Goal: Task Accomplishment & Management: Manage account settings

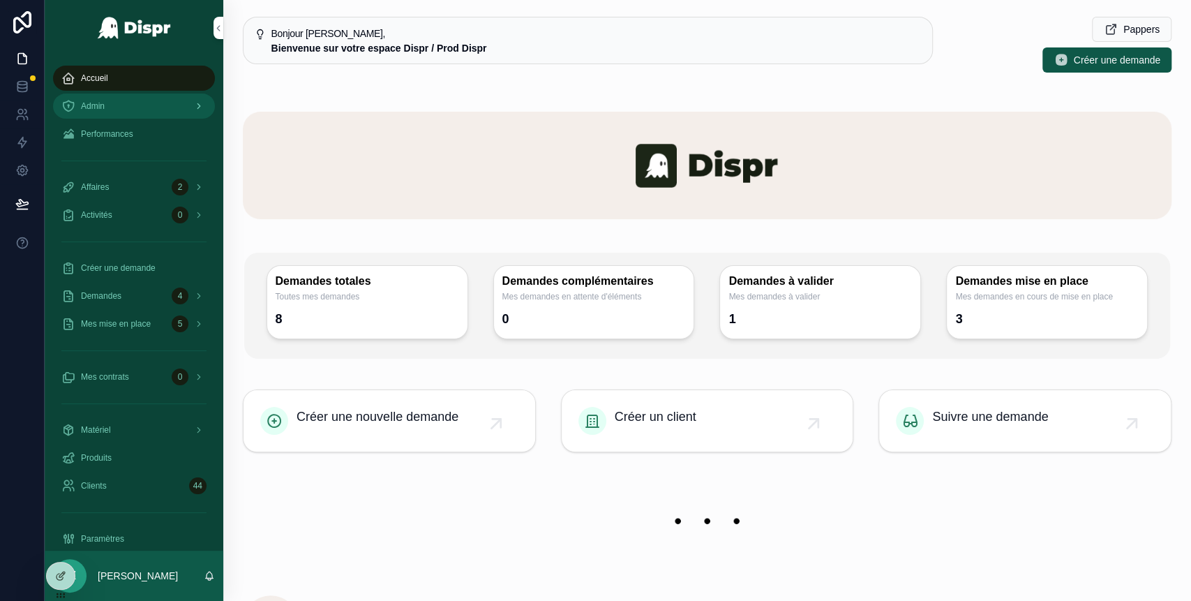
click at [126, 110] on div "Admin" at bounding box center [133, 106] width 145 height 22
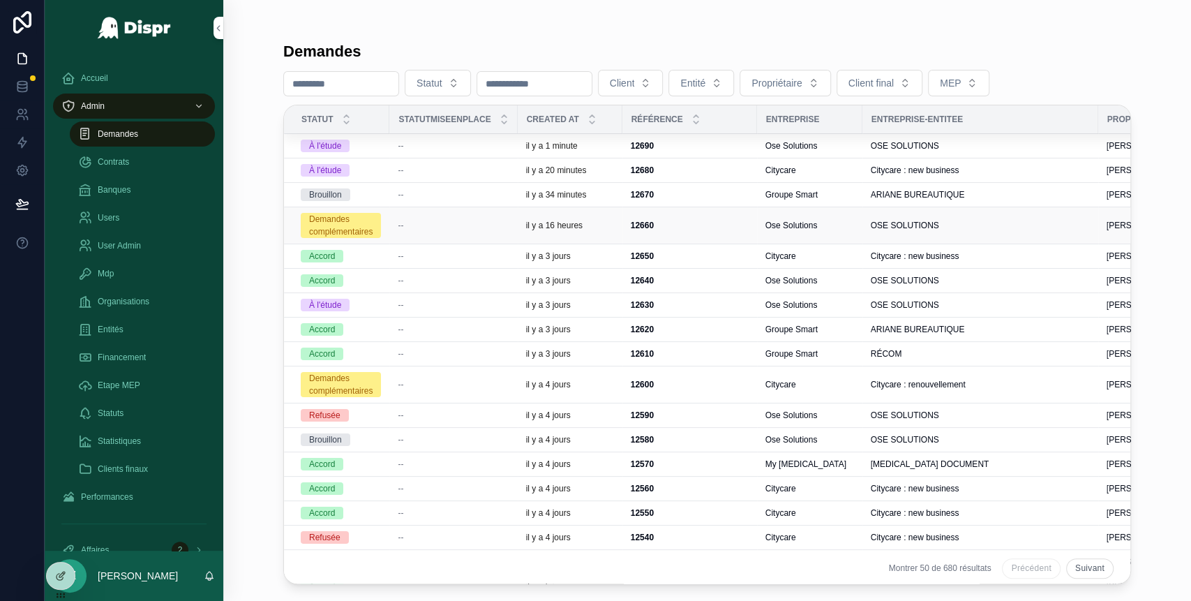
click at [434, 223] on div "--" at bounding box center [453, 225] width 111 height 11
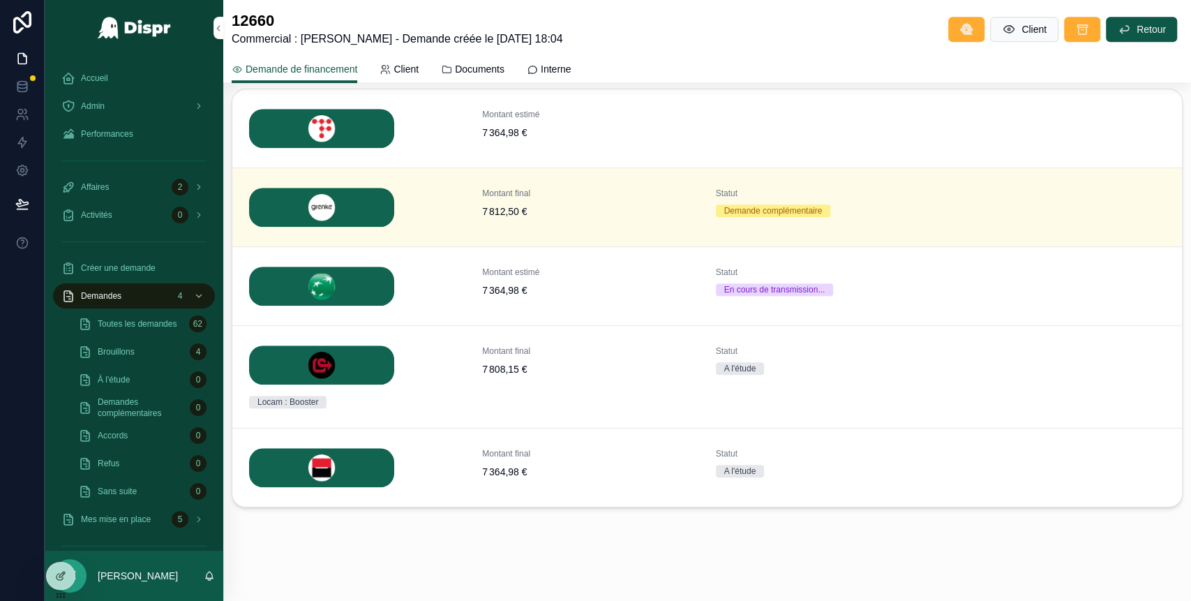
scroll to position [531, 0]
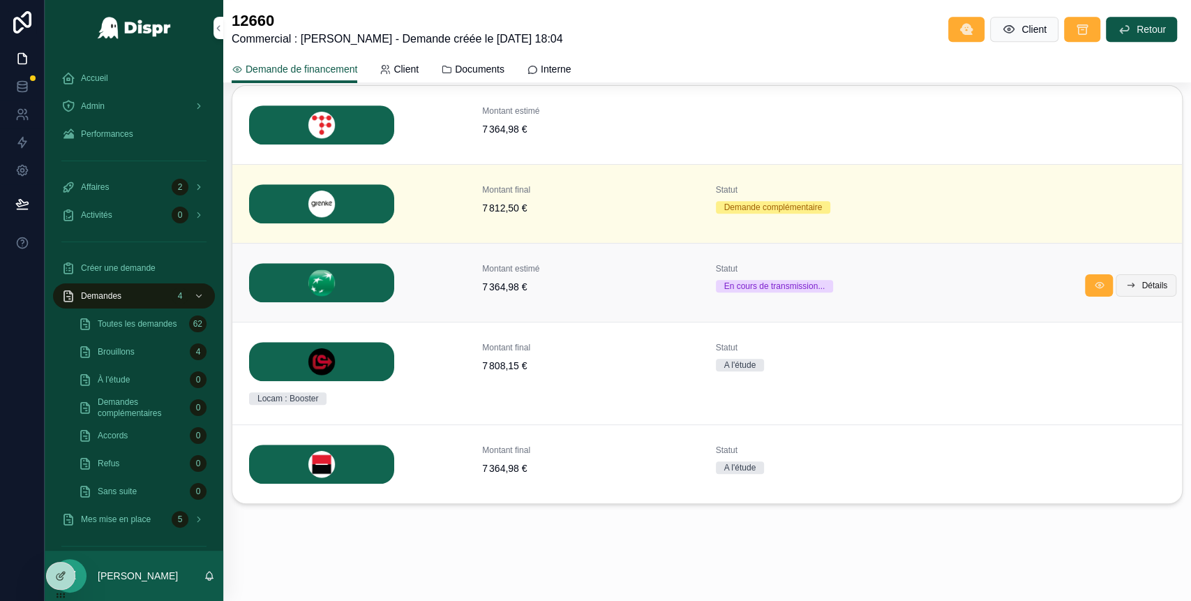
click at [1142, 290] on span "Détails" at bounding box center [1155, 285] width 26 height 11
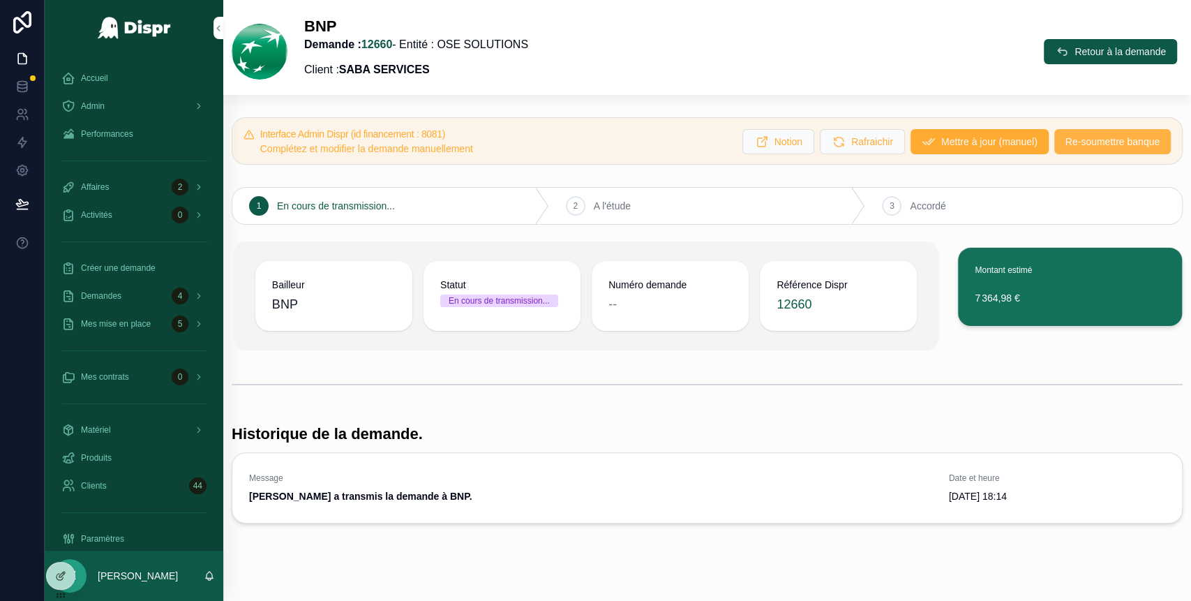
click at [1091, 139] on span "Re-soumettre banque" at bounding box center [1113, 142] width 94 height 14
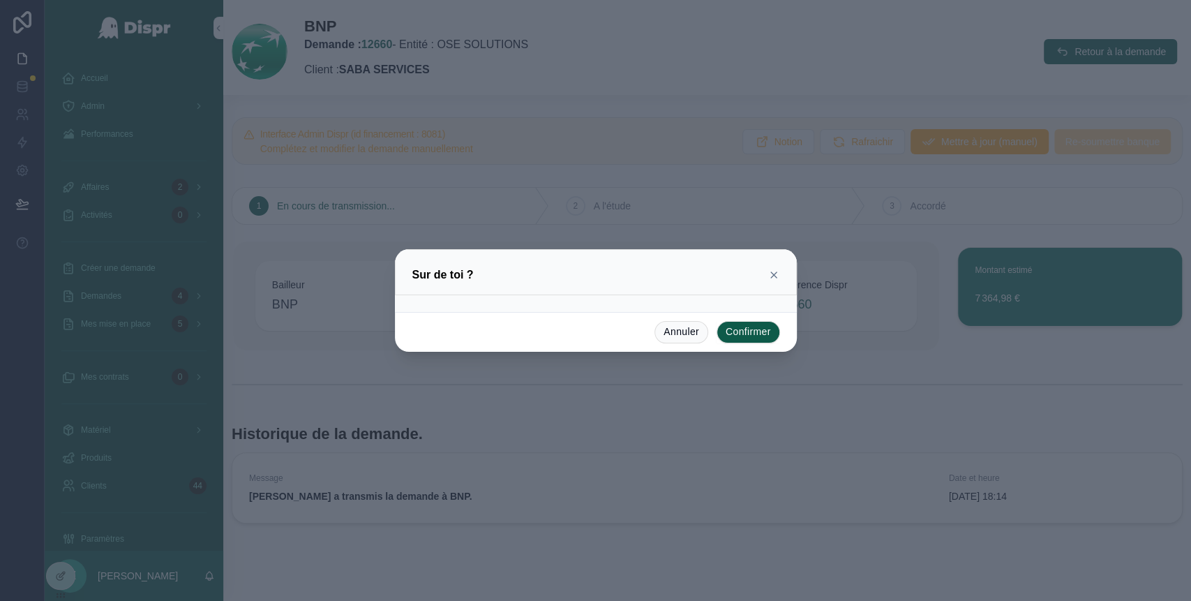
click at [774, 277] on icon at bounding box center [773, 274] width 11 height 11
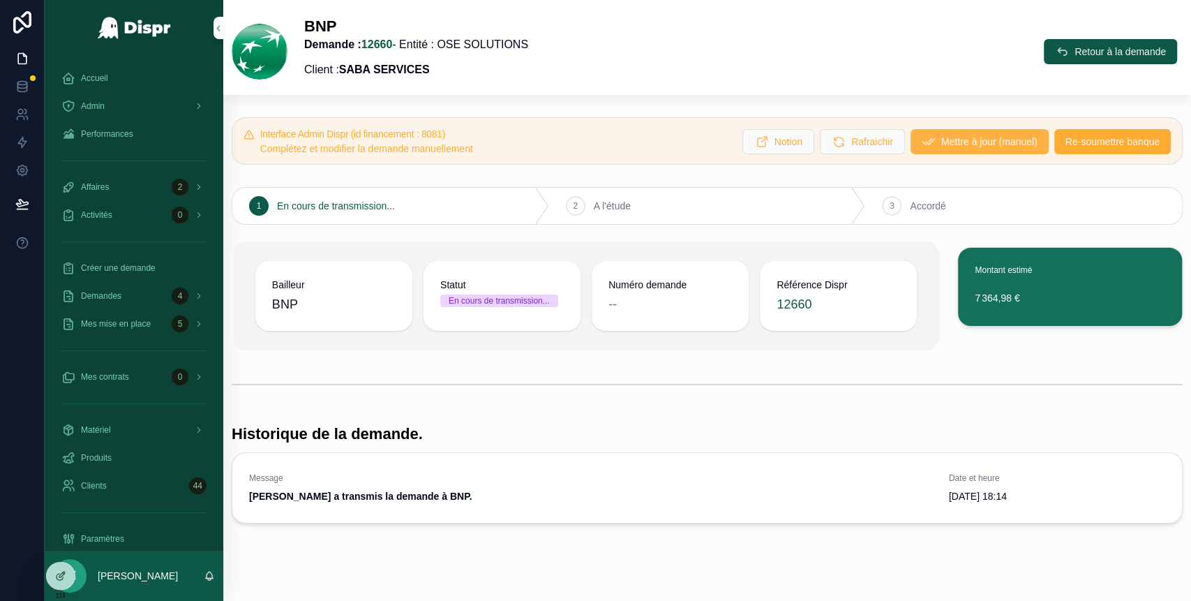
click at [970, 132] on button "Mettre à jour (manuel)" at bounding box center [980, 141] width 138 height 25
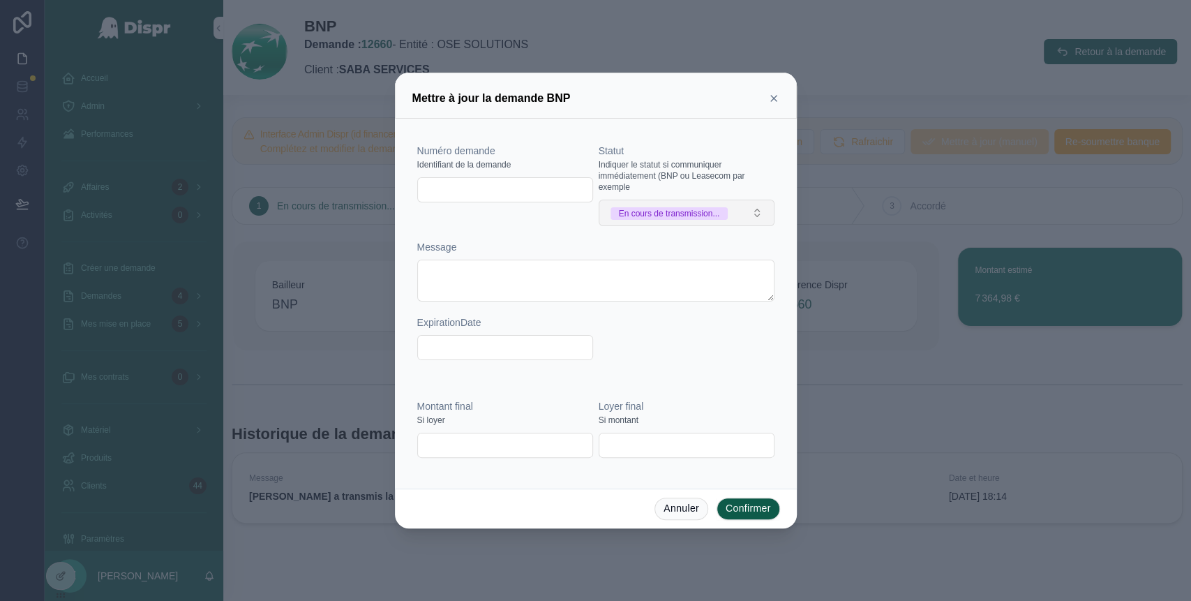
click at [748, 218] on button "En cours de transmission..." at bounding box center [687, 213] width 176 height 27
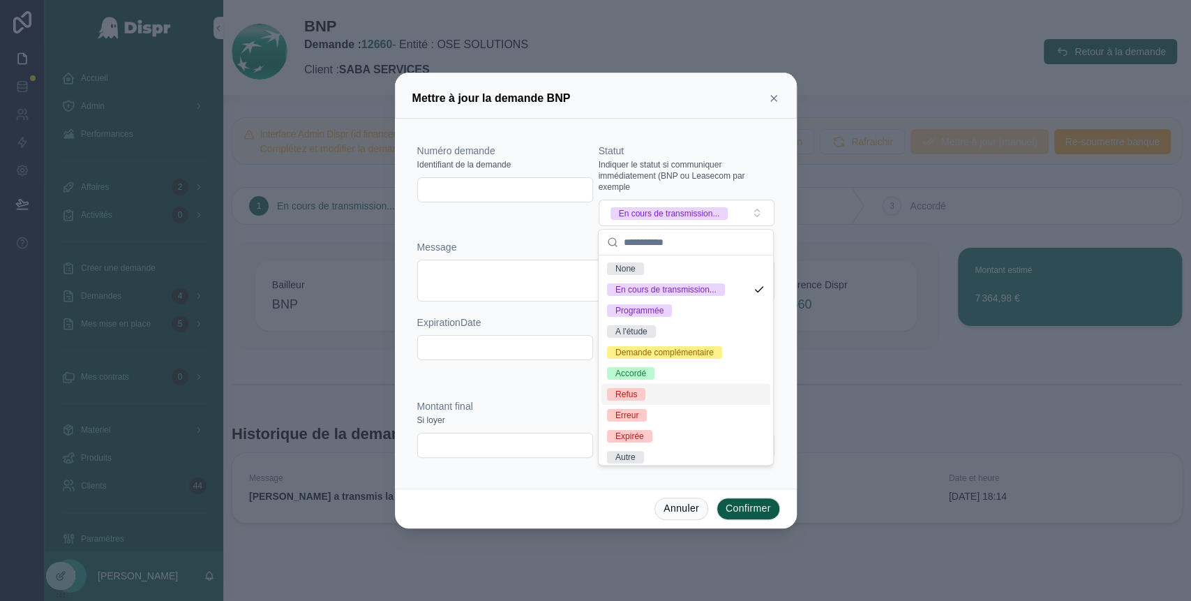
click at [648, 405] on div "Refus" at bounding box center [685, 394] width 169 height 21
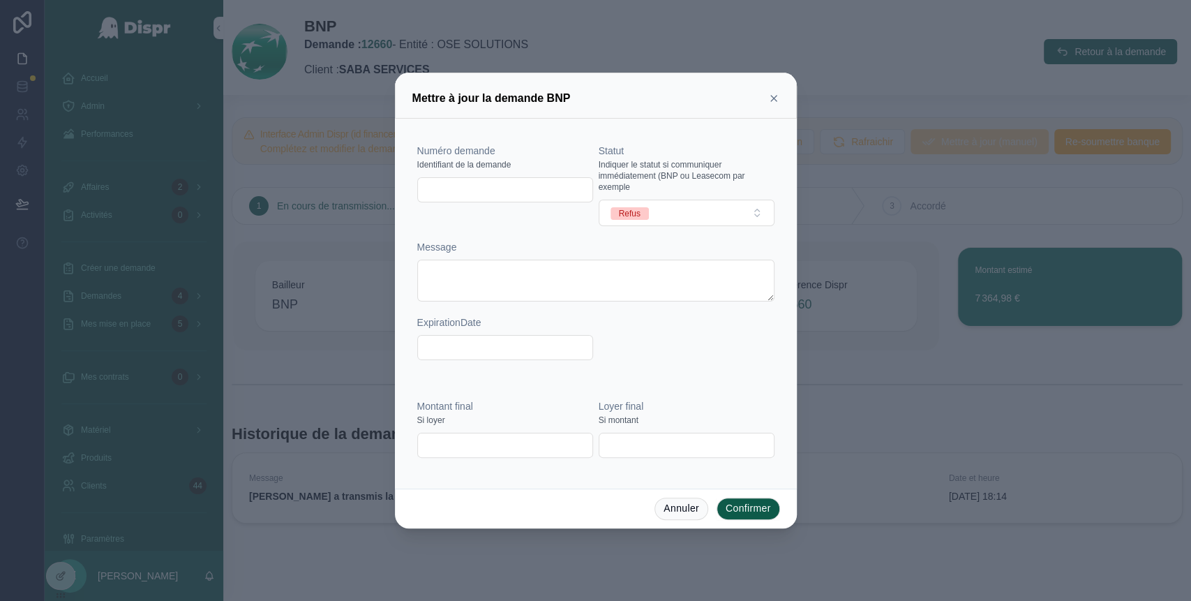
click at [746, 508] on button "Confirmer" at bounding box center [748, 509] width 63 height 22
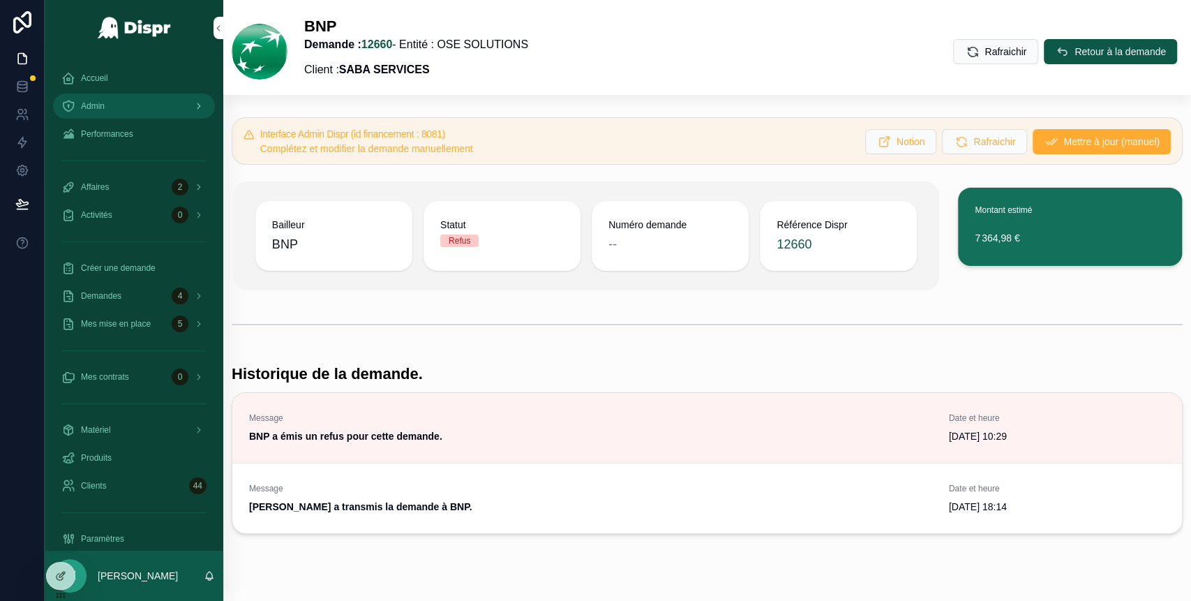
click at [149, 102] on div "Admin" at bounding box center [133, 106] width 145 height 22
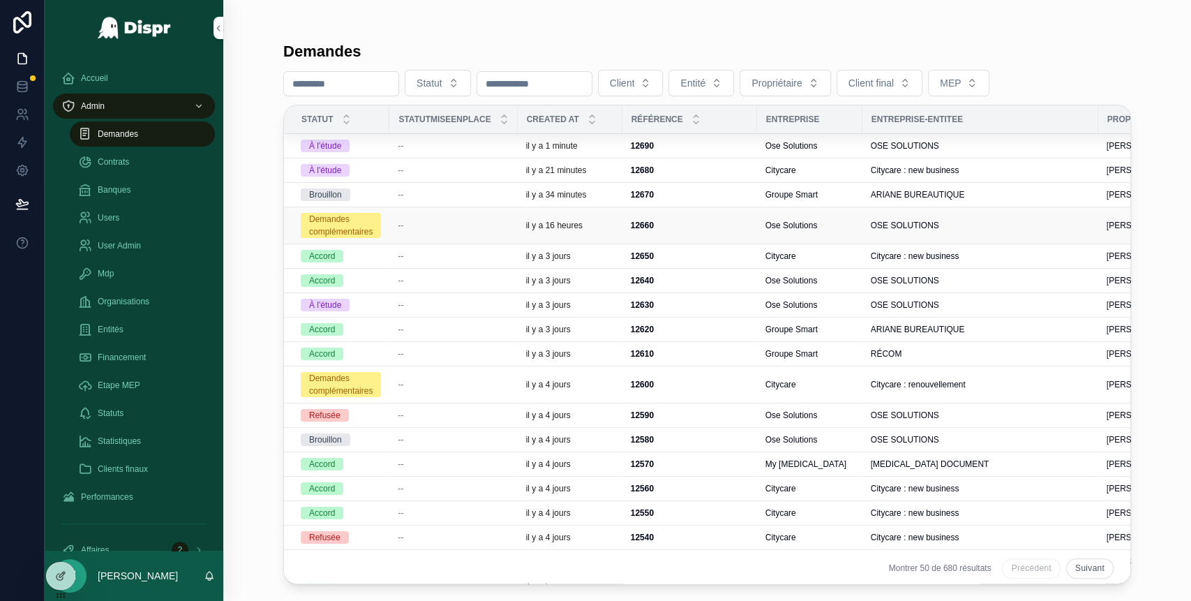
click at [421, 223] on div "--" at bounding box center [453, 225] width 111 height 11
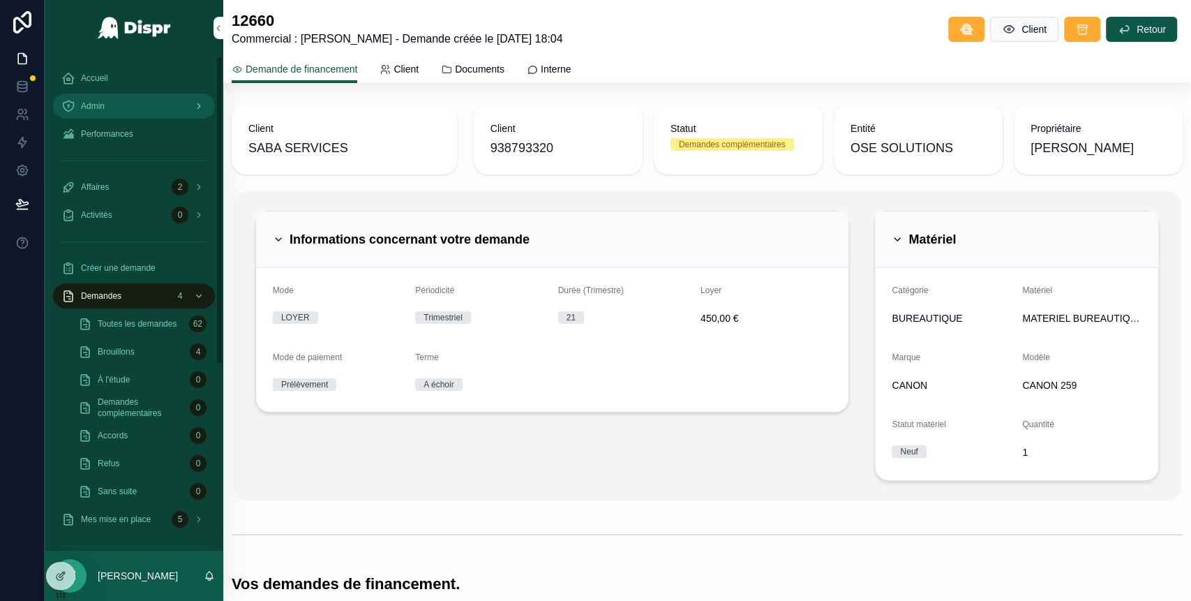
click at [142, 104] on div "Admin" at bounding box center [133, 106] width 145 height 22
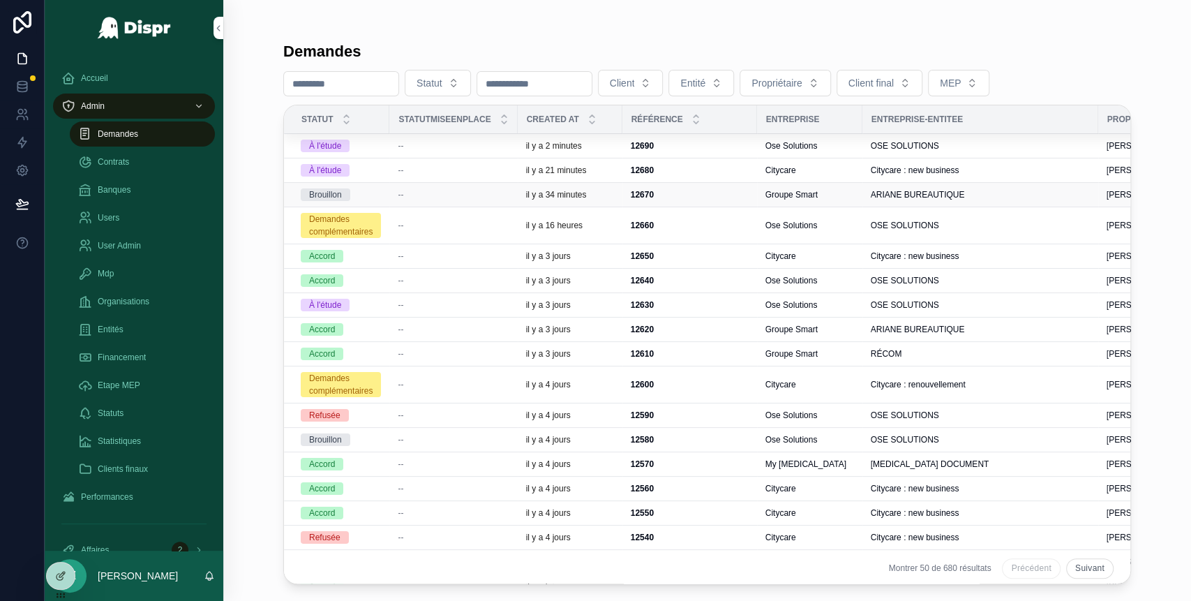
click at [430, 198] on div "--" at bounding box center [453, 194] width 111 height 11
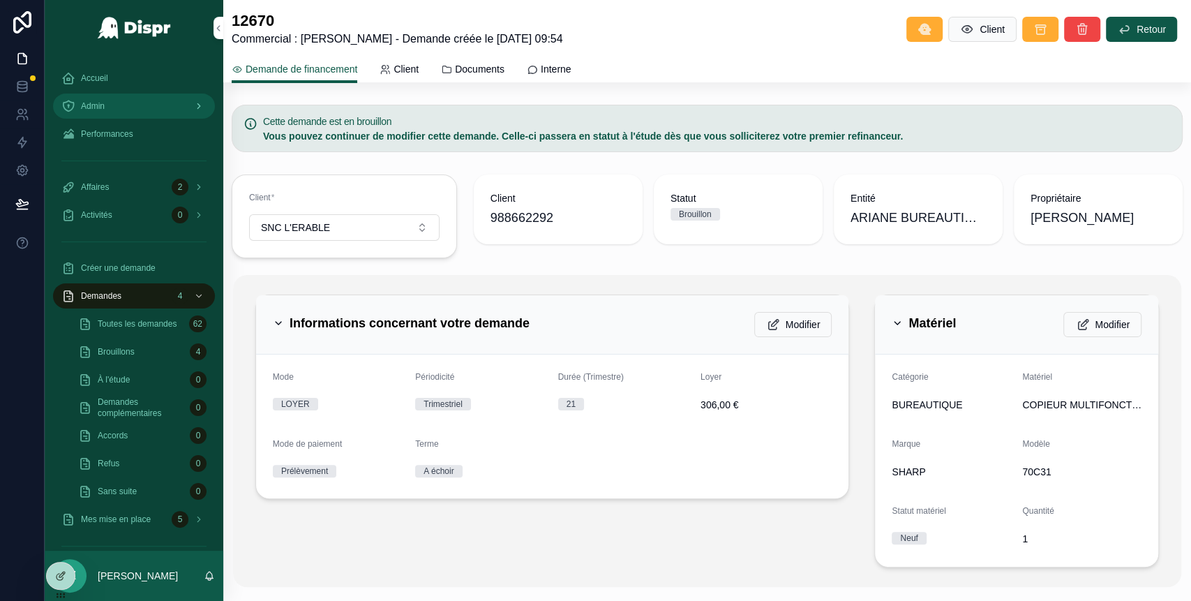
click at [119, 108] on div "Admin" at bounding box center [133, 106] width 145 height 22
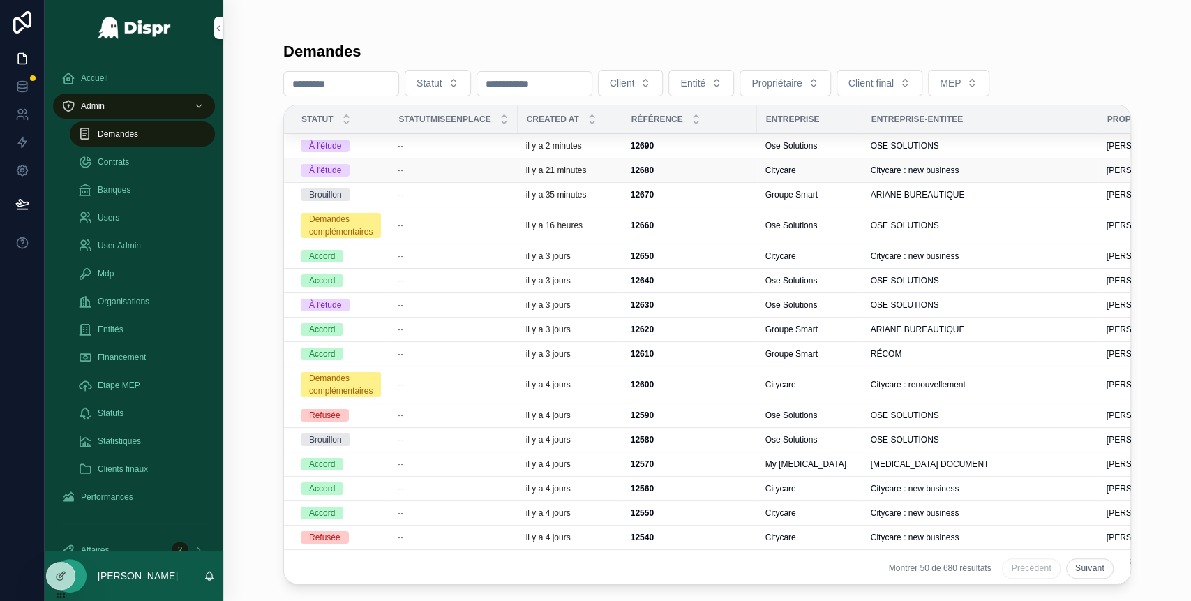
click at [408, 175] on td "--" at bounding box center [453, 170] width 128 height 24
click at [403, 169] on span "--" at bounding box center [401, 170] width 6 height 11
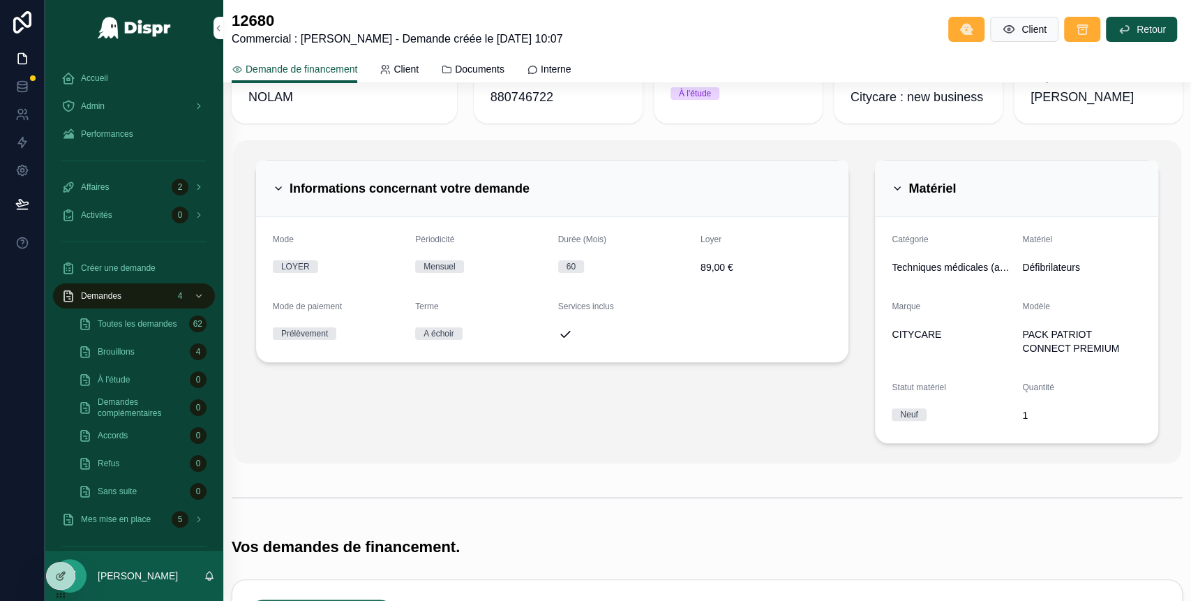
scroll to position [52, 0]
click at [96, 106] on span "Admin" at bounding box center [93, 105] width 24 height 11
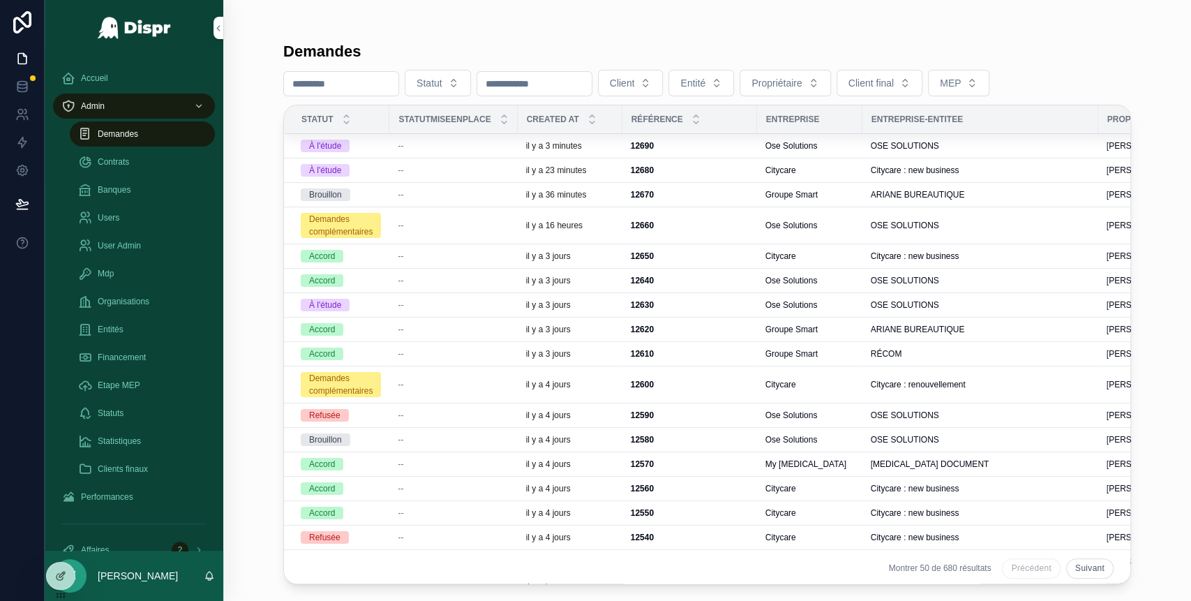
click at [414, 166] on div "--" at bounding box center [453, 170] width 111 height 11
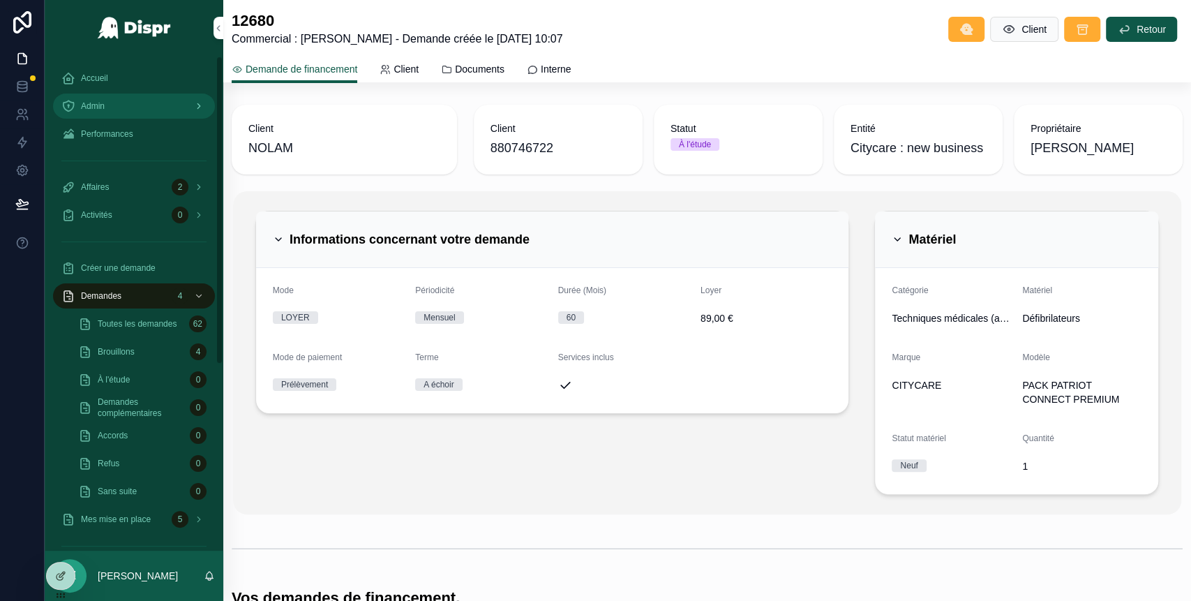
click at [120, 113] on div "Admin" at bounding box center [133, 106] width 145 height 22
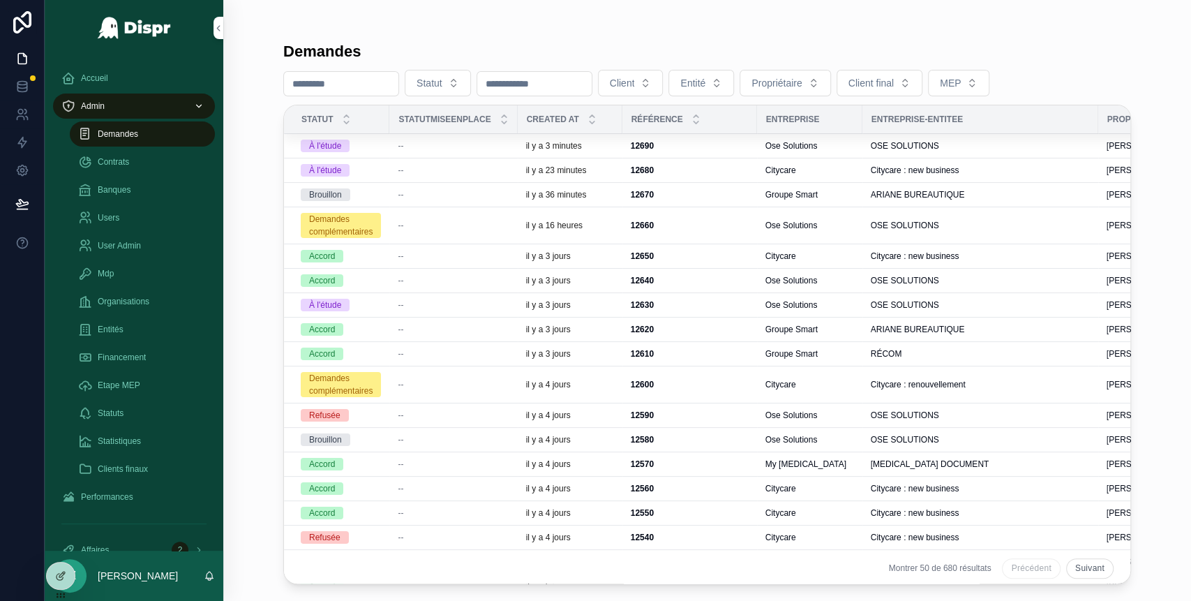
click at [389, 151] on td "À l'étude" at bounding box center [336, 146] width 105 height 24
click at [422, 150] on div "--" at bounding box center [453, 145] width 111 height 11
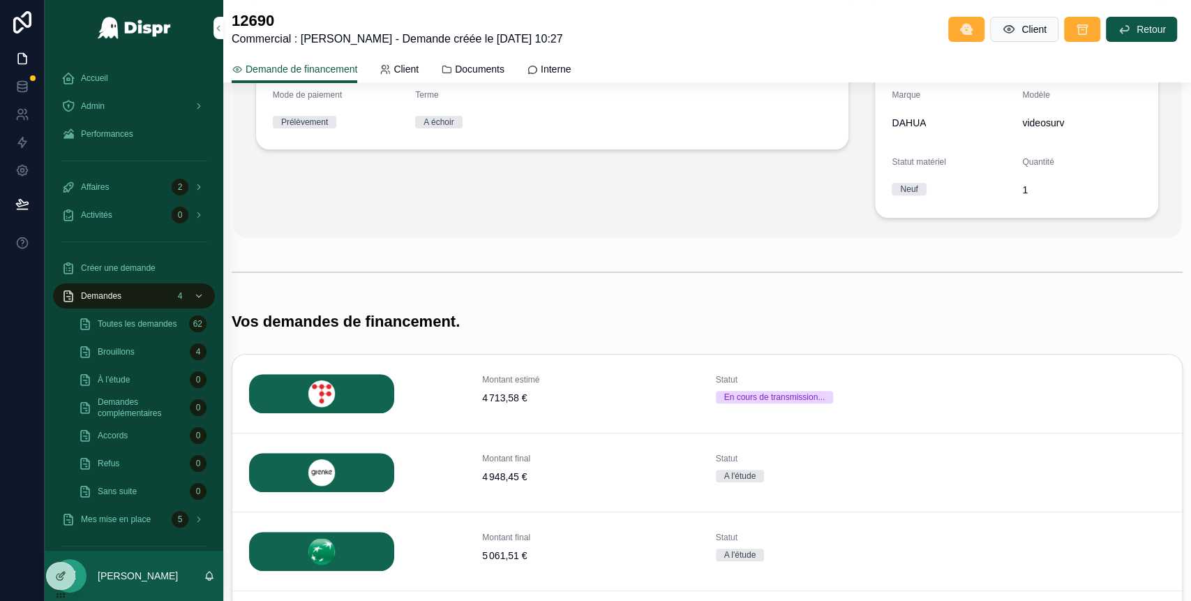
scroll to position [299, 0]
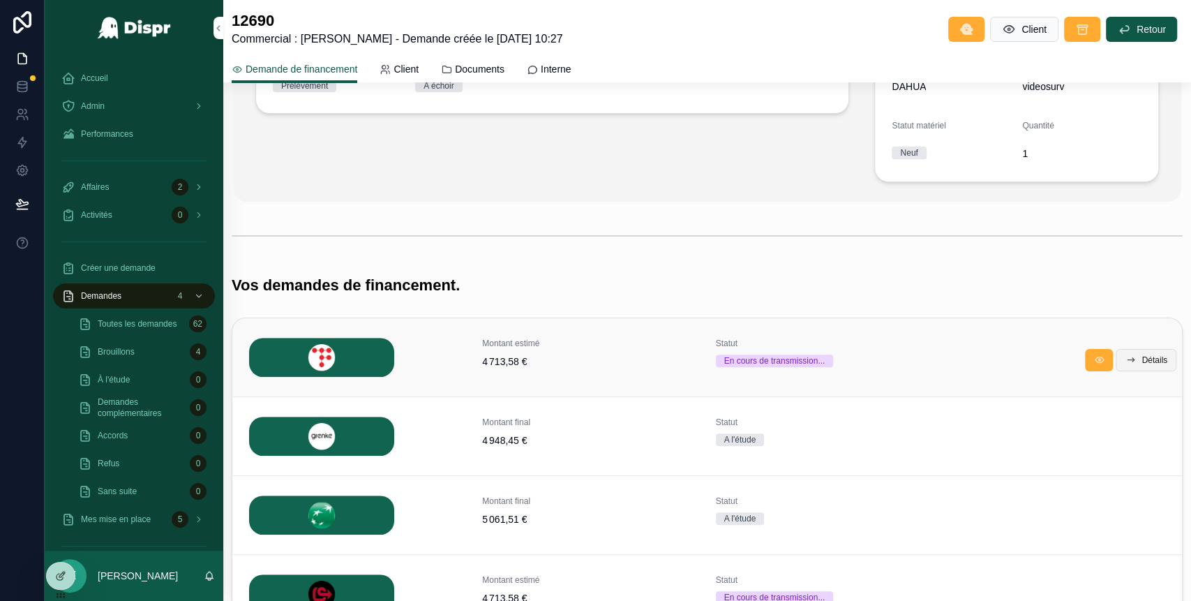
click at [1142, 357] on span "Détails" at bounding box center [1155, 359] width 26 height 11
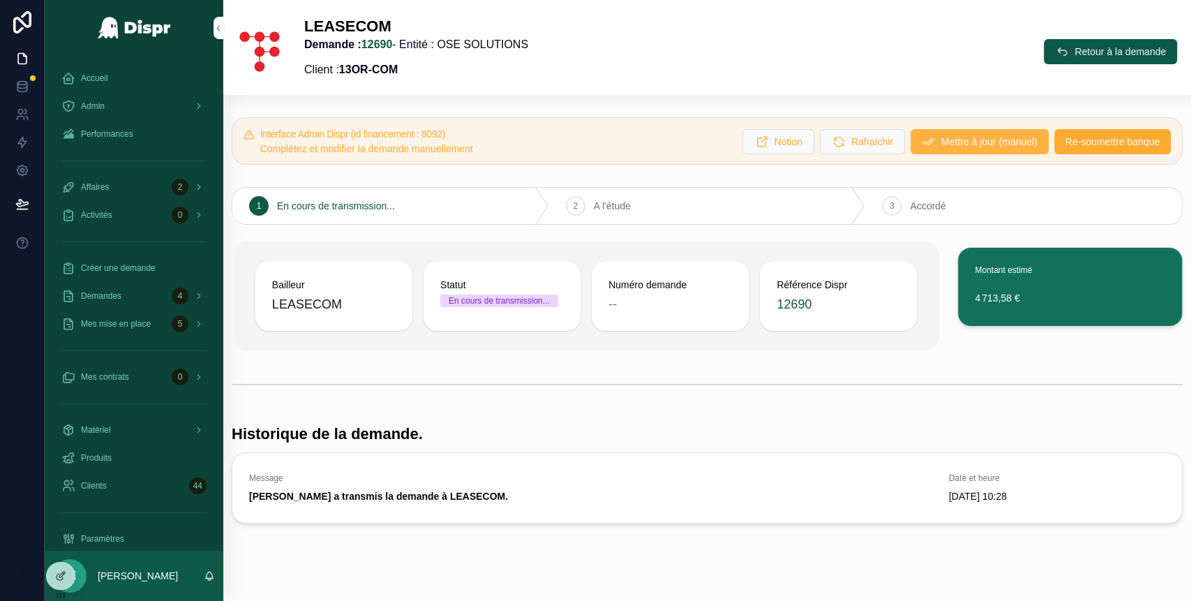
click at [949, 144] on span "Mettre à jour (manuel)" at bounding box center [989, 142] width 96 height 14
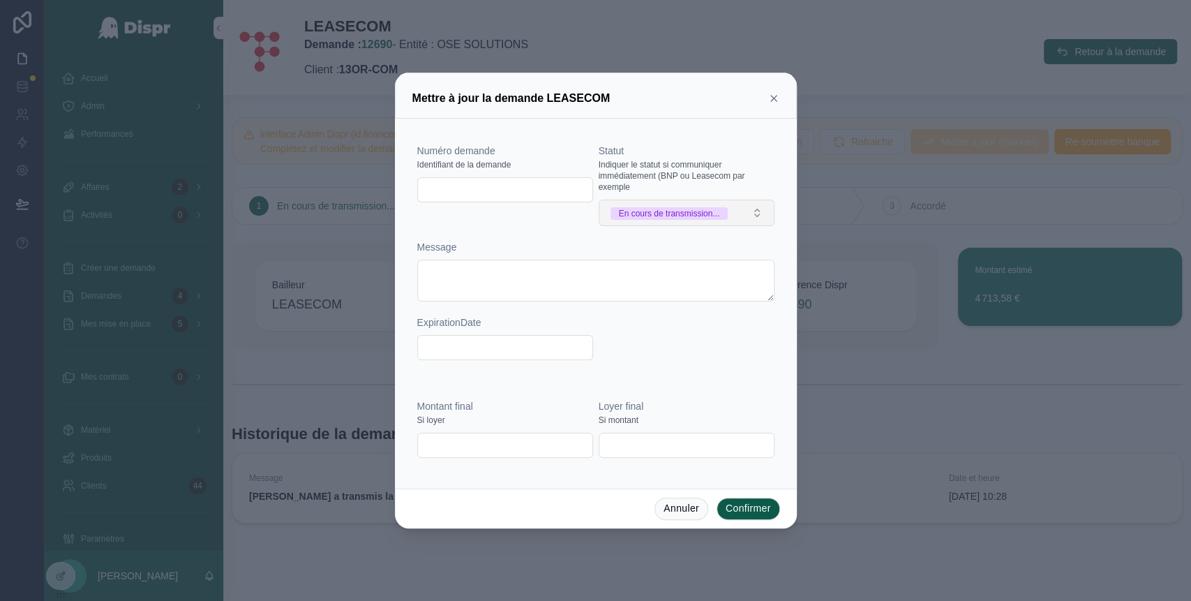
click at [715, 212] on div "En cours de transmission..." at bounding box center [669, 213] width 101 height 13
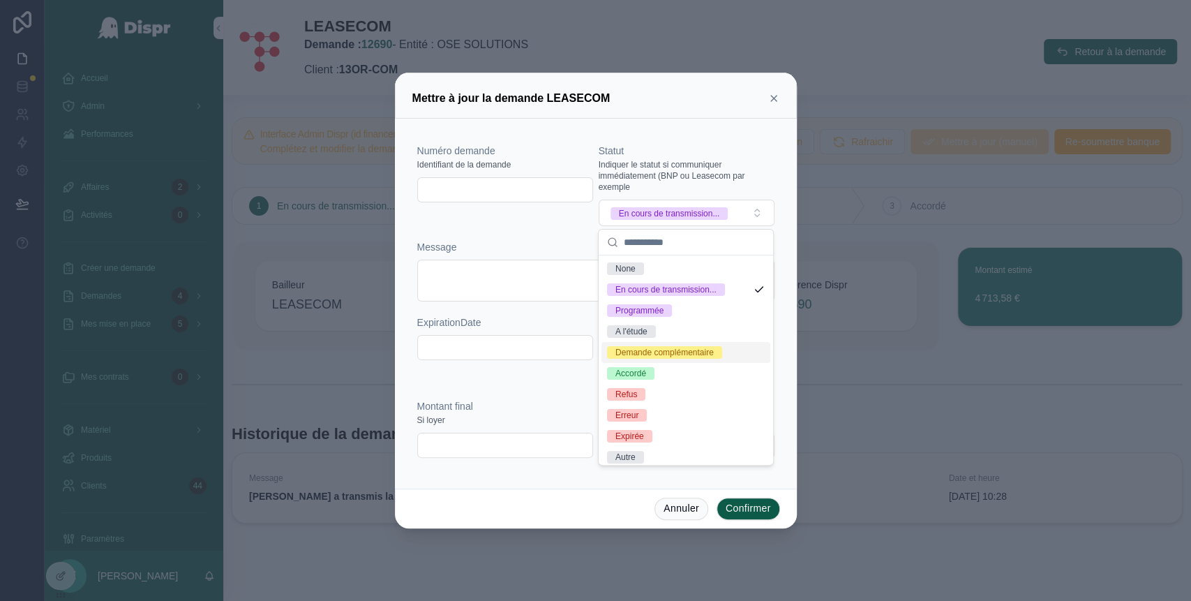
click at [642, 359] on div "Demande complémentaire" at bounding box center [664, 352] width 98 height 13
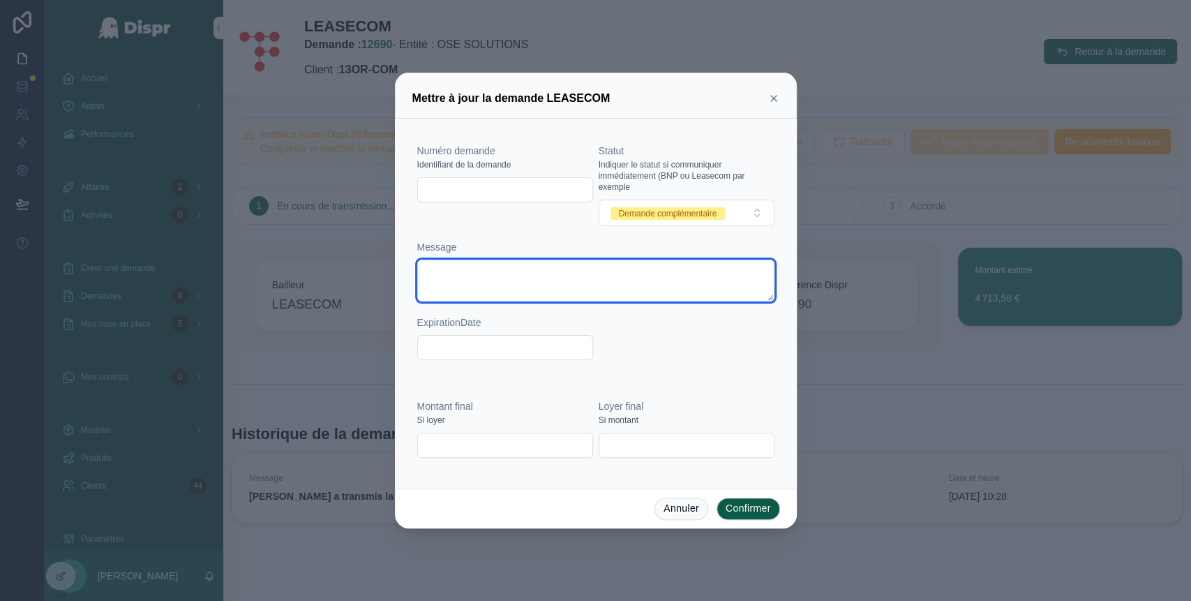
click at [479, 280] on textarea at bounding box center [595, 281] width 357 height 42
paste textarea "**********"
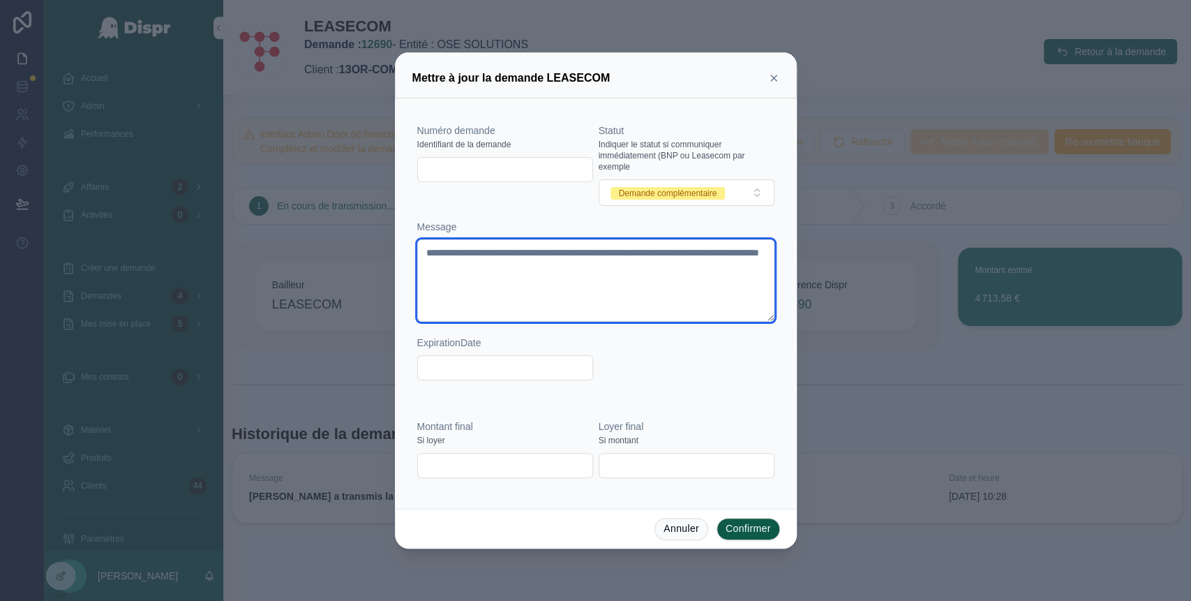
type textarea "**********"
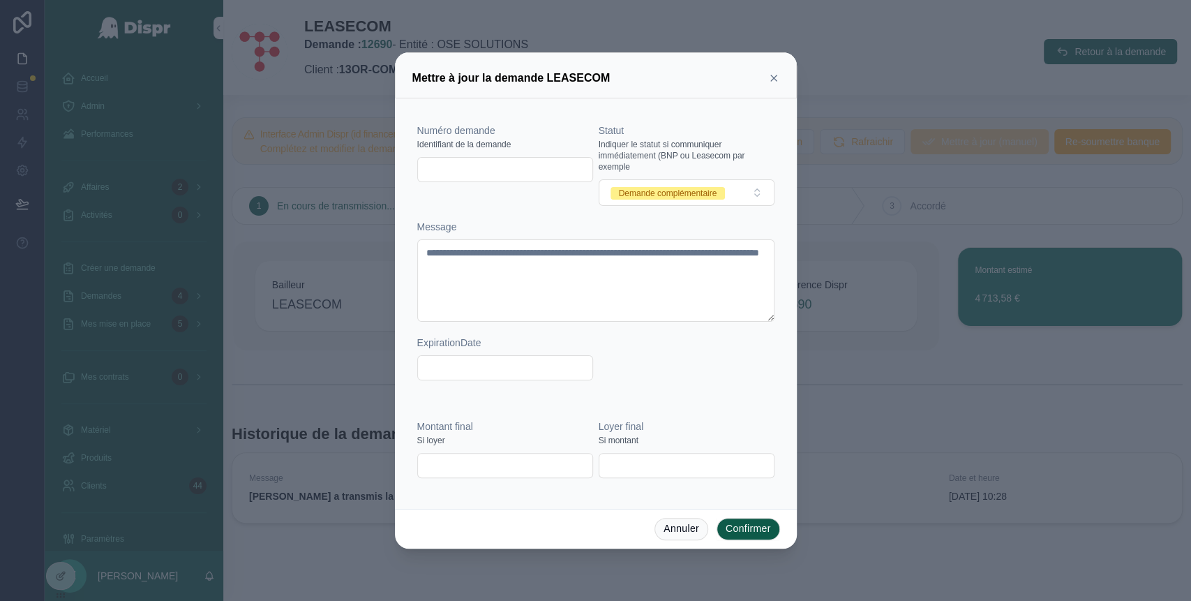
click at [757, 527] on button "Confirmer" at bounding box center [748, 529] width 63 height 22
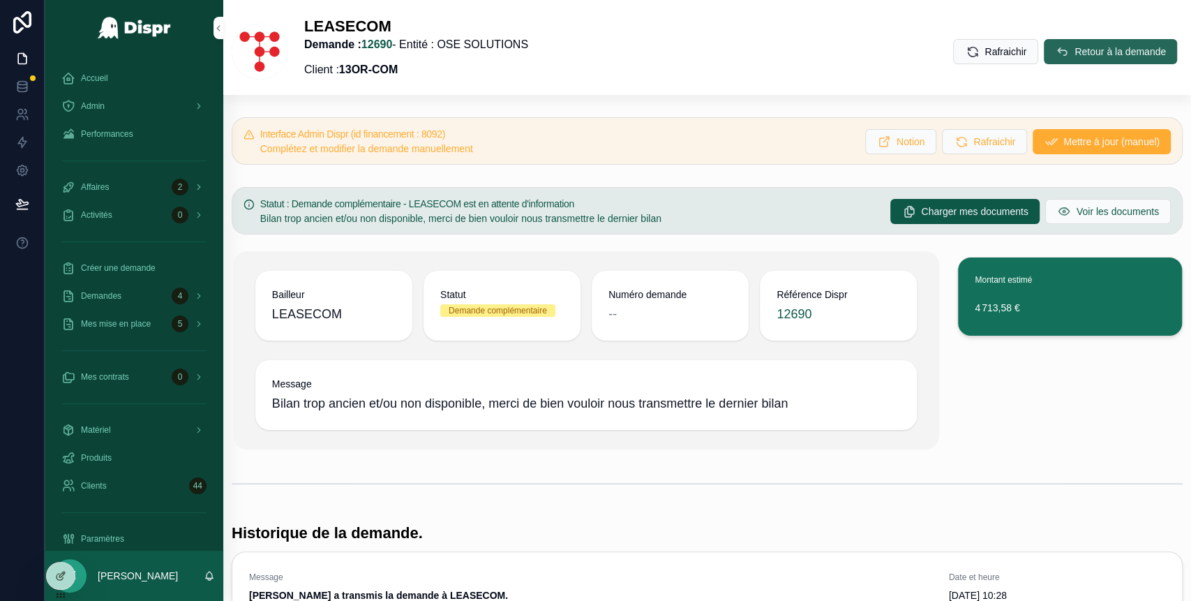
click at [1075, 46] on span "Retour à la demande" at bounding box center [1120, 52] width 91 height 14
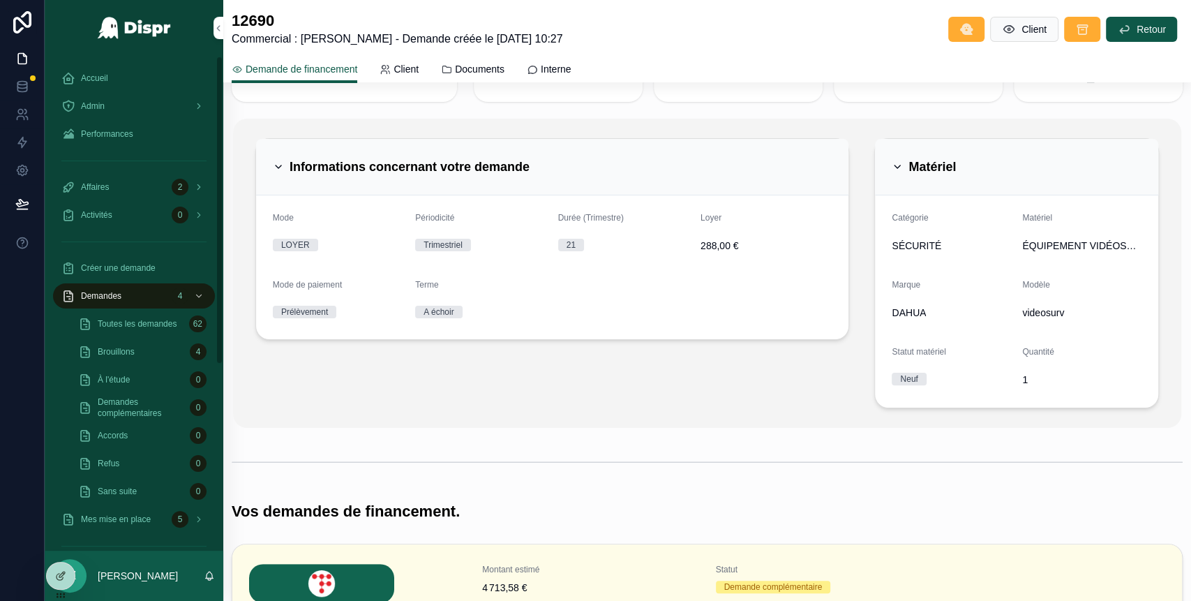
scroll to position [71, 0]
click at [121, 77] on div "Accueil" at bounding box center [133, 78] width 145 height 22
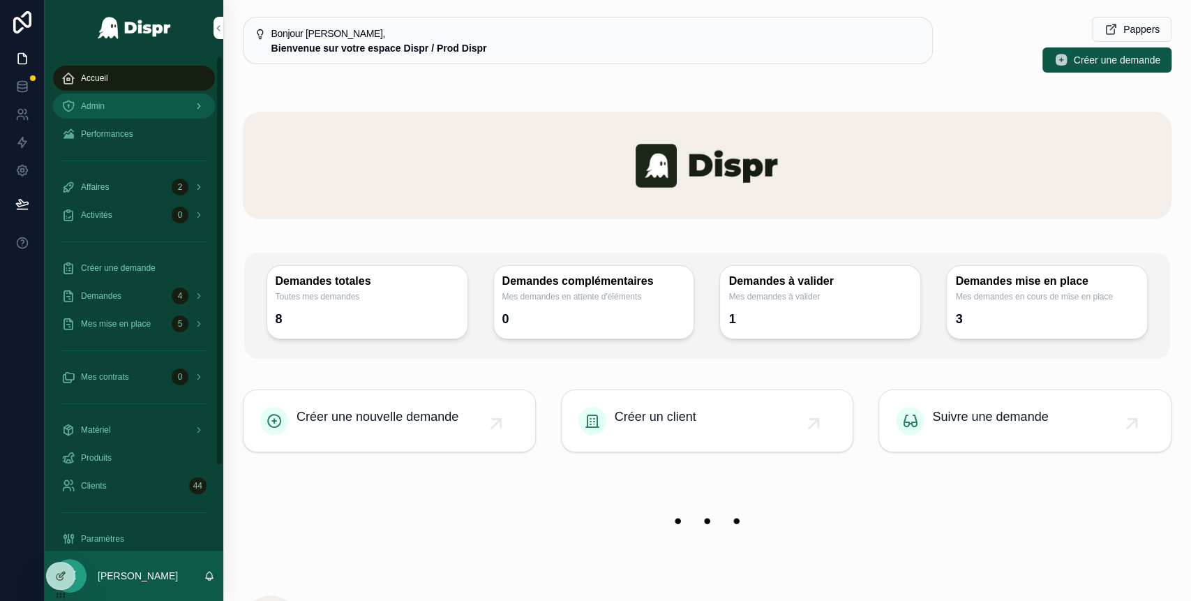
click at [121, 108] on div "Admin" at bounding box center [133, 106] width 145 height 22
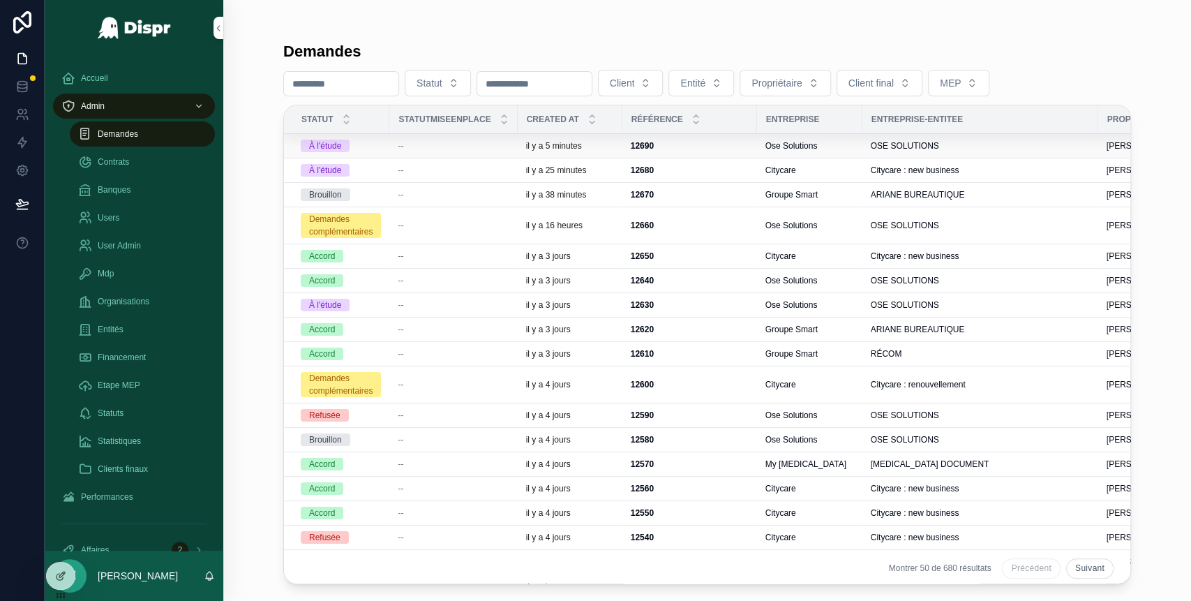
click at [359, 145] on div "À l'étude" at bounding box center [341, 146] width 80 height 13
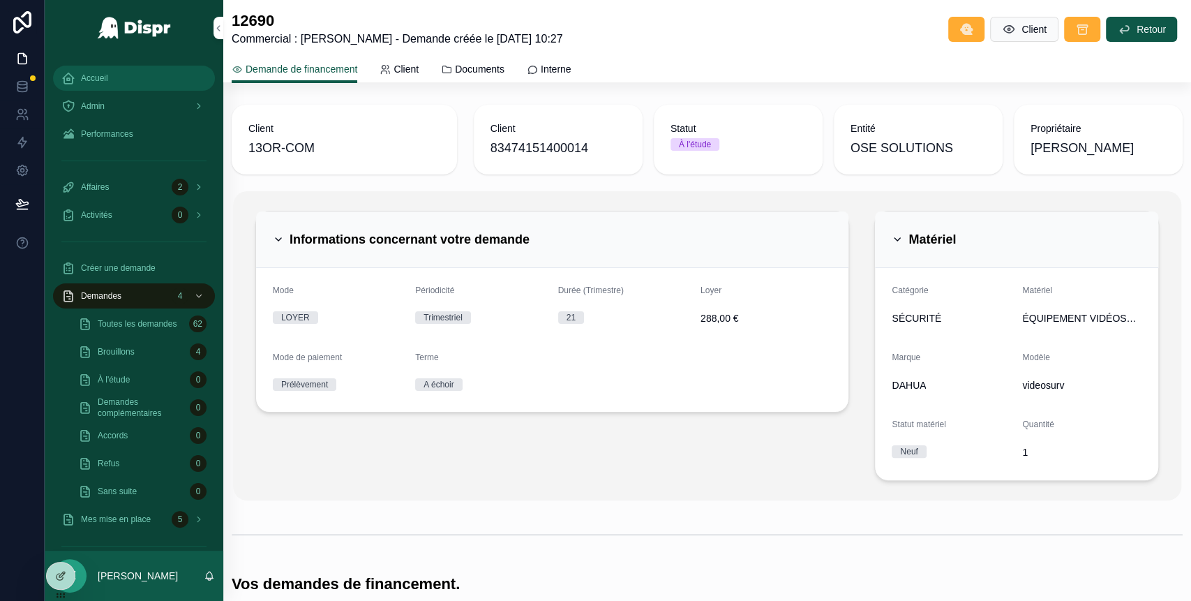
click at [138, 79] on div "Accueil" at bounding box center [133, 78] width 145 height 22
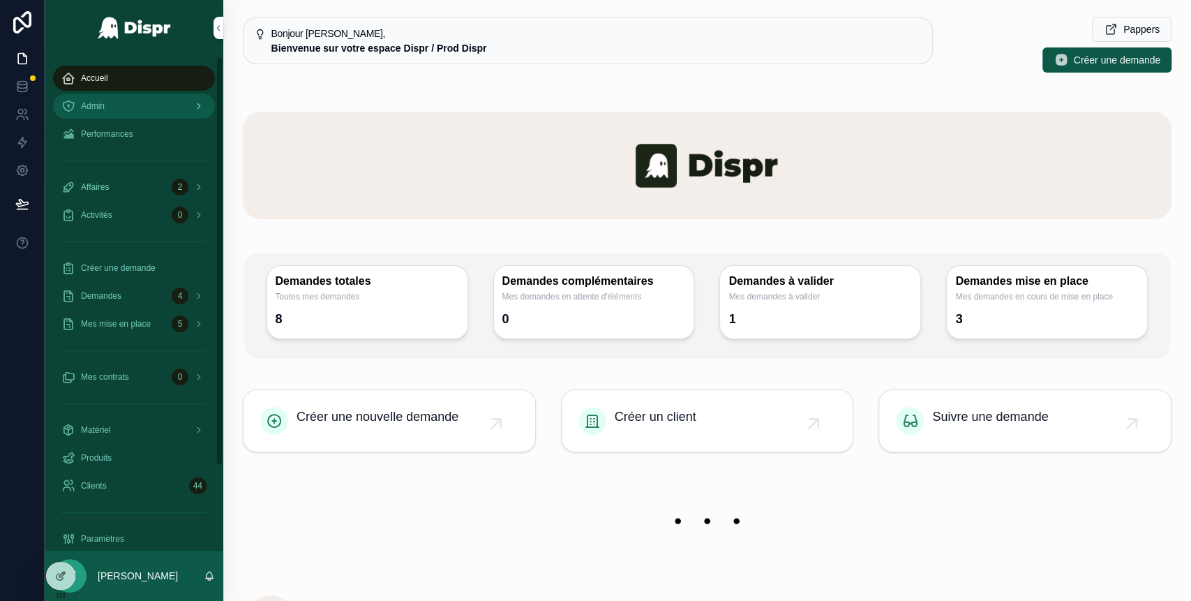
click at [160, 106] on div "Admin" at bounding box center [133, 106] width 145 height 22
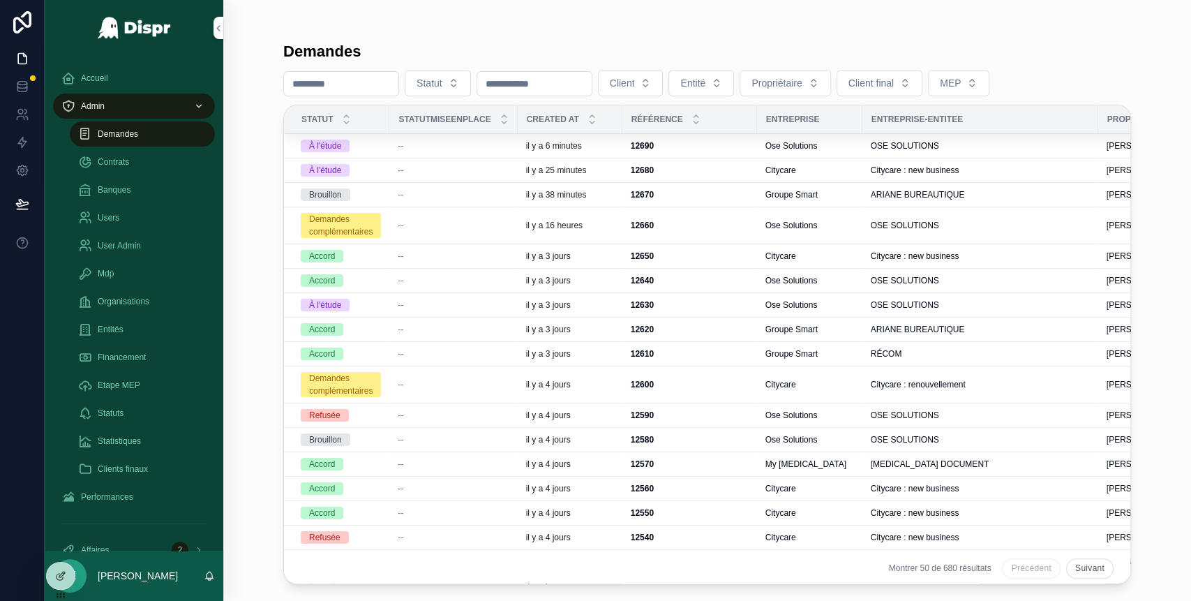
click at [419, 149] on div "--" at bounding box center [453, 145] width 111 height 11
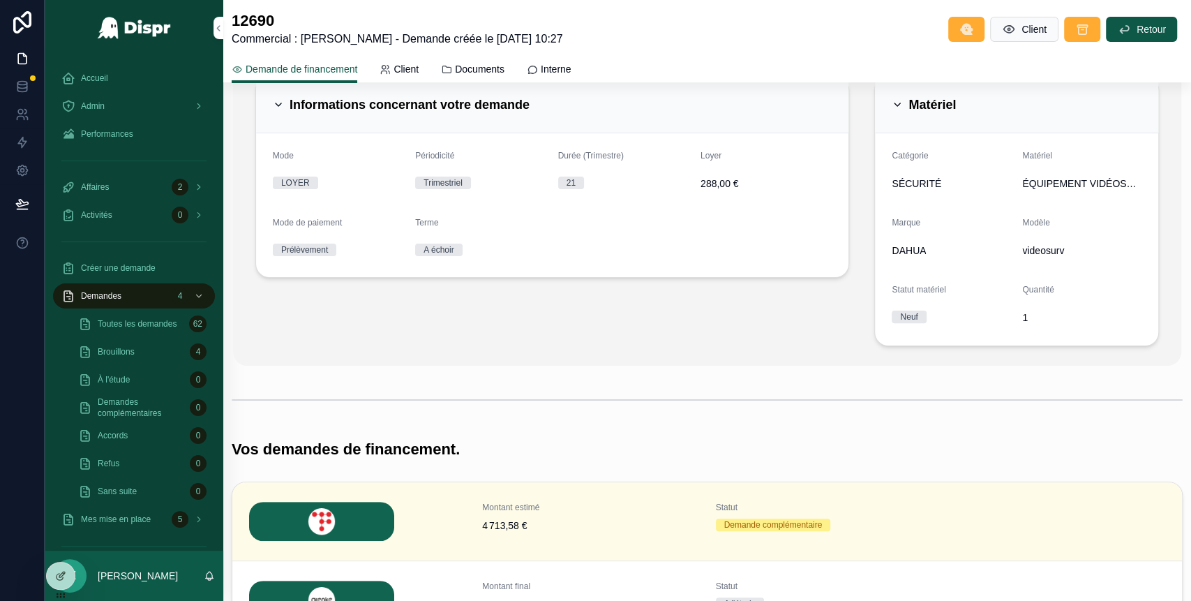
scroll to position [17, 0]
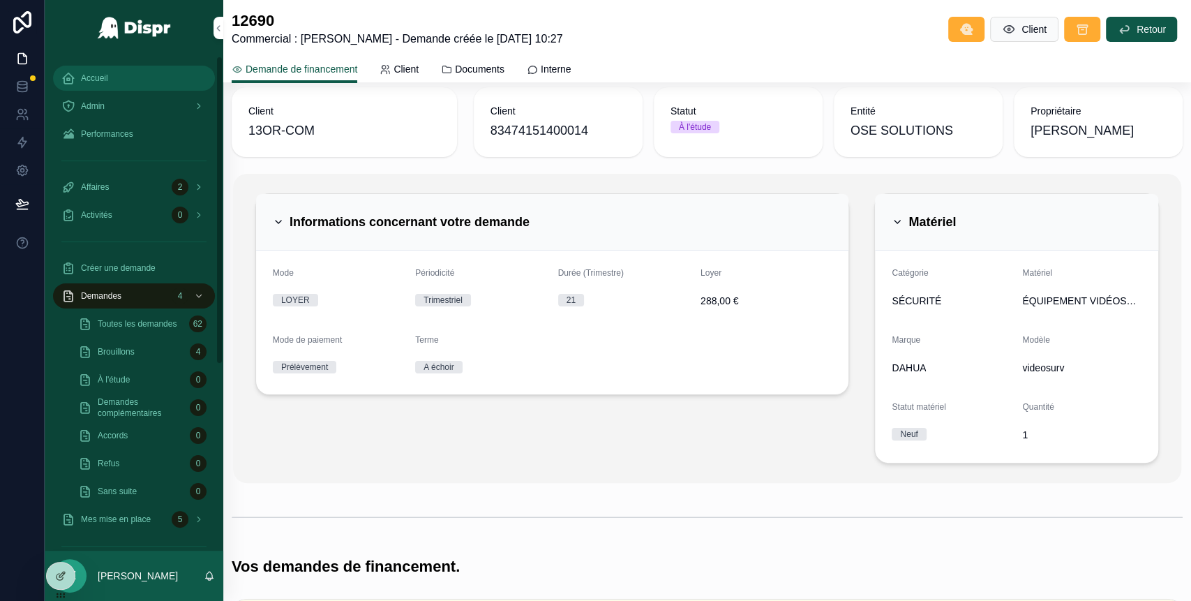
click at [160, 81] on div "Accueil" at bounding box center [133, 78] width 145 height 22
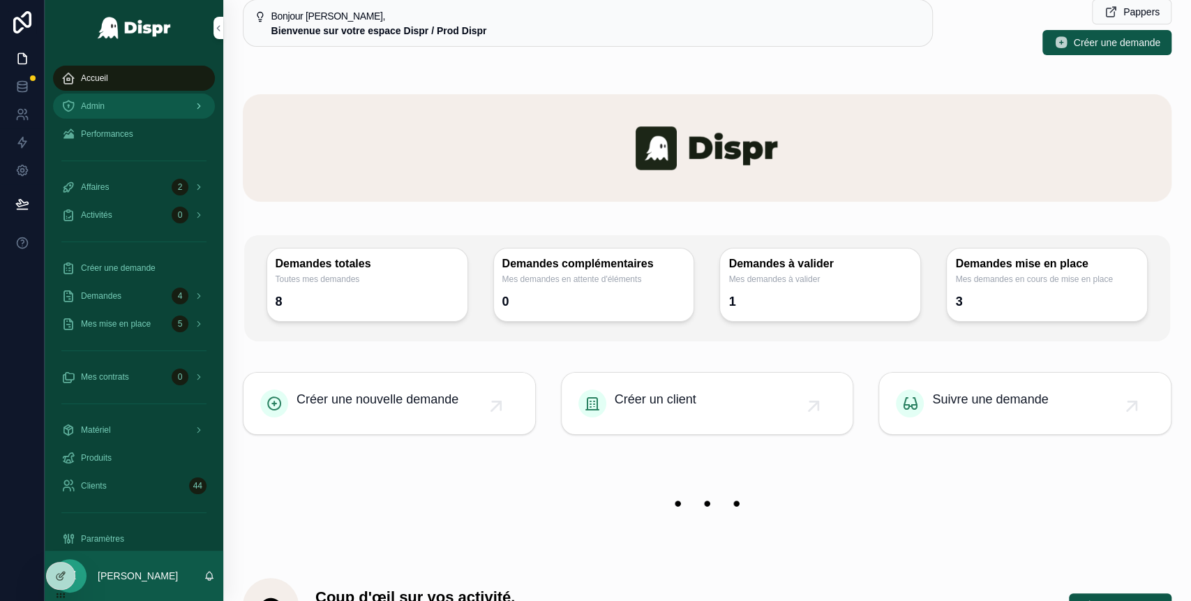
click at [143, 110] on div "Admin" at bounding box center [133, 106] width 145 height 22
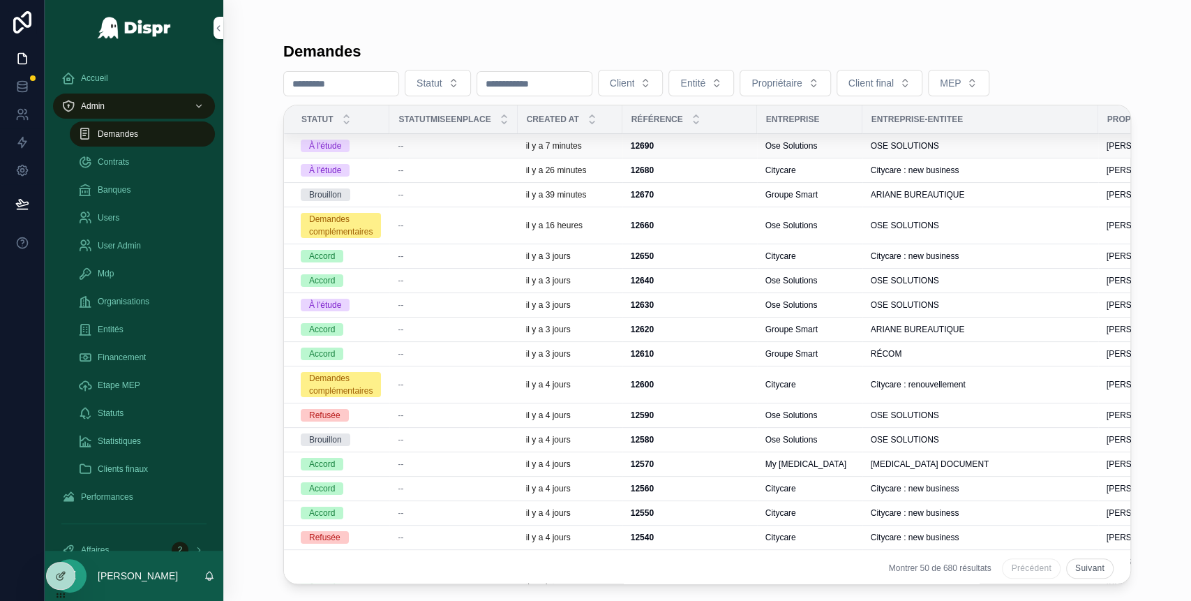
click at [414, 145] on div "--" at bounding box center [453, 145] width 111 height 11
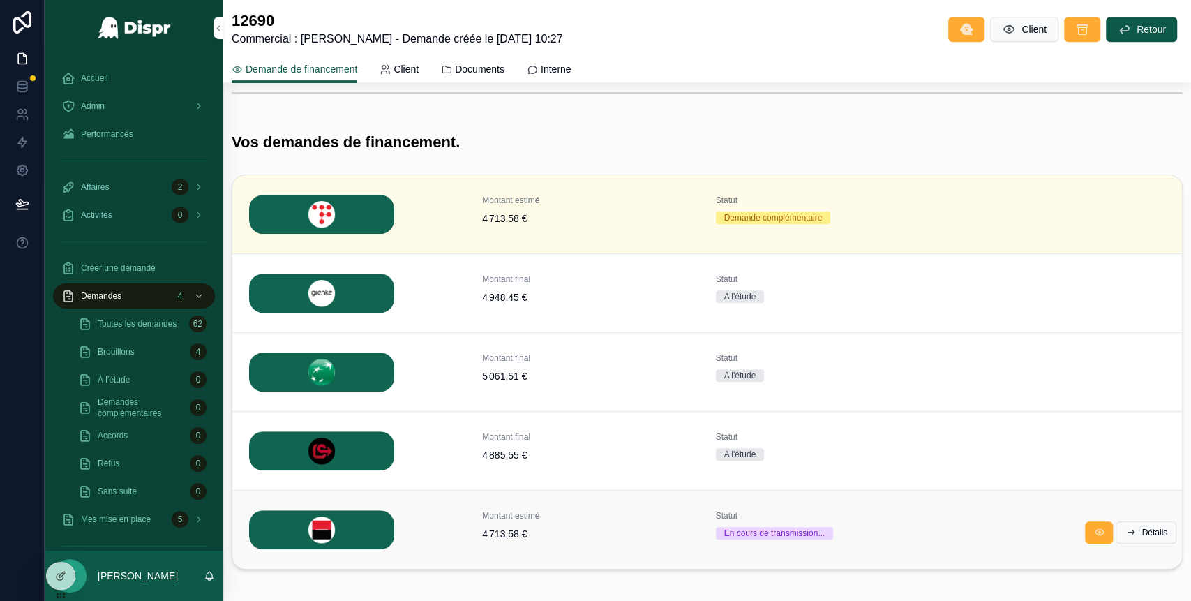
scroll to position [438, 0]
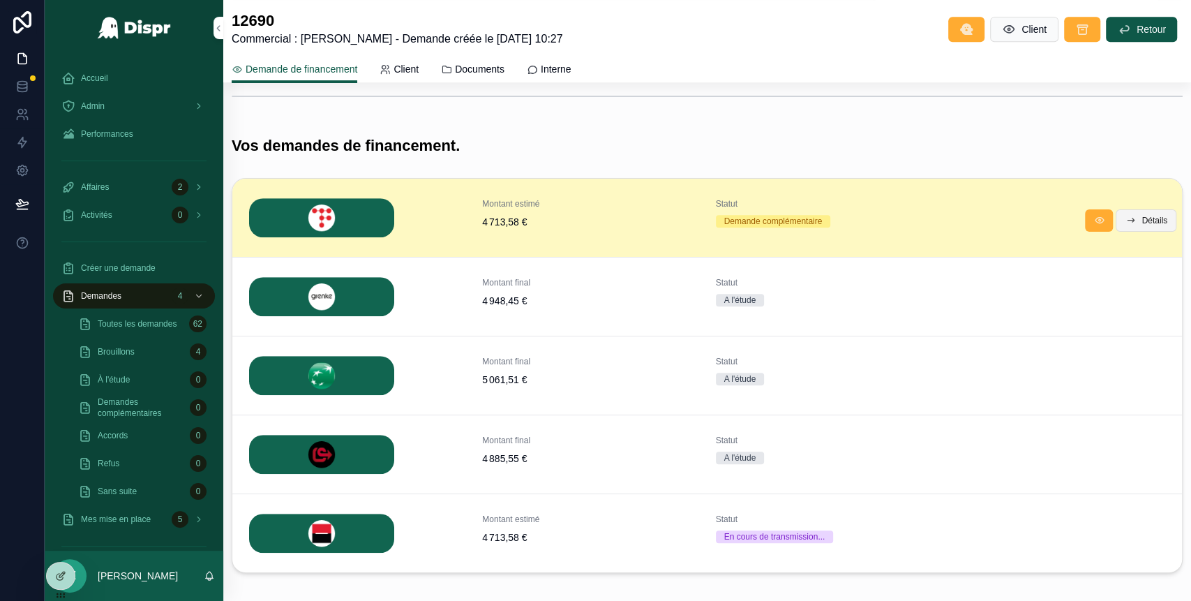
click at [1142, 224] on span "Détails" at bounding box center [1155, 220] width 26 height 11
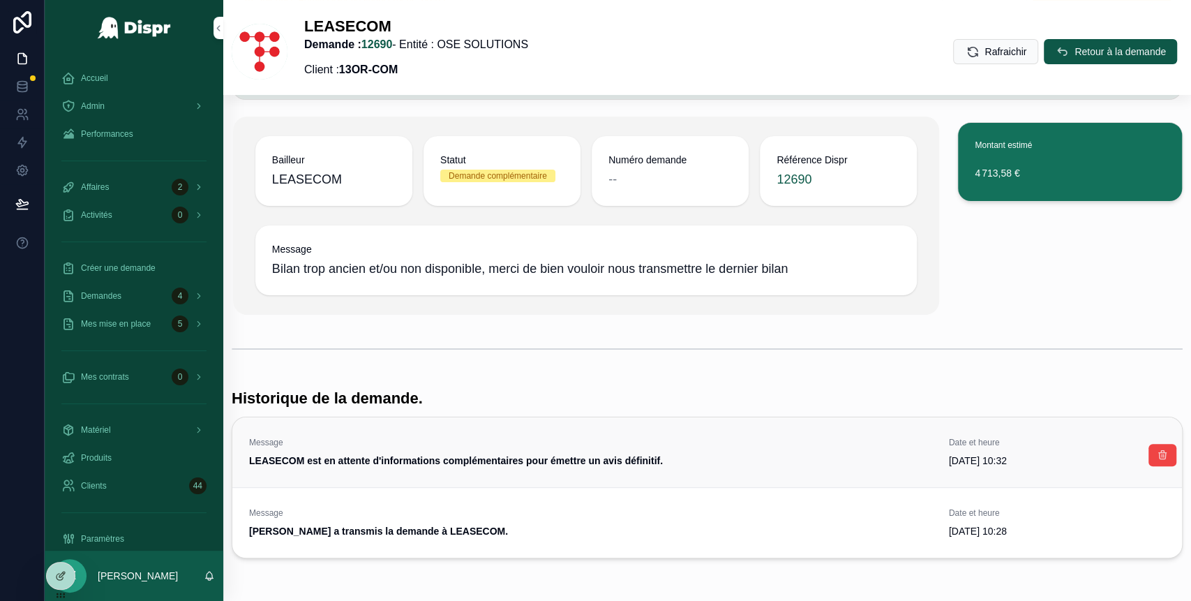
scroll to position [134, 0]
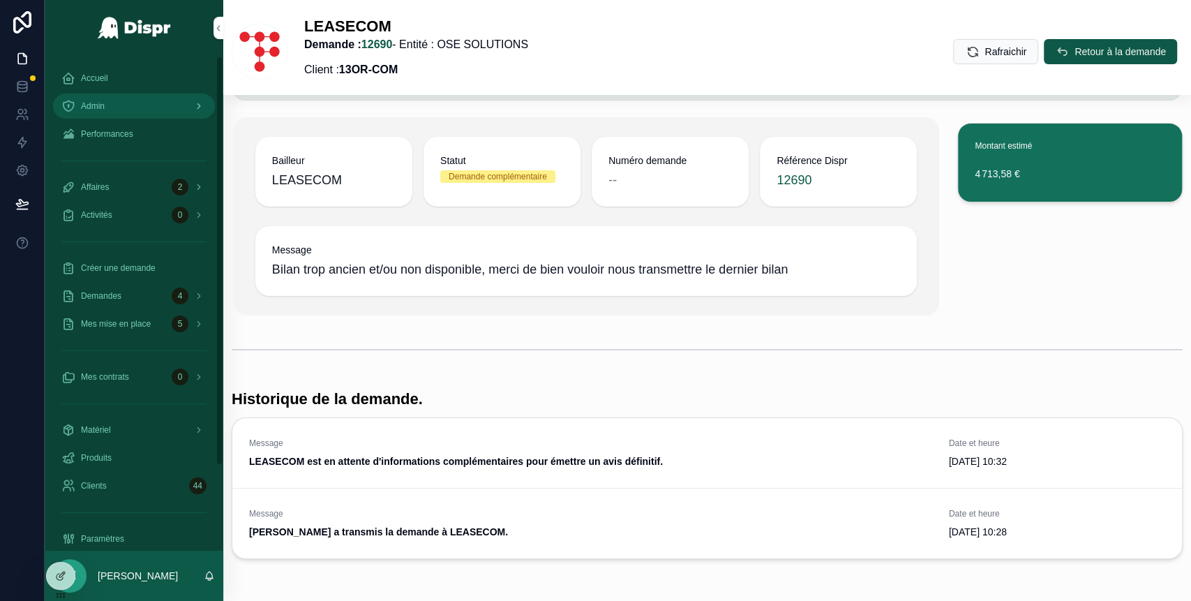
click at [166, 112] on div "Admin" at bounding box center [133, 106] width 145 height 22
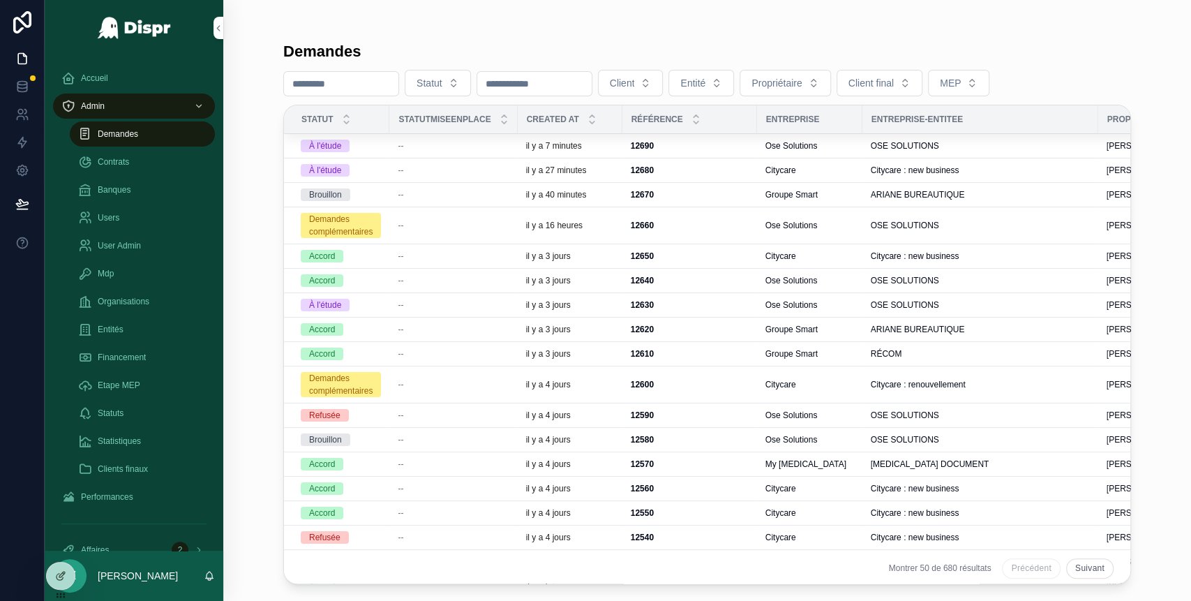
click at [374, 147] on div "À l'étude" at bounding box center [341, 146] width 80 height 13
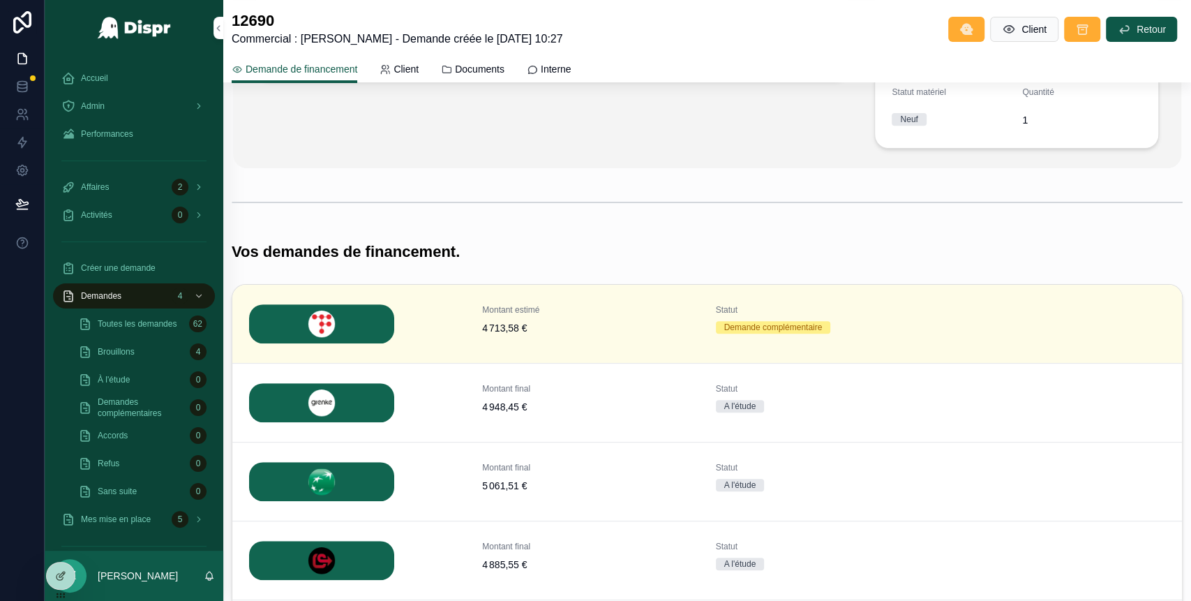
scroll to position [509, 0]
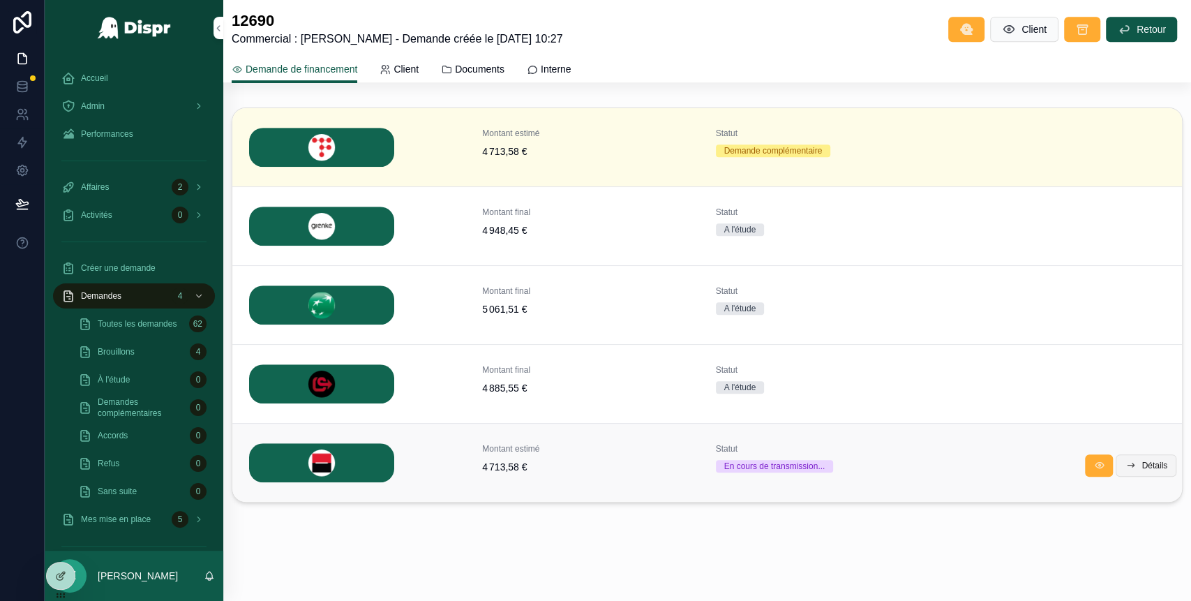
click at [1144, 470] on button "Détails" at bounding box center [1146, 465] width 61 height 22
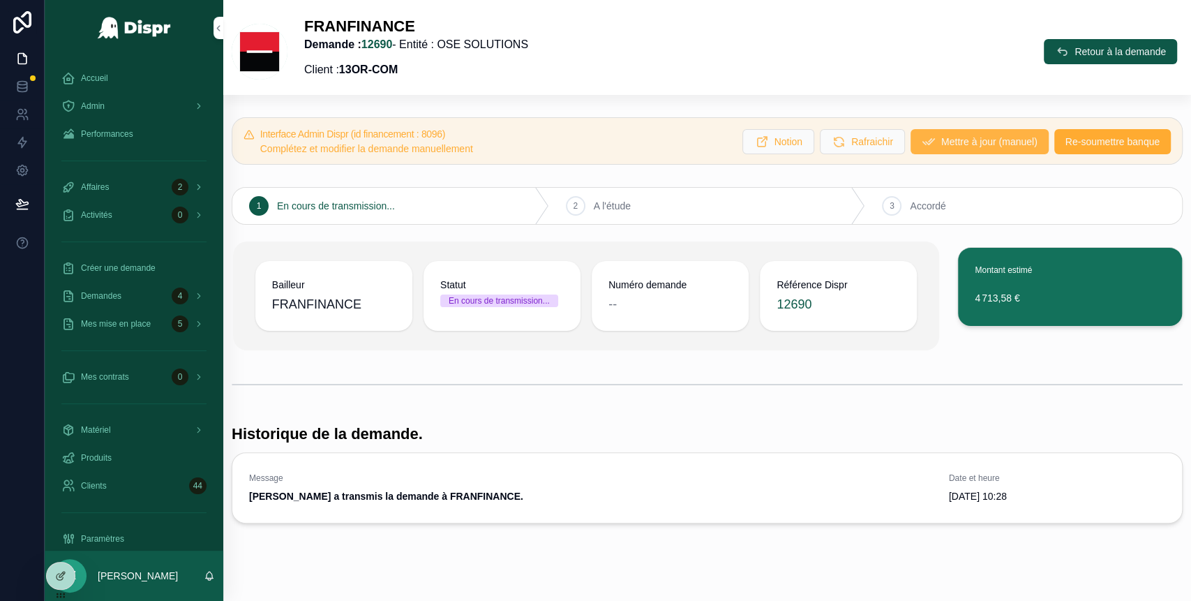
click at [957, 145] on span "Mettre à jour (manuel)" at bounding box center [989, 142] width 96 height 14
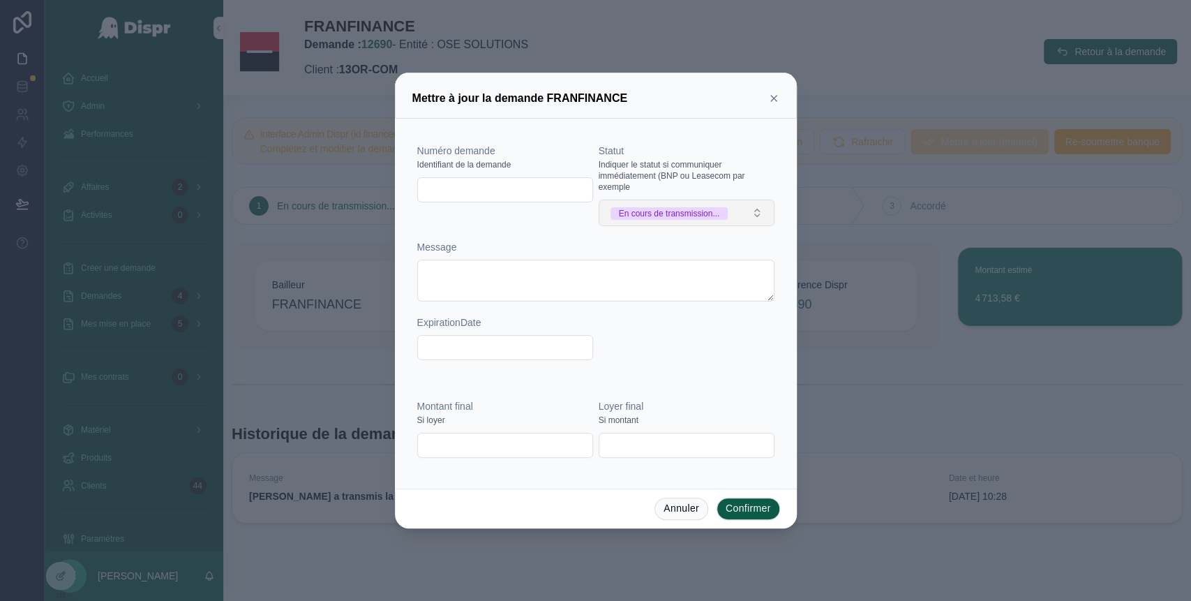
click at [720, 216] on div "En cours de transmission..." at bounding box center [669, 213] width 101 height 13
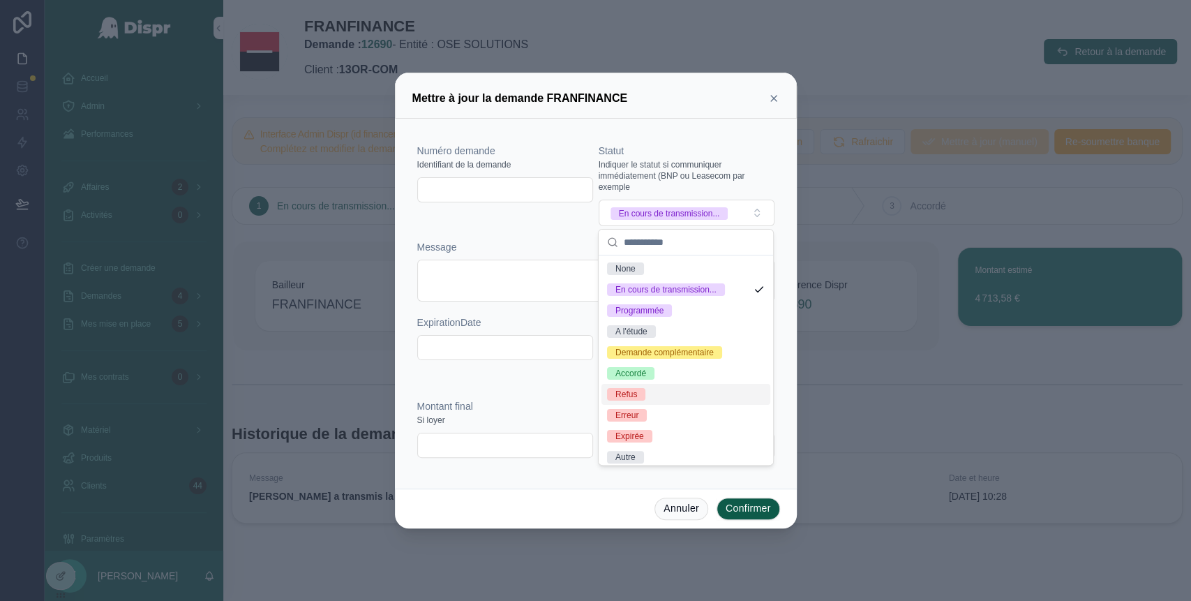
click at [653, 405] on div "Refus" at bounding box center [685, 394] width 169 height 21
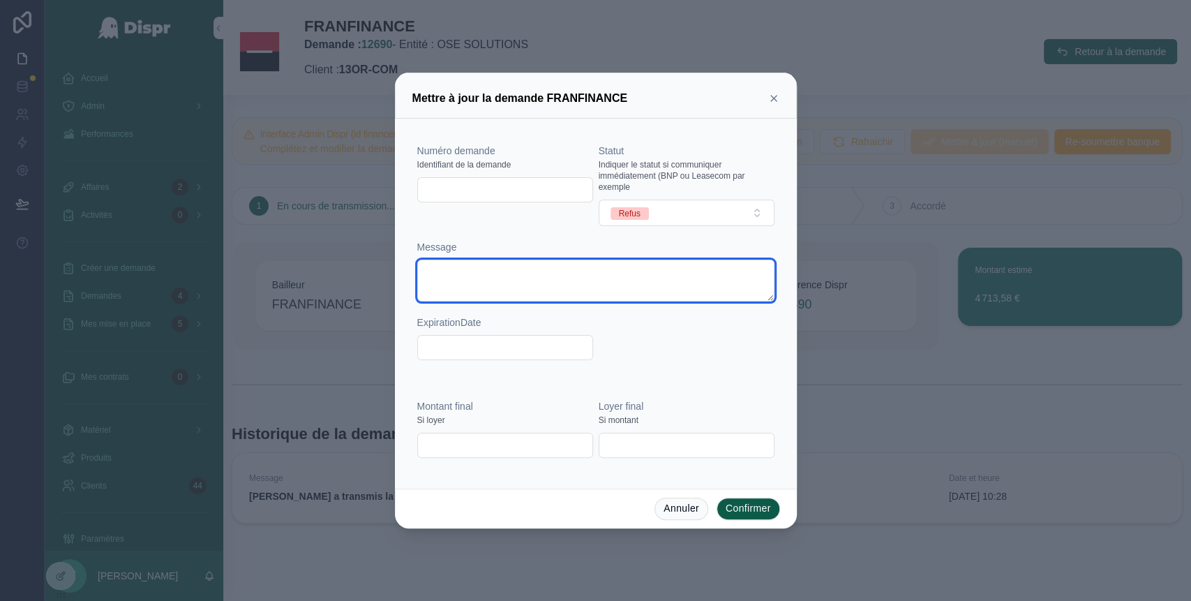
click at [466, 280] on textarea at bounding box center [595, 281] width 357 height 42
paste textarea "**********"
type textarea "**********"
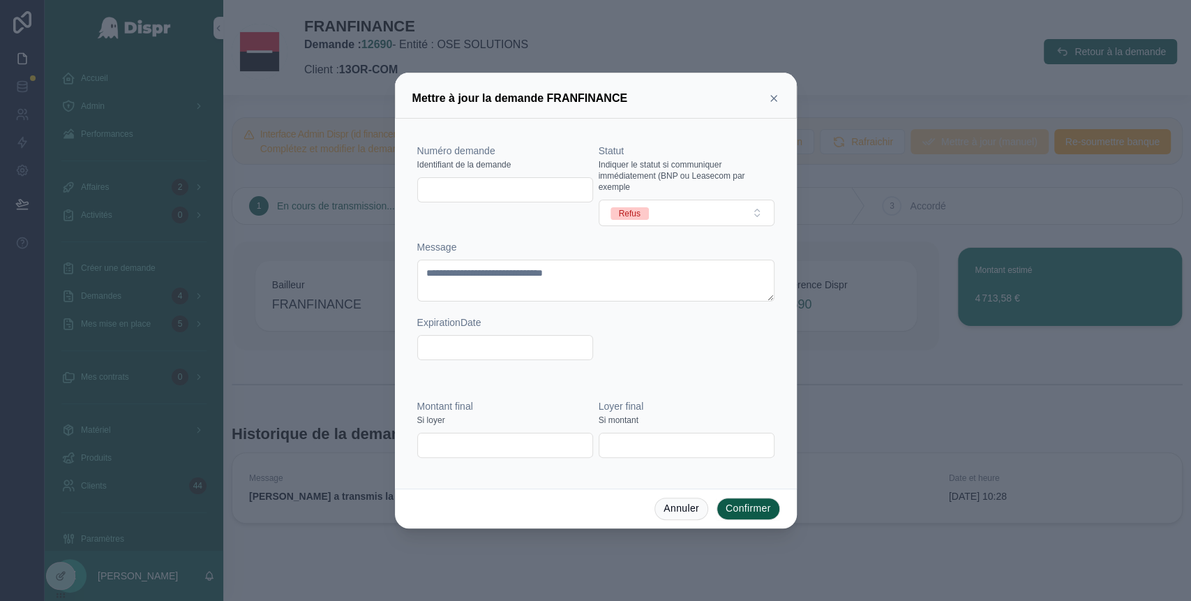
click at [738, 514] on button "Confirmer" at bounding box center [748, 509] width 63 height 22
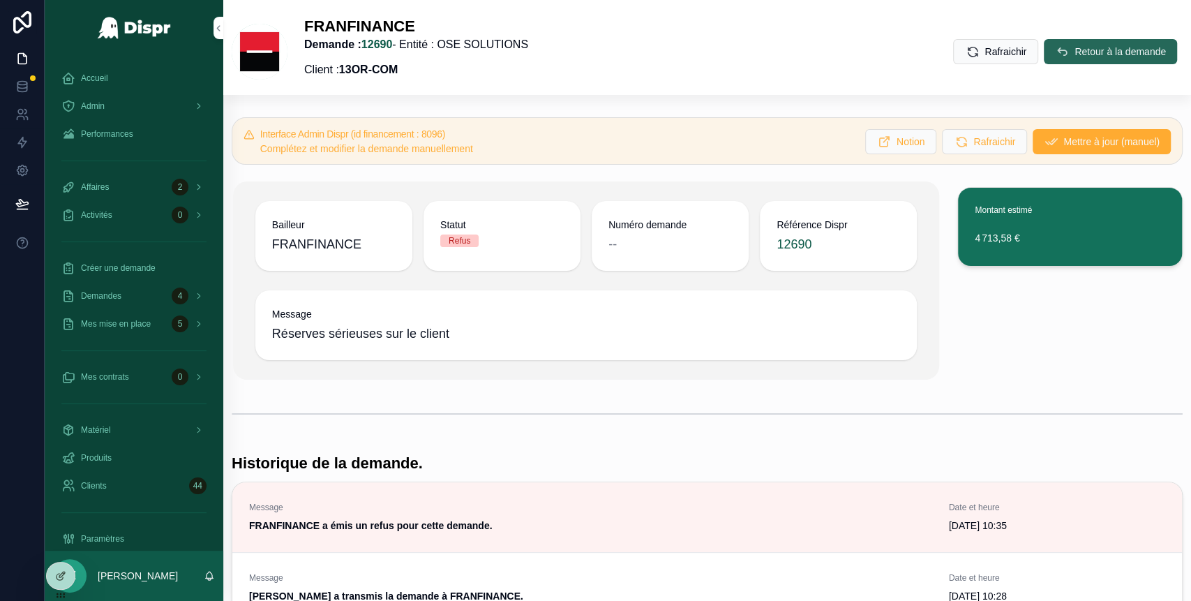
click at [1083, 50] on span "Retour à la demande" at bounding box center [1120, 52] width 91 height 14
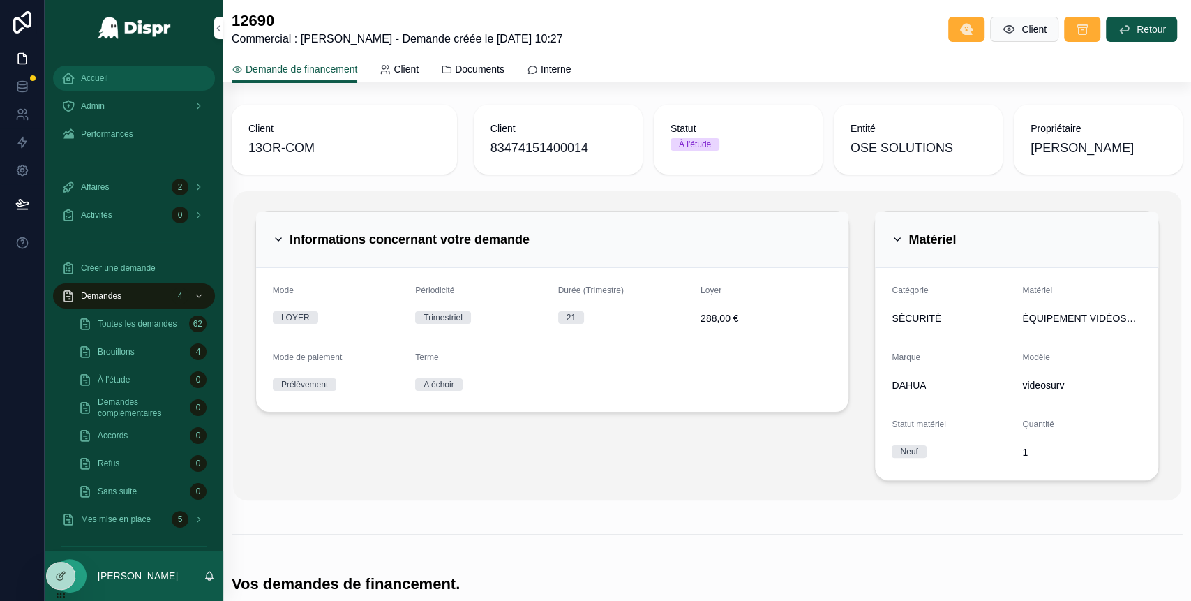
click at [106, 84] on div "Accueil" at bounding box center [133, 78] width 145 height 22
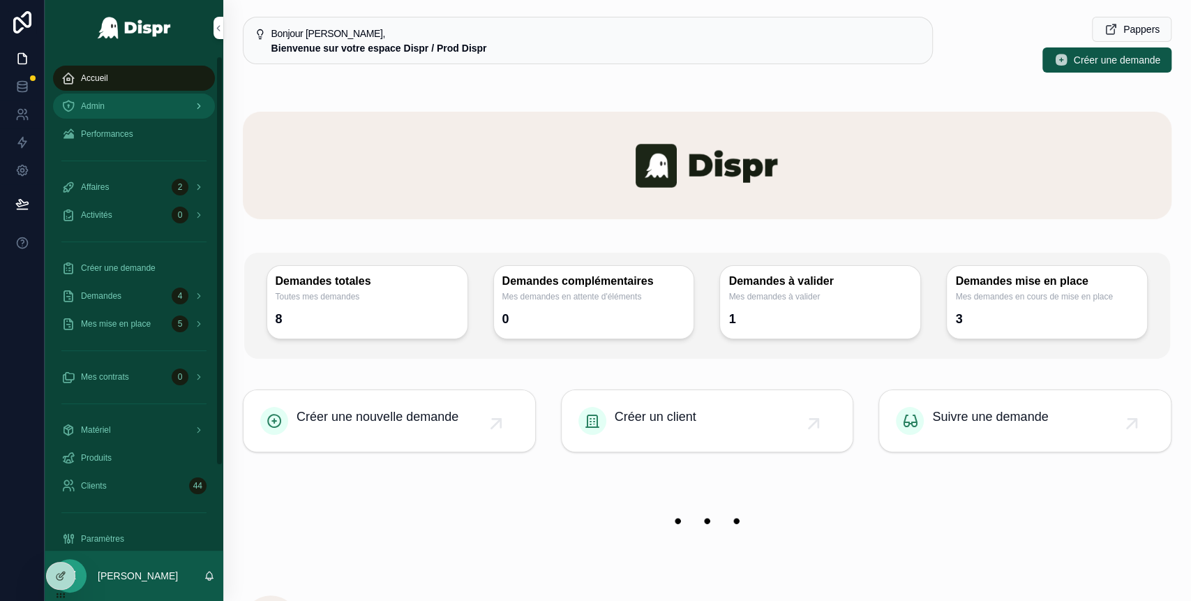
click at [149, 114] on div "Admin" at bounding box center [133, 106] width 145 height 22
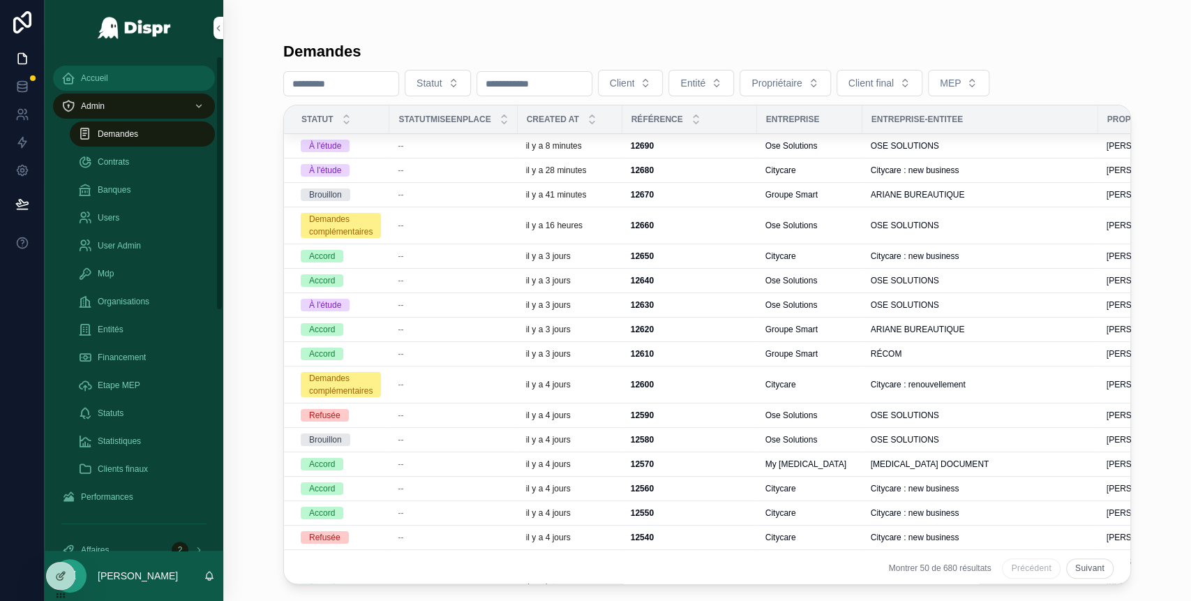
click at [98, 75] on span "Accueil" at bounding box center [94, 78] width 27 height 11
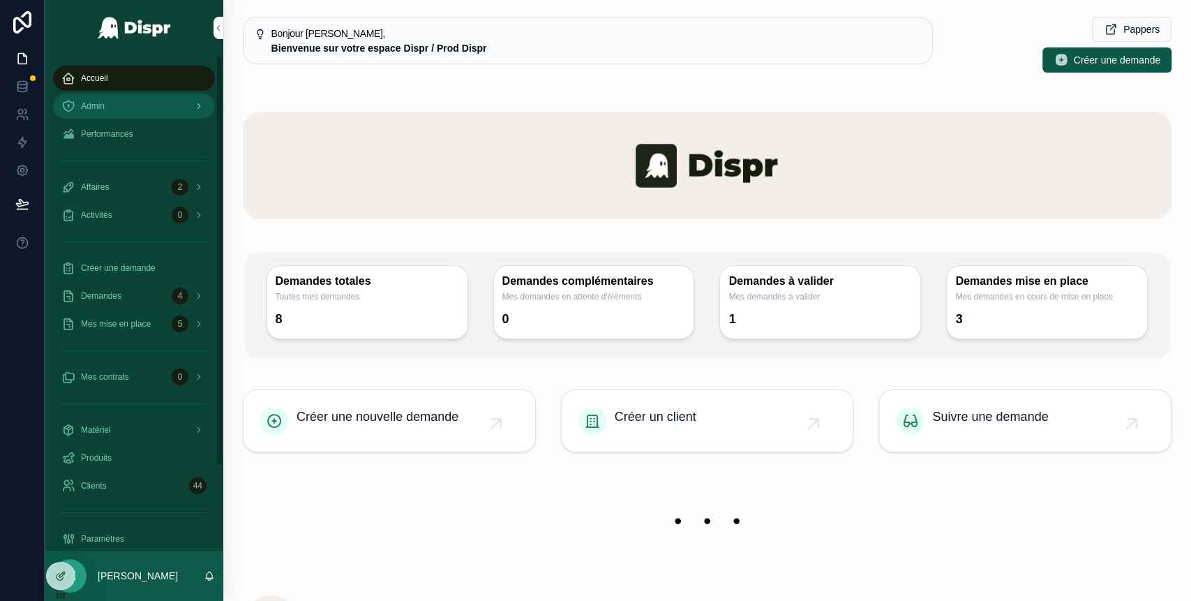
click at [147, 103] on div "Admin" at bounding box center [133, 106] width 145 height 22
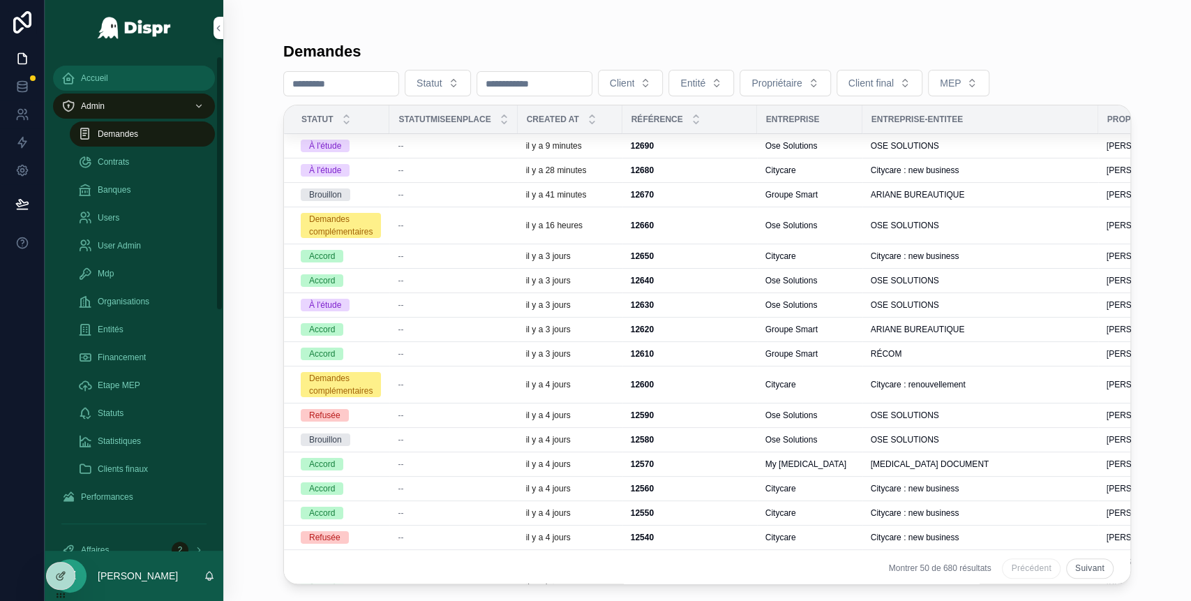
click at [127, 72] on div "Accueil" at bounding box center [133, 78] width 145 height 22
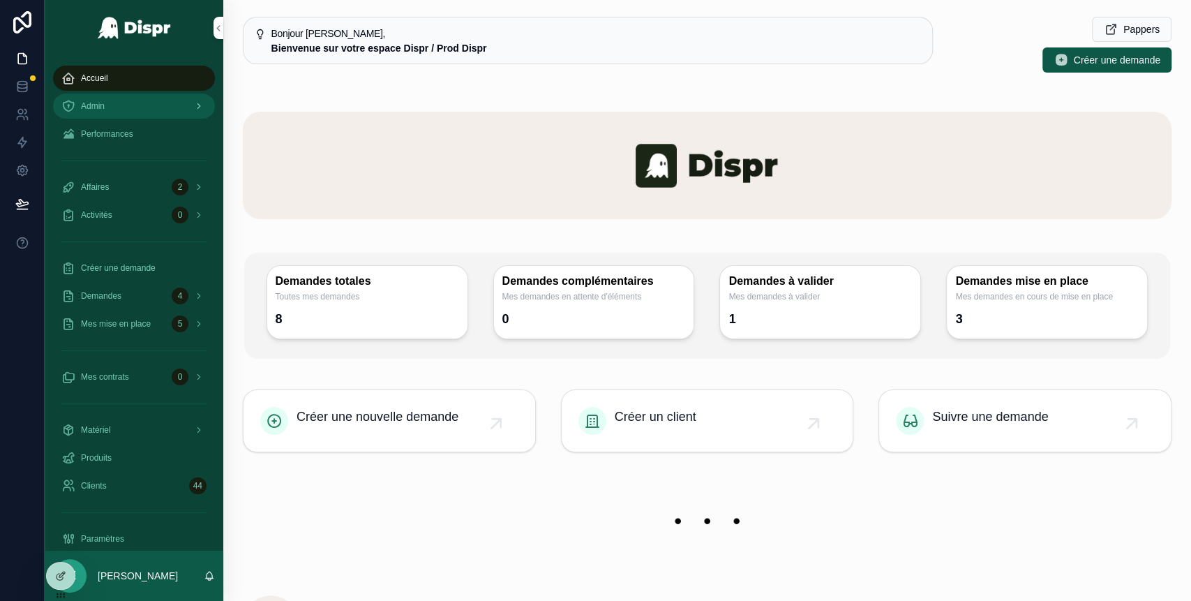
click at [165, 114] on div "Admin" at bounding box center [133, 106] width 145 height 22
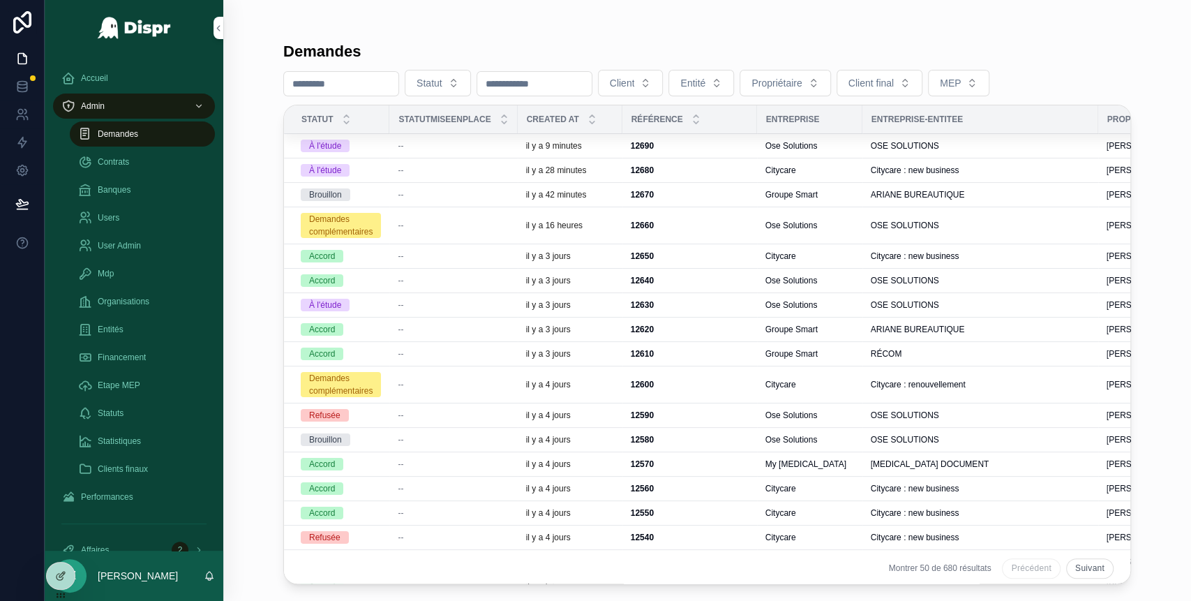
click at [436, 172] on div "--" at bounding box center [453, 170] width 111 height 11
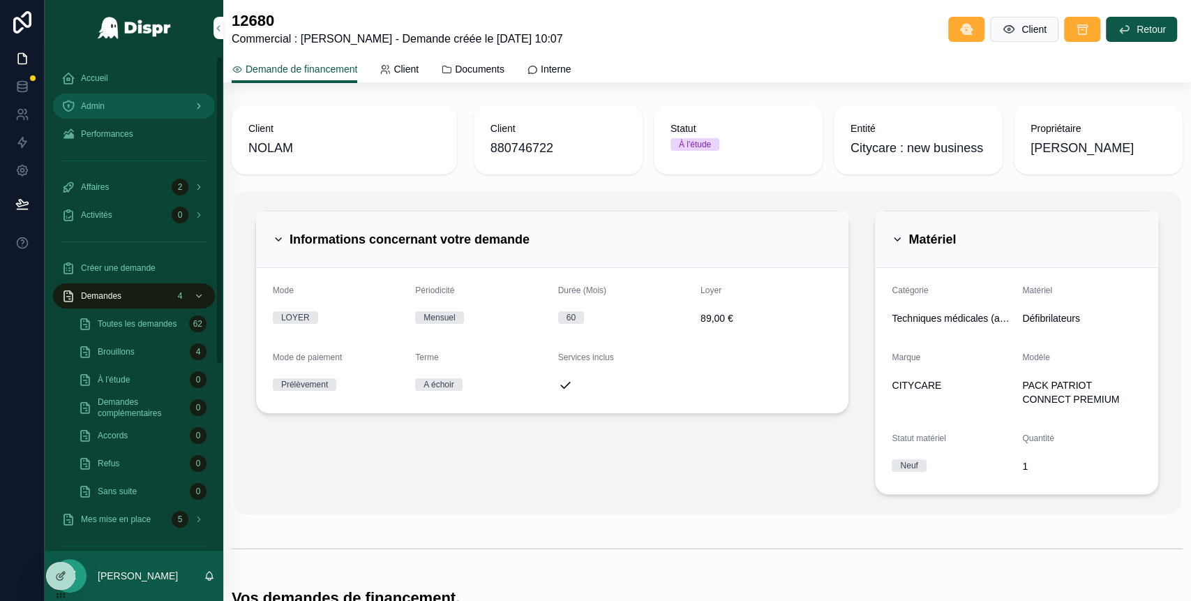
click at [195, 98] on div "scrollable content" at bounding box center [197, 106] width 18 height 22
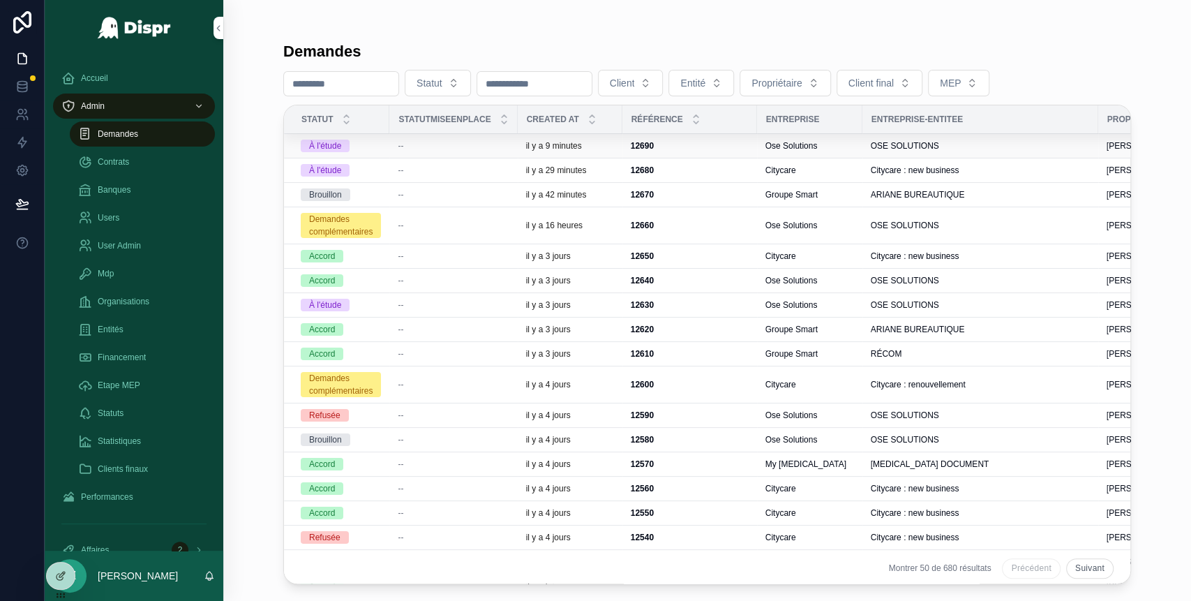
click at [421, 150] on div "--" at bounding box center [453, 145] width 111 height 11
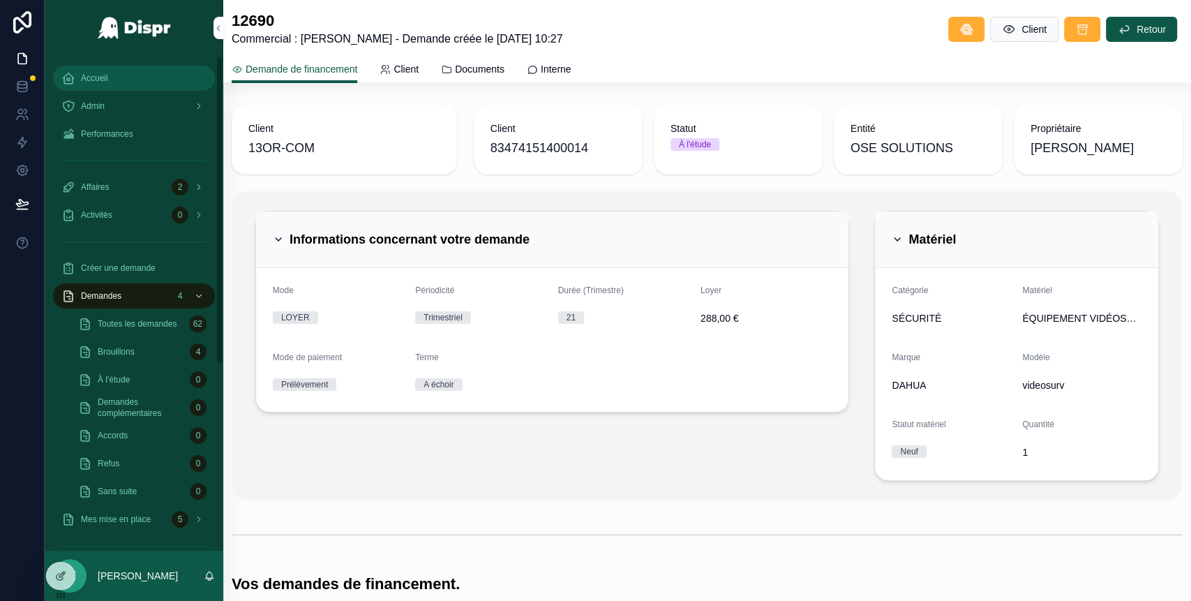
click at [118, 84] on div "Accueil" at bounding box center [133, 78] width 145 height 22
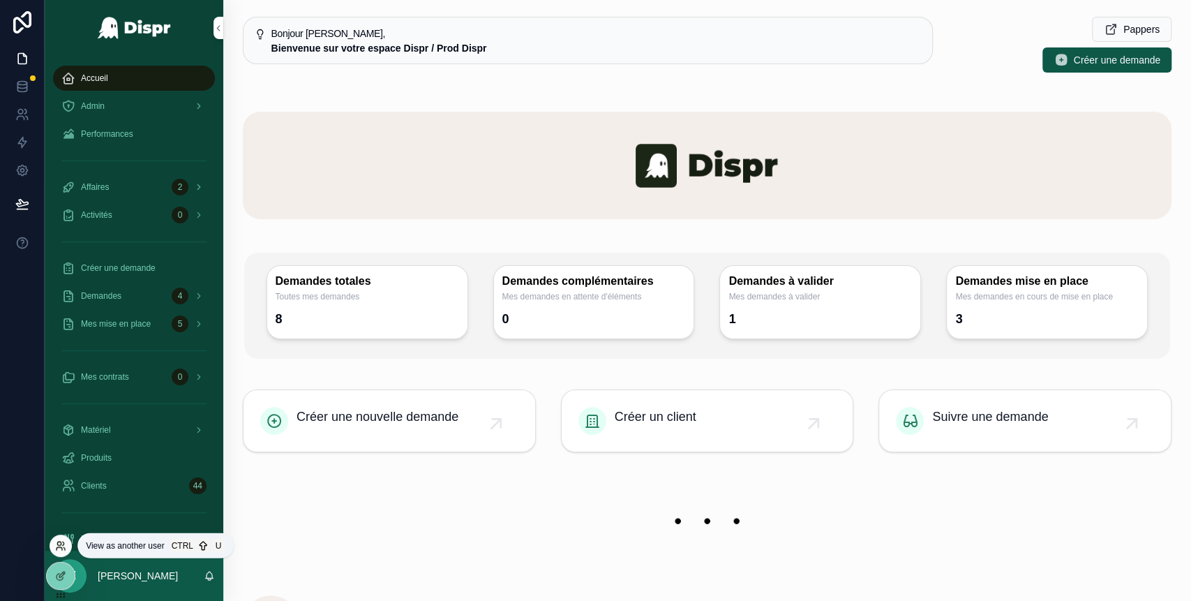
click at [62, 547] on icon at bounding box center [60, 545] width 11 height 11
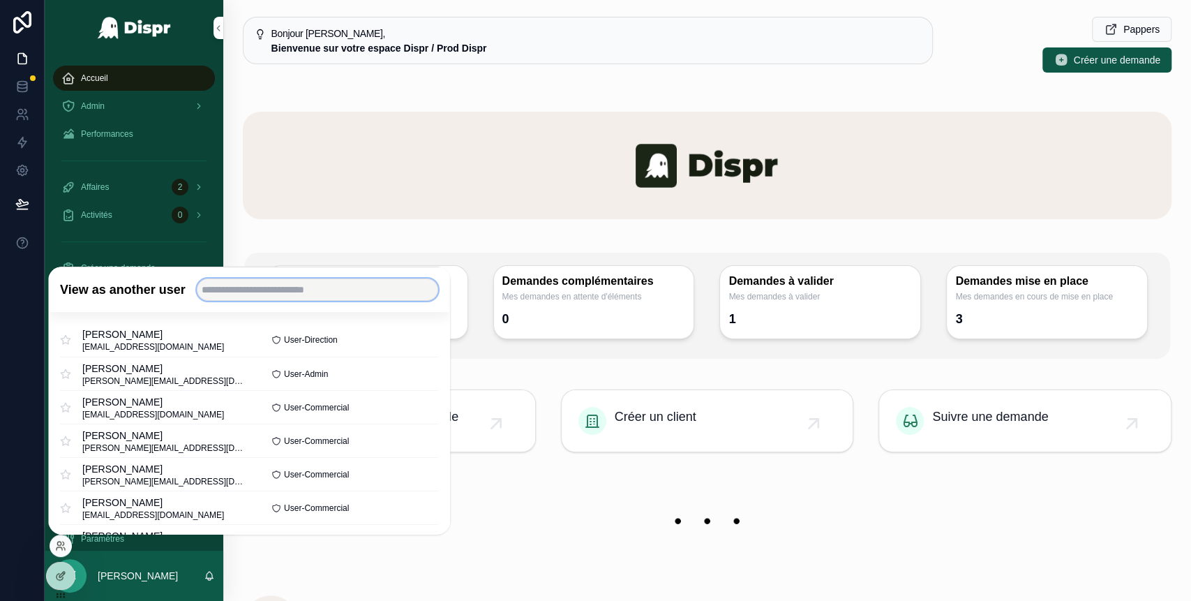
click at [268, 292] on input "text" at bounding box center [317, 289] width 241 height 22
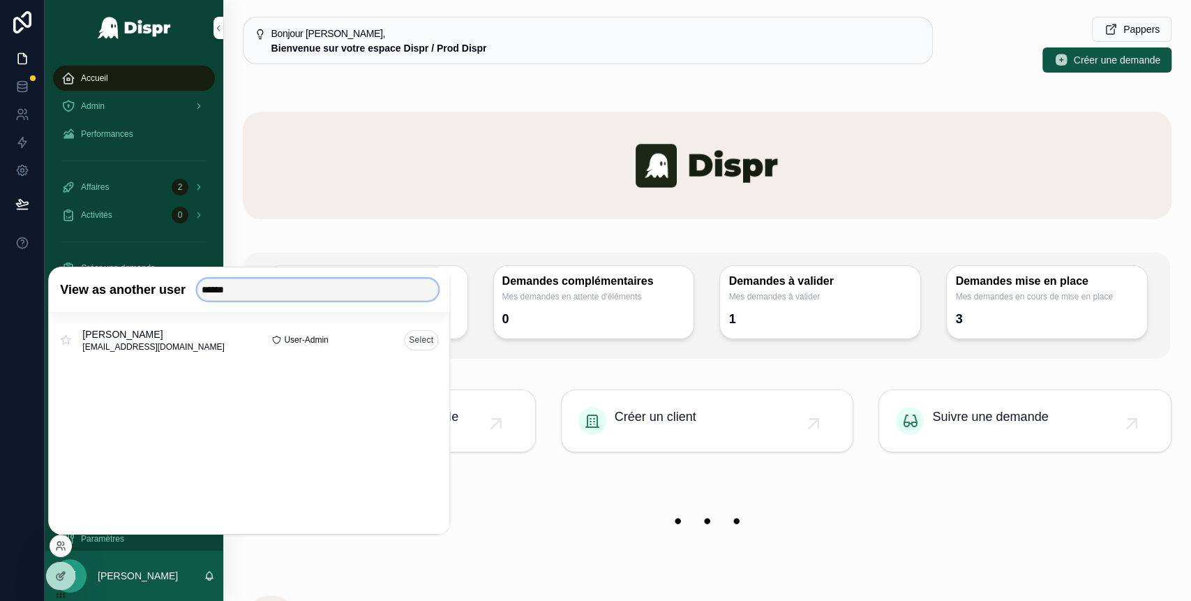
type input "******"
click at [418, 341] on button "Select" at bounding box center [421, 339] width 34 height 20
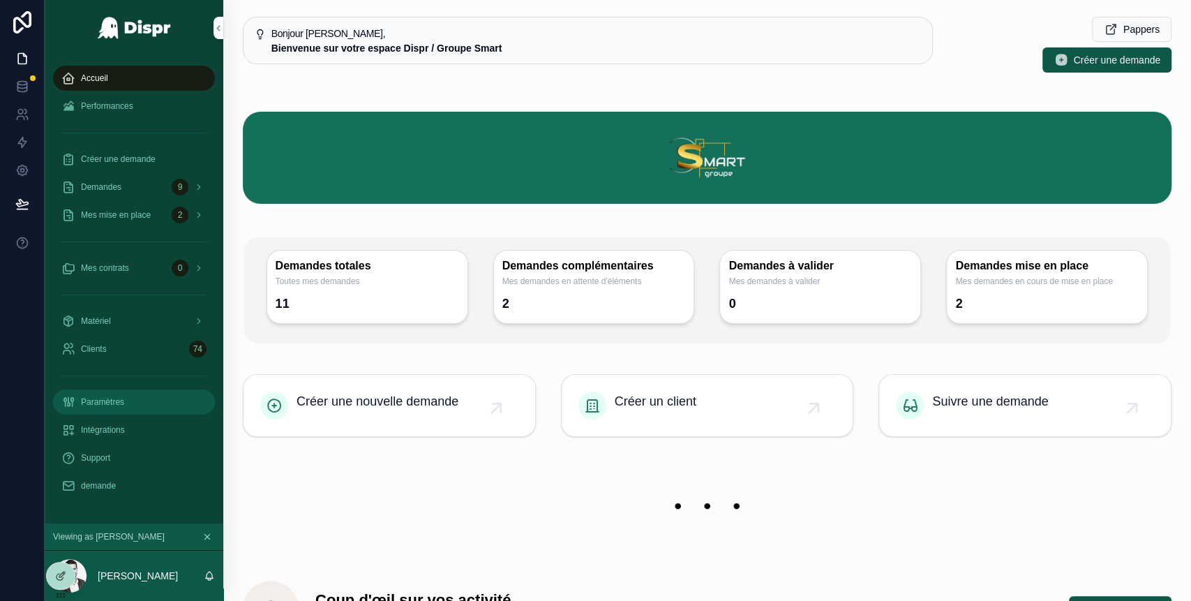
click at [124, 408] on div "Paramètres" at bounding box center [133, 402] width 145 height 22
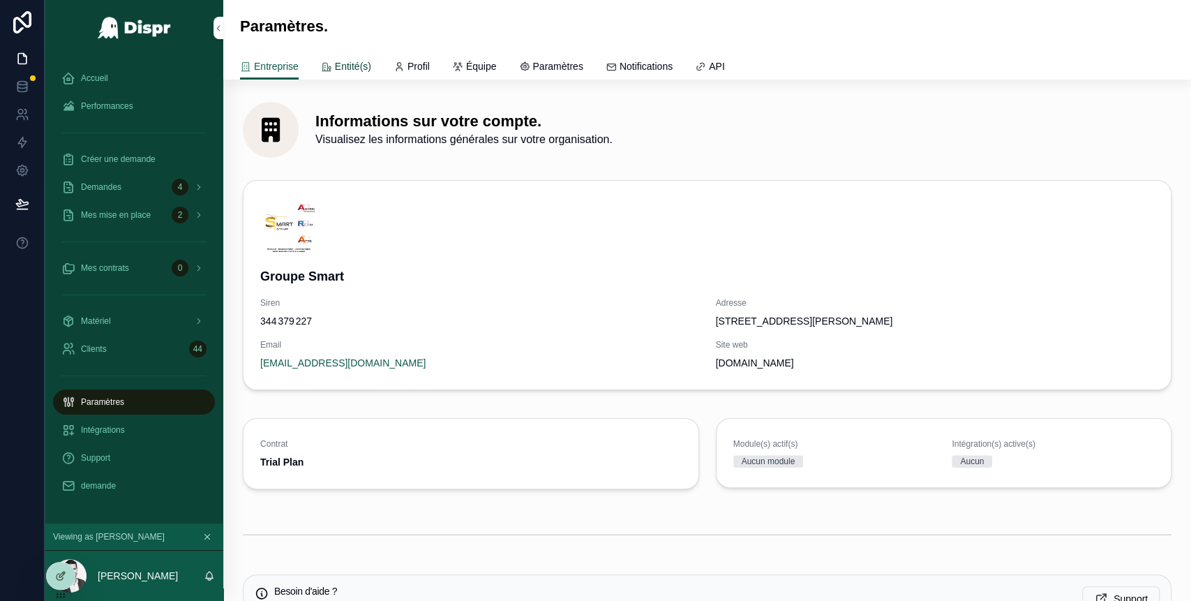
click at [358, 62] on span "Entité(s)" at bounding box center [353, 66] width 36 height 14
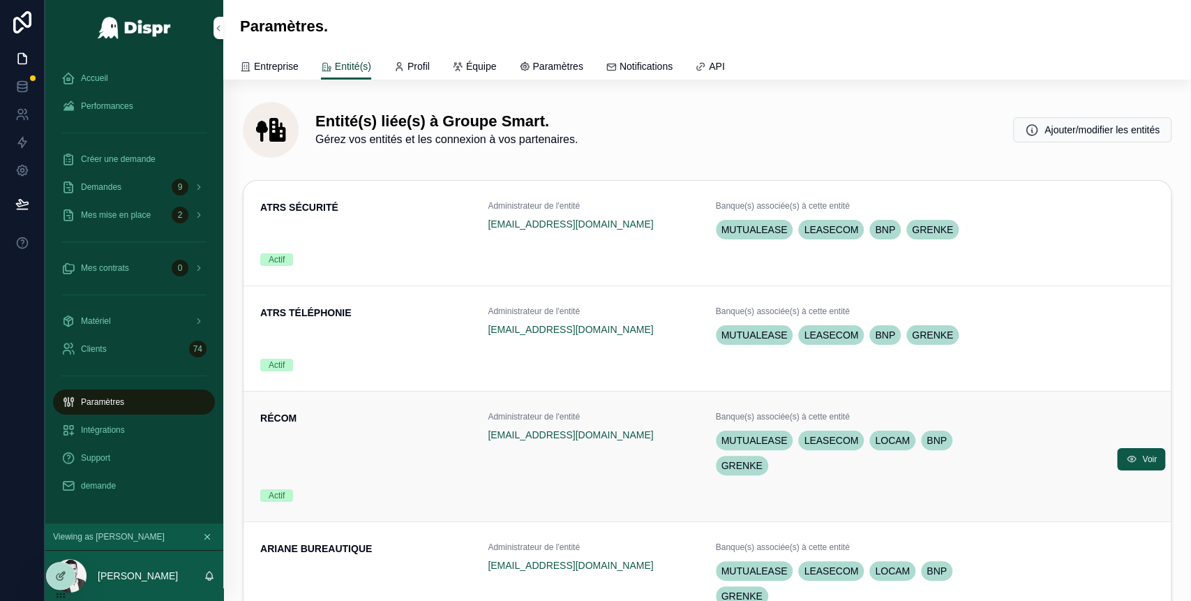
scroll to position [21, 0]
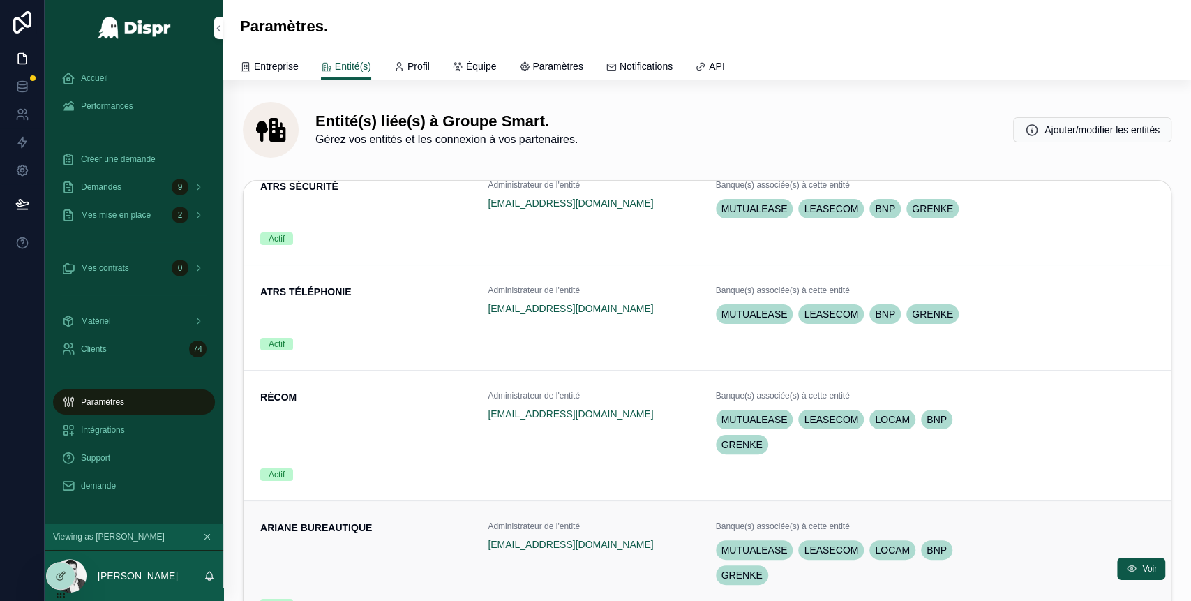
click at [410, 559] on div "ARIANE BUREAUTIQUE" at bounding box center [365, 554] width 211 height 67
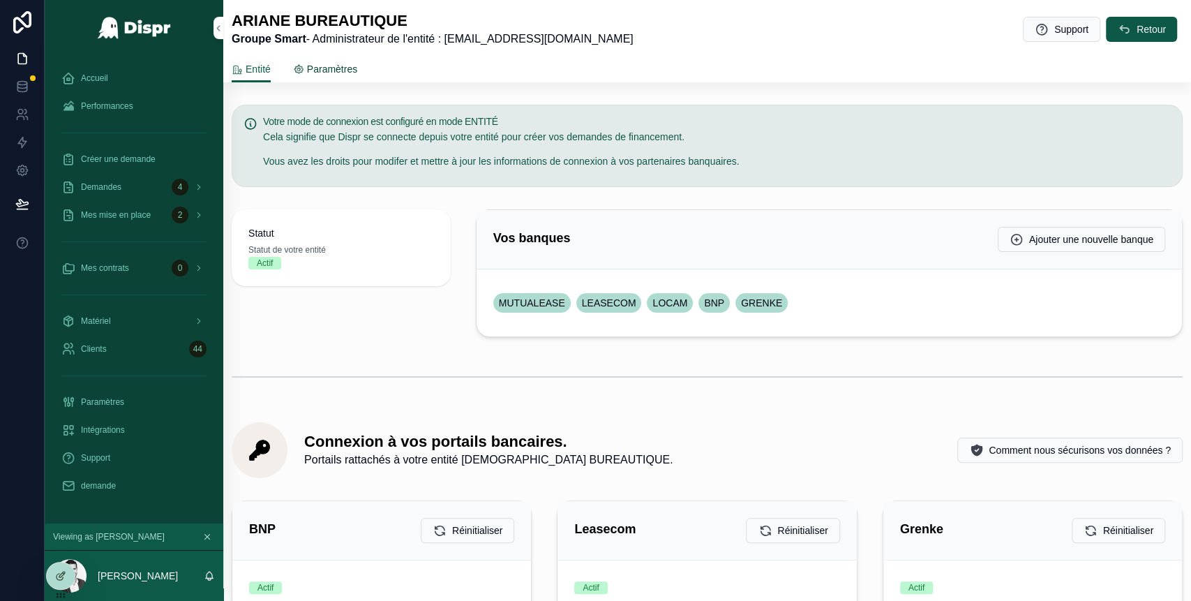
click at [330, 73] on span "Paramètres" at bounding box center [332, 69] width 50 height 14
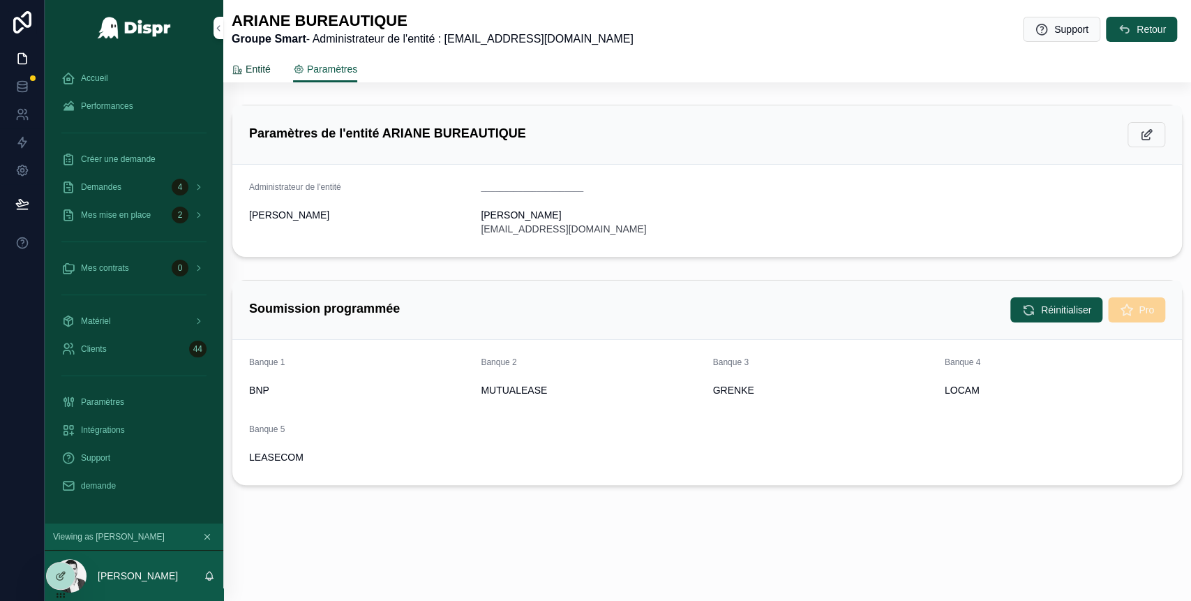
click at [257, 68] on span "Entité" at bounding box center [258, 69] width 25 height 14
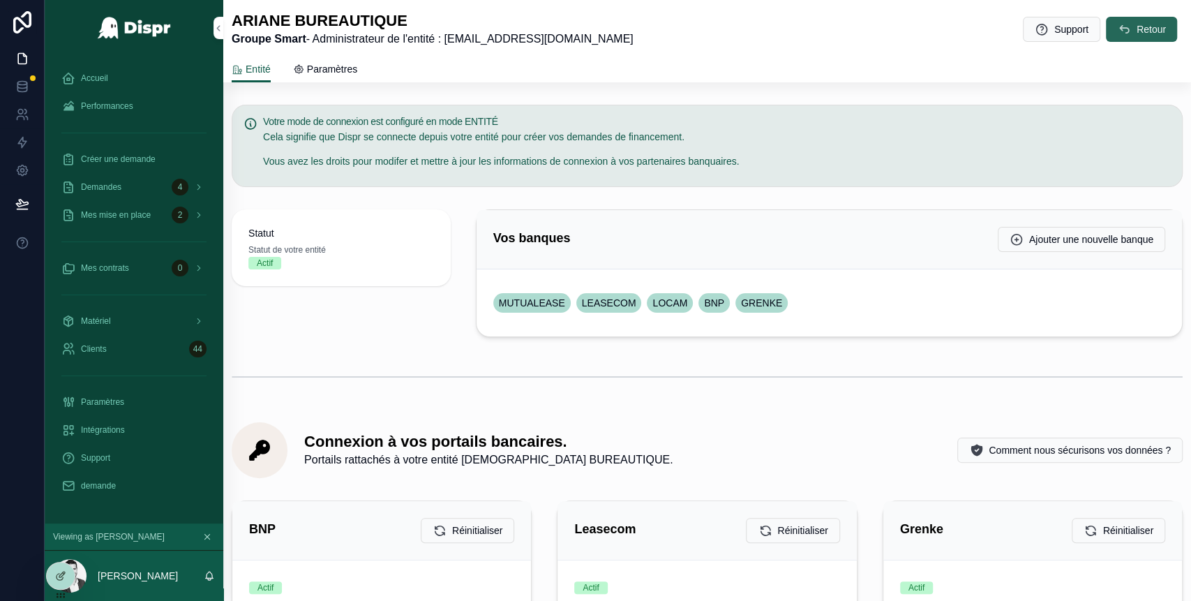
click at [1137, 34] on span "Retour" at bounding box center [1151, 29] width 29 height 14
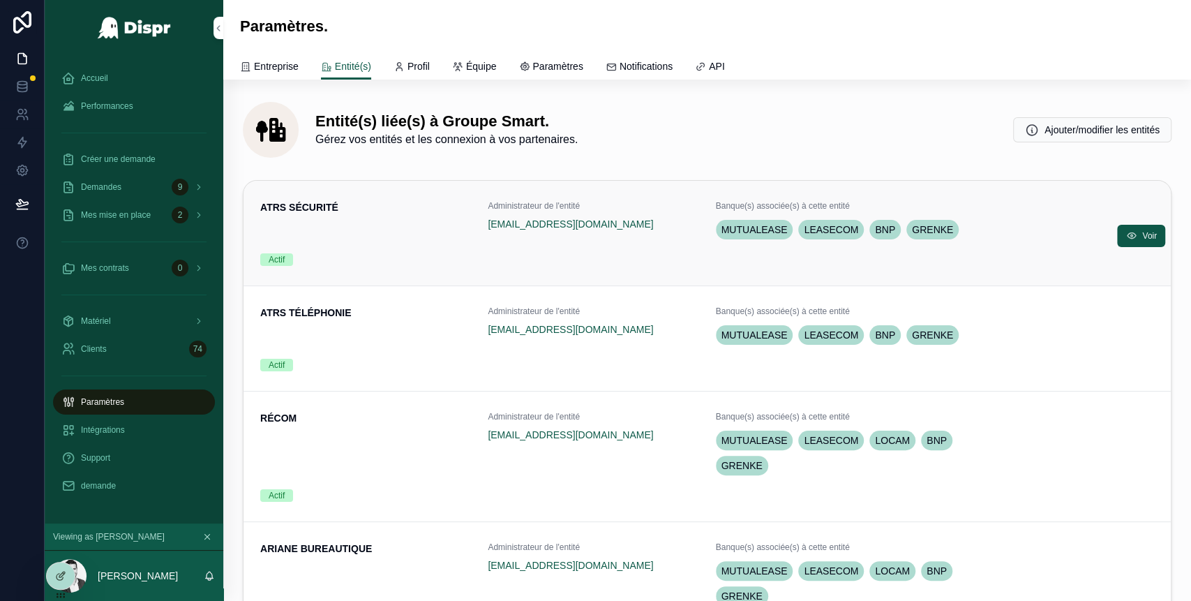
click at [366, 232] on div "ATRS SÉCURITÉ" at bounding box center [365, 221] width 211 height 42
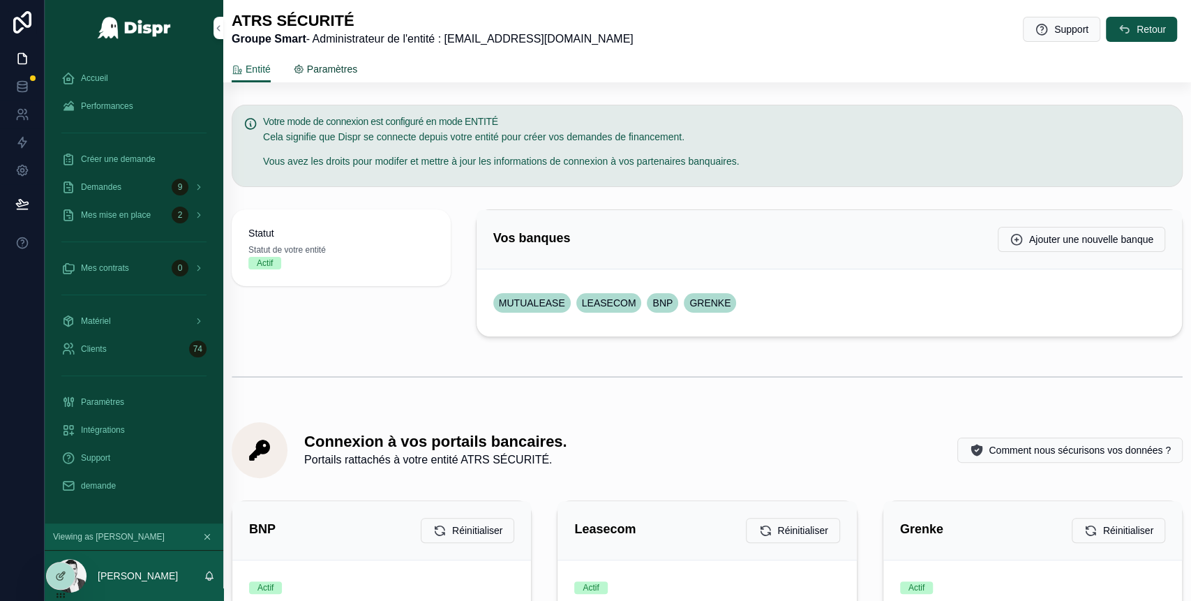
click at [332, 66] on span "Paramètres" at bounding box center [332, 69] width 50 height 14
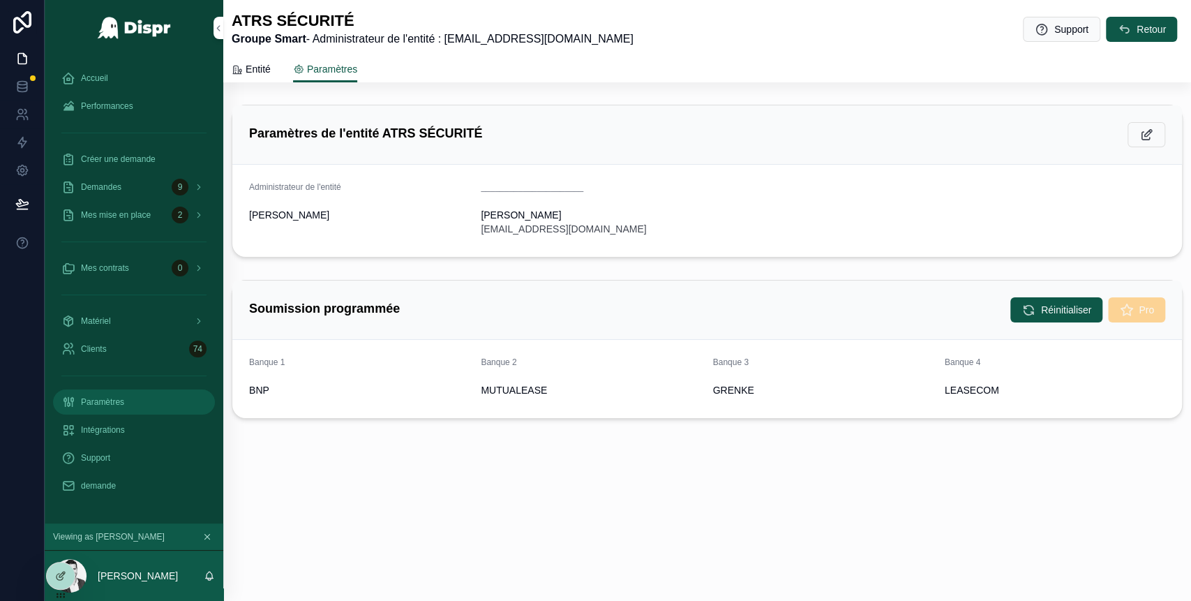
click at [140, 390] on link "Paramètres" at bounding box center [134, 401] width 162 height 25
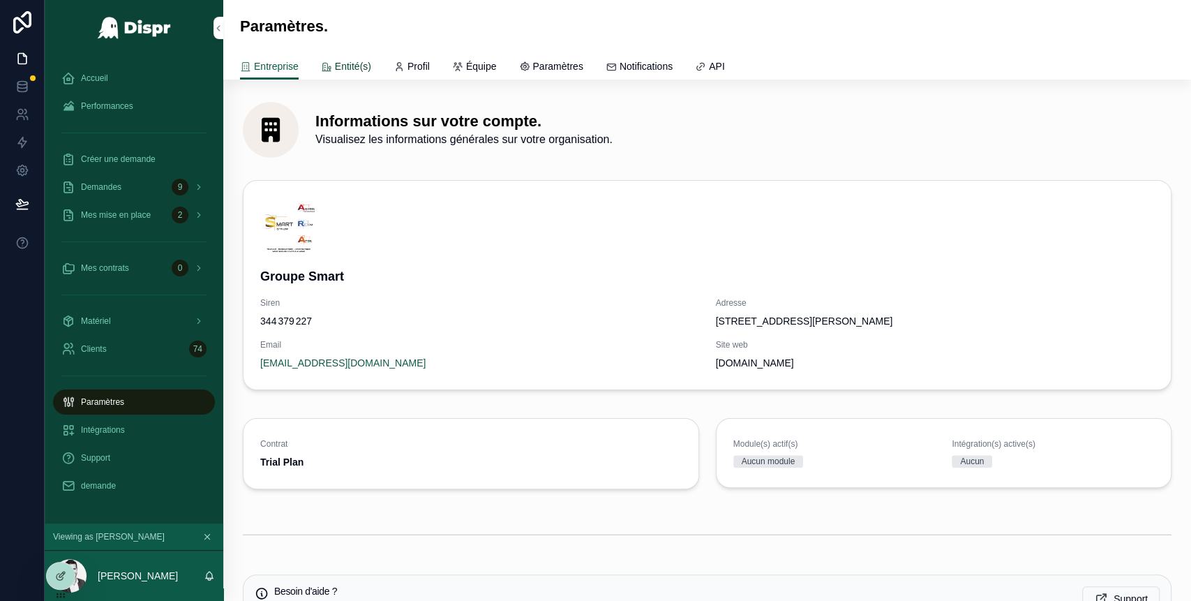
click at [364, 70] on span "Entité(s)" at bounding box center [353, 66] width 36 height 14
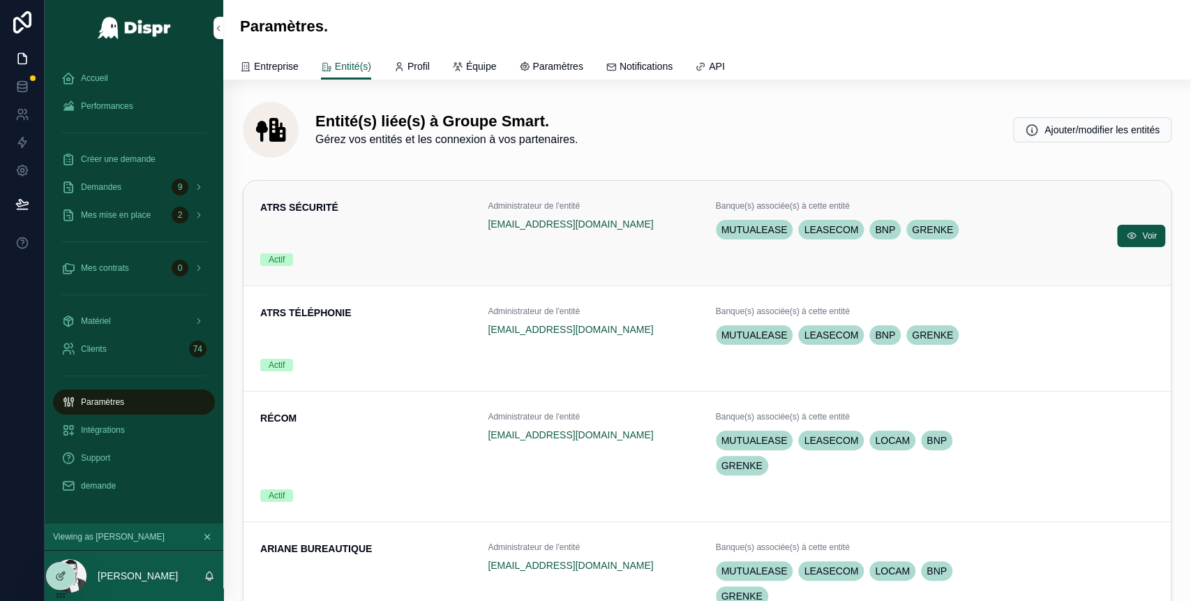
click at [375, 232] on div "ATRS SÉCURITÉ" at bounding box center [365, 221] width 211 height 42
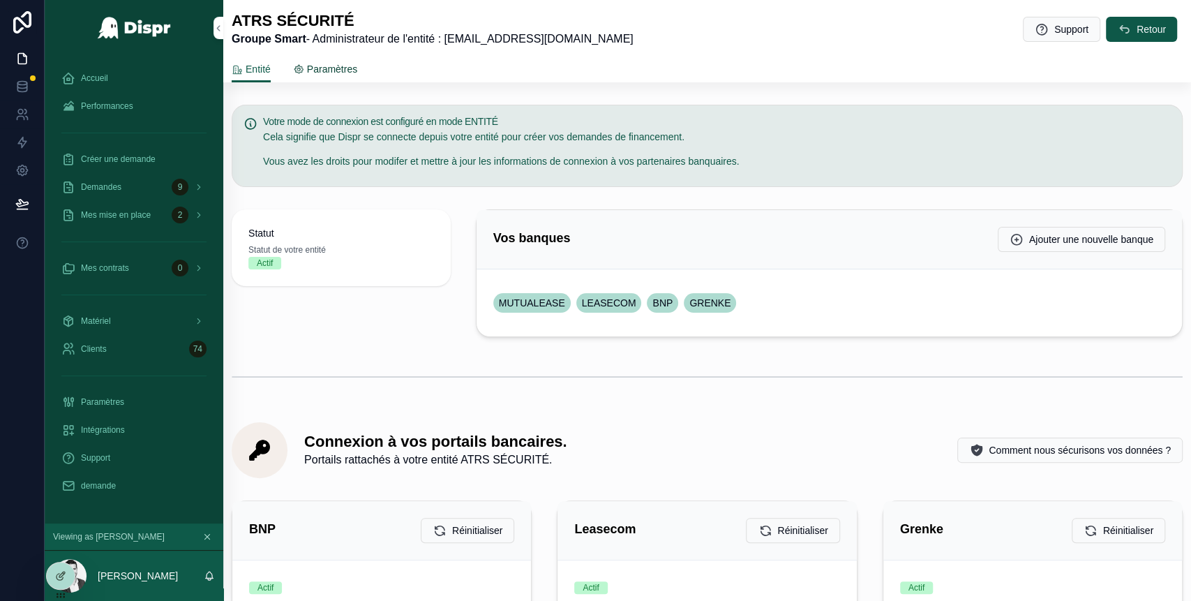
click at [339, 72] on span "Paramètres" at bounding box center [332, 69] width 50 height 14
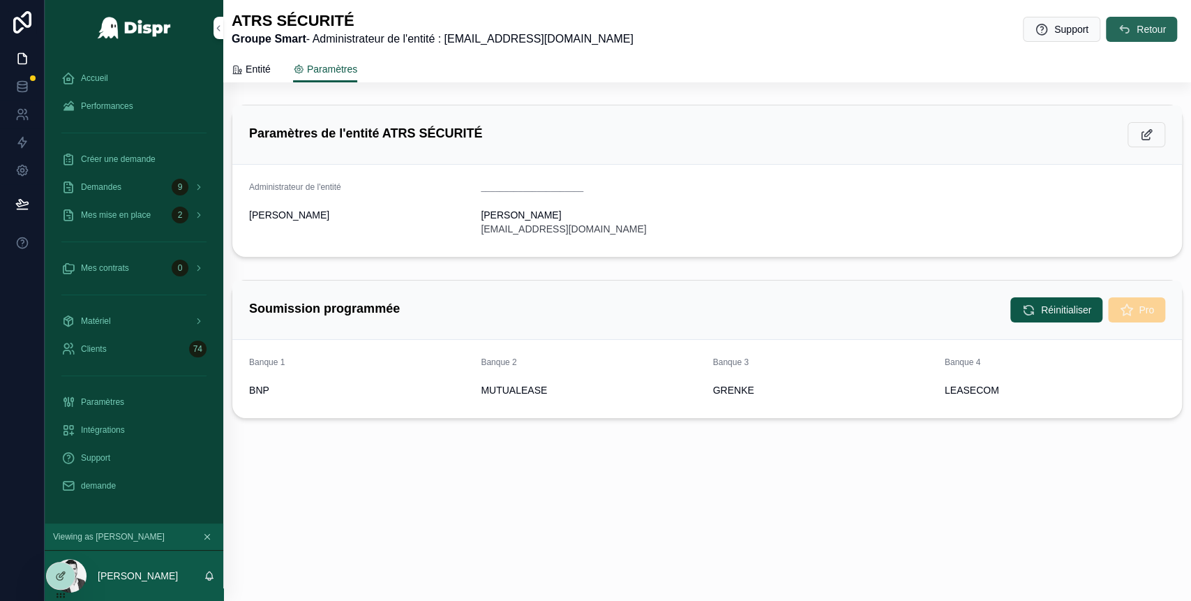
click at [1135, 38] on button "Retour" at bounding box center [1141, 29] width 71 height 25
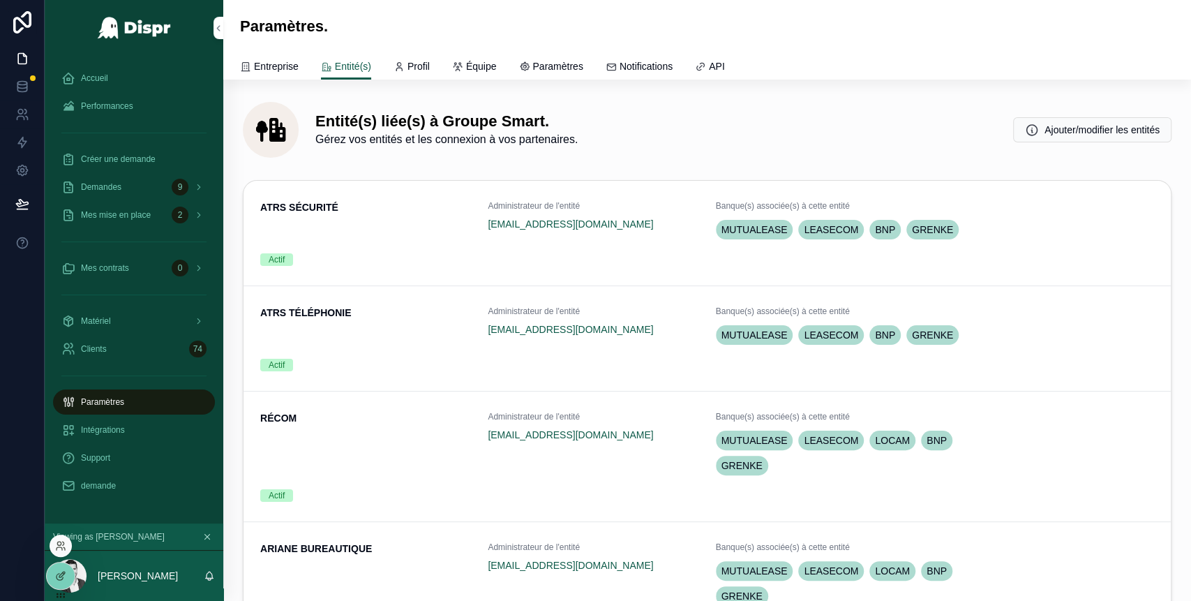
click at [60, 553] on div at bounding box center [61, 546] width 22 height 22
click at [61, 545] on icon at bounding box center [60, 545] width 11 height 11
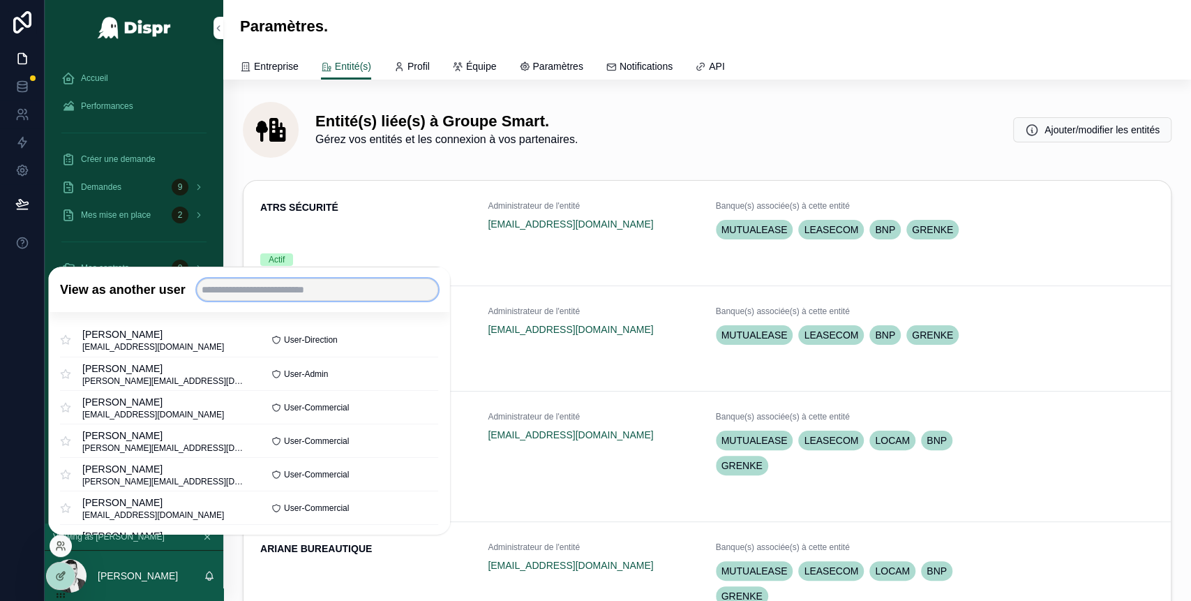
click at [280, 294] on input "text" at bounding box center [317, 289] width 241 height 22
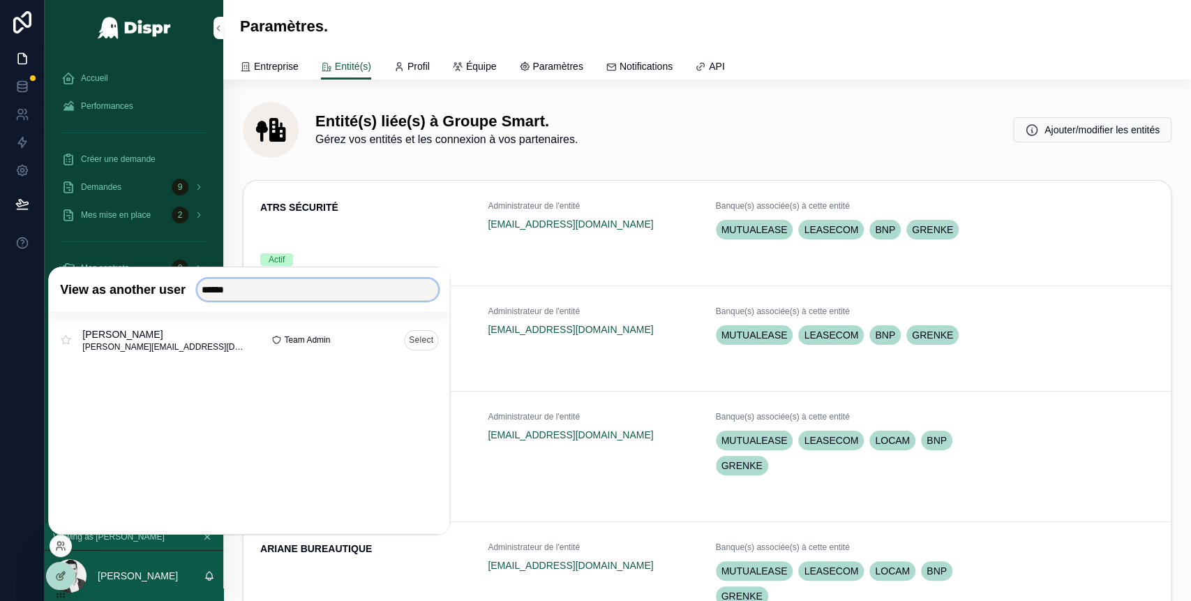
type input "******"
click at [414, 344] on button "Select" at bounding box center [421, 339] width 34 height 20
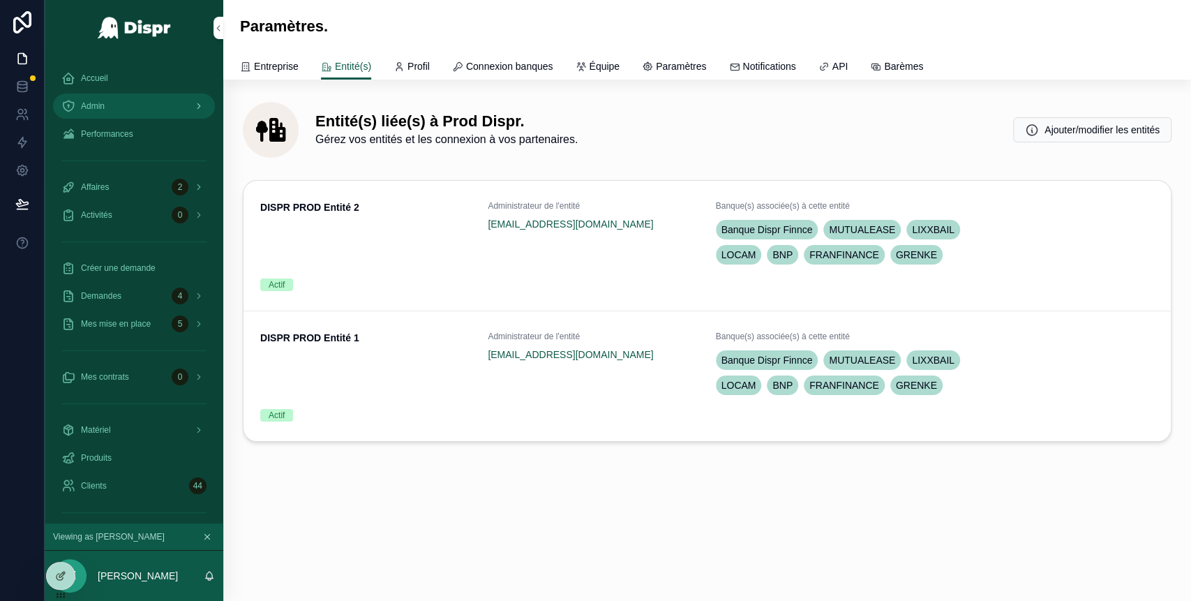
click at [140, 111] on div "Admin" at bounding box center [133, 106] width 145 height 22
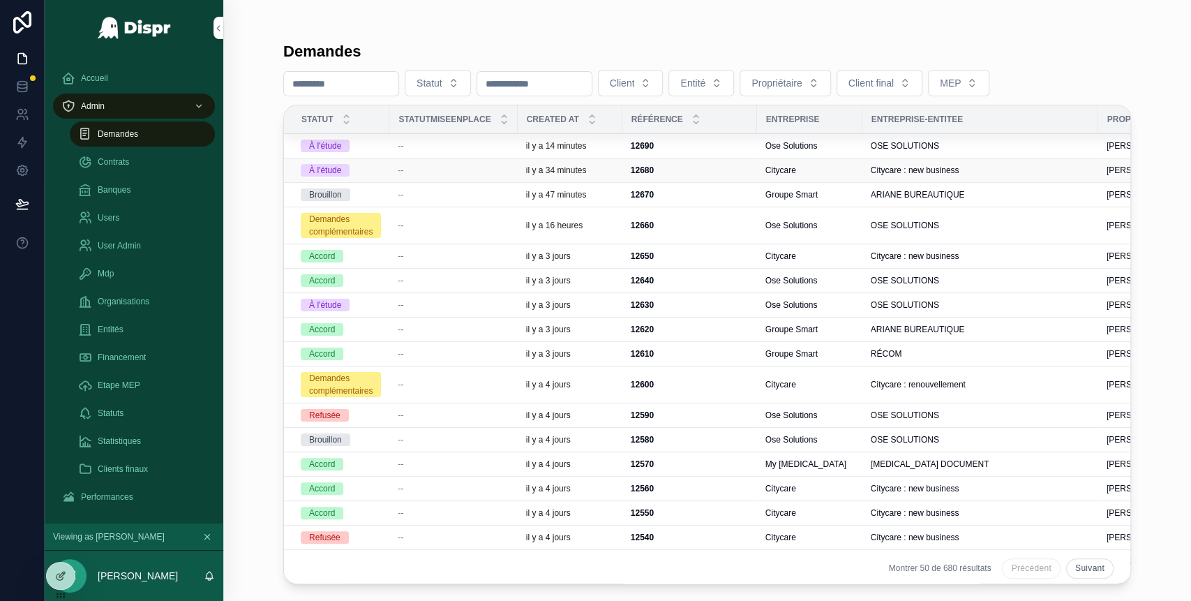
click at [455, 170] on div "--" at bounding box center [453, 170] width 111 height 11
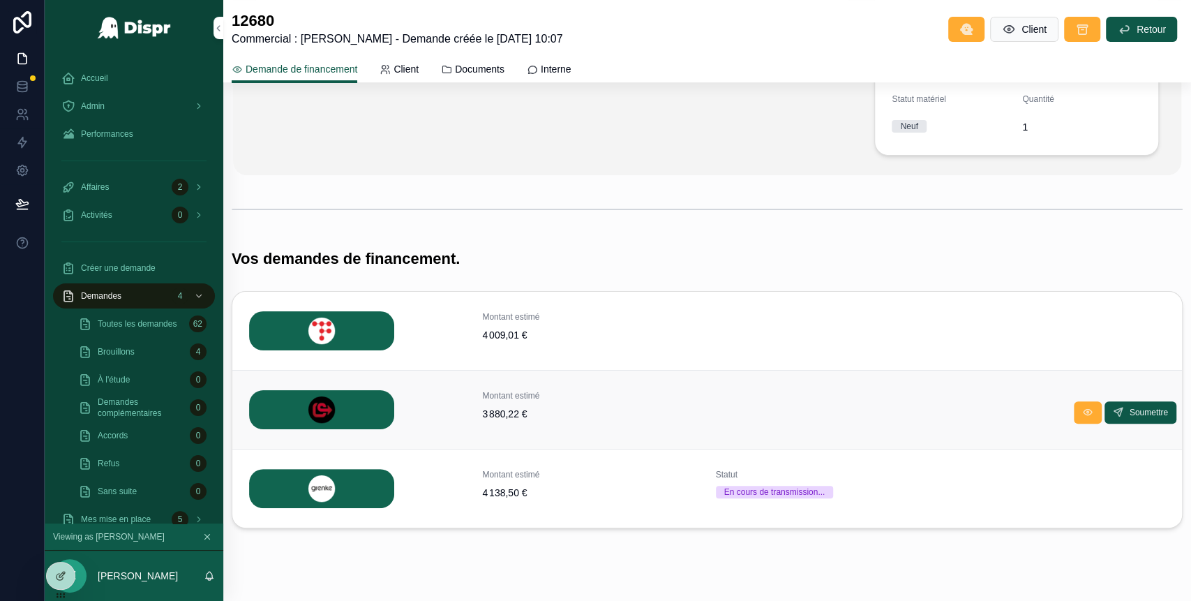
scroll to position [340, 0]
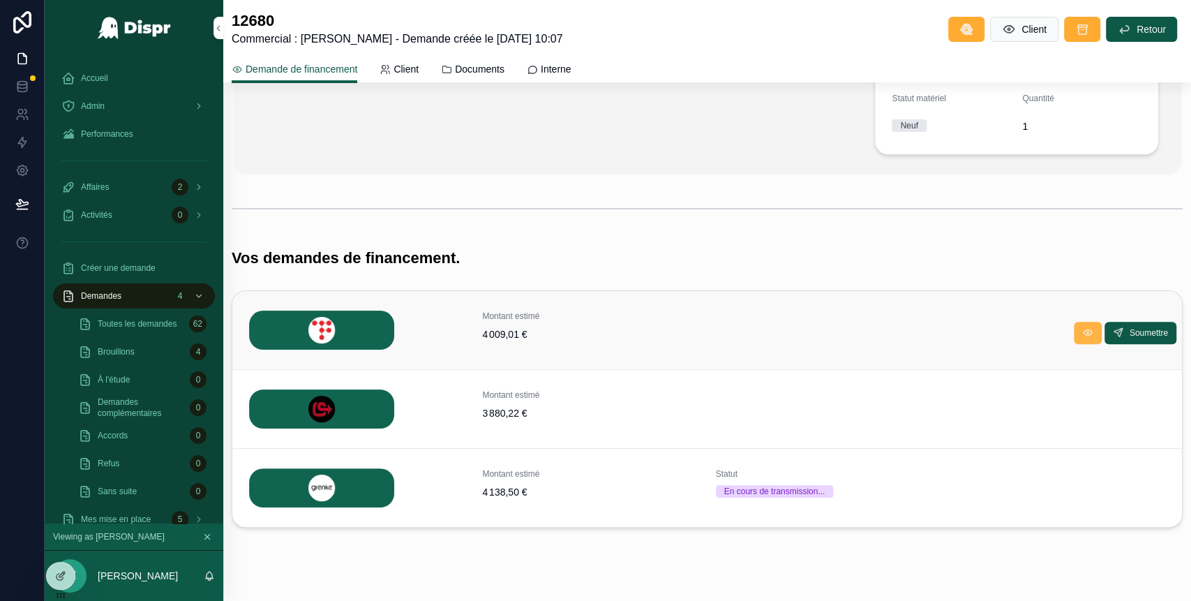
click at [1082, 331] on icon "scrollable content" at bounding box center [1087, 332] width 11 height 11
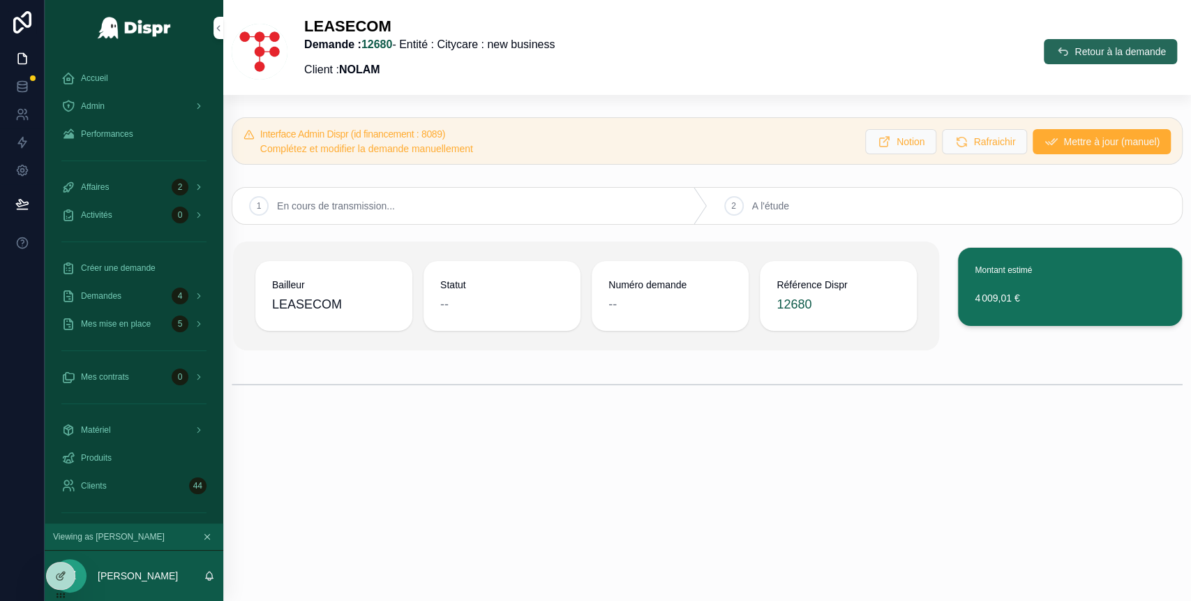
click at [1061, 52] on button "Retour à la demande" at bounding box center [1110, 51] width 133 height 25
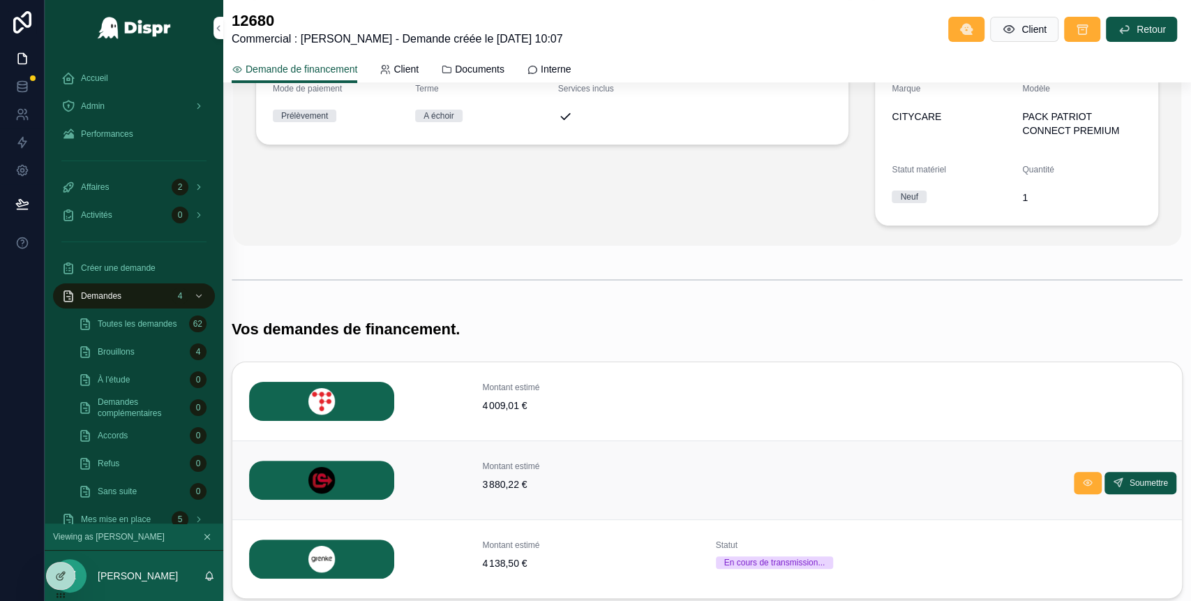
scroll to position [366, 0]
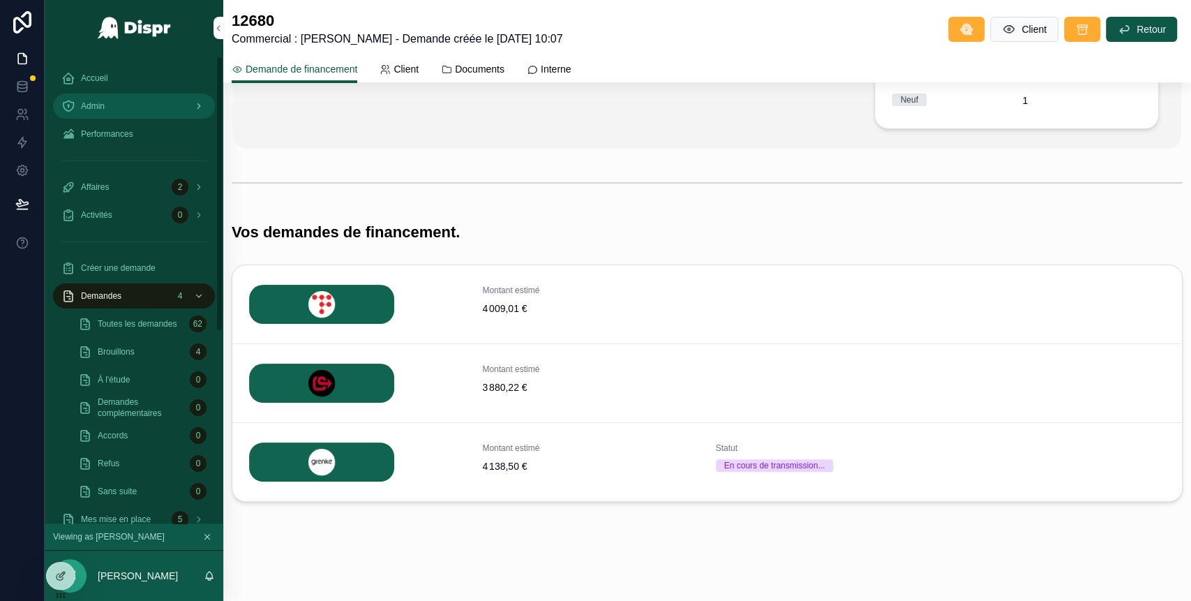
click at [107, 109] on div "Admin" at bounding box center [133, 106] width 145 height 22
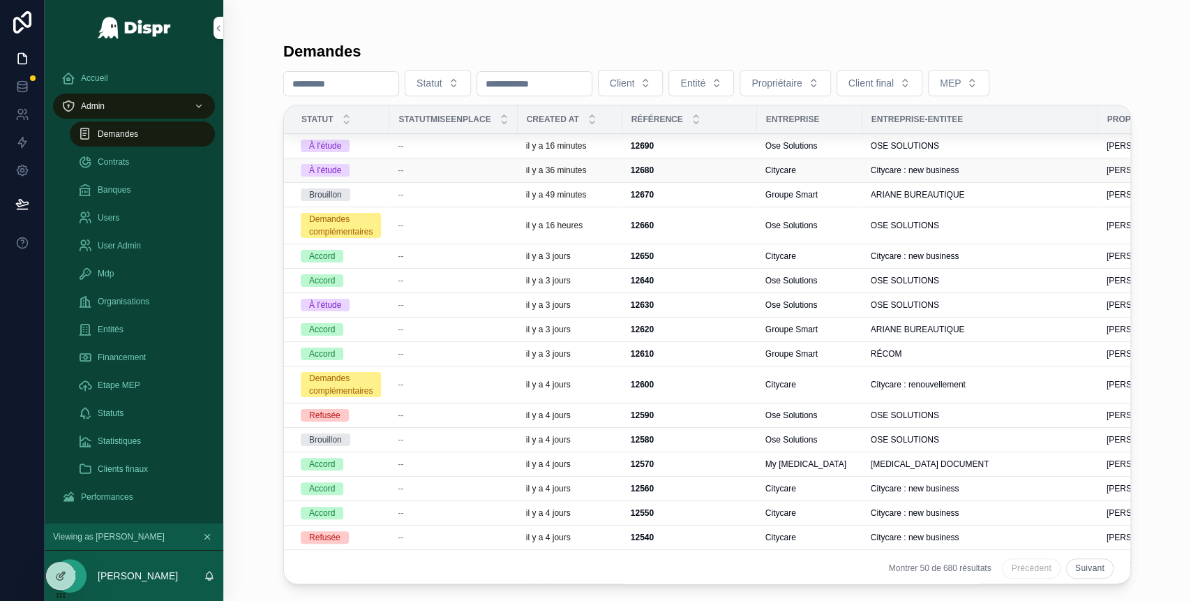
click at [419, 175] on td "--" at bounding box center [453, 170] width 128 height 24
click at [403, 170] on span "--" at bounding box center [401, 170] width 6 height 11
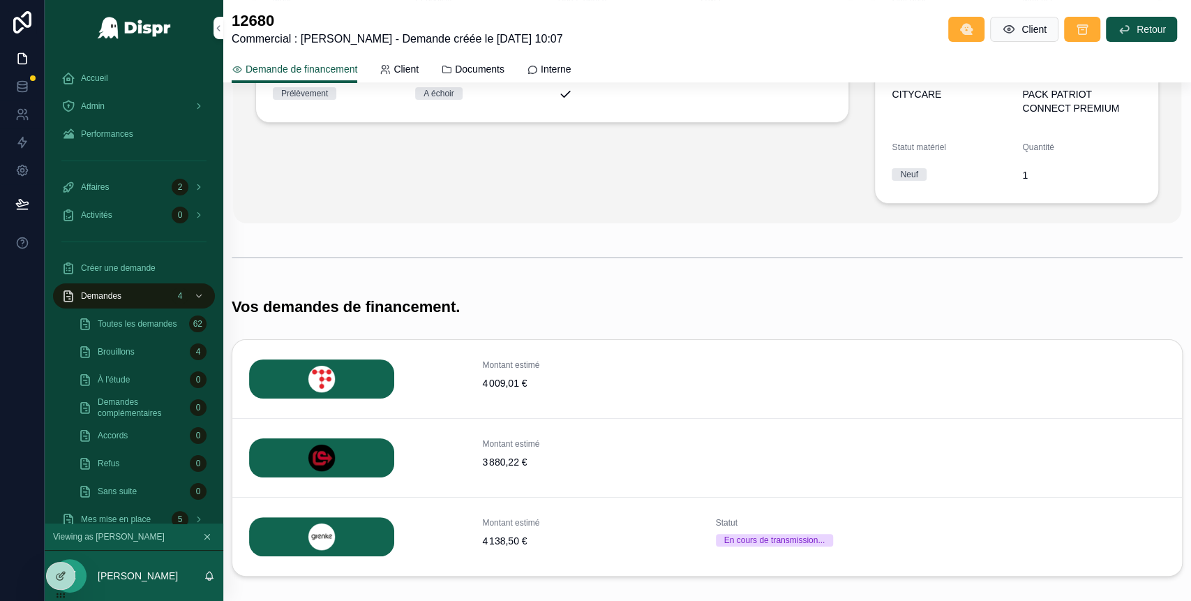
scroll to position [366, 0]
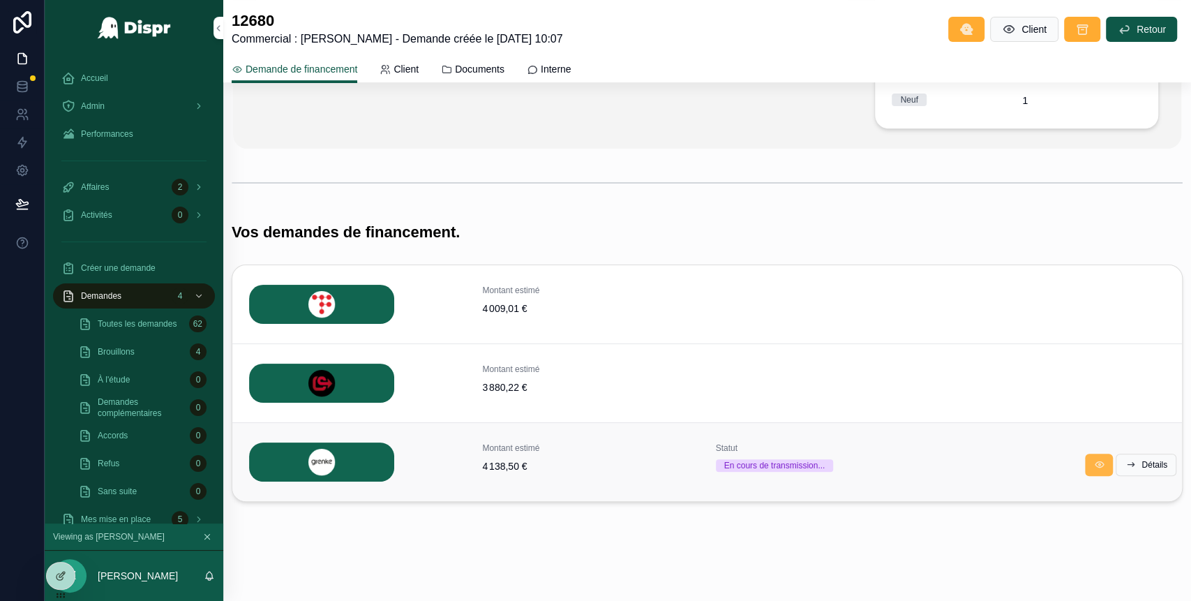
click at [1085, 465] on button "scrollable content" at bounding box center [1099, 465] width 28 height 22
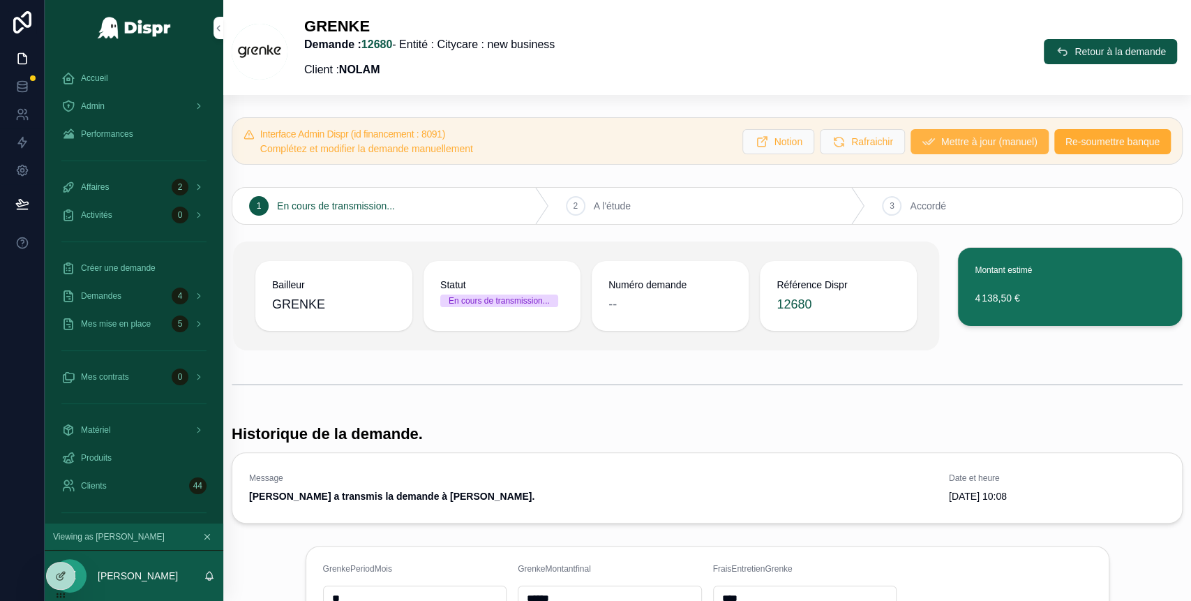
click at [941, 142] on span "Mettre à jour (manuel)" at bounding box center [989, 142] width 96 height 14
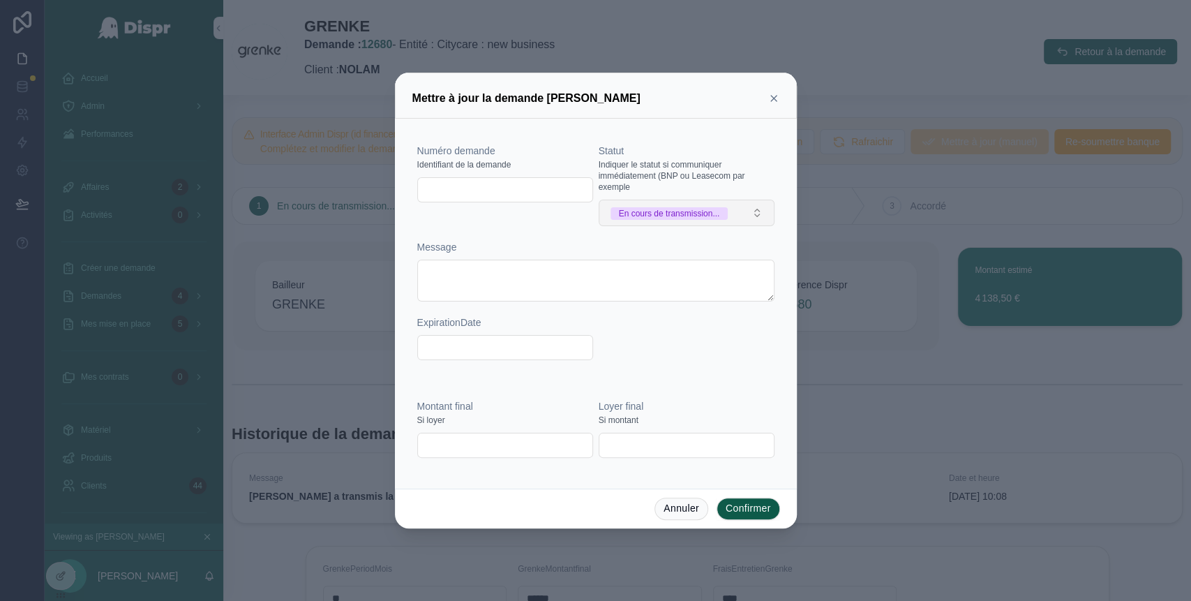
click at [744, 218] on button "En cours de transmission..." at bounding box center [687, 213] width 176 height 27
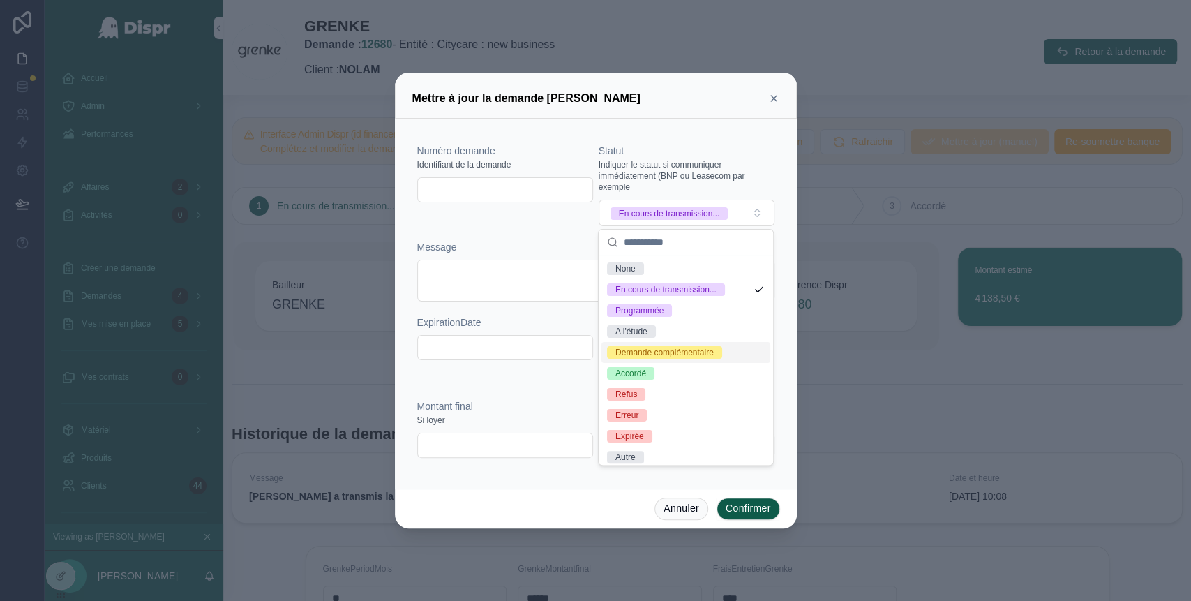
click at [687, 359] on div "Demande complémentaire" at bounding box center [664, 352] width 98 height 13
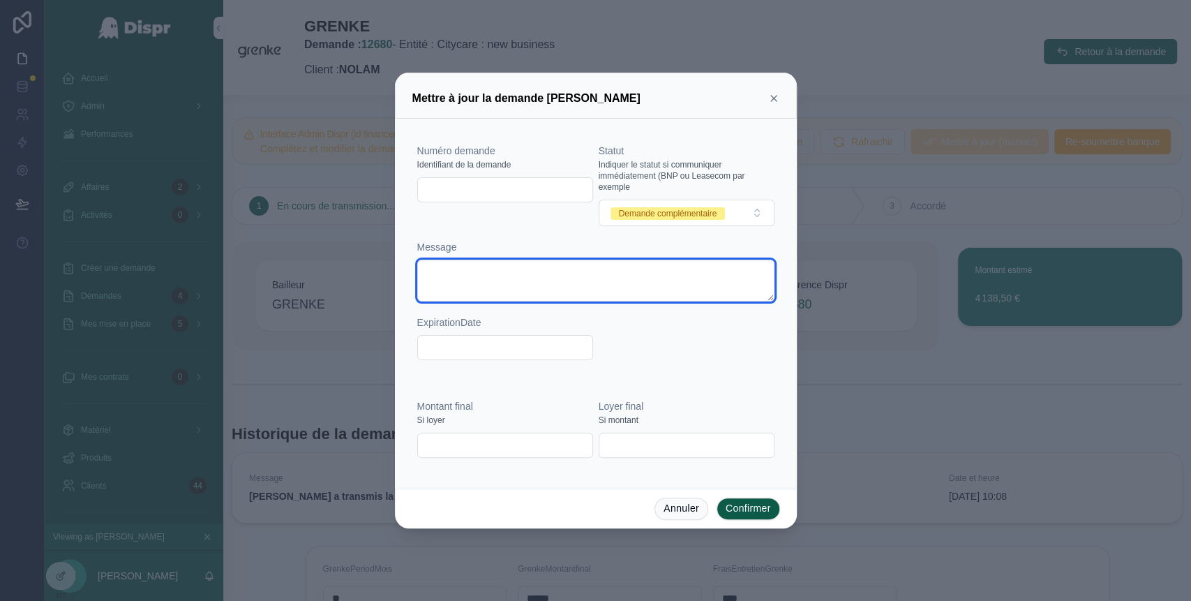
click at [448, 271] on textarea at bounding box center [595, 281] width 357 height 42
type textarea "**********"
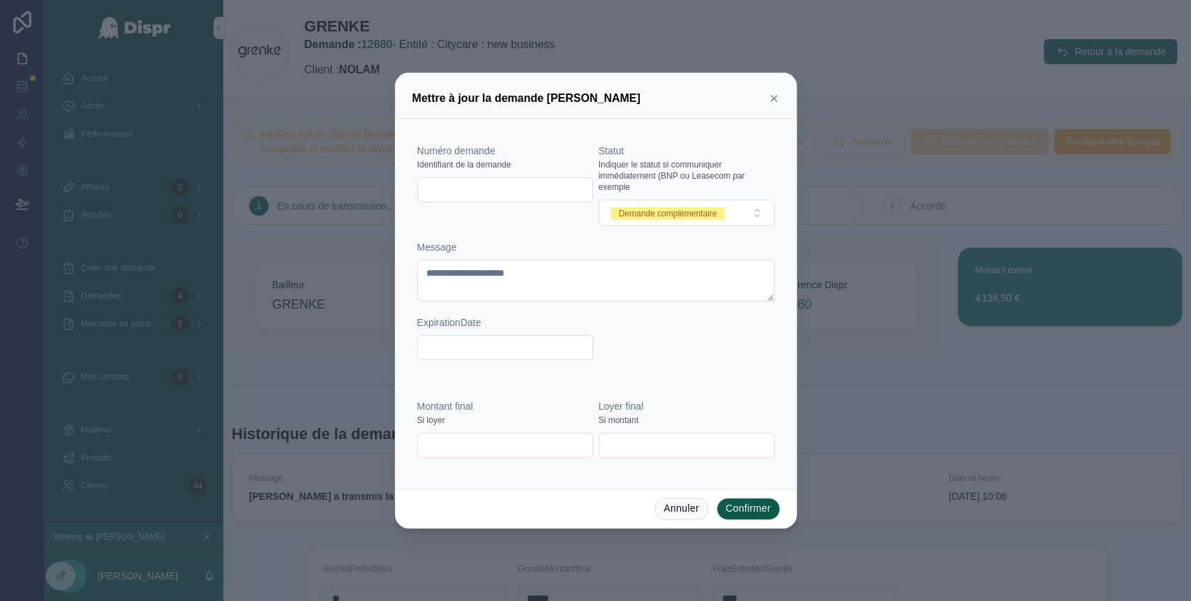
click at [709, 383] on div "Montant final Si loyer Loyer final Si montant" at bounding box center [596, 429] width 368 height 98
click at [750, 510] on button "Confirmer" at bounding box center [748, 509] width 63 height 22
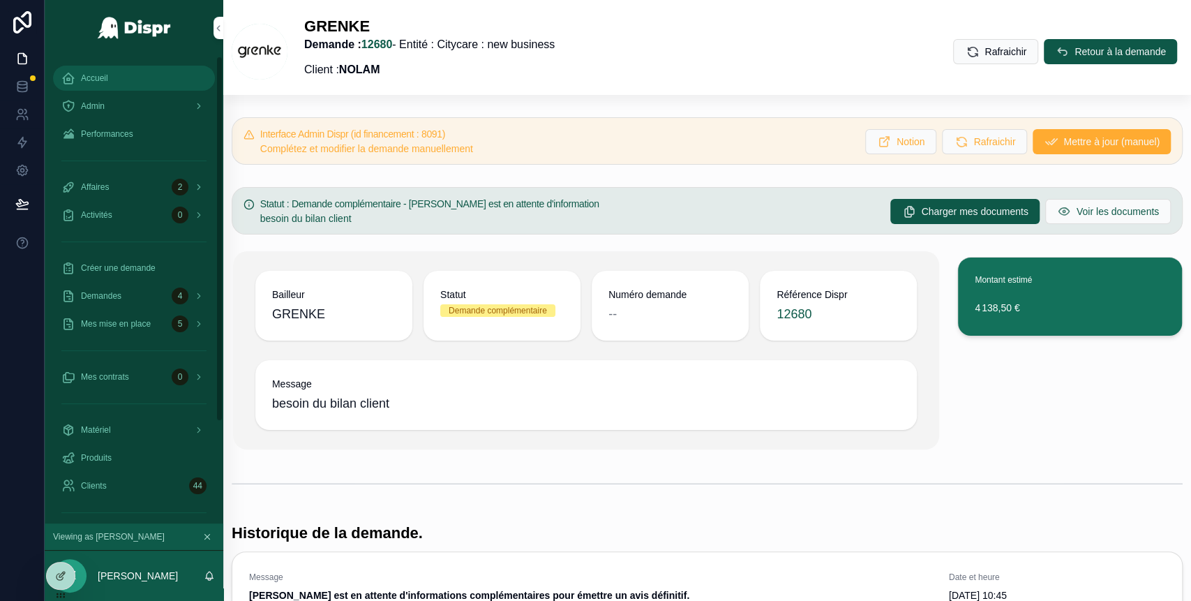
click at [105, 73] on span "Accueil" at bounding box center [94, 78] width 27 height 11
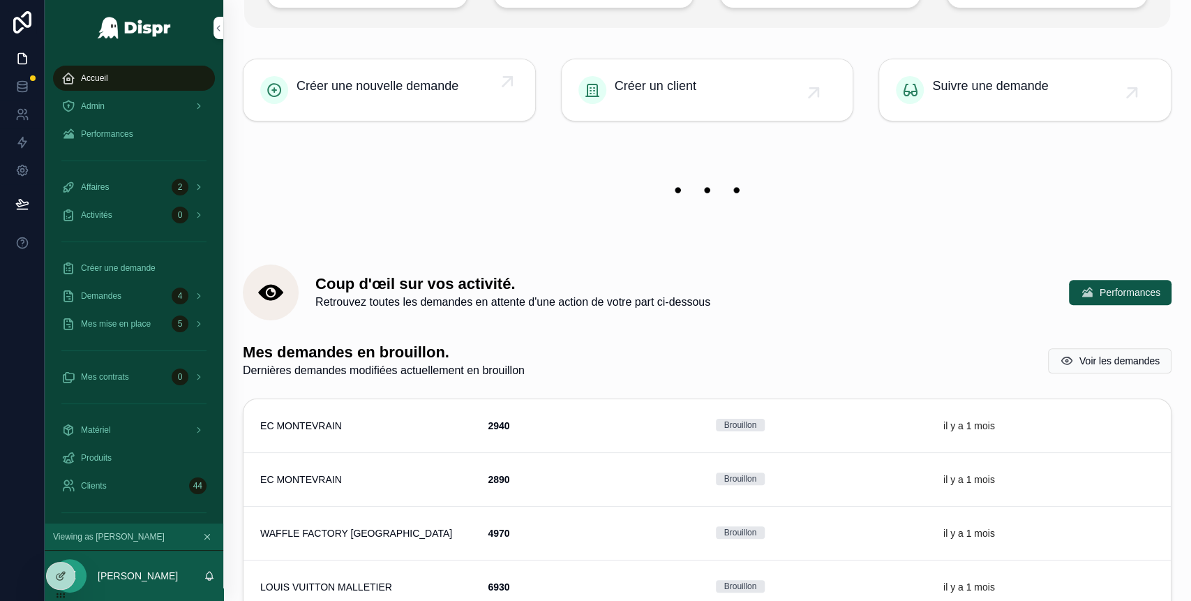
scroll to position [112, 0]
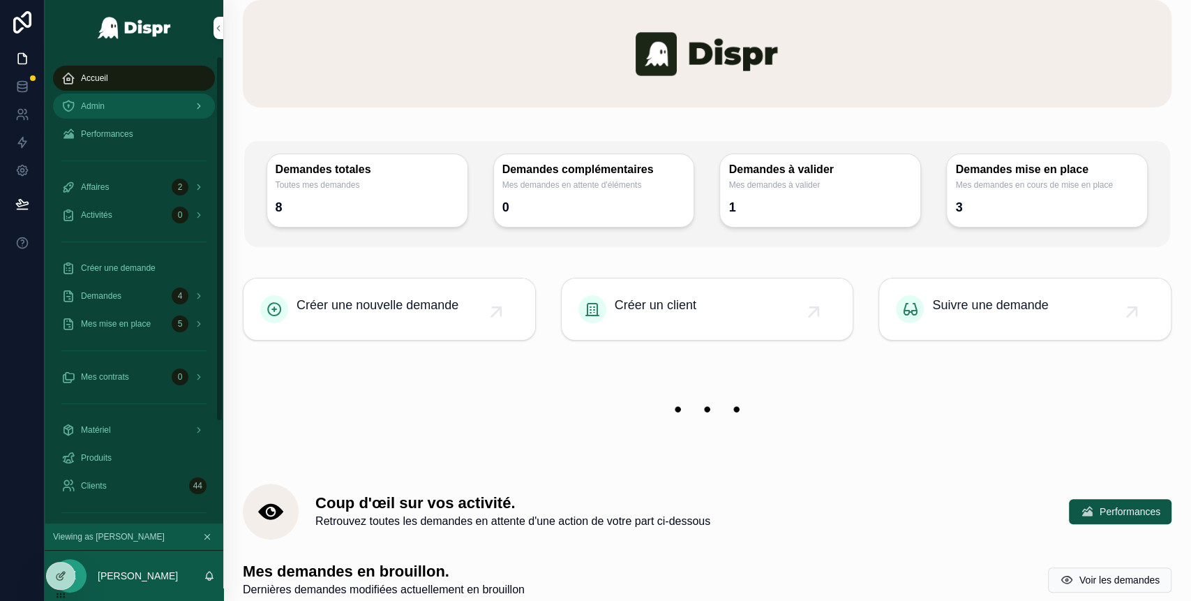
click at [151, 101] on div "Admin" at bounding box center [133, 106] width 145 height 22
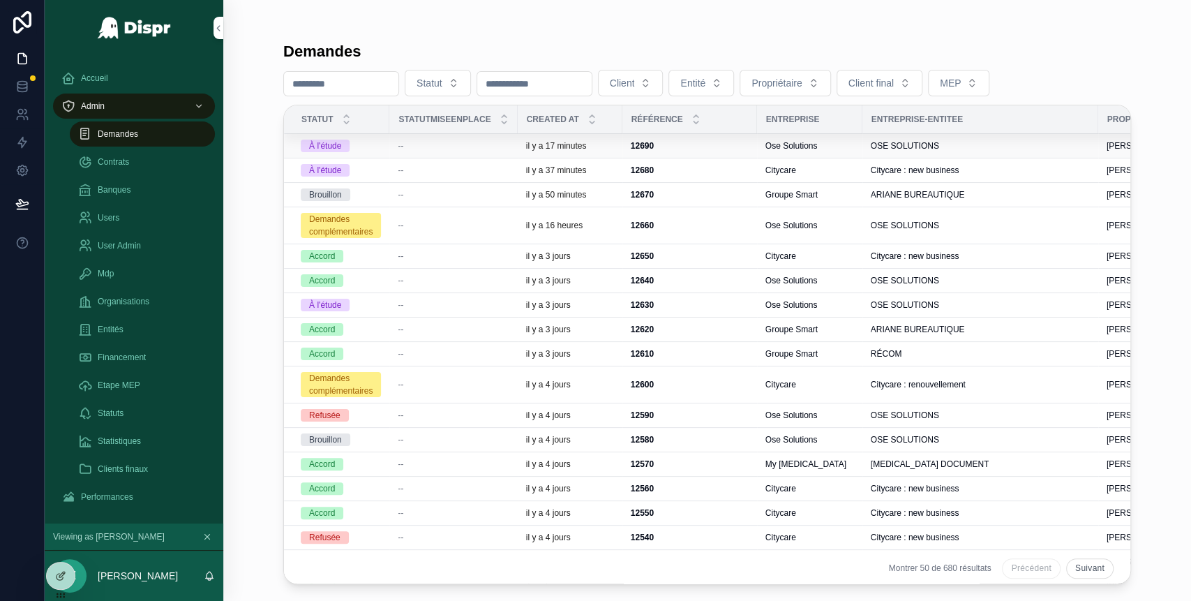
click at [389, 151] on td "À l'étude" at bounding box center [336, 146] width 105 height 24
click at [403, 147] on span "--" at bounding box center [401, 145] width 6 height 11
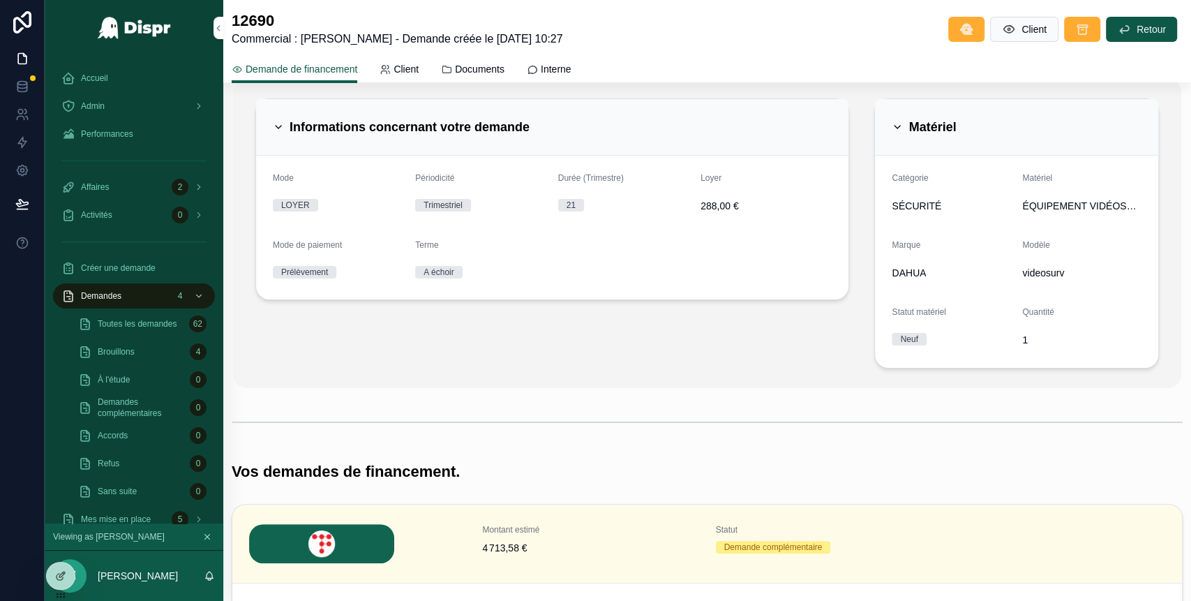
scroll to position [73, 0]
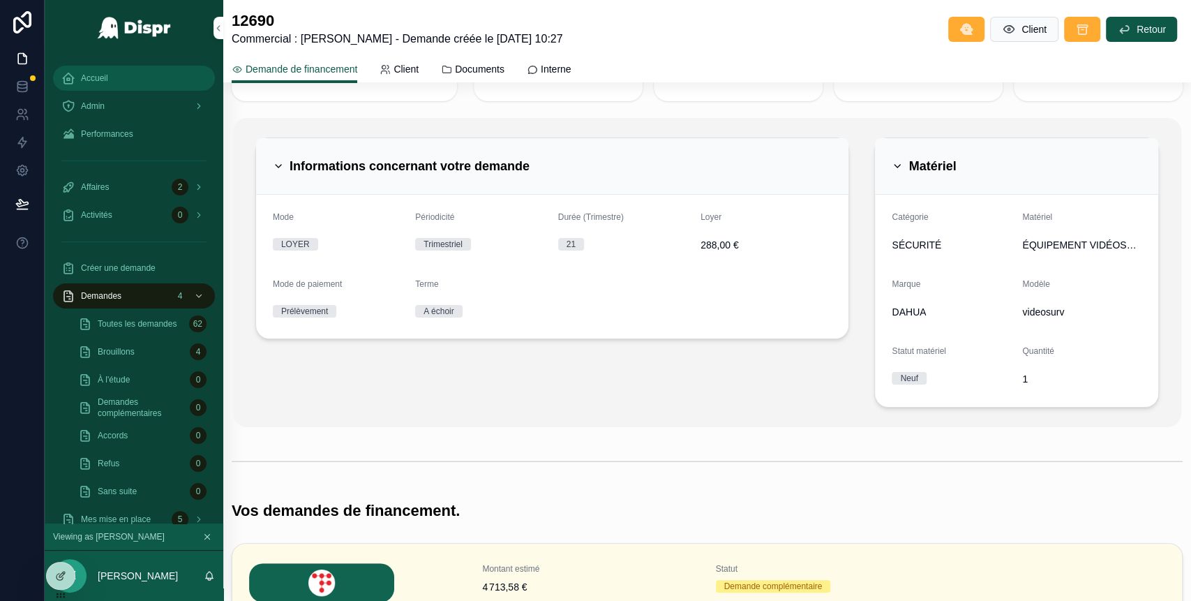
click at [130, 84] on div "Accueil" at bounding box center [133, 78] width 145 height 22
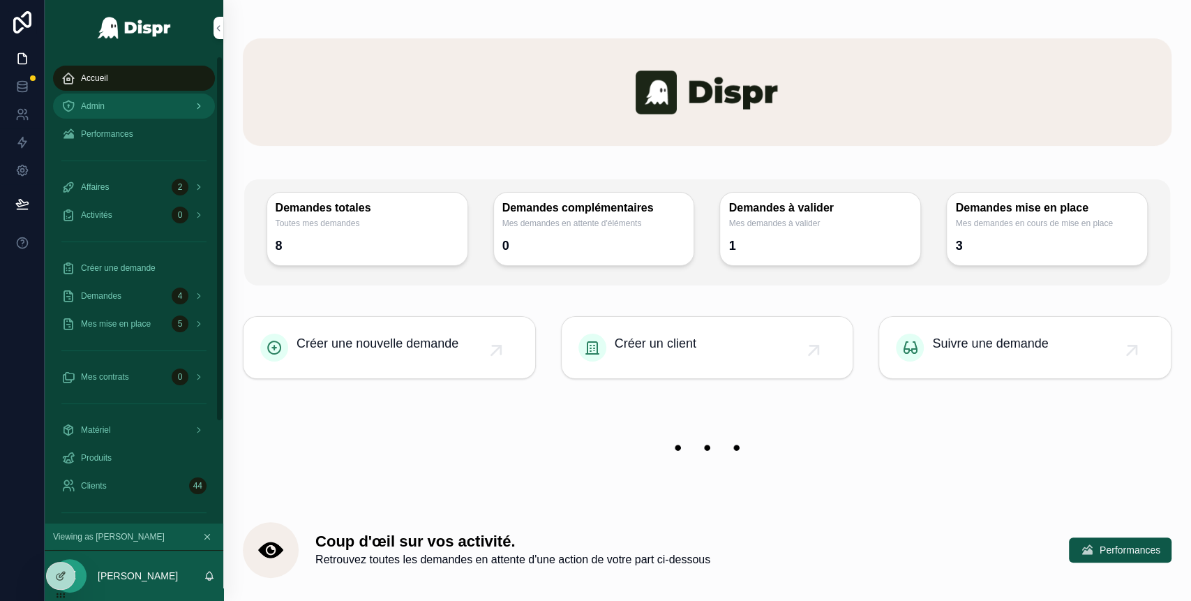
click at [129, 110] on div "Admin" at bounding box center [133, 106] width 145 height 22
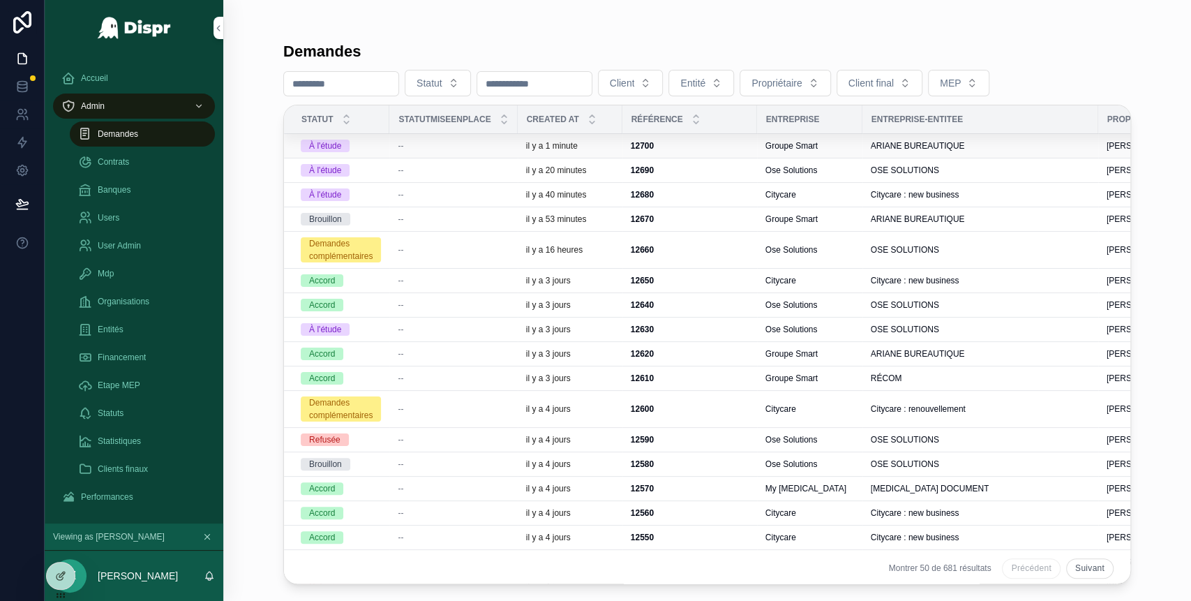
click at [463, 144] on div "--" at bounding box center [453, 145] width 111 height 11
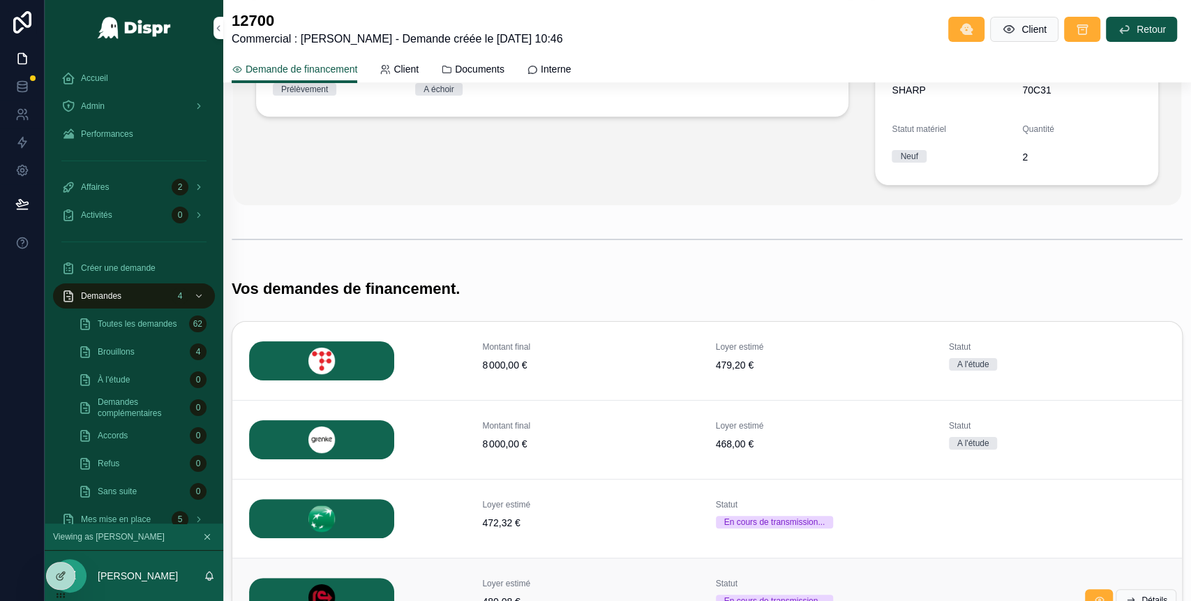
scroll to position [307, 0]
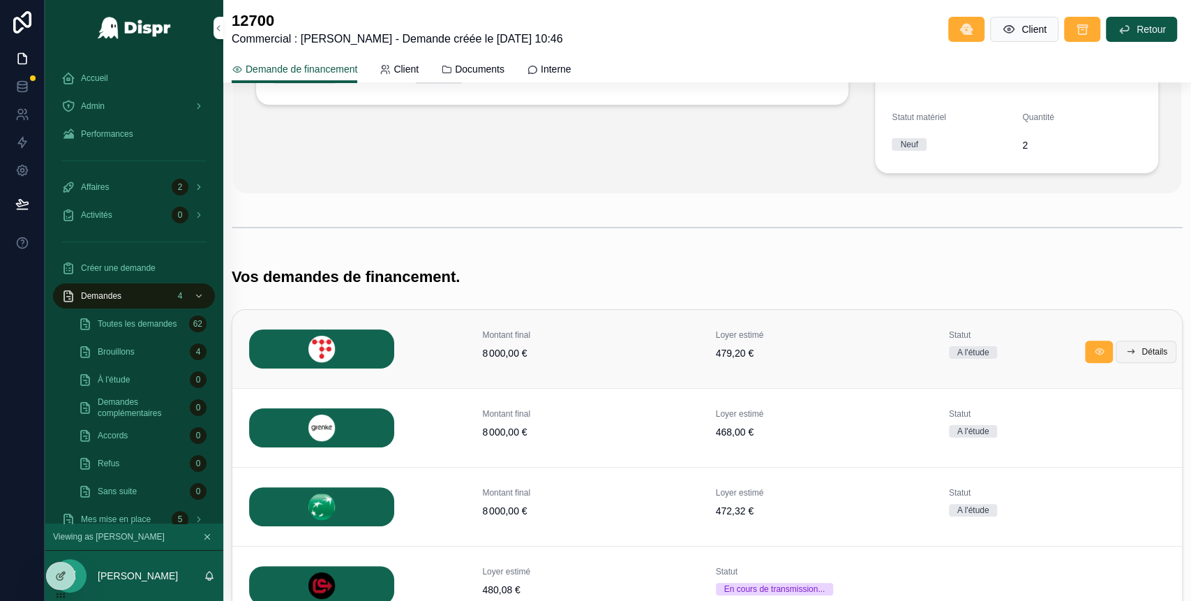
click at [1142, 346] on span "Détails" at bounding box center [1155, 351] width 26 height 11
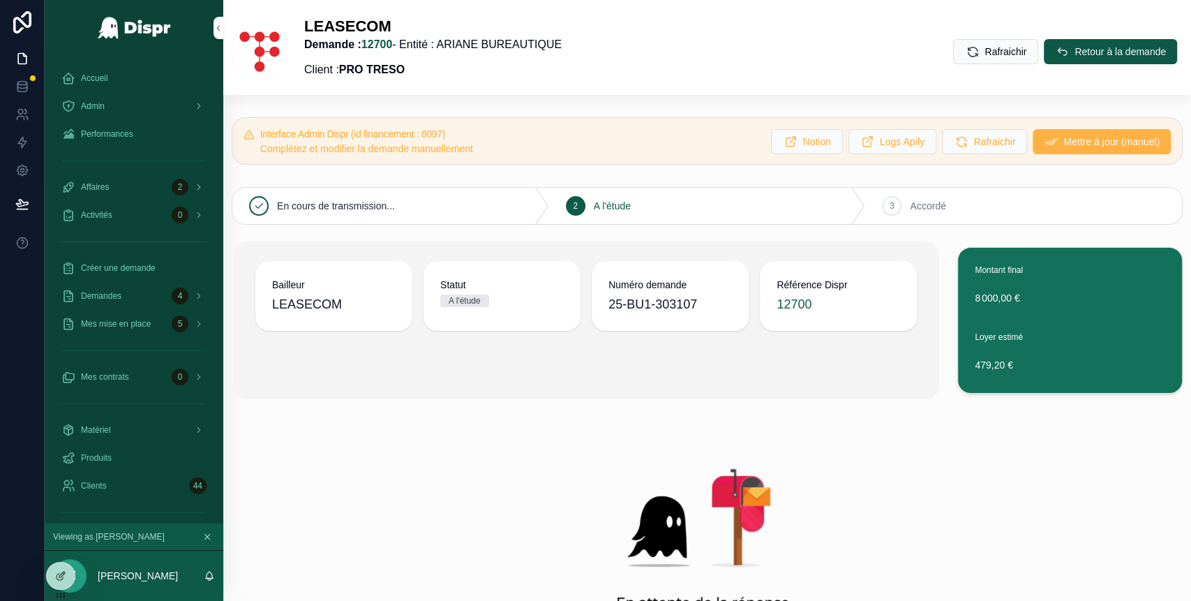
click at [1063, 147] on span "Mettre à jour (manuel)" at bounding box center [1111, 142] width 96 height 14
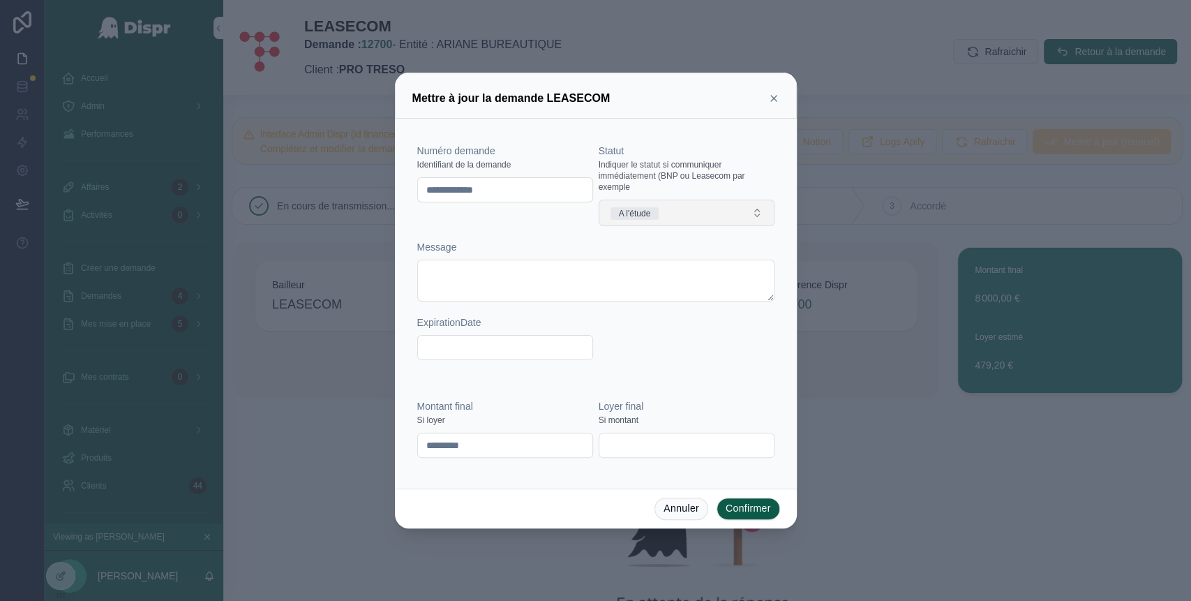
click at [687, 214] on button "A l'étude" at bounding box center [687, 213] width 176 height 27
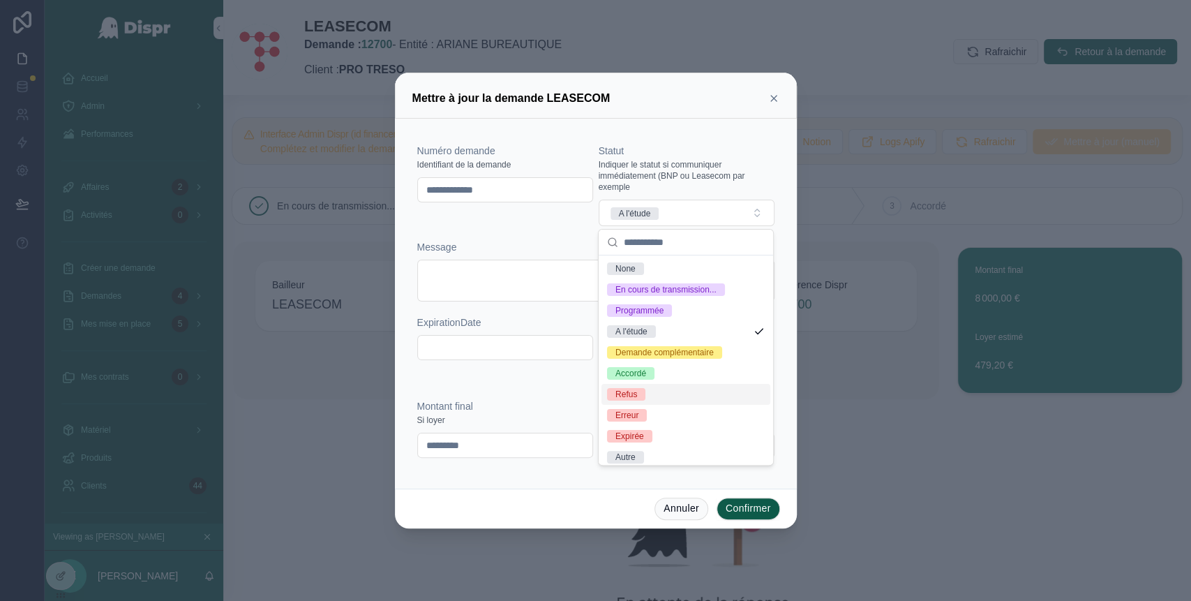
click at [639, 401] on span "Refus" at bounding box center [626, 394] width 38 height 13
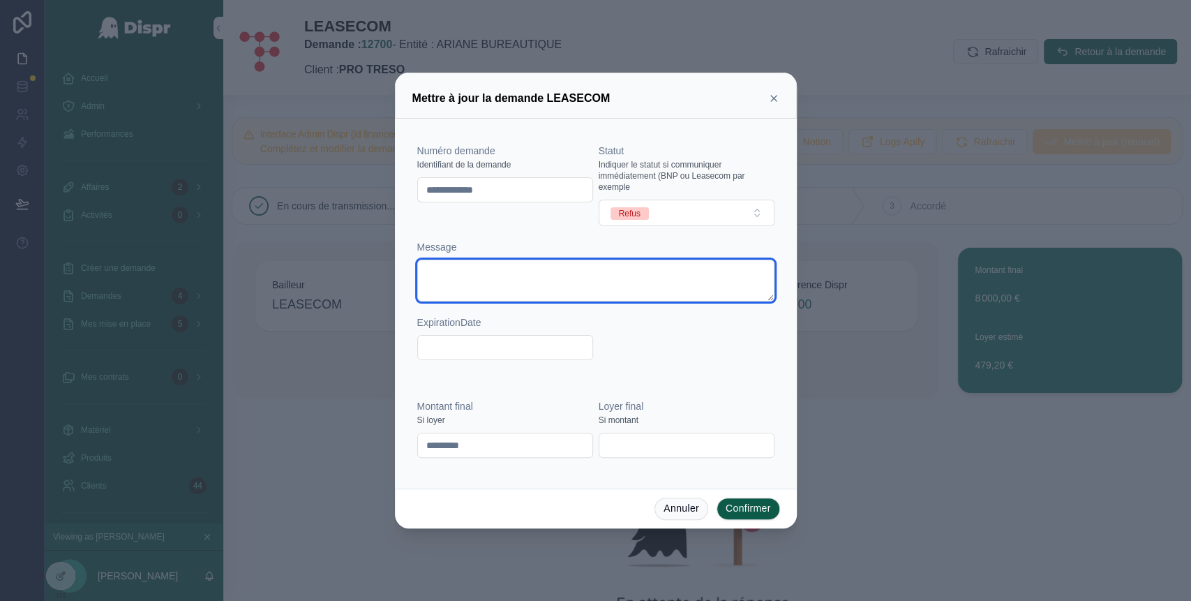
click at [450, 275] on textarea at bounding box center [595, 281] width 357 height 42
paste textarea "**********"
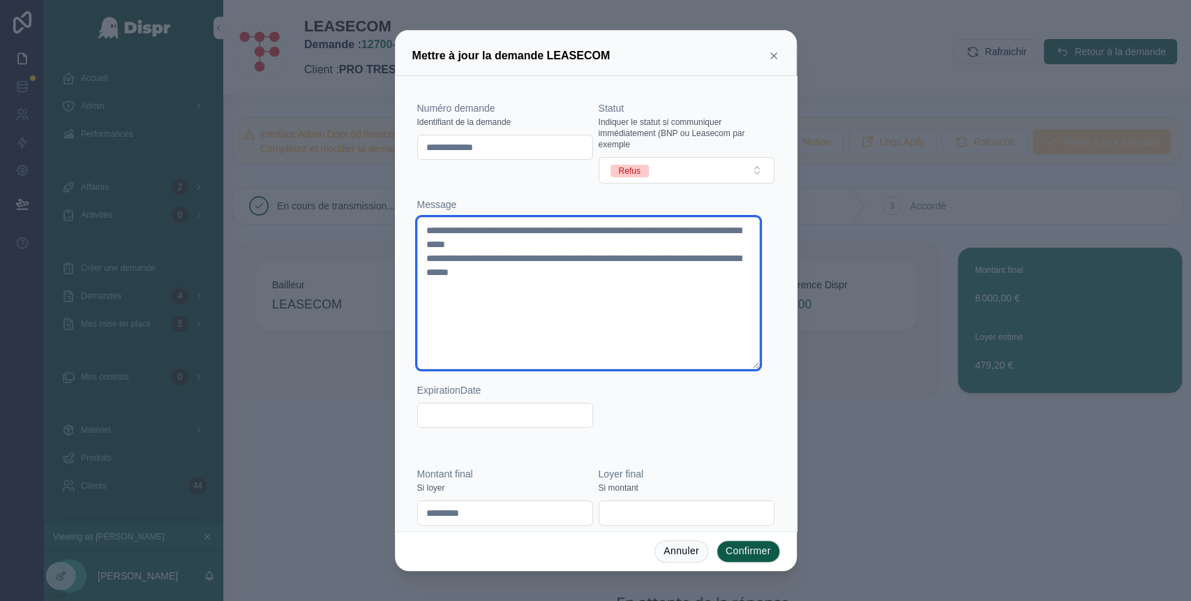
click at [574, 247] on textarea "**********" at bounding box center [588, 293] width 343 height 152
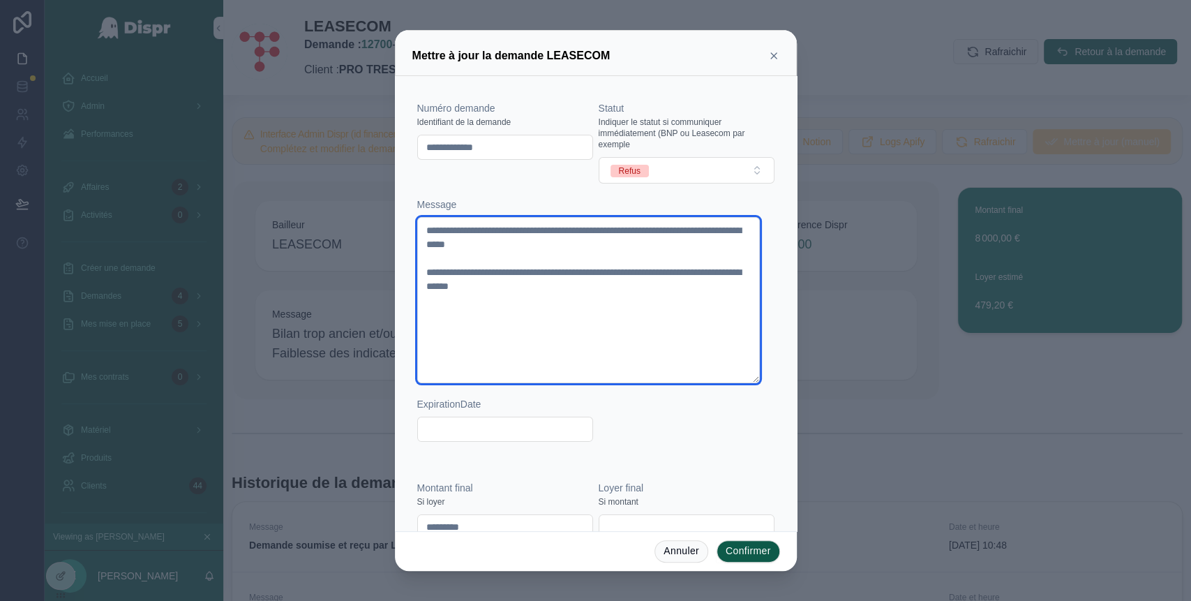
type textarea "**********"
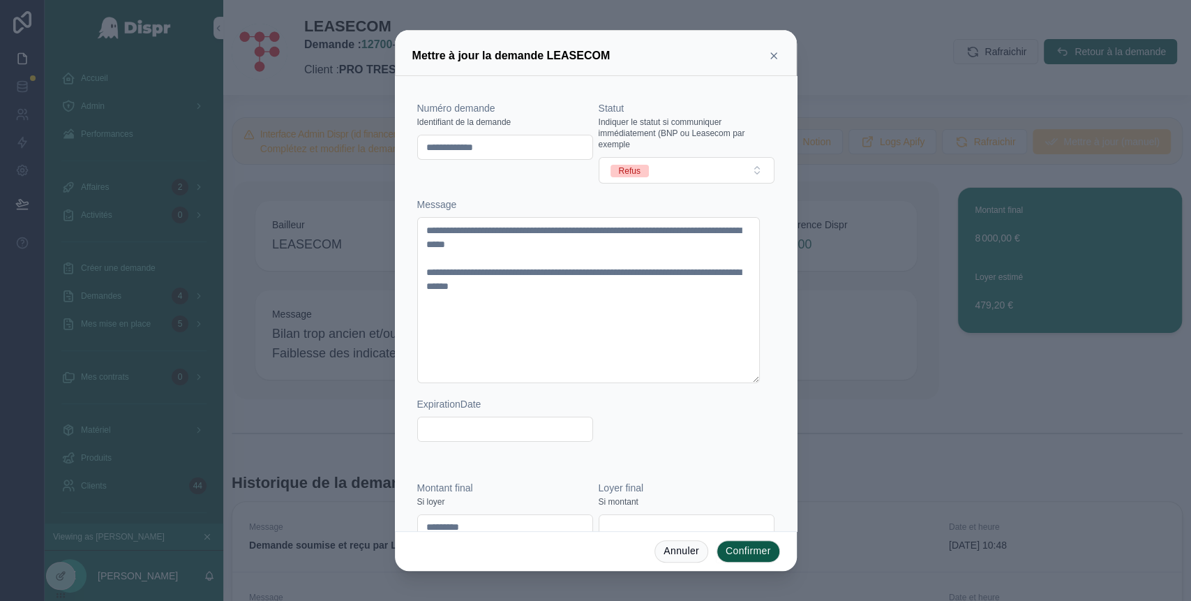
click at [754, 547] on button "Confirmer" at bounding box center [748, 551] width 63 height 22
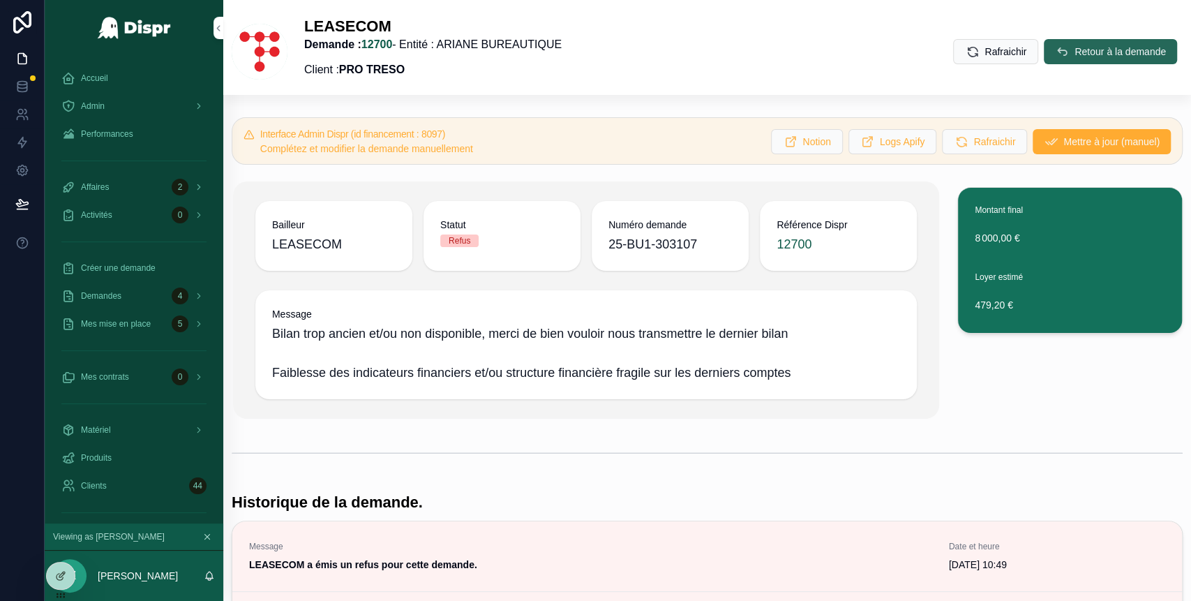
click at [1075, 55] on span "Retour à la demande" at bounding box center [1120, 52] width 91 height 14
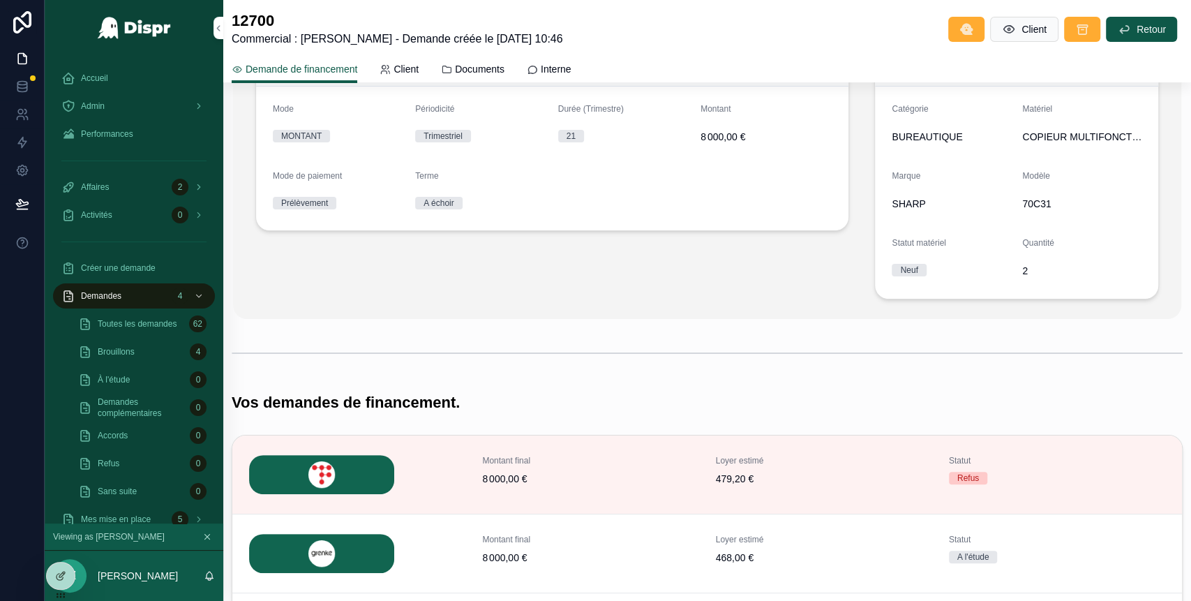
scroll to position [156, 0]
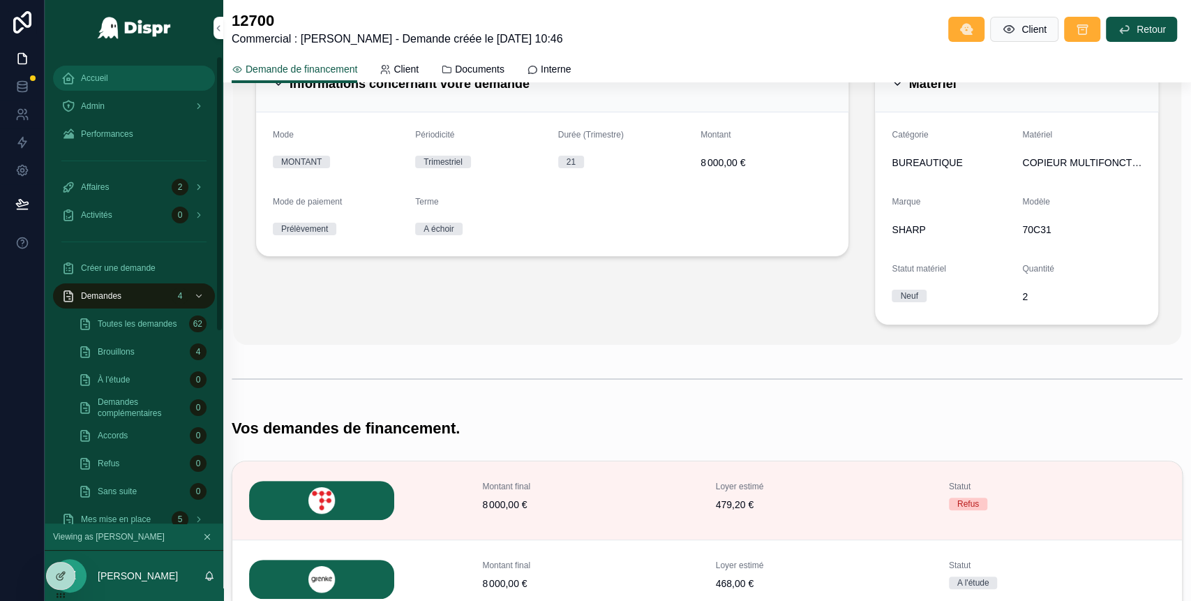
click at [126, 80] on div "Accueil" at bounding box center [133, 78] width 145 height 22
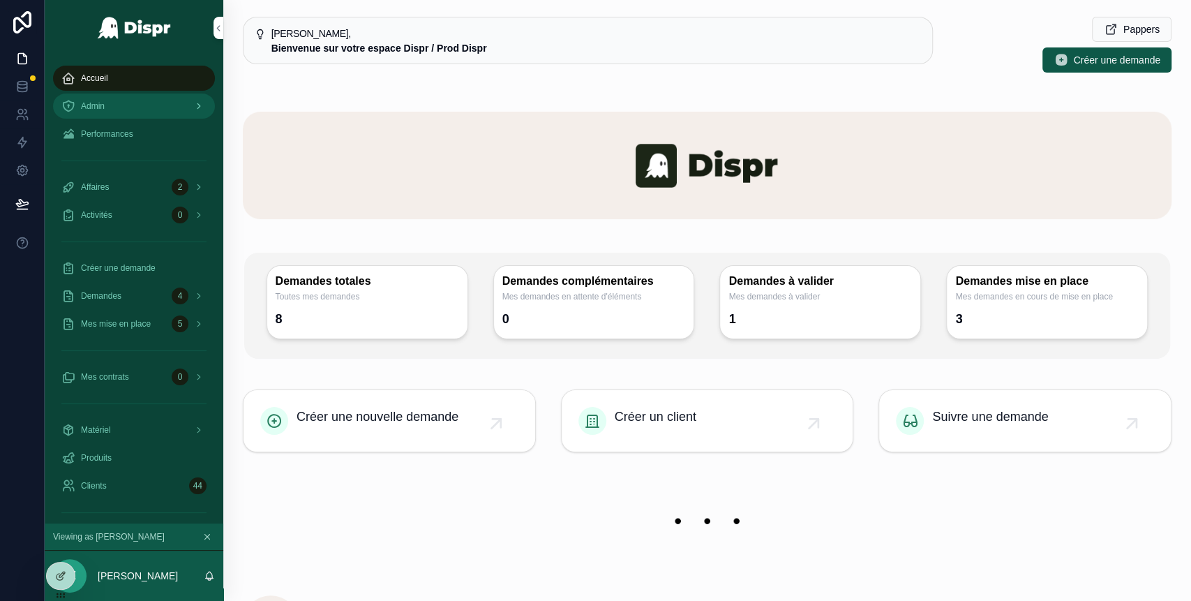
click at [134, 110] on div "Admin" at bounding box center [133, 106] width 145 height 22
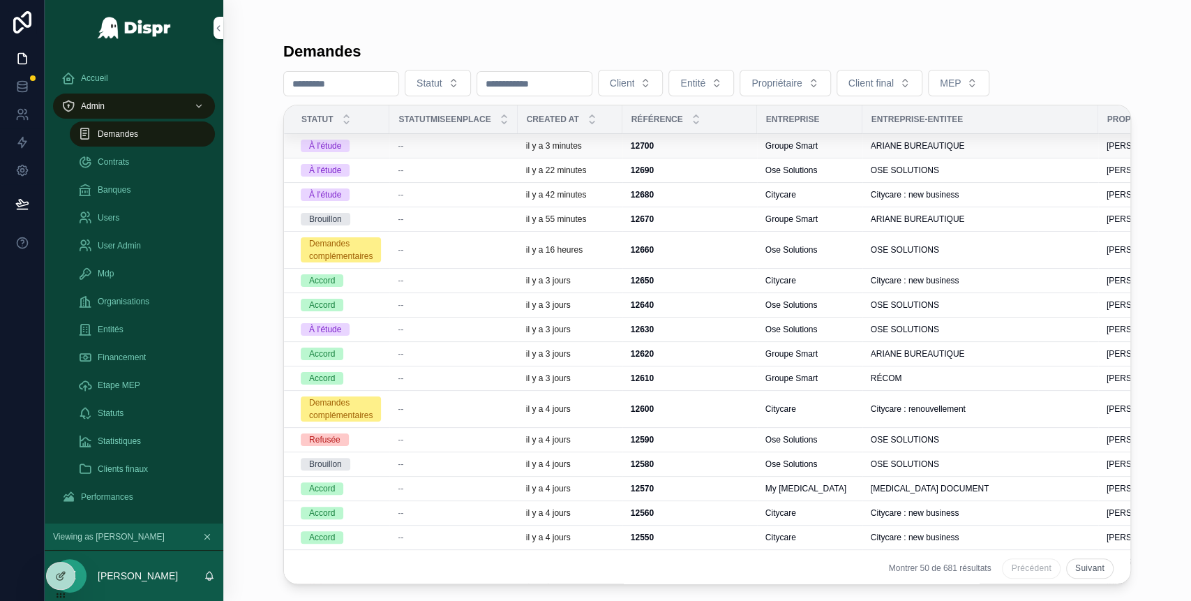
click at [419, 147] on div "--" at bounding box center [453, 145] width 111 height 11
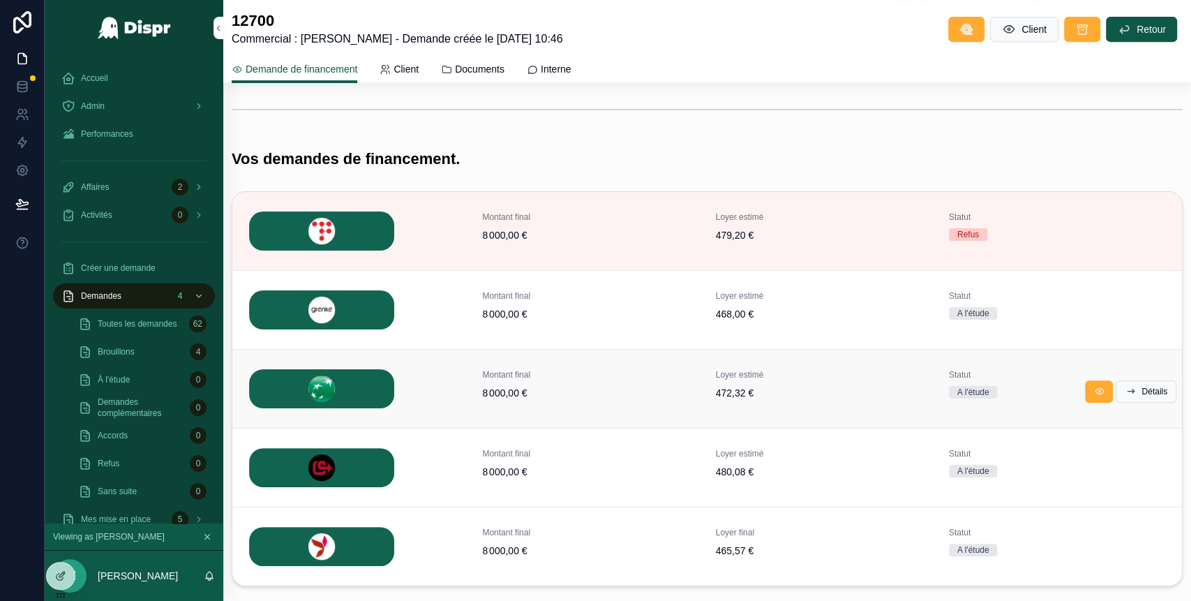
scroll to position [509, 0]
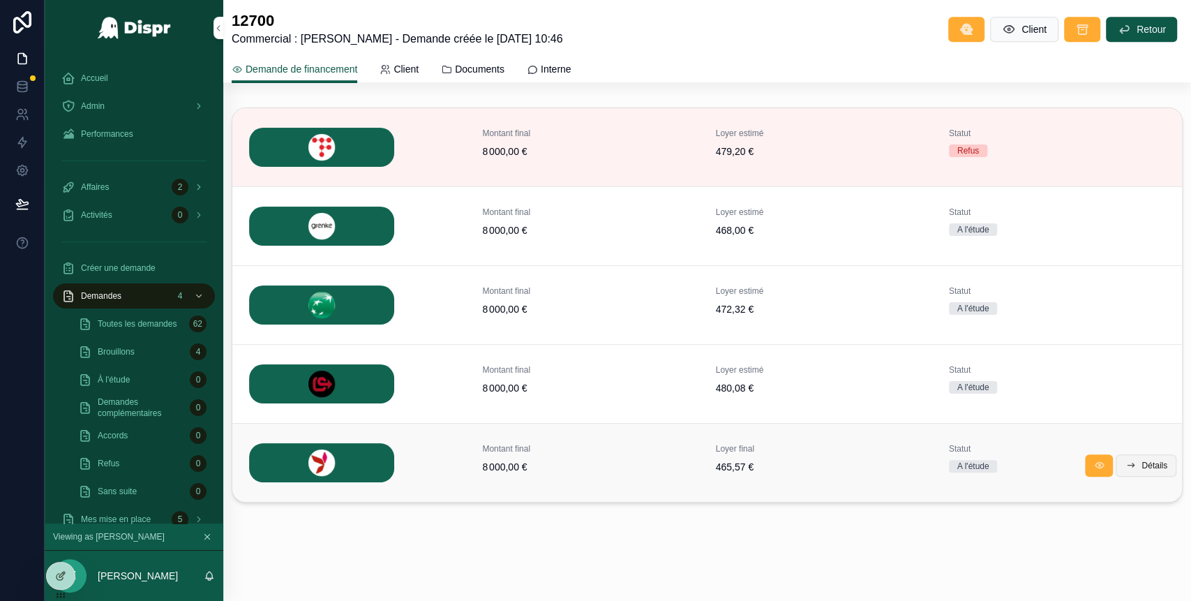
click at [1142, 463] on span "Détails" at bounding box center [1155, 465] width 26 height 11
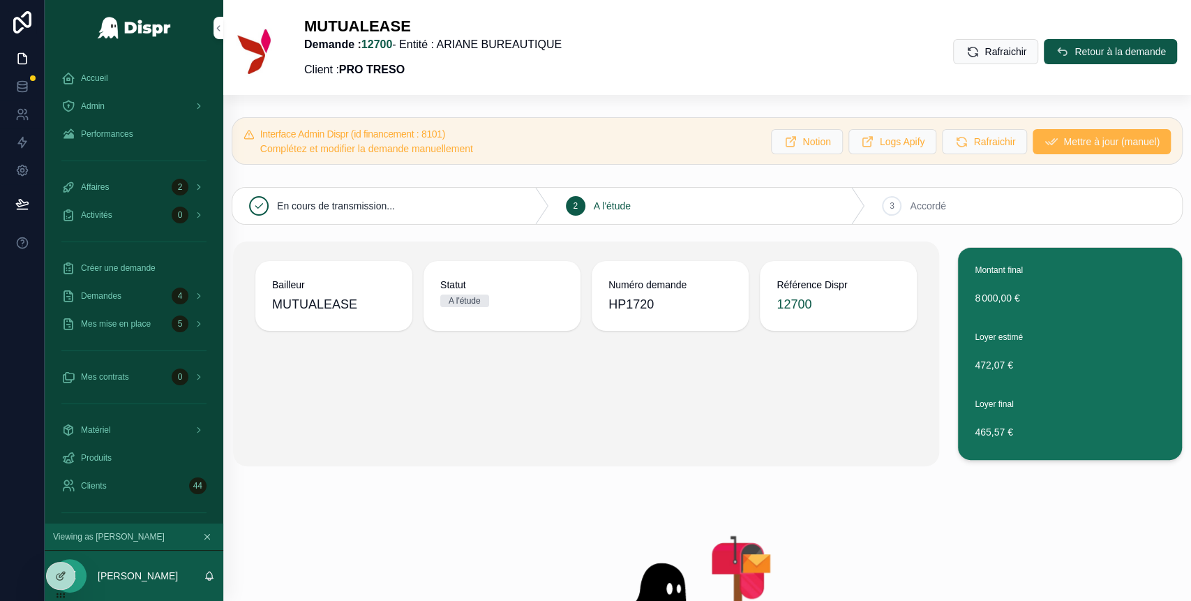
click at [1063, 146] on span "Mettre à jour (manuel)" at bounding box center [1111, 142] width 96 height 14
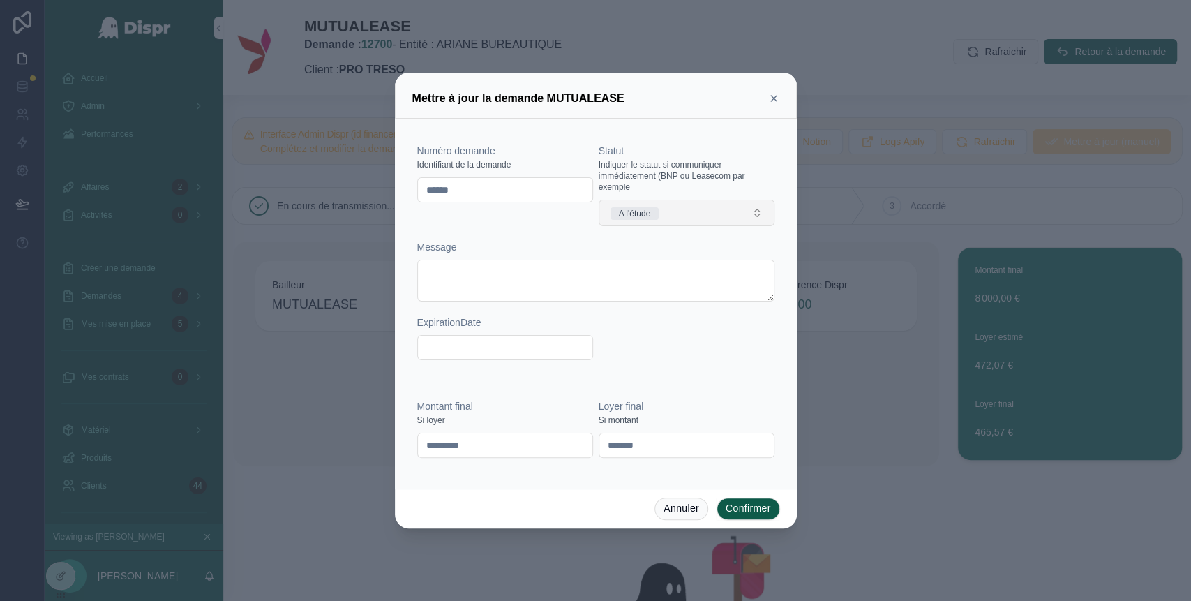
click at [722, 203] on button "A l'étude" at bounding box center [687, 213] width 176 height 27
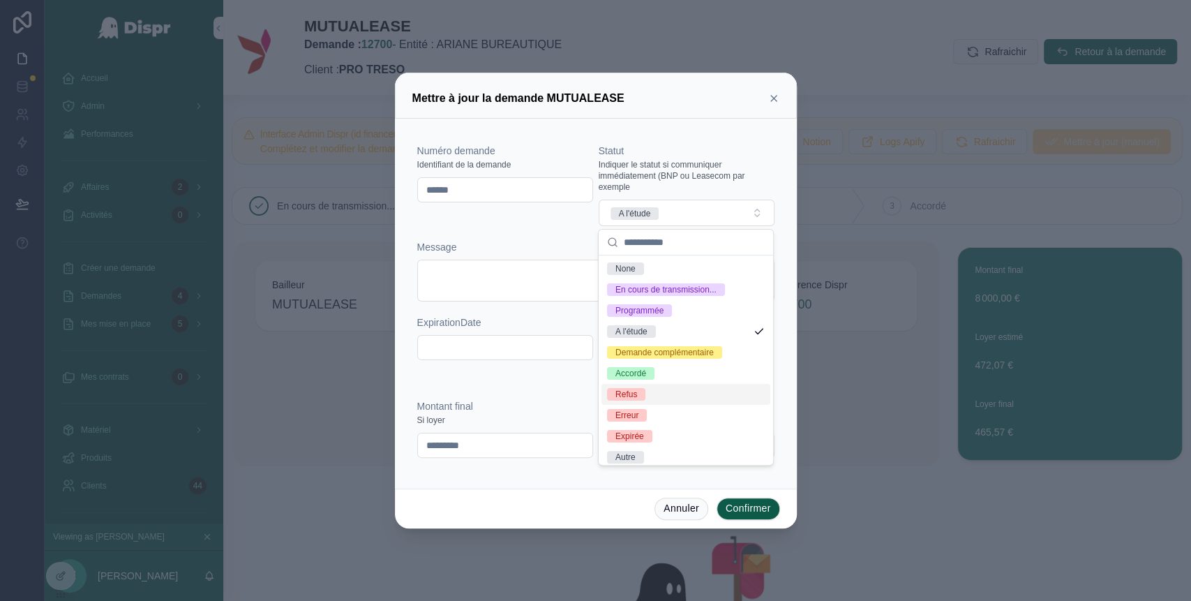
click at [650, 405] on div "Refus" at bounding box center [685, 394] width 169 height 21
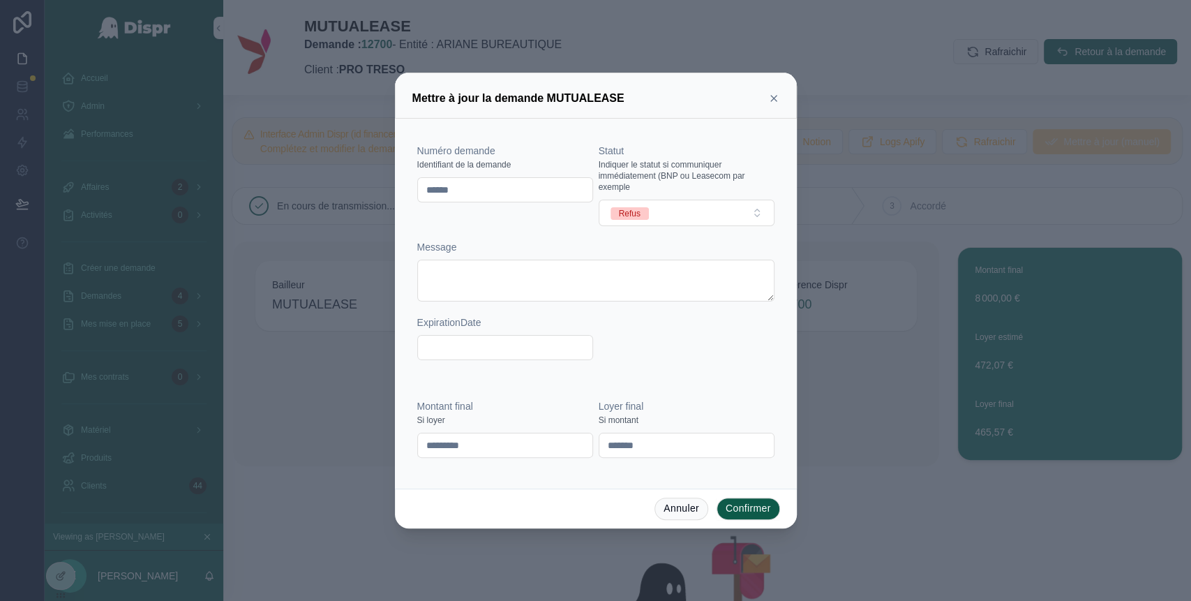
click at [751, 507] on button "Confirmer" at bounding box center [748, 509] width 63 height 22
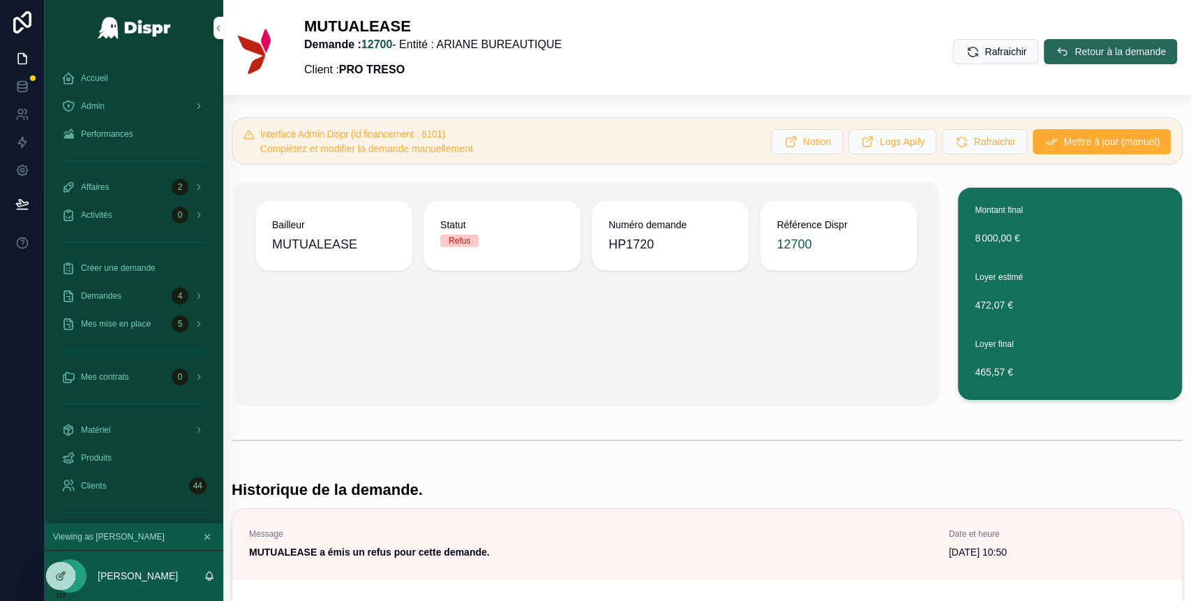
click at [1052, 43] on button "Retour à la demande" at bounding box center [1110, 51] width 133 height 25
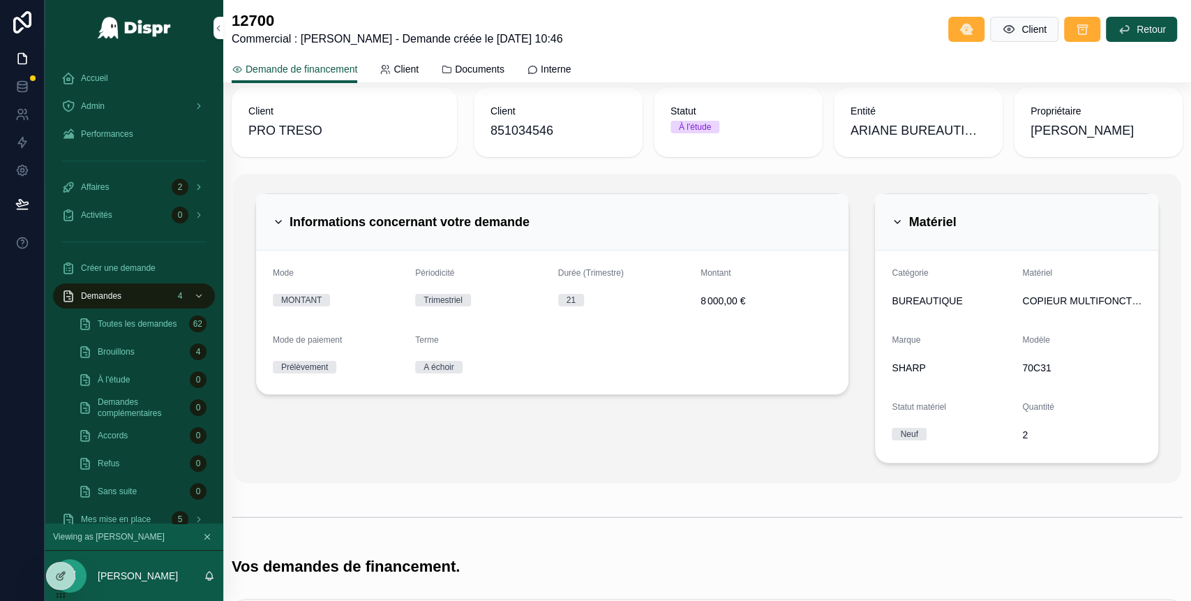
scroll to position [6, 0]
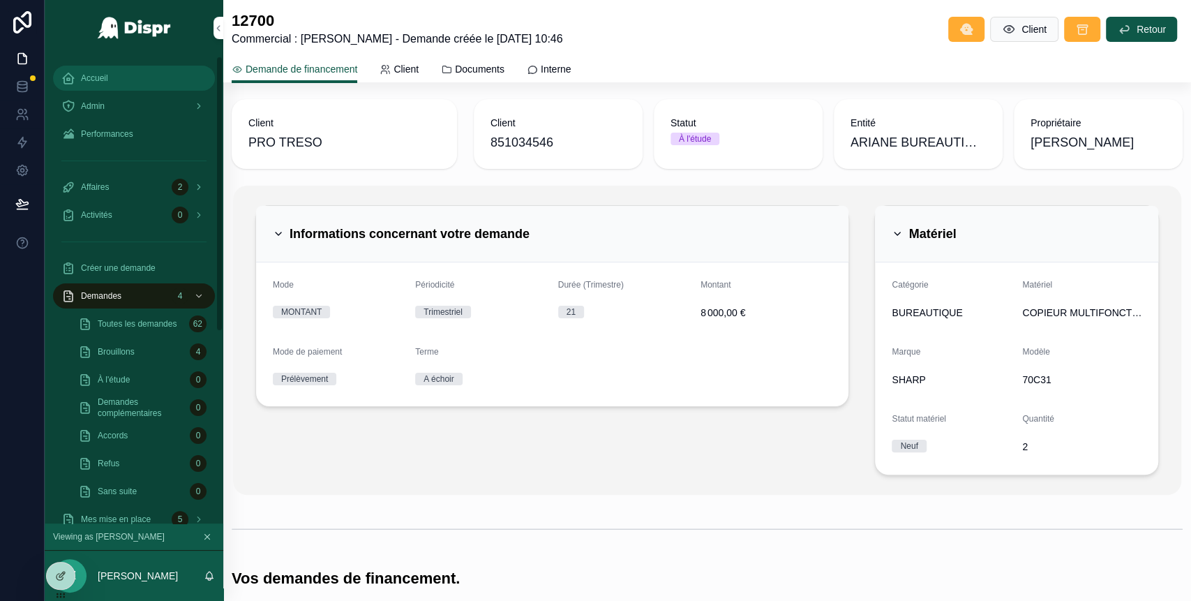
click at [151, 82] on div "Accueil" at bounding box center [133, 78] width 145 height 22
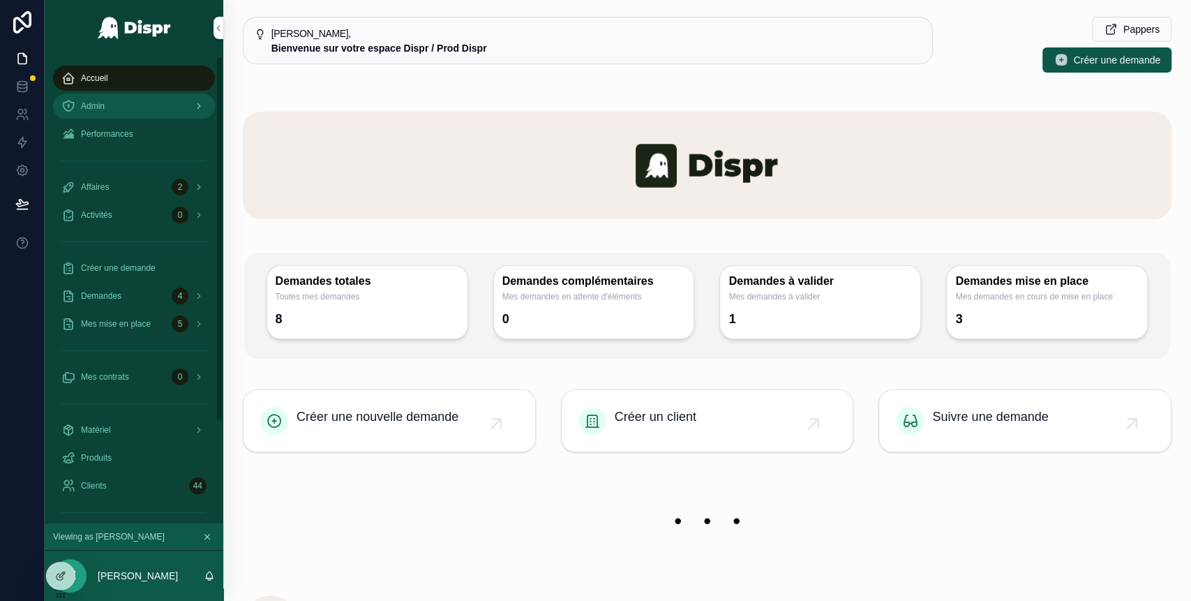
click at [144, 106] on div "Admin" at bounding box center [133, 106] width 145 height 22
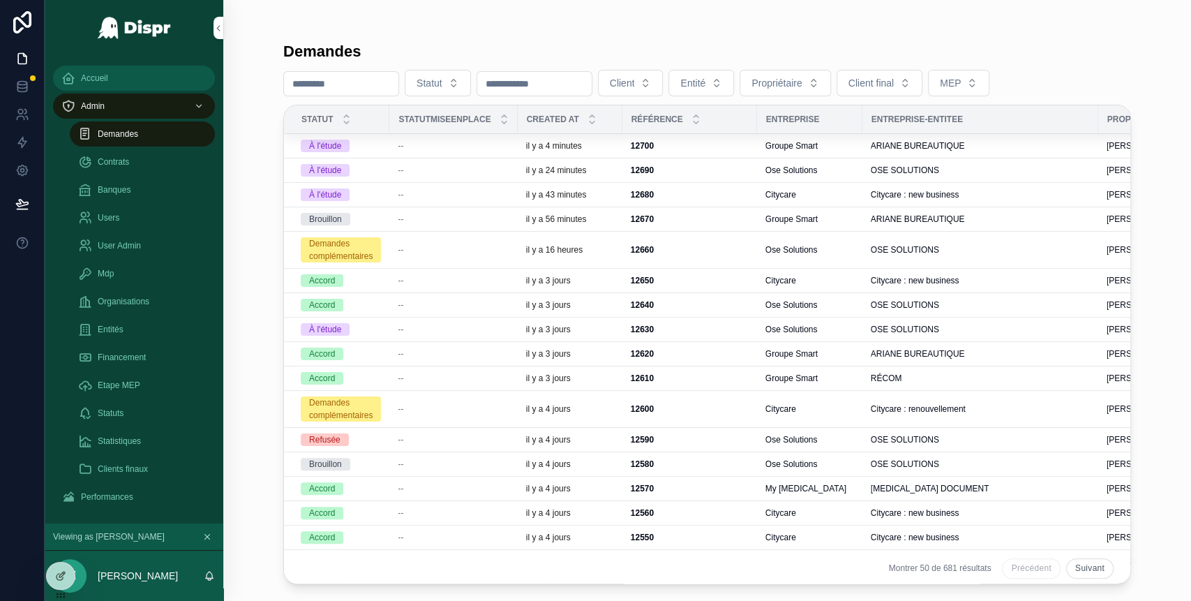
click at [117, 84] on div "Accueil" at bounding box center [133, 78] width 145 height 22
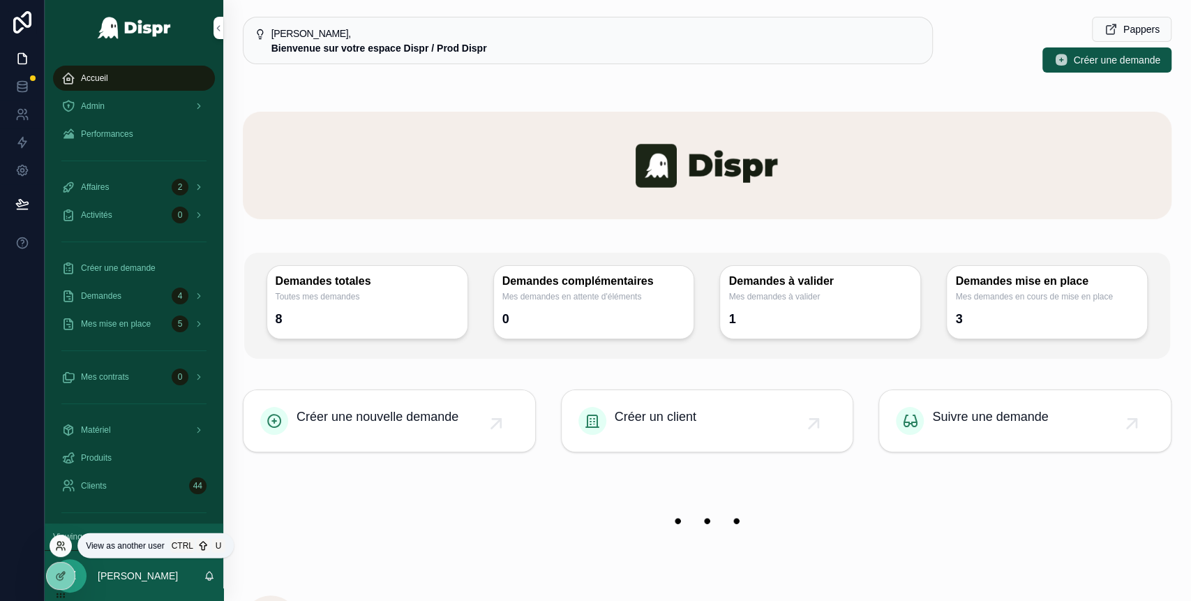
click at [61, 541] on icon at bounding box center [60, 545] width 11 height 11
click at [64, 573] on icon at bounding box center [62, 574] width 6 height 6
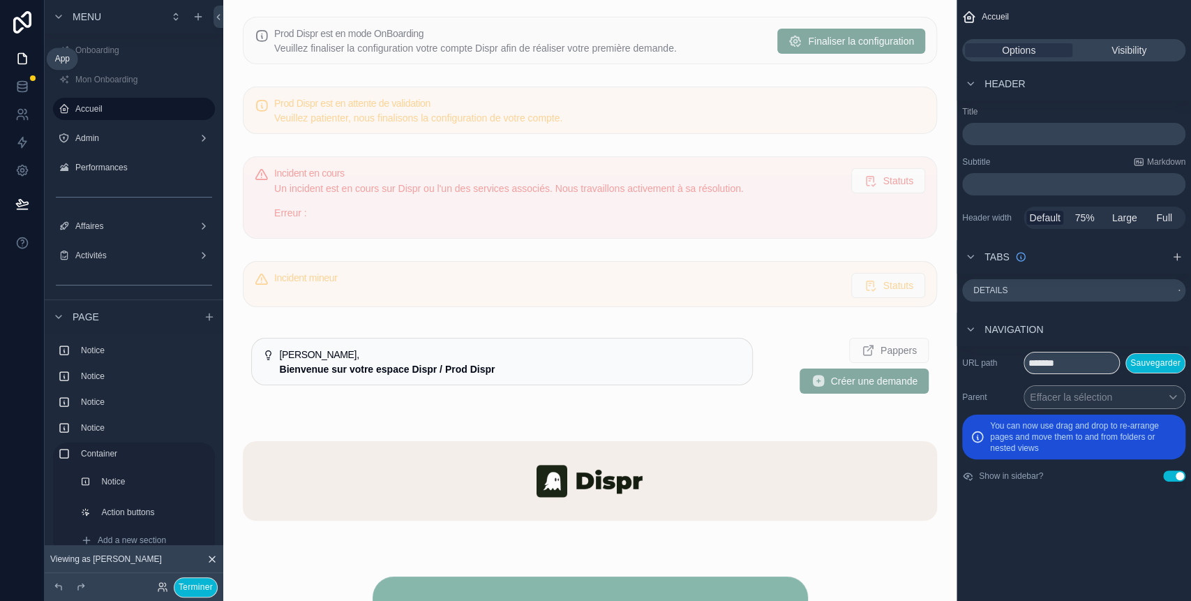
click at [23, 62] on icon at bounding box center [22, 59] width 14 height 14
click at [198, 586] on button "Terminer" at bounding box center [196, 587] width 44 height 20
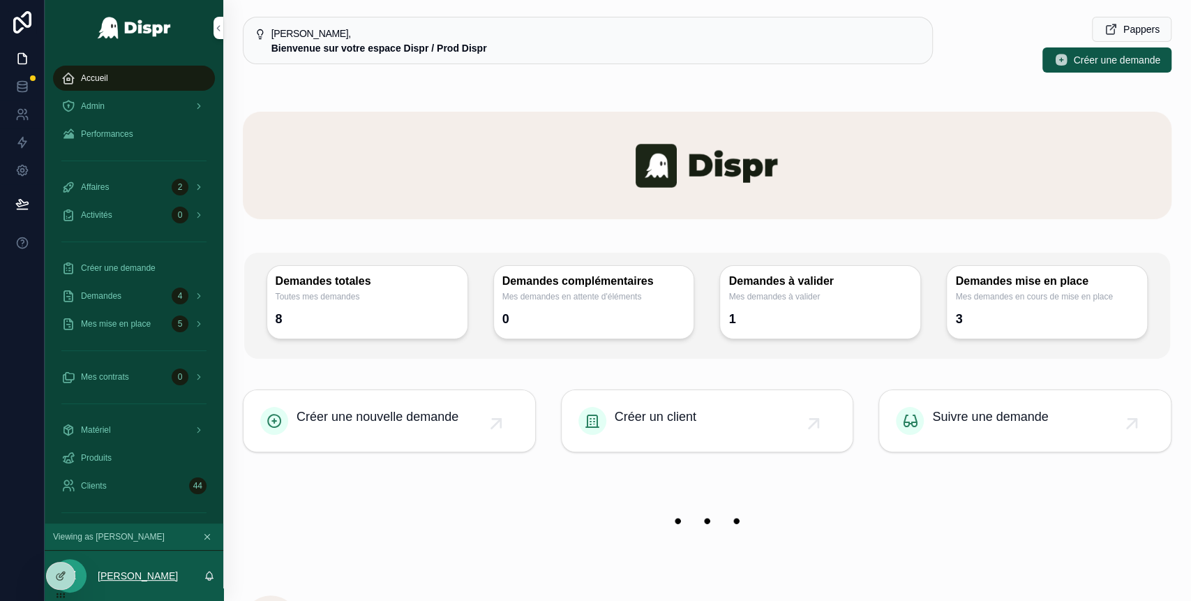
click at [122, 572] on p "[PERSON_NAME]" at bounding box center [138, 576] width 80 height 14
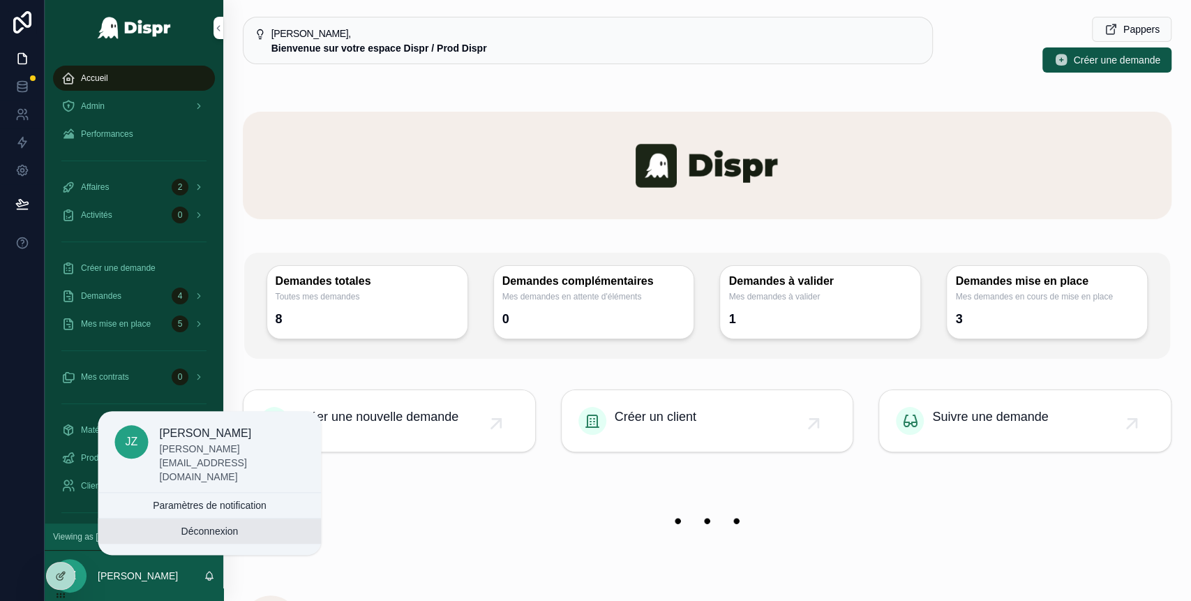
click at [183, 523] on button "Déconnexion" at bounding box center [209, 530] width 223 height 25
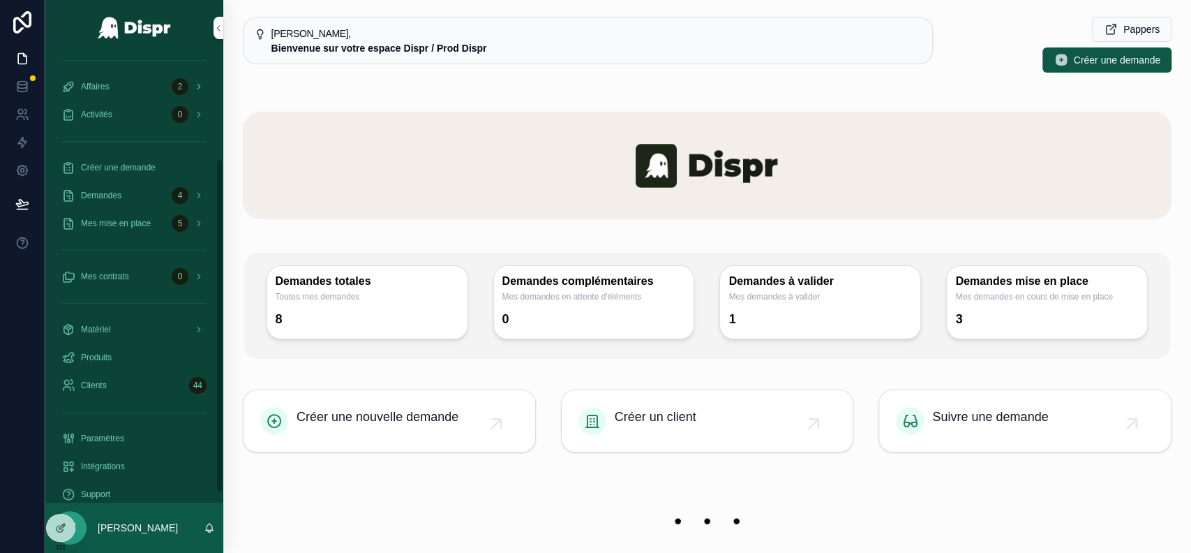
scroll to position [151, 0]
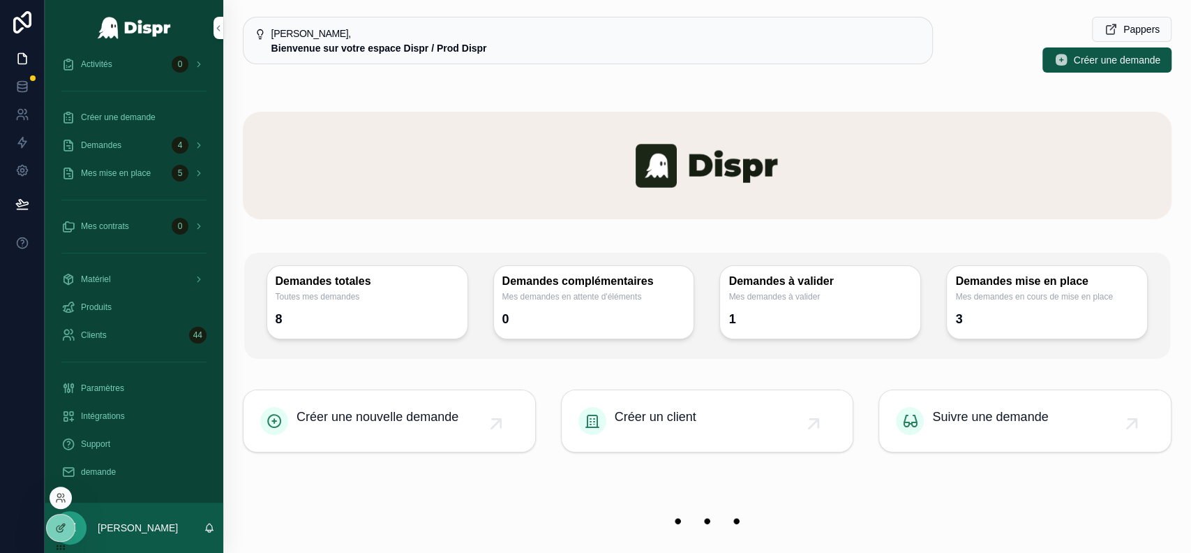
click at [64, 491] on div at bounding box center [61, 497] width 22 height 22
click at [62, 494] on icon at bounding box center [60, 497] width 11 height 11
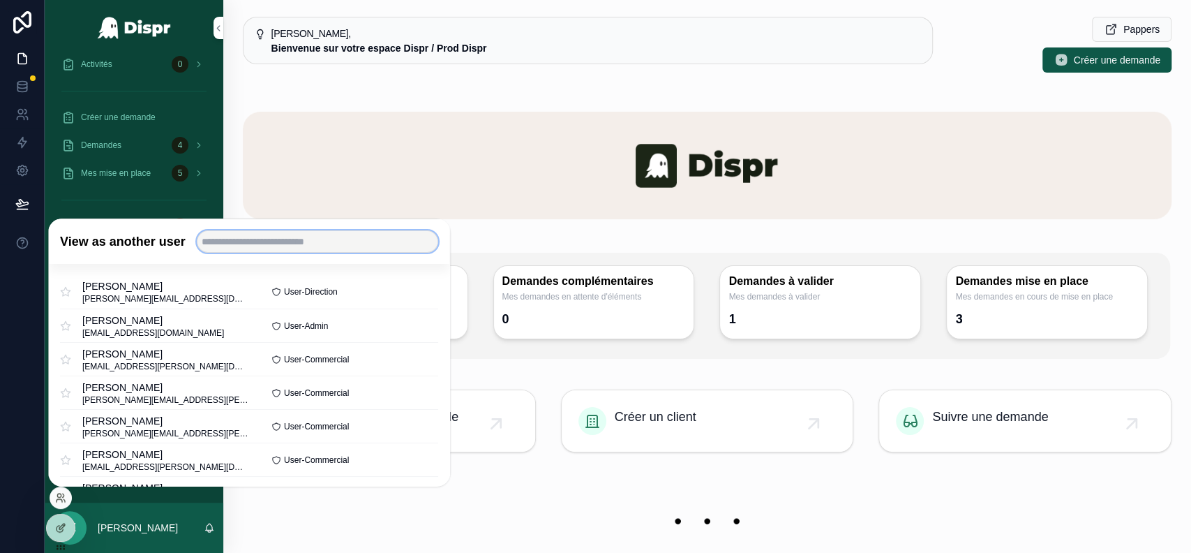
click at [285, 244] on input "text" at bounding box center [317, 241] width 241 height 22
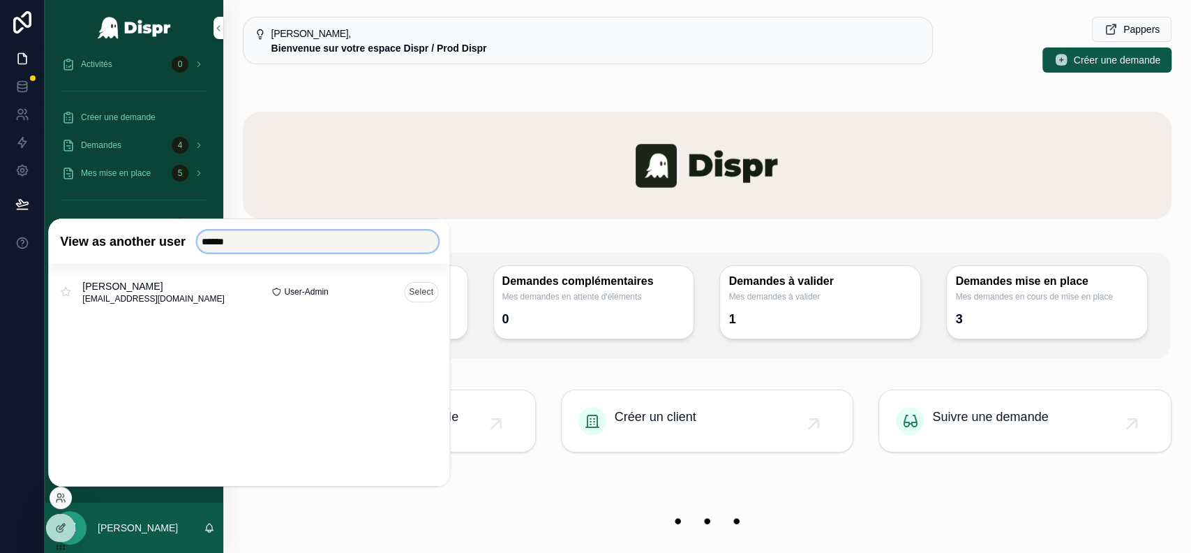
type input "******"
click at [420, 288] on button "Select" at bounding box center [421, 291] width 34 height 20
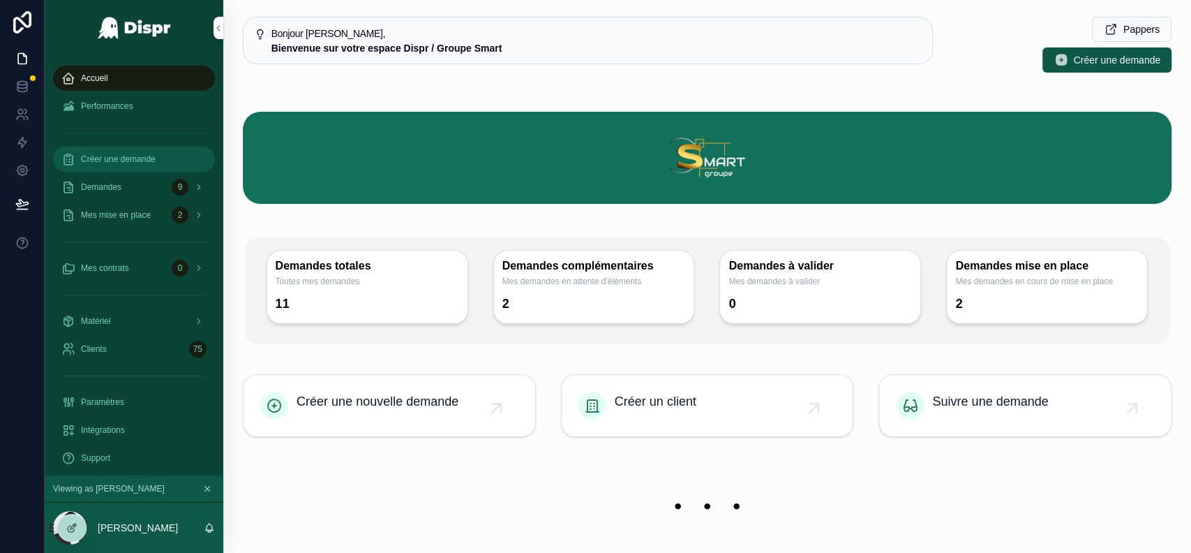
click at [131, 161] on span "Créer une demande" at bounding box center [118, 159] width 75 height 11
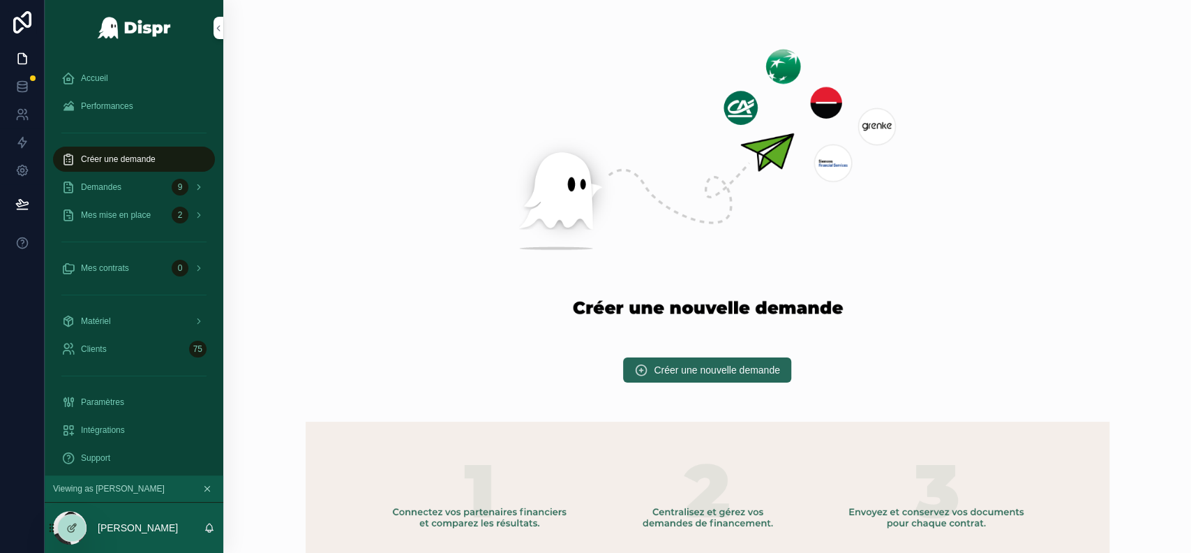
click at [702, 370] on span "Créer une nouvelle demande" at bounding box center [717, 370] width 126 height 14
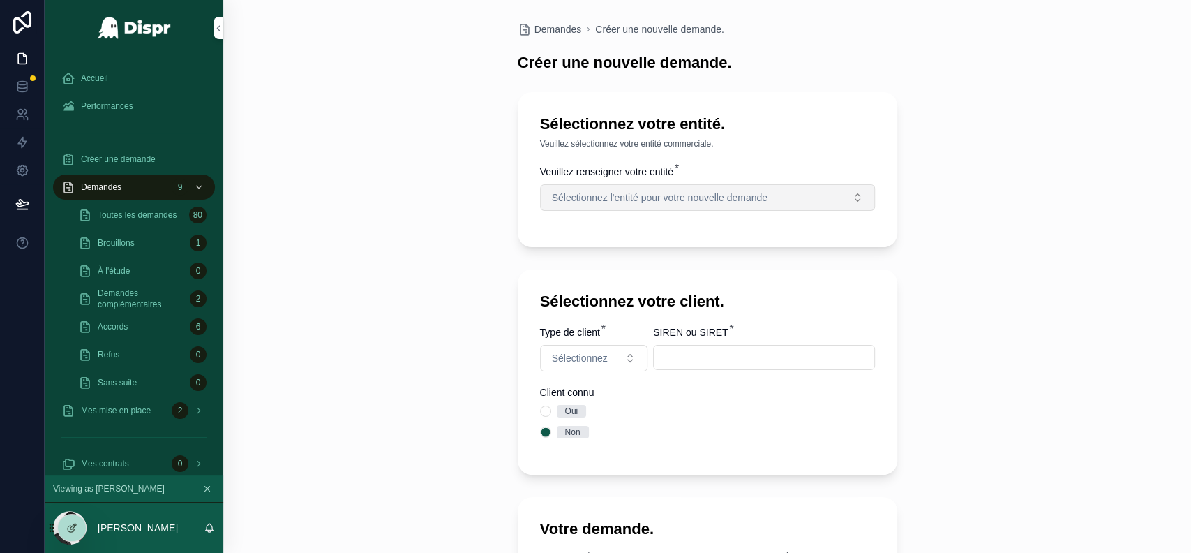
click at [742, 202] on span "Sélectionnez l'entité pour votre nouvelle demande" at bounding box center [660, 197] width 216 height 14
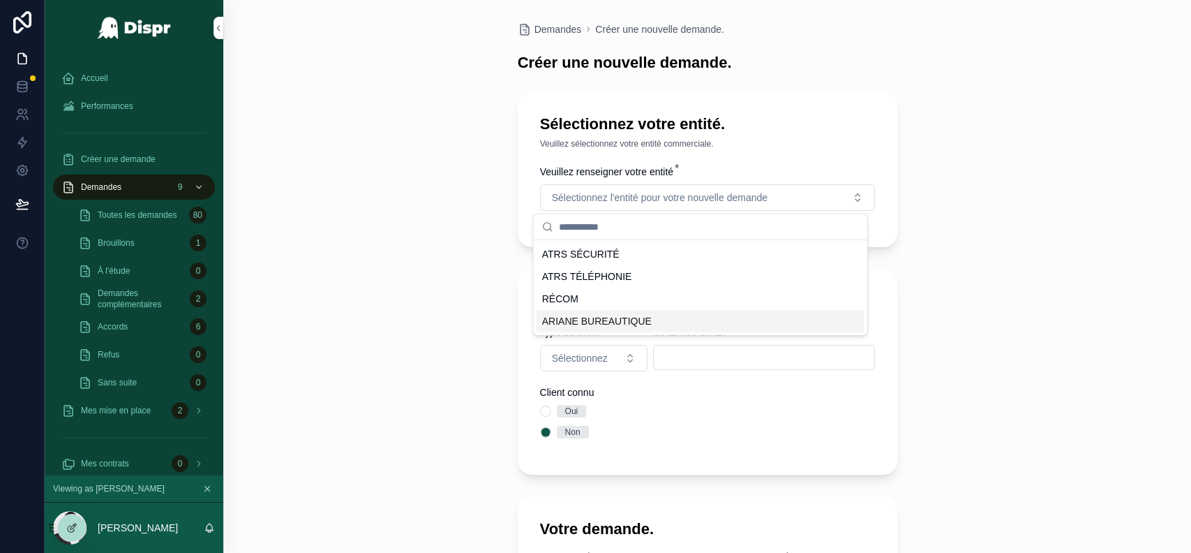
click at [619, 316] on span "ARIANE BUREAUTIQUE" at bounding box center [597, 321] width 110 height 14
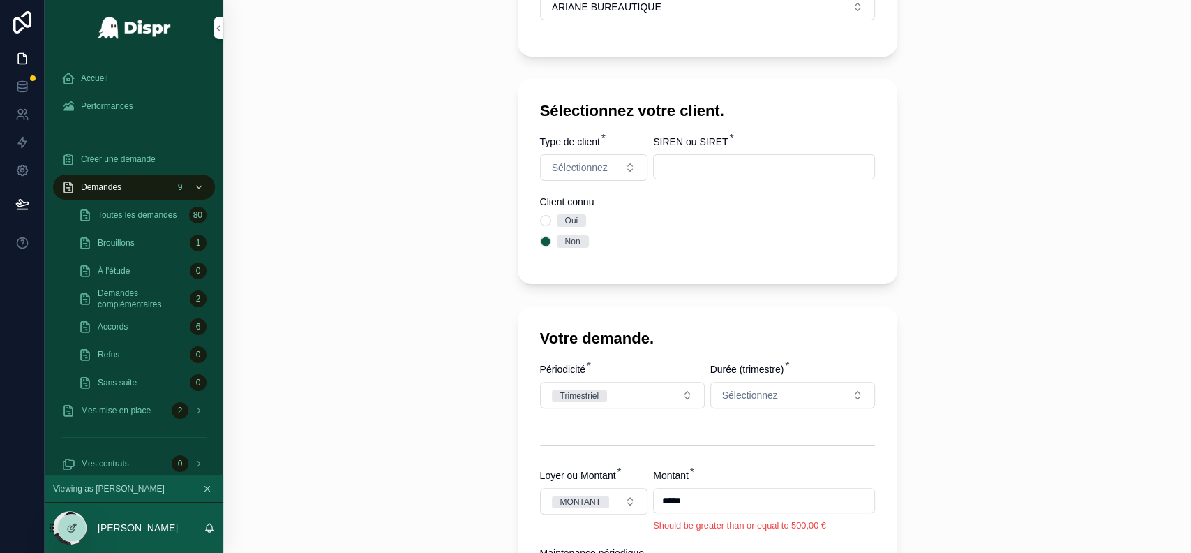
scroll to position [191, 0]
click at [615, 169] on button "Sélectionnez" at bounding box center [594, 167] width 108 height 27
click at [564, 245] on span "Entreprise" at bounding box center [536, 243] width 55 height 13
click at [709, 170] on input "scrollable content" at bounding box center [764, 166] width 220 height 20
paste input "*********"
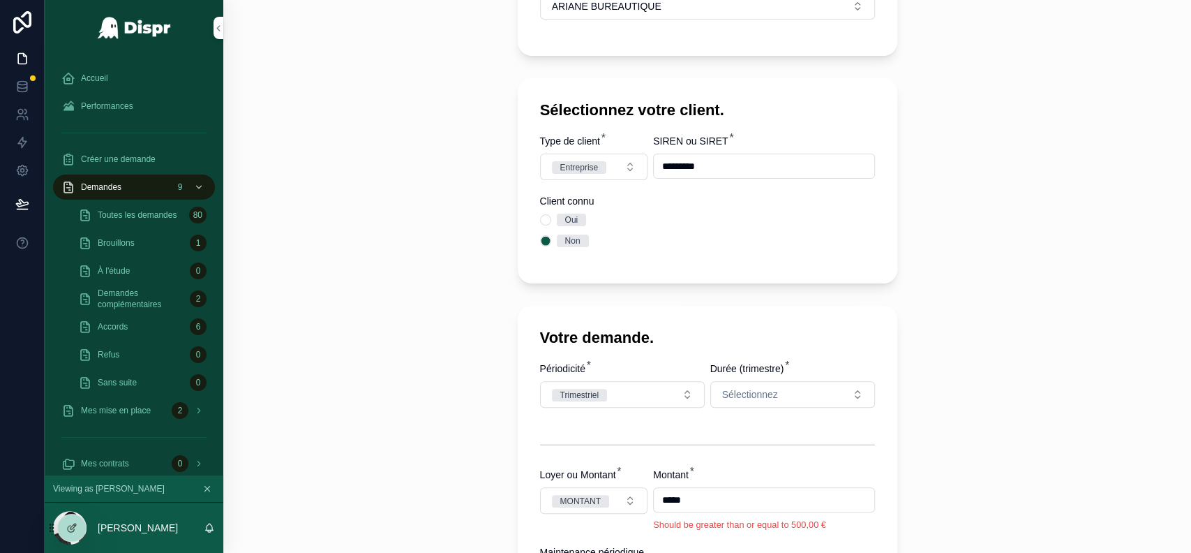
type input "*********"
click at [643, 239] on div "Non" at bounding box center [707, 240] width 335 height 13
click at [540, 223] on button "Oui" at bounding box center [545, 219] width 11 height 11
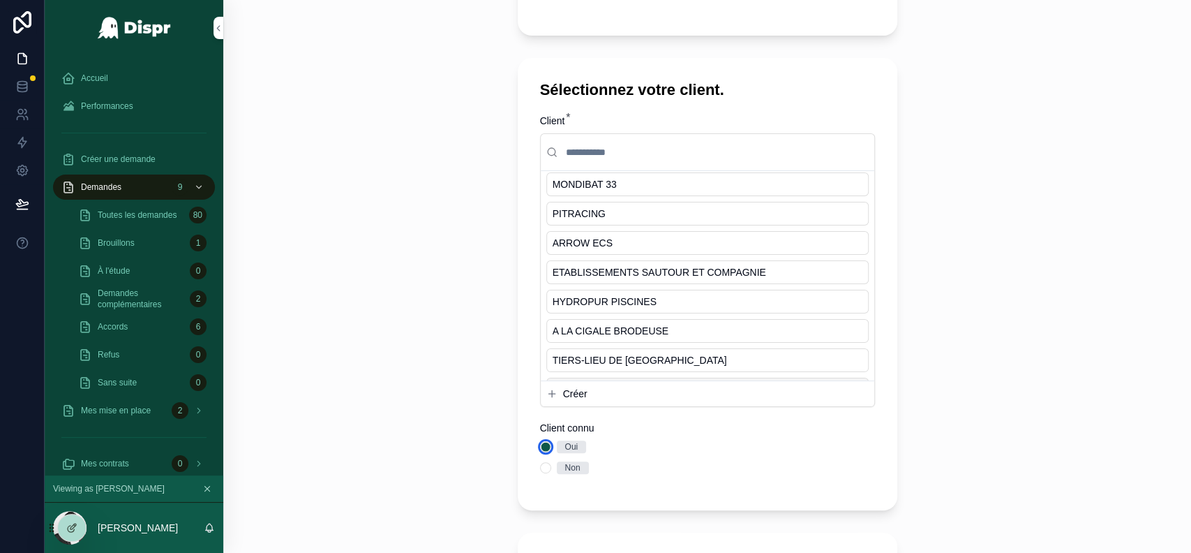
scroll to position [210, 0]
click at [540, 470] on button "Non" at bounding box center [545, 468] width 11 height 11
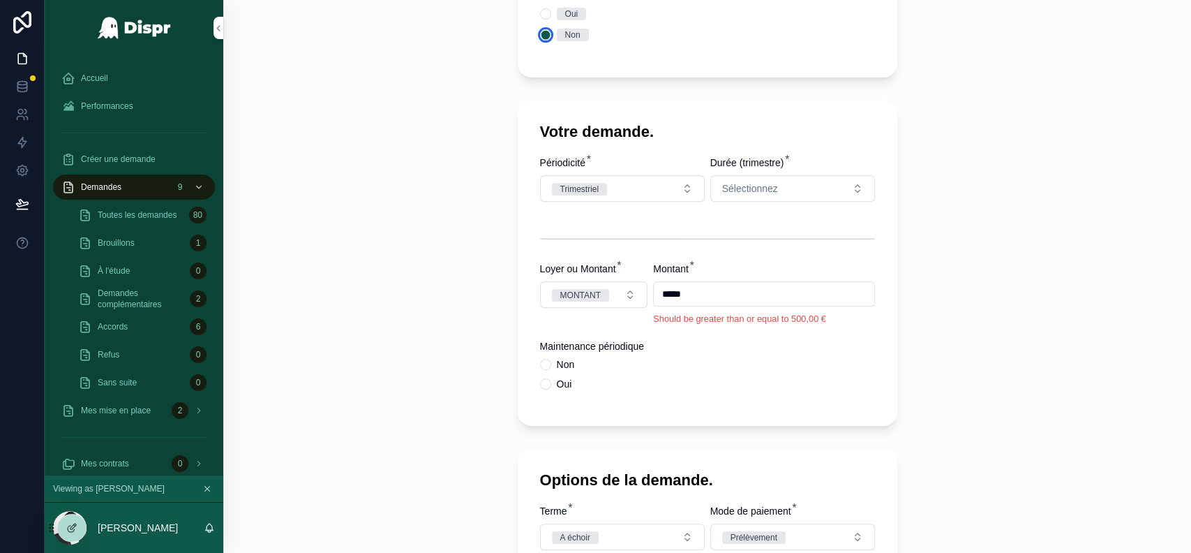
scroll to position [418, 0]
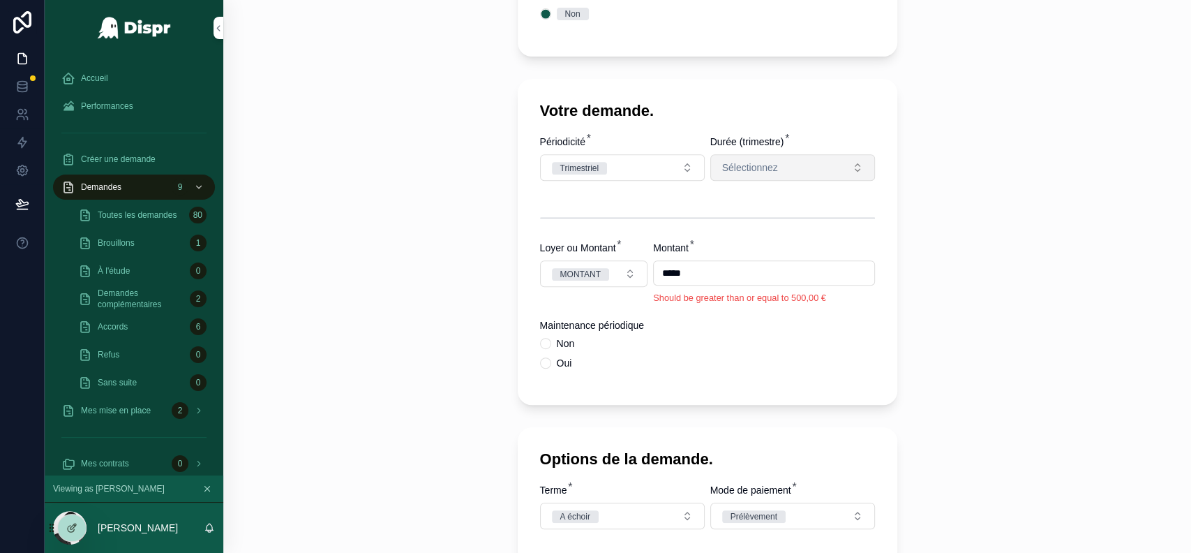
click at [772, 177] on button "Sélectionnez" at bounding box center [792, 167] width 165 height 27
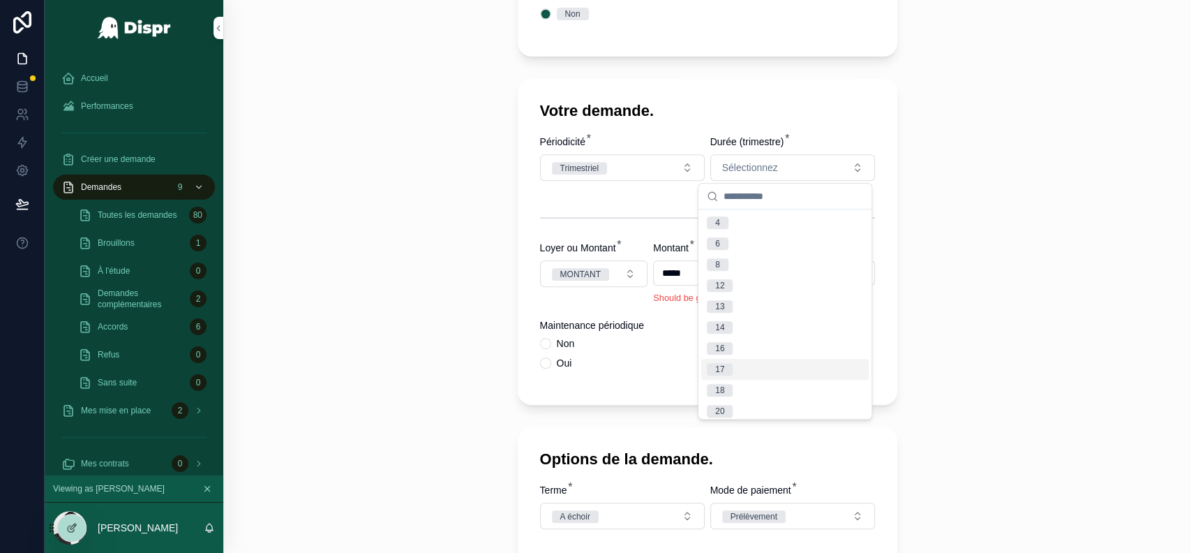
scroll to position [26, 0]
click at [742, 381] on div "20" at bounding box center [784, 385] width 167 height 21
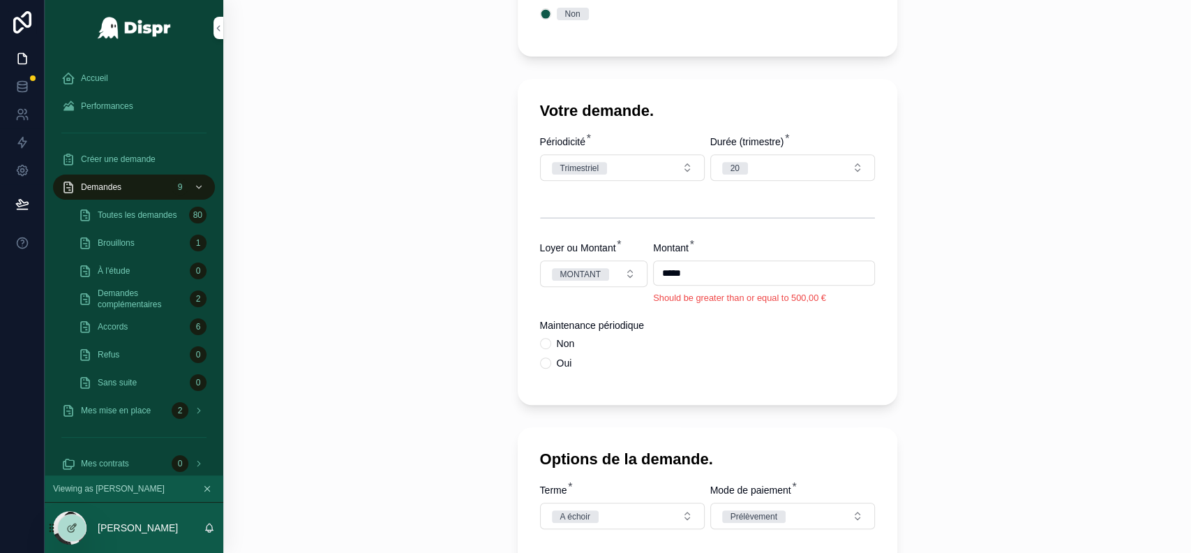
click at [654, 270] on input "*****" at bounding box center [764, 273] width 220 height 20
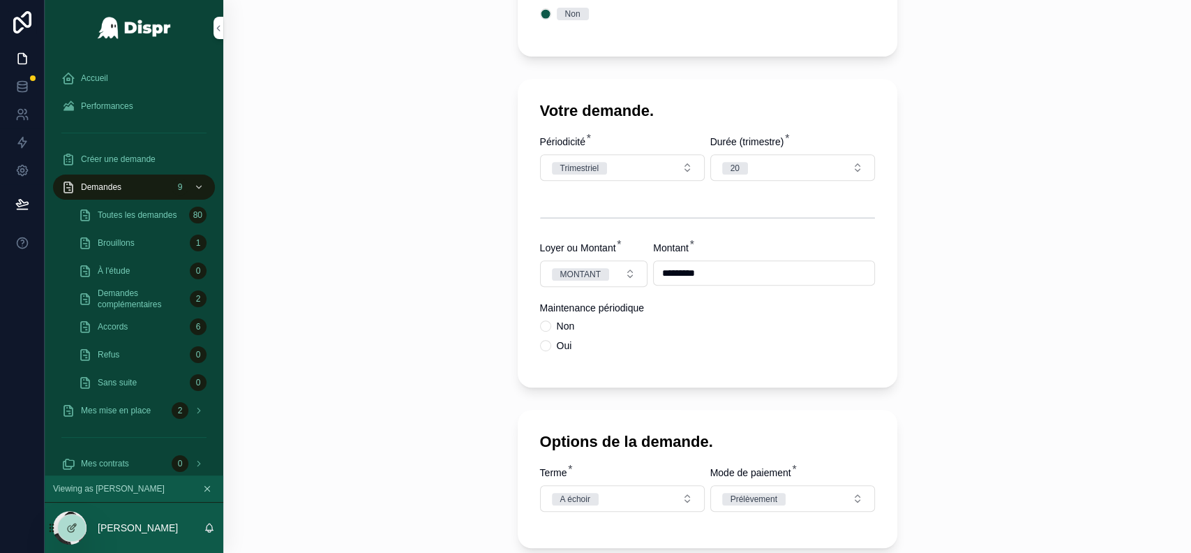
type input "*********"
click at [668, 332] on div "Périodicité * Trimestriel Durée (trimestre) * 20 Loyer ou Montant * MONTANT Mon…" at bounding box center [707, 250] width 335 height 230
click at [540, 351] on button "Oui" at bounding box center [545, 345] width 11 height 11
click at [654, 343] on input "*****" at bounding box center [764, 333] width 220 height 20
click at [697, 386] on div "Votre demande. Périodicité * Trimestriel Durée (trimestre) * 20 Loyer ou Montan…" at bounding box center [708, 233] width 380 height 308
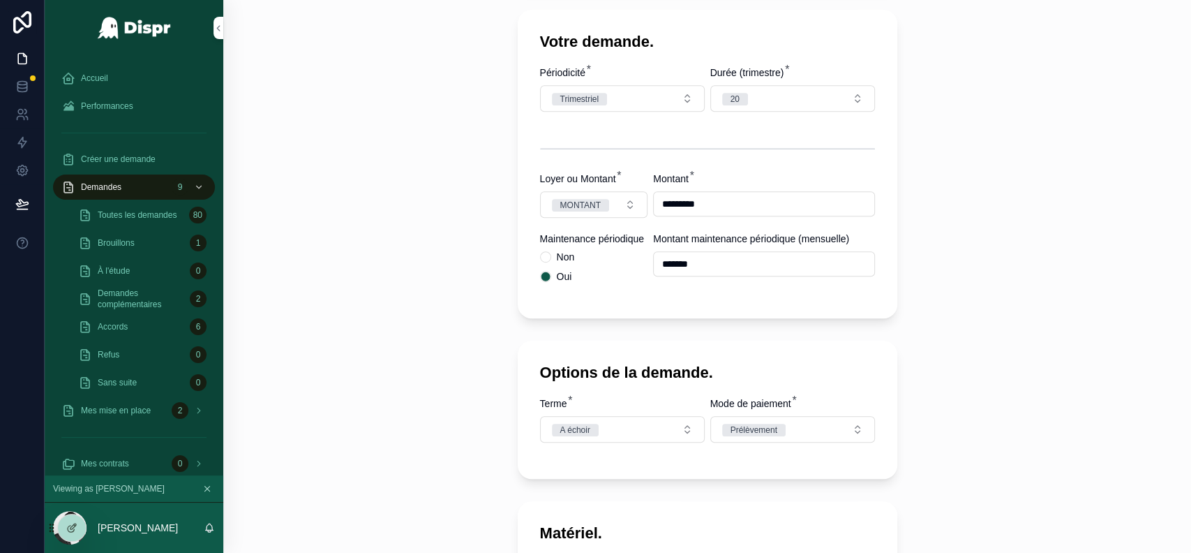
scroll to position [486, 0]
click at [673, 274] on input "*******" at bounding box center [764, 265] width 220 height 20
type input "*****"
click at [540, 263] on button "Non" at bounding box center [545, 257] width 11 height 11
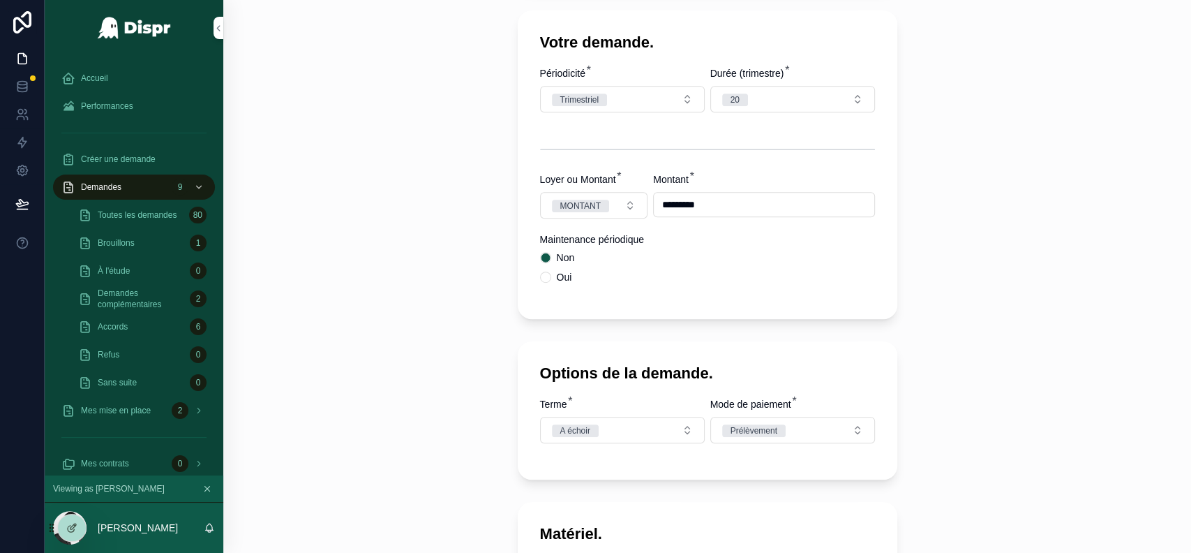
click at [969, 292] on div "Demandes Créer une nouvelle demande. Créer une nouvelle demande. Sélectionnez v…" at bounding box center [707, 276] width 968 height 553
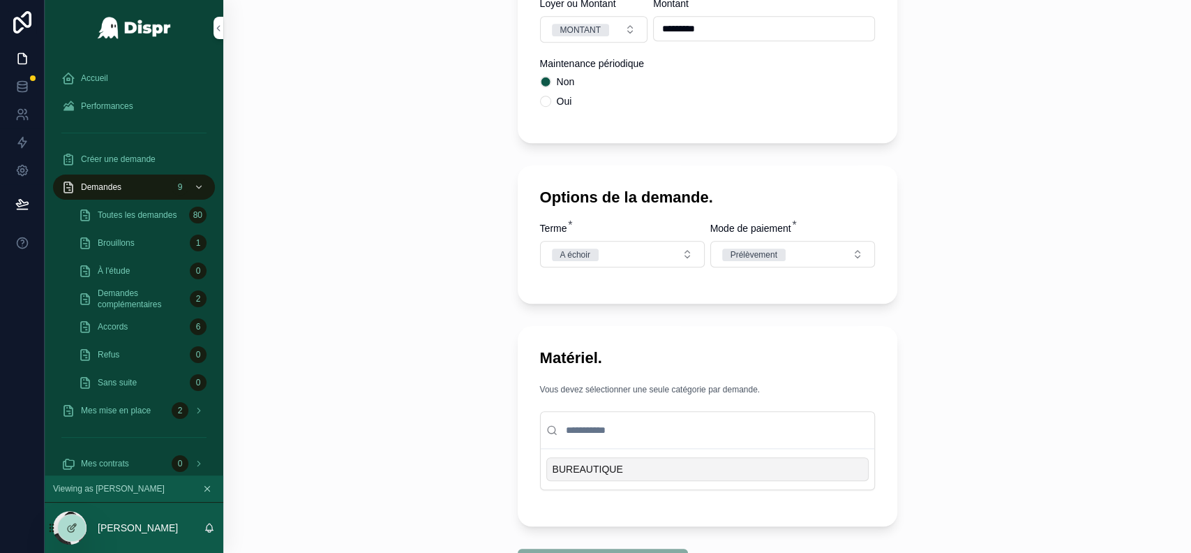
scroll to position [659, 0]
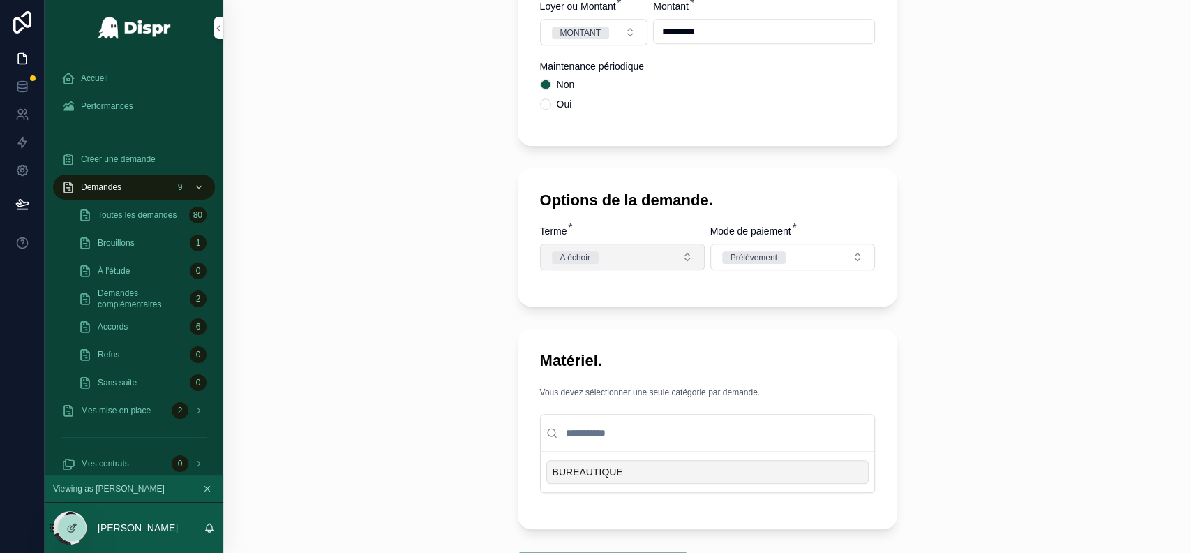
click at [681, 270] on button "A échoir" at bounding box center [622, 257] width 165 height 27
click at [837, 270] on button "Prélèvement" at bounding box center [792, 257] width 165 height 27
click at [659, 264] on button "A échoir" at bounding box center [622, 257] width 165 height 27
click at [966, 301] on div "Demandes Créer une nouvelle demande. Créer une nouvelle demande. Sélectionnez v…" at bounding box center [707, 276] width 968 height 553
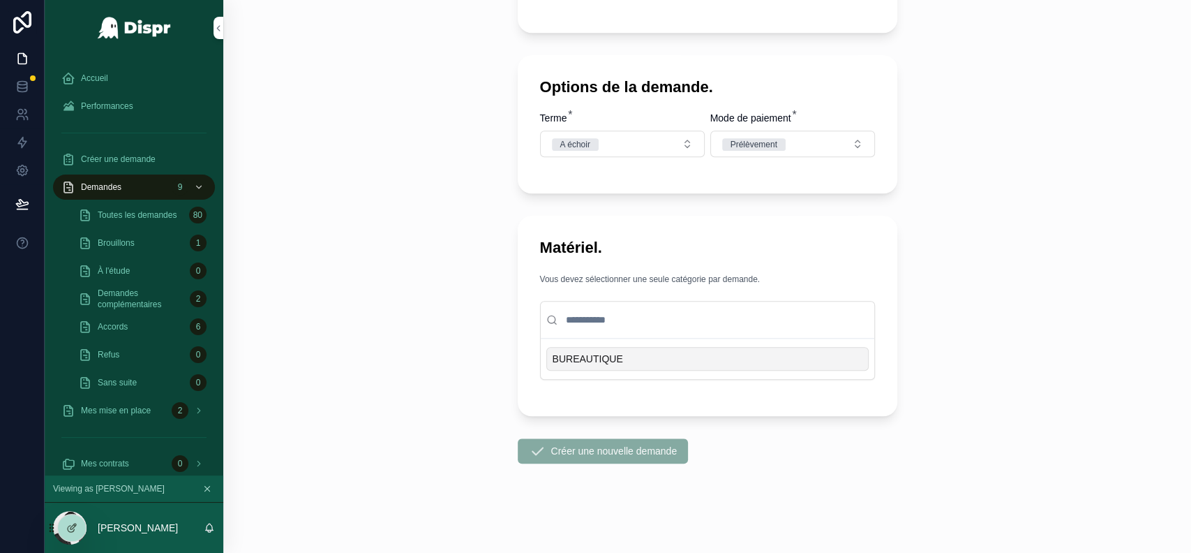
click at [599, 359] on span "BUREAUTIQUE" at bounding box center [588, 359] width 70 height 14
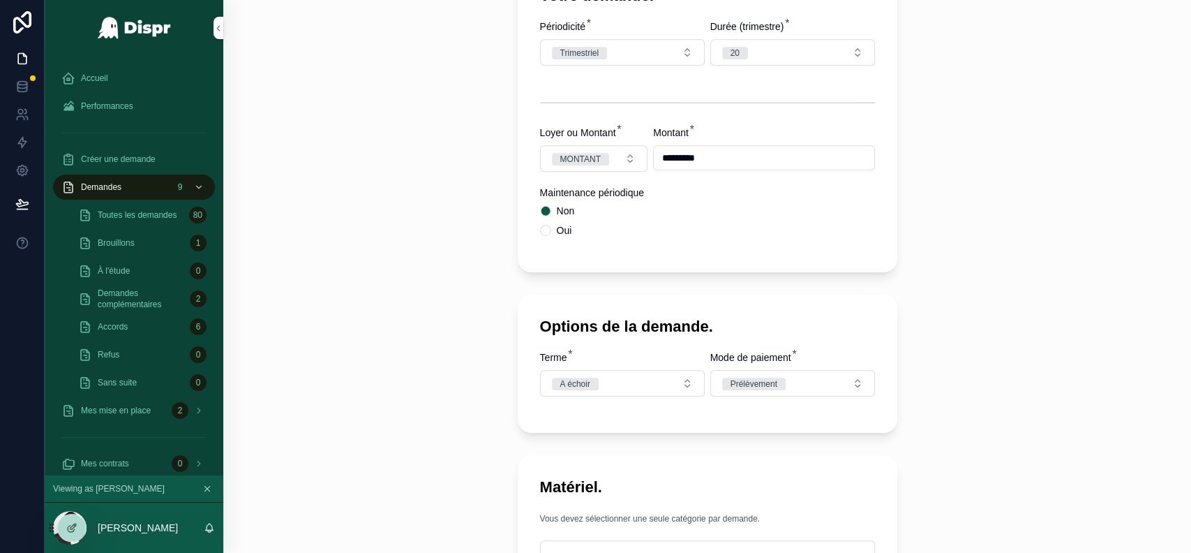
scroll to position [532, 0]
click at [620, 392] on button "A échoir" at bounding box center [622, 384] width 165 height 27
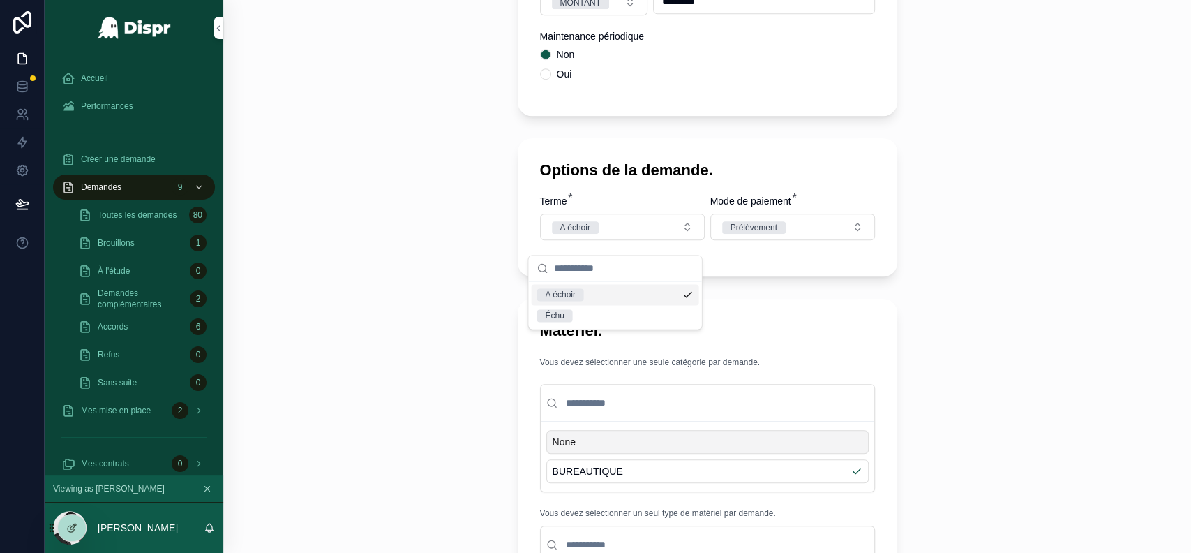
scroll to position [690, 0]
click at [1051, 277] on div "Demandes Créer une nouvelle demande. Créer une nouvelle demande. Sélectionnez v…" at bounding box center [707, 276] width 968 height 553
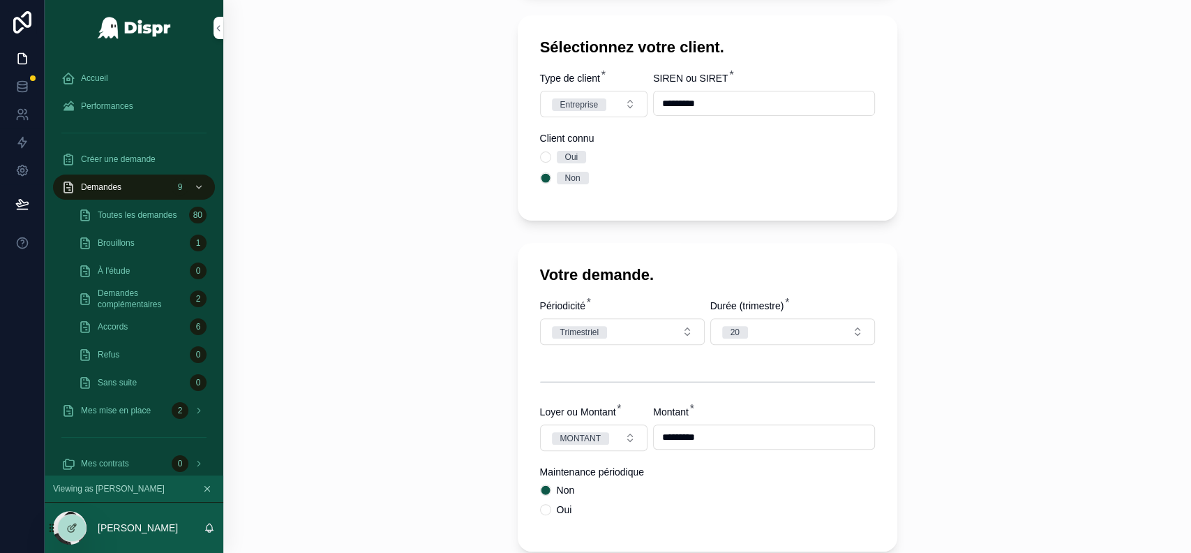
scroll to position [246, 0]
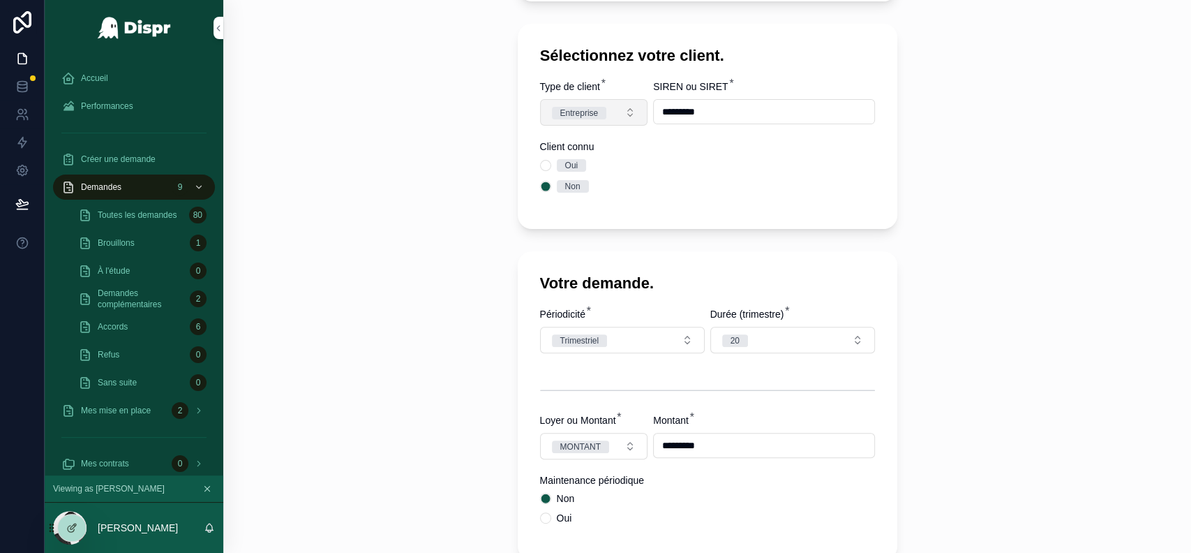
click at [622, 120] on button "Entreprise" at bounding box center [594, 112] width 108 height 27
click at [578, 167] on span "Administration" at bounding box center [544, 168] width 70 height 13
click at [738, 216] on div "Sélectionnez votre client. Type de client * Administration SIREN ou SIRET * ***…" at bounding box center [708, 126] width 380 height 205
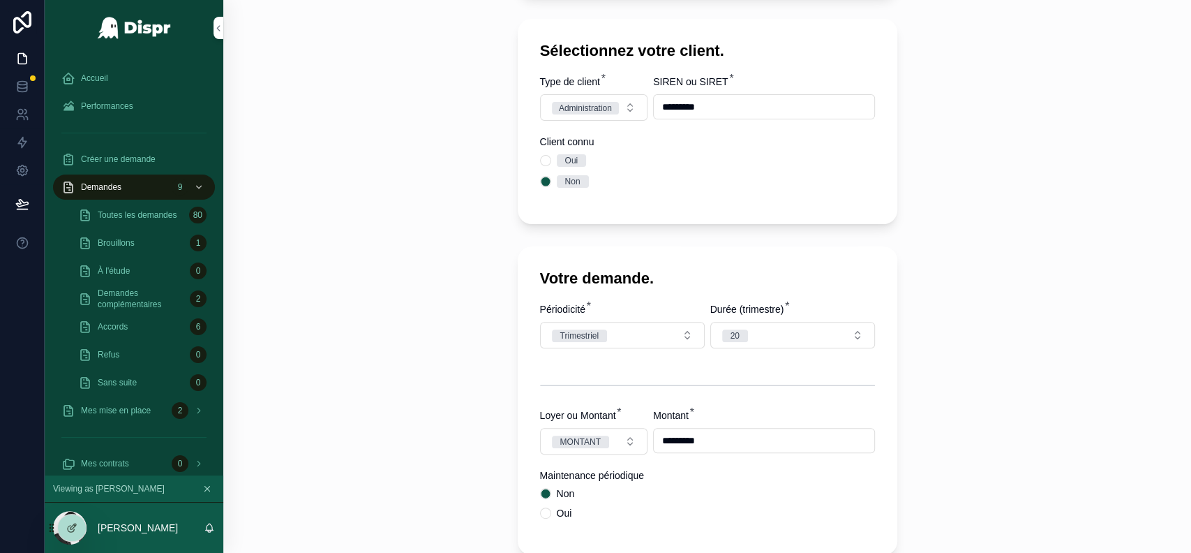
scroll to position [249, 0]
click at [613, 115] on button "Administration" at bounding box center [594, 109] width 108 height 27
click at [587, 187] on div "Entreprise" at bounding box center [586, 184] width 167 height 21
click at [765, 174] on div "Oui Non" at bounding box center [707, 172] width 335 height 33
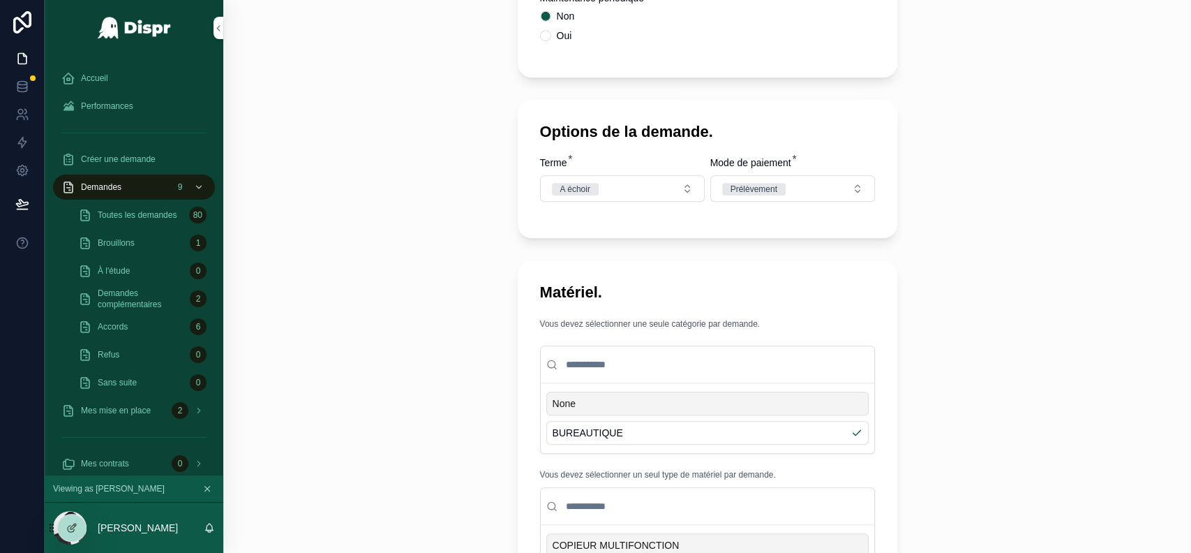
scroll to position [727, 0]
click at [861, 202] on button "Prélèvement" at bounding box center [792, 189] width 165 height 27
click at [614, 239] on div "Options de la demande. Terme * A échoir Mode de paiement * Prélèvement" at bounding box center [708, 169] width 380 height 138
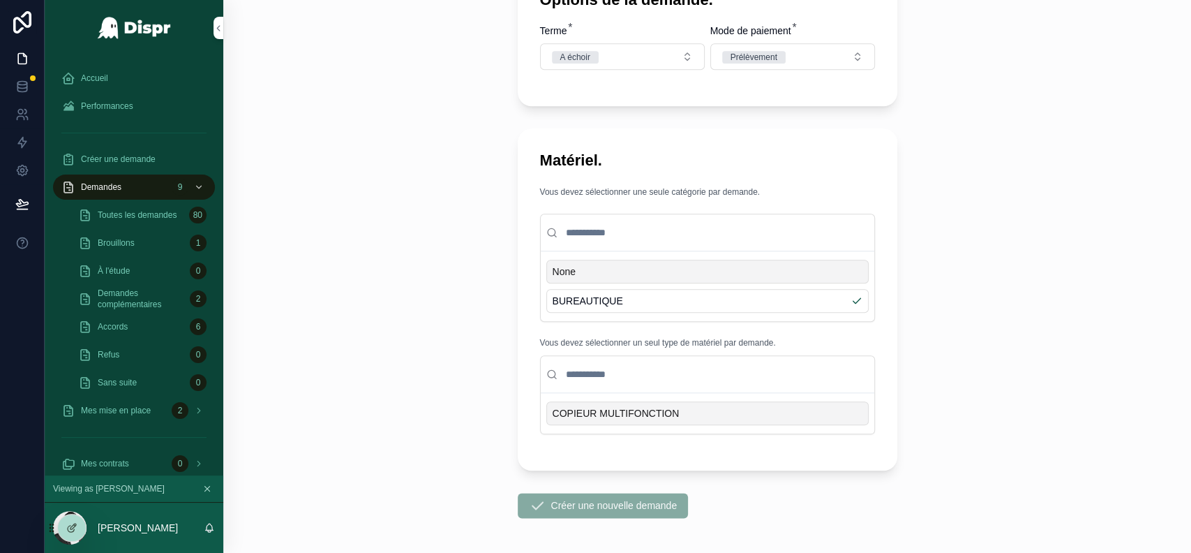
scroll to position [926, 0]
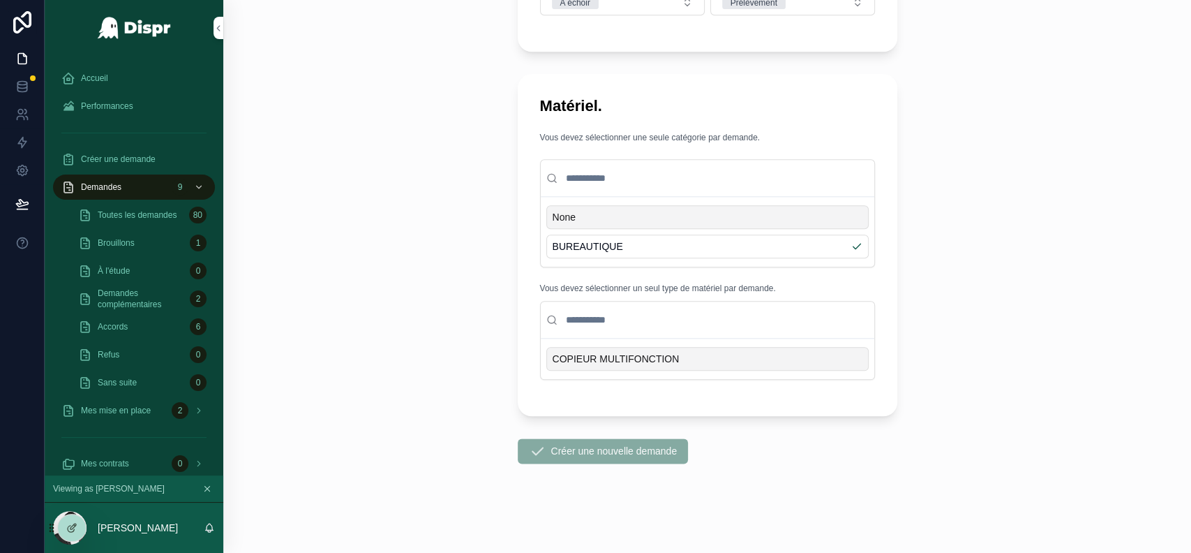
click at [648, 361] on span "COPIEUR MULTIFONCTION" at bounding box center [616, 359] width 127 height 14
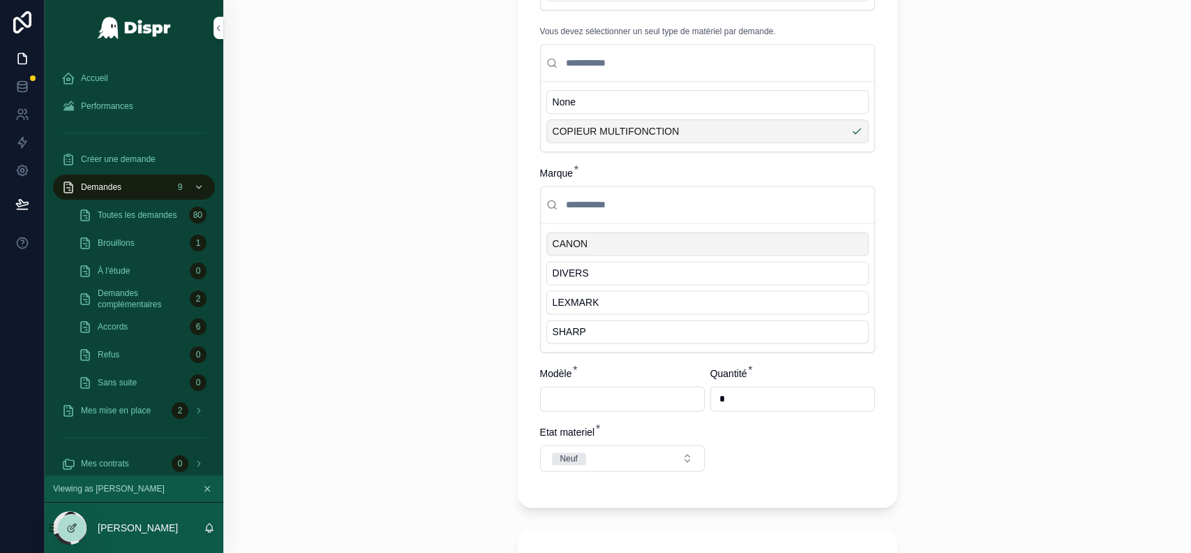
scroll to position [1184, 0]
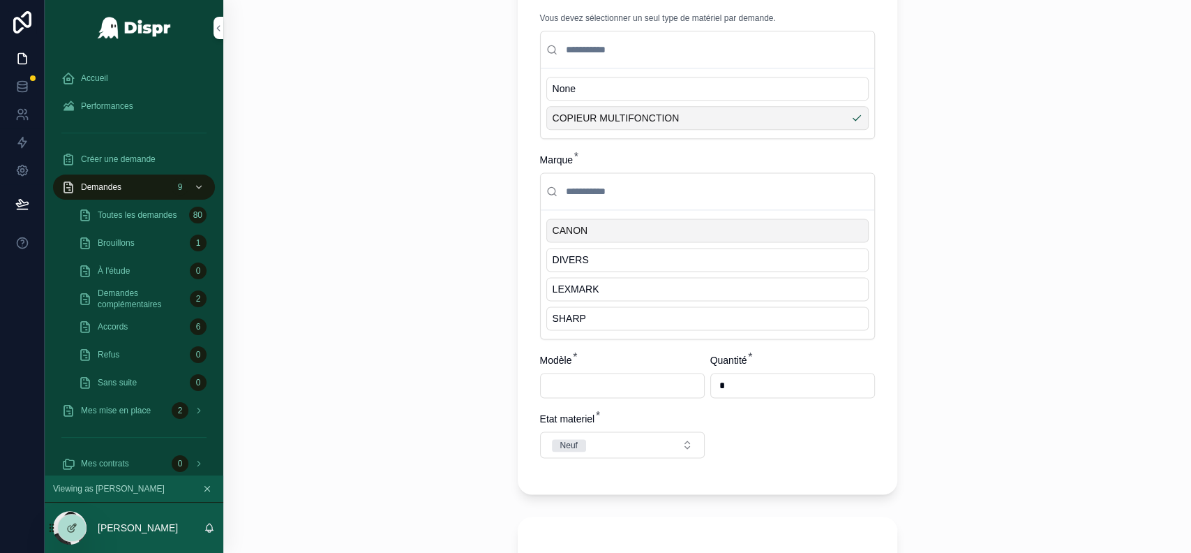
click at [592, 240] on div "CANON" at bounding box center [707, 230] width 322 height 24
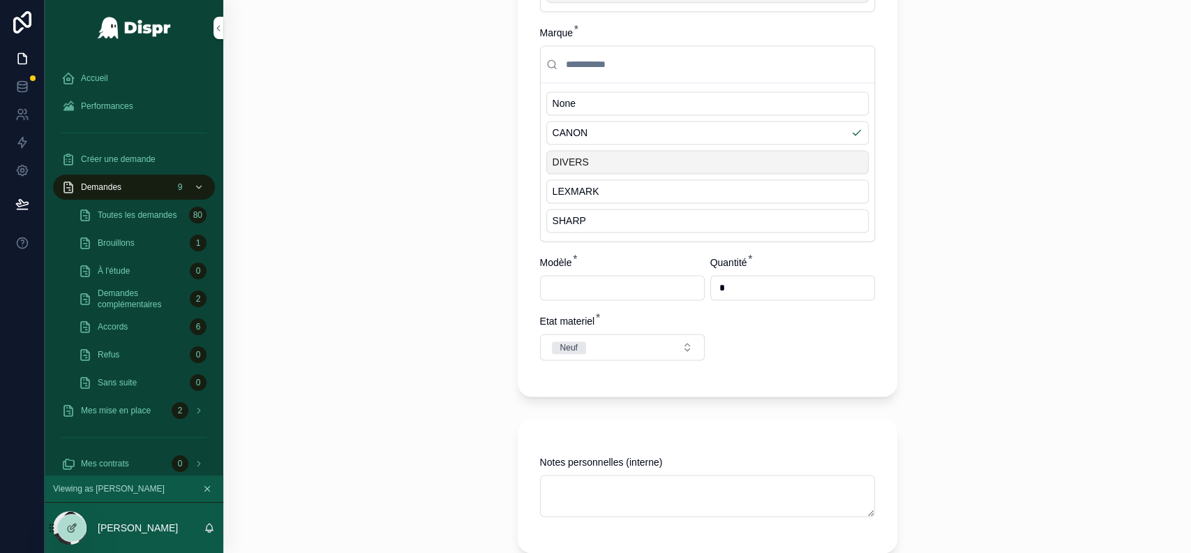
scroll to position [1320, 0]
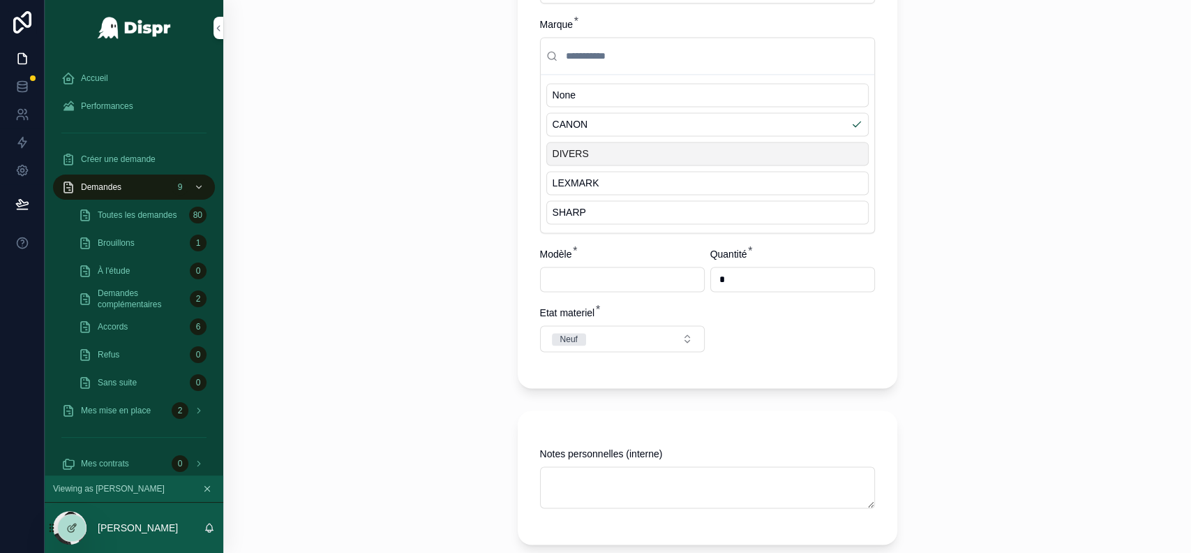
click at [562, 289] on input "scrollable content" at bounding box center [622, 279] width 163 height 20
click at [788, 357] on div "Vous devez sélectionner une seule catégorie par demande. None BUREAUTIQUE Vous …" at bounding box center [707, 44] width 335 height 641
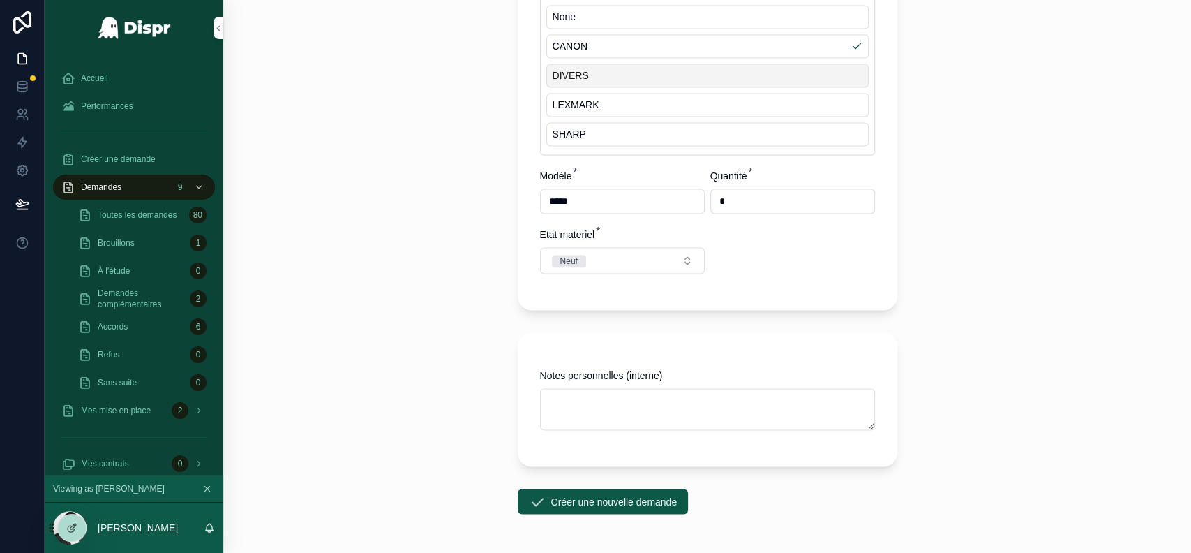
scroll to position [1400, 0]
click at [646, 209] on input "*****" at bounding box center [622, 199] width 163 height 20
type input "****"
click at [666, 267] on button "Neuf" at bounding box center [622, 258] width 165 height 27
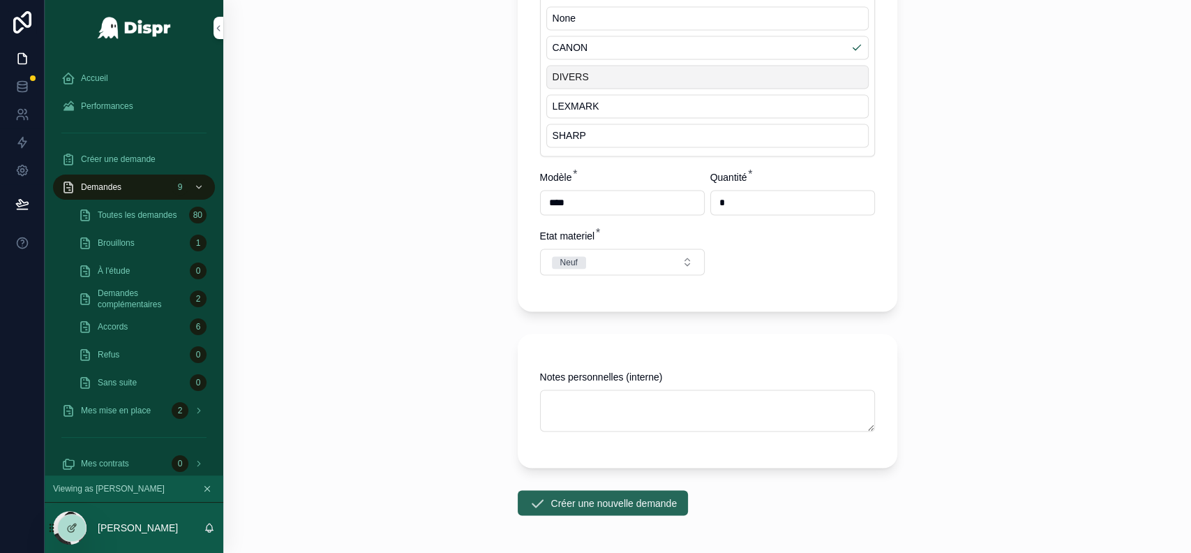
click at [636, 515] on button "Créer une nouvelle demande" at bounding box center [603, 502] width 171 height 25
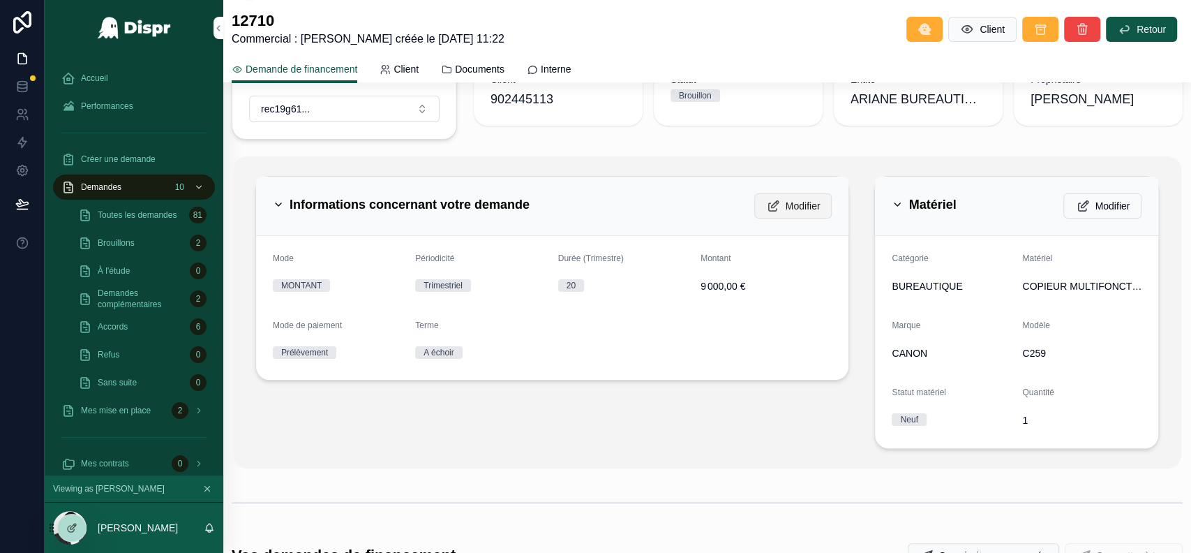
scroll to position [193, 0]
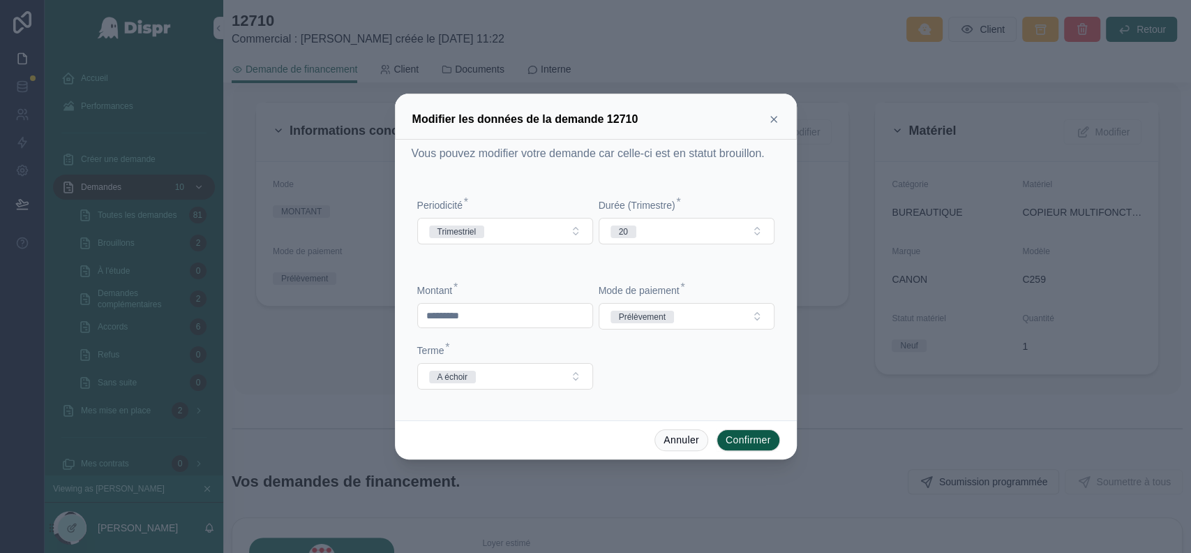
click at [774, 117] on icon at bounding box center [774, 120] width 6 height 6
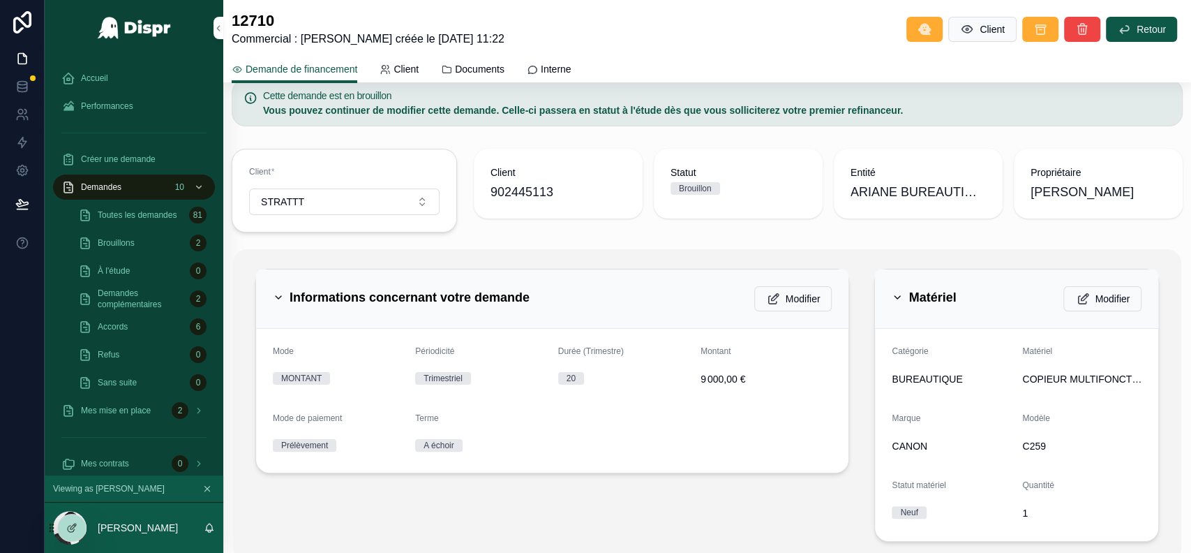
scroll to position [0, 0]
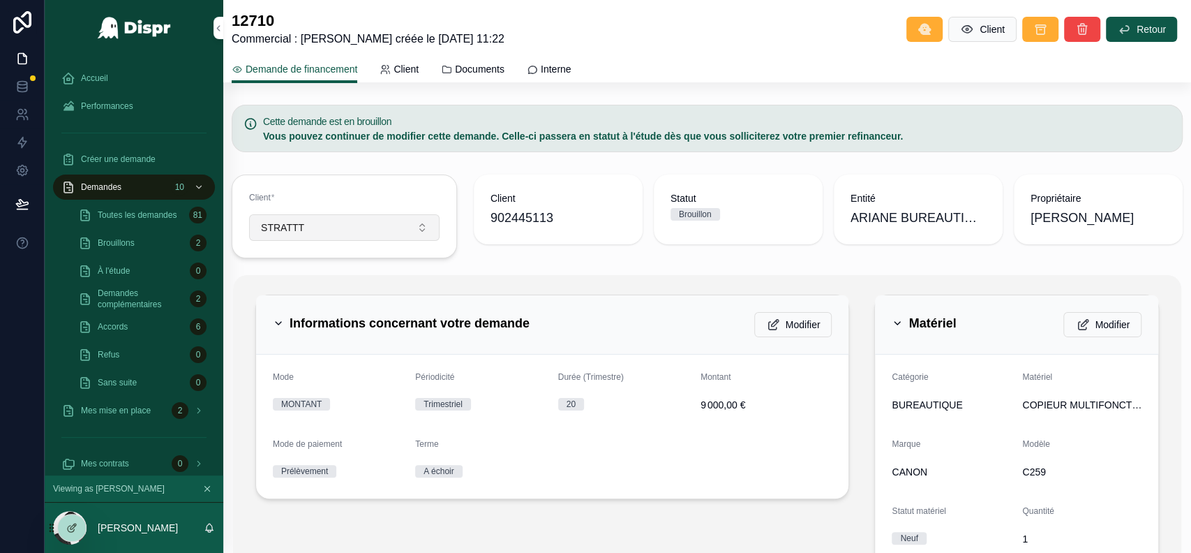
click at [402, 227] on button "STRATTT" at bounding box center [344, 227] width 190 height 27
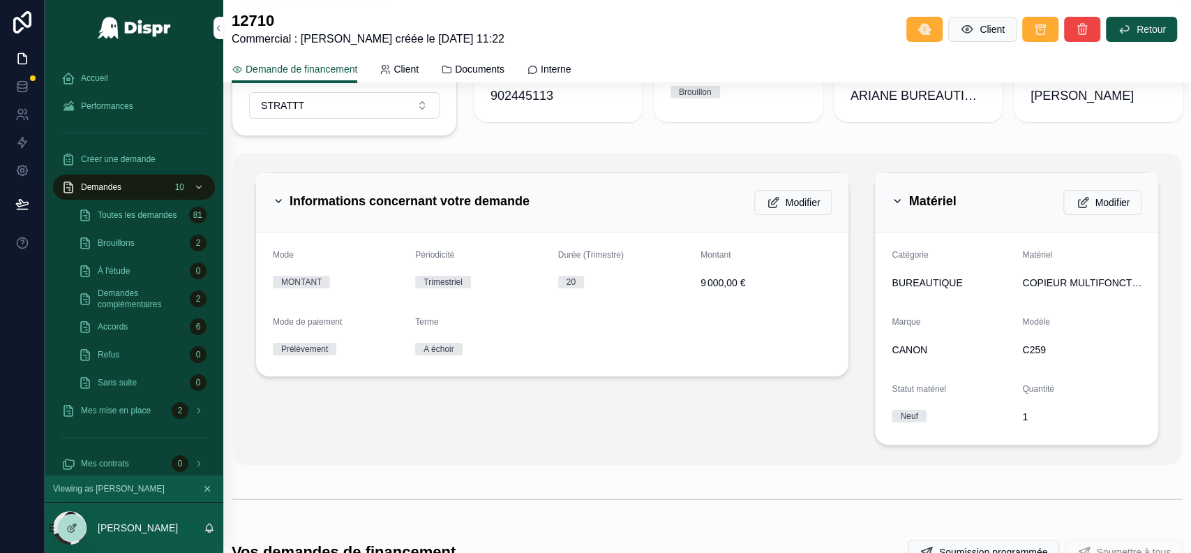
scroll to position [114, 0]
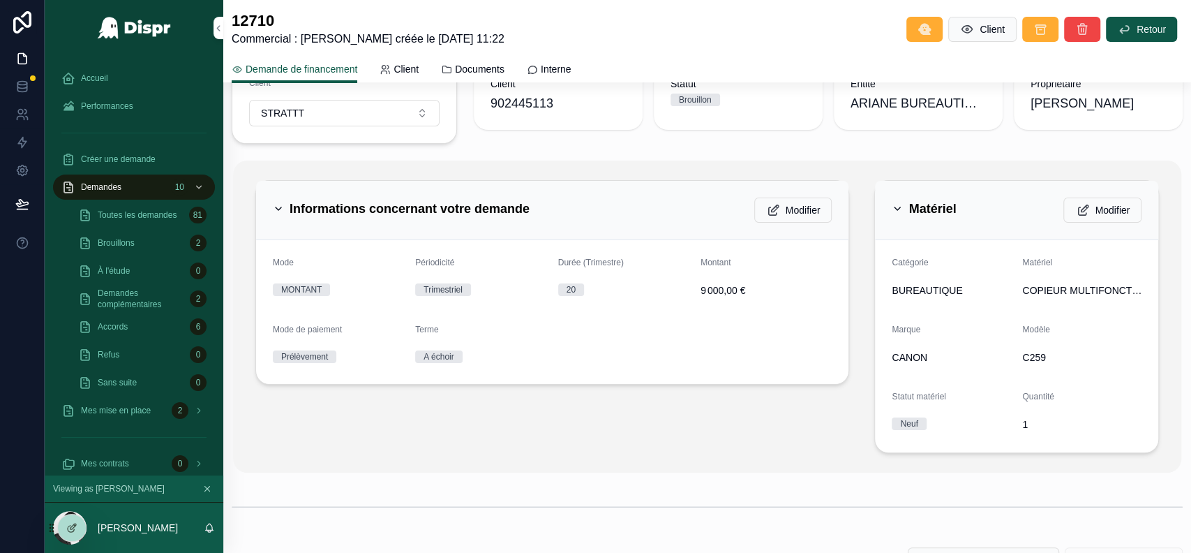
click at [283, 203] on icon "scrollable content" at bounding box center [278, 208] width 11 height 11
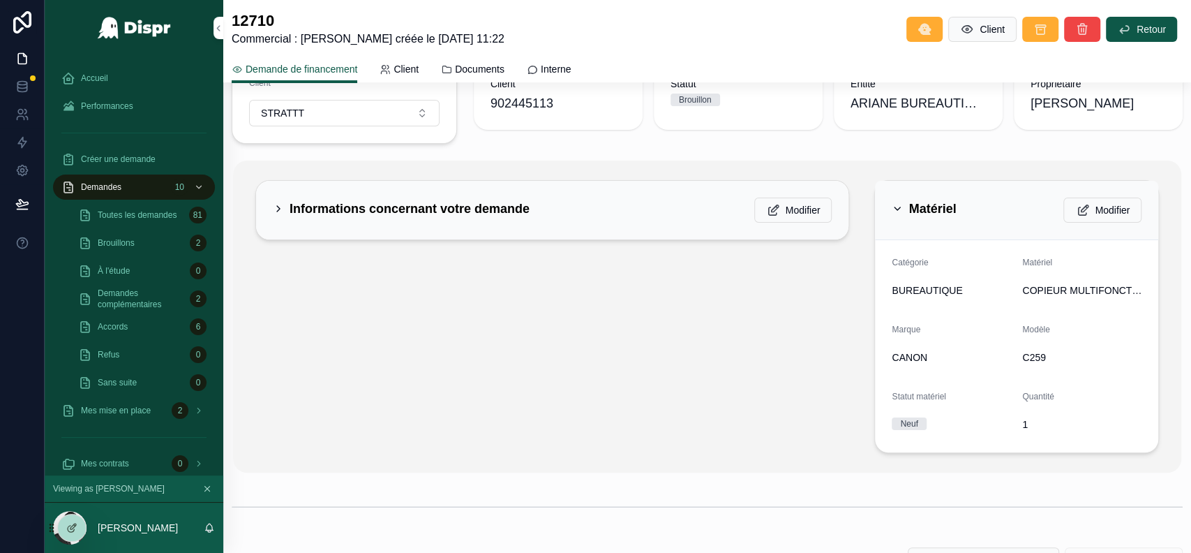
click at [893, 214] on div "Matériel" at bounding box center [924, 208] width 64 height 22
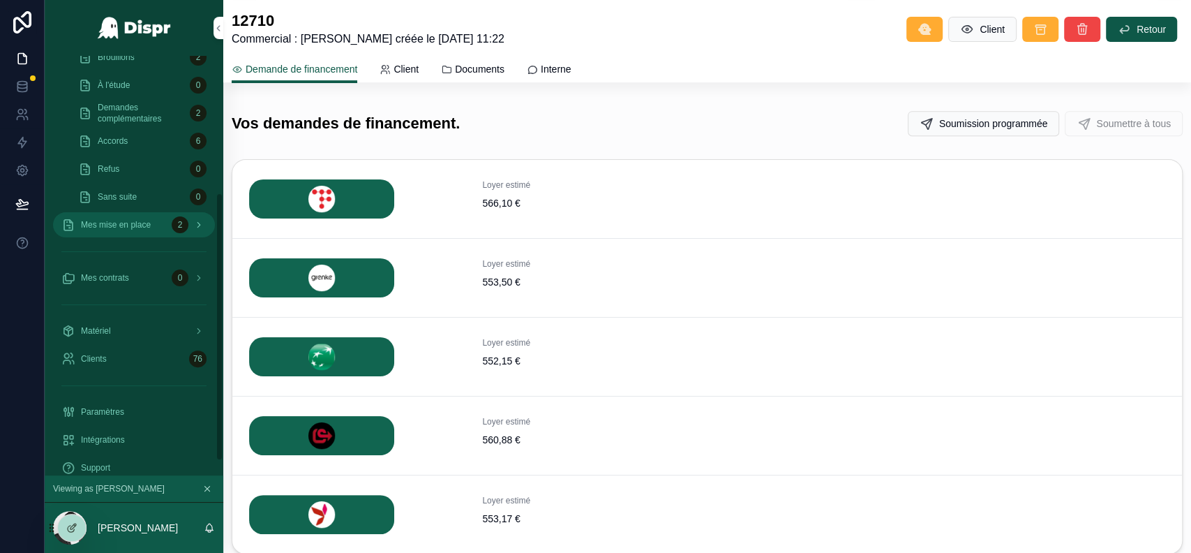
scroll to position [237, 0]
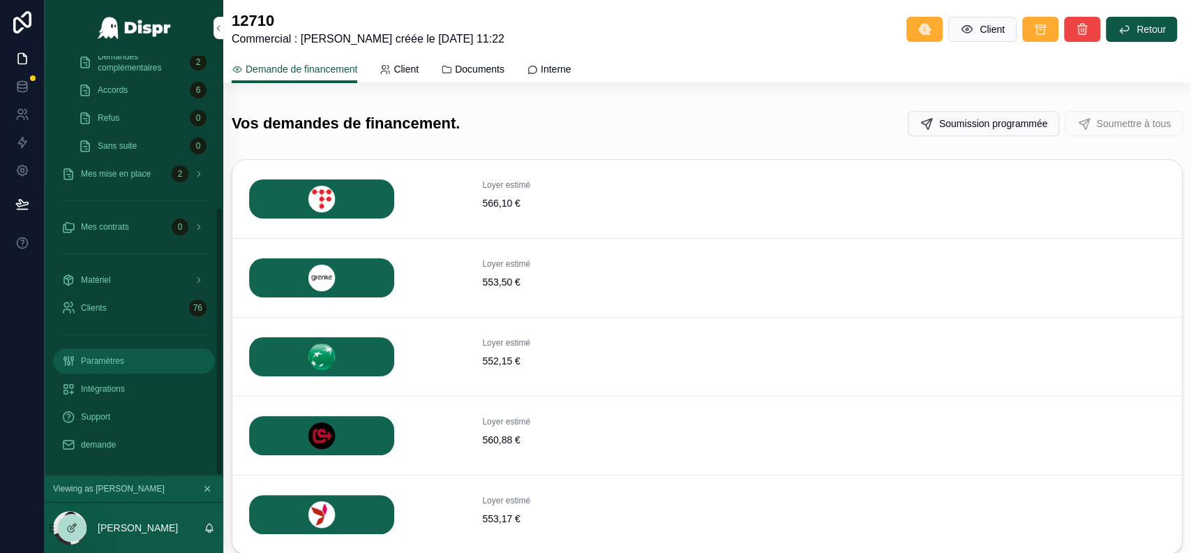
click at [105, 359] on span "Paramètres" at bounding box center [102, 360] width 43 height 11
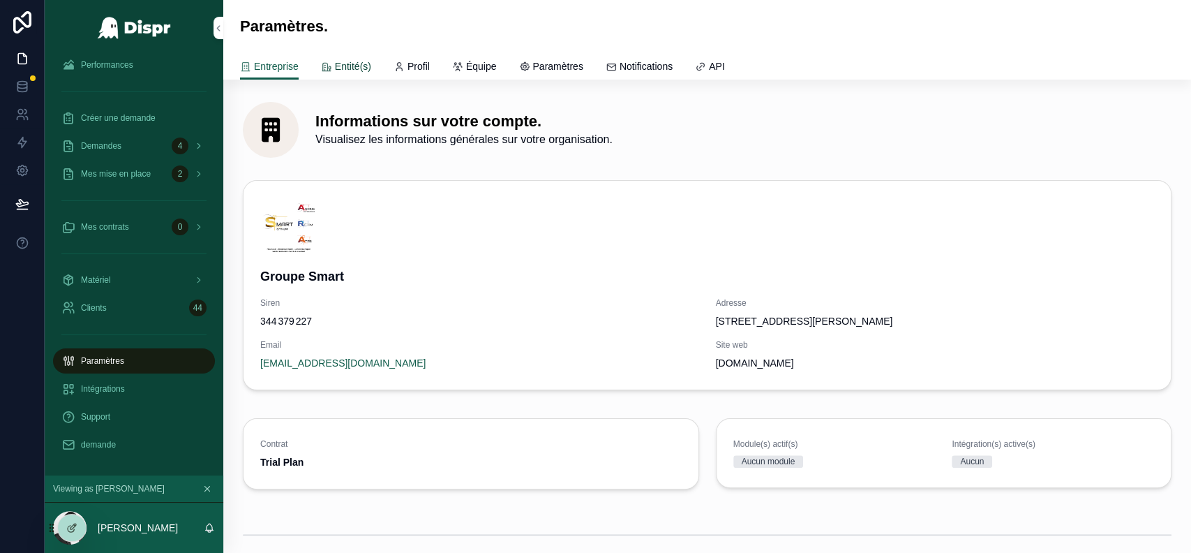
click at [359, 64] on span "Entité(s)" at bounding box center [353, 66] width 36 height 14
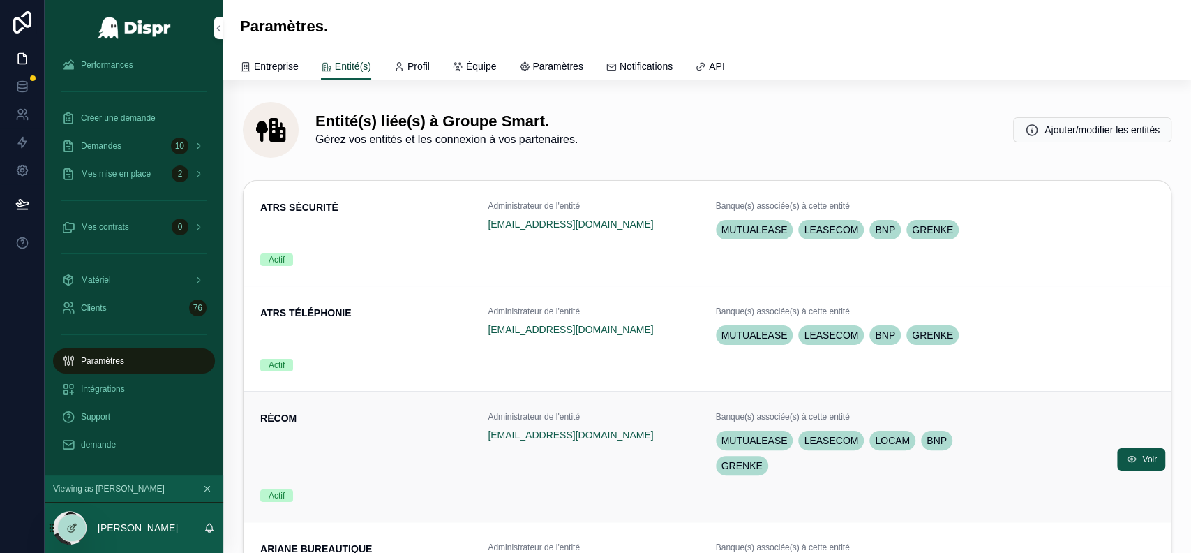
scroll to position [57, 0]
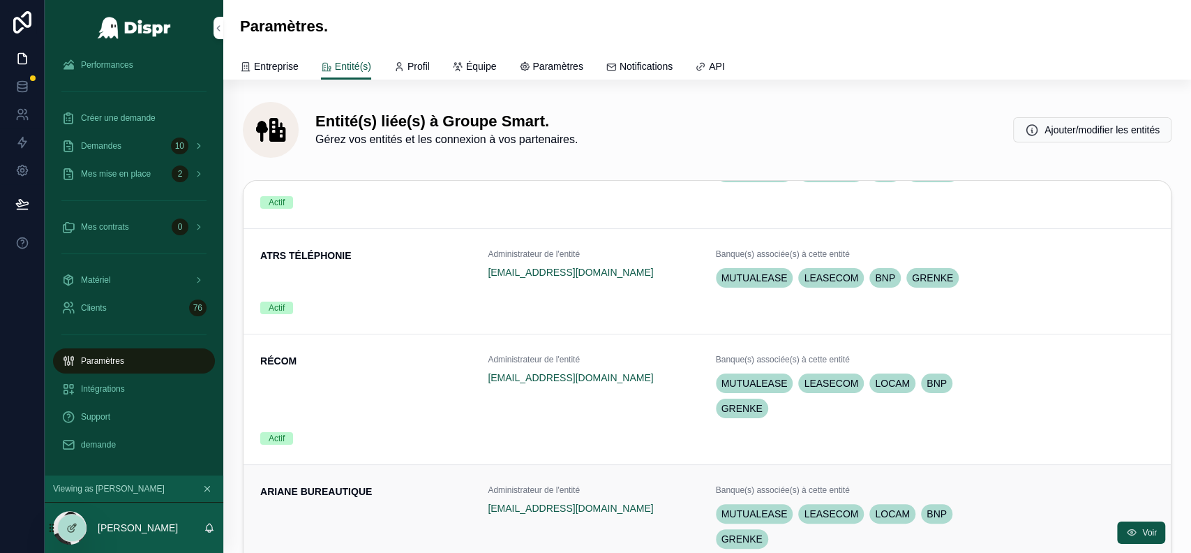
click at [428, 505] on div "ARIANE BUREAUTIQUE" at bounding box center [365, 517] width 211 height 67
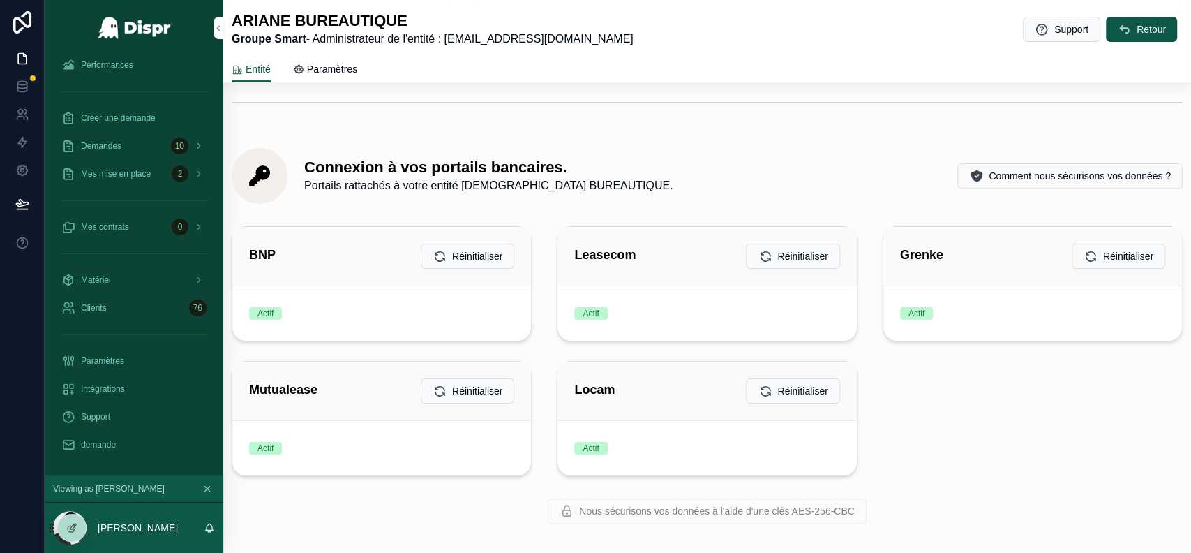
scroll to position [67, 0]
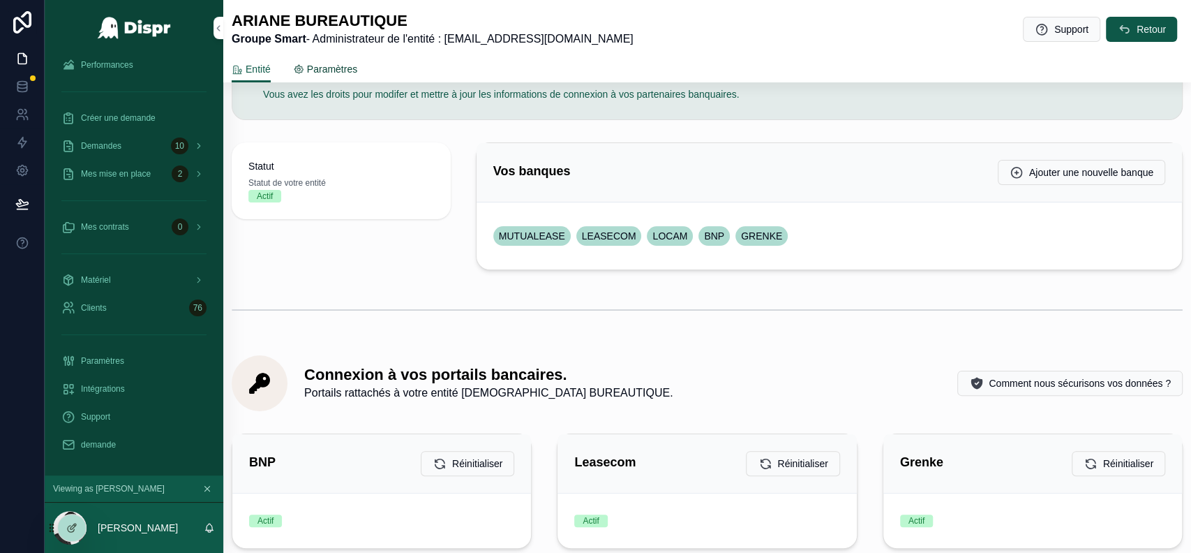
click at [345, 73] on span "Paramètres" at bounding box center [332, 69] width 50 height 14
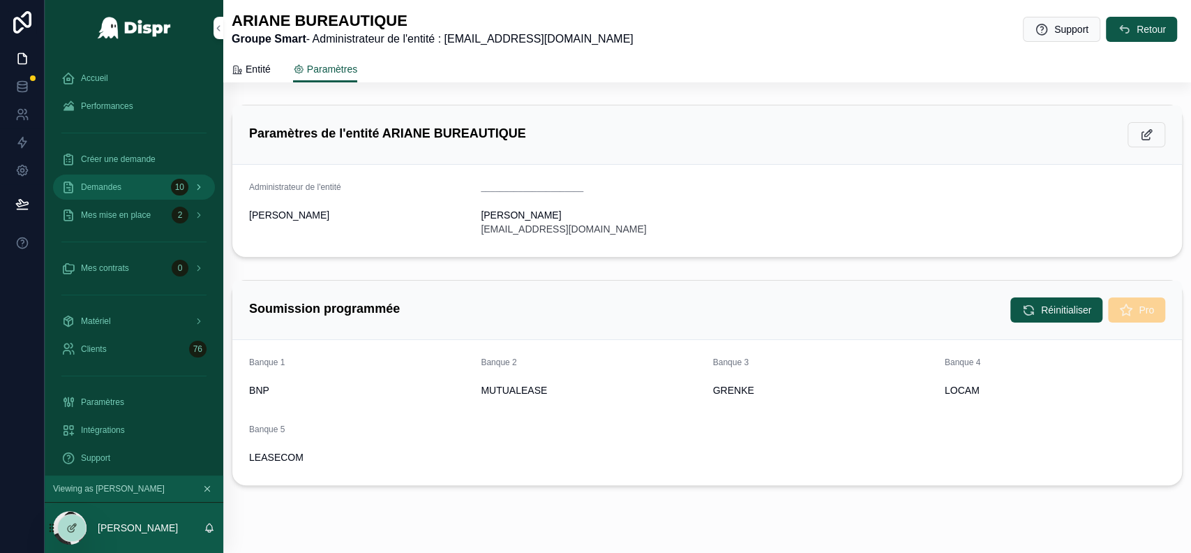
click at [137, 189] on div "Demandes 10" at bounding box center [133, 187] width 145 height 22
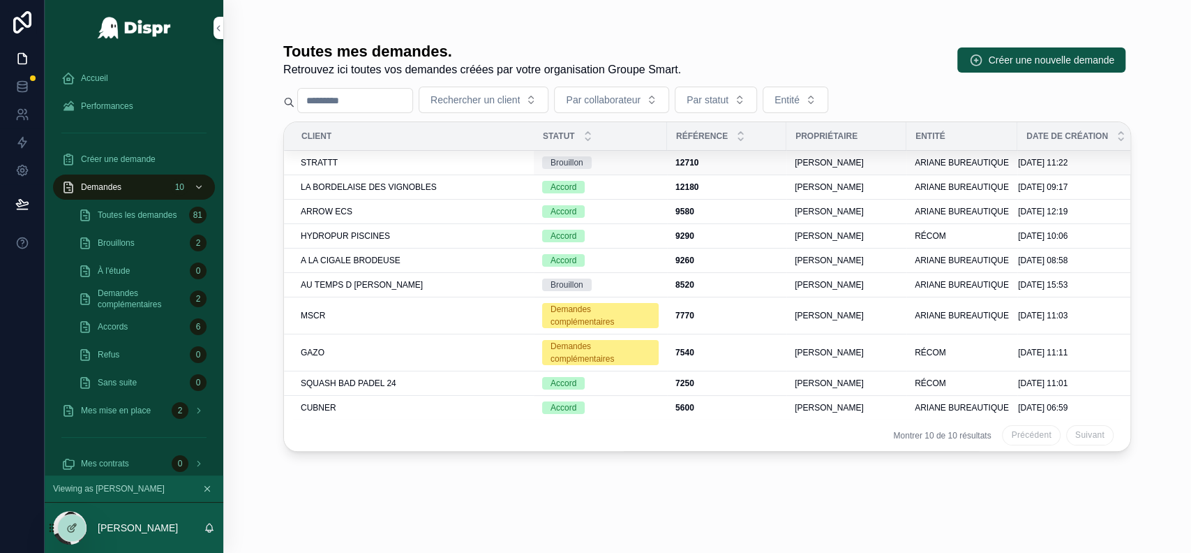
click at [370, 165] on div "STRATTT" at bounding box center [413, 162] width 225 height 11
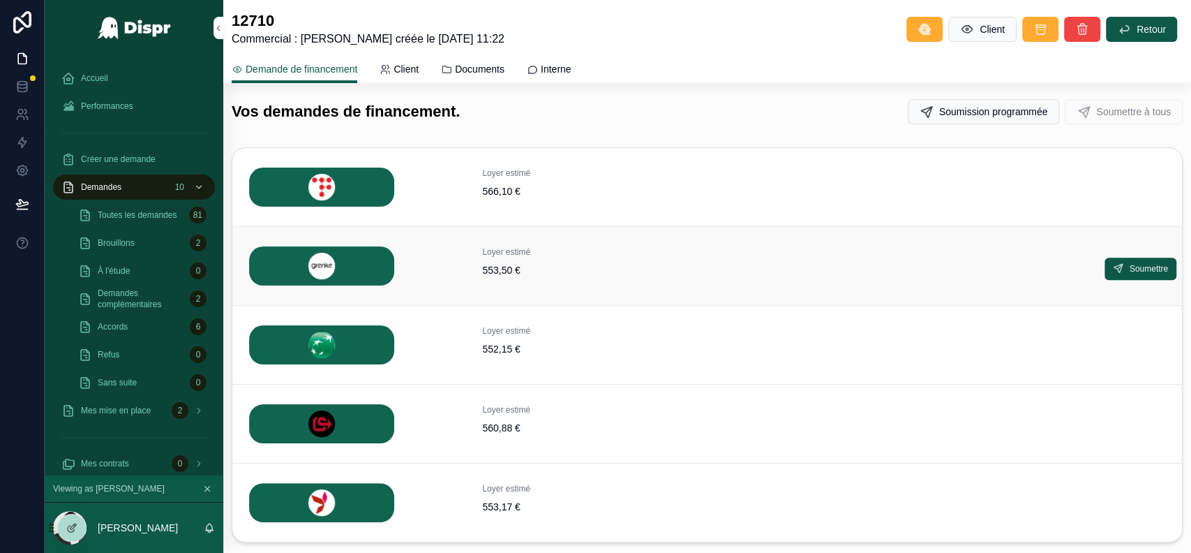
scroll to position [355, 0]
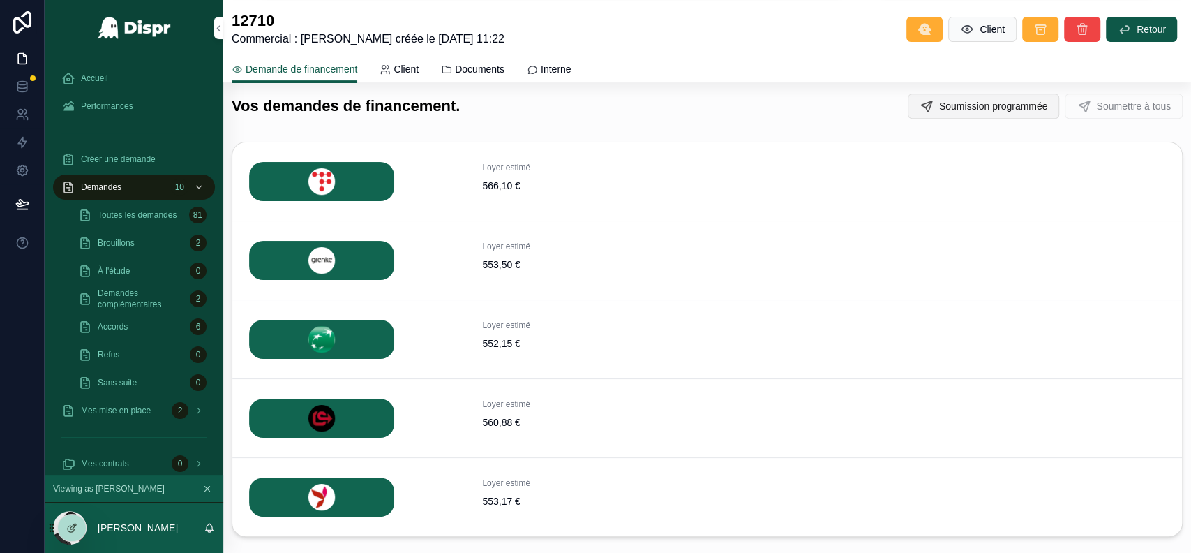
click at [939, 108] on span "Soumission programmée" at bounding box center [993, 106] width 109 height 14
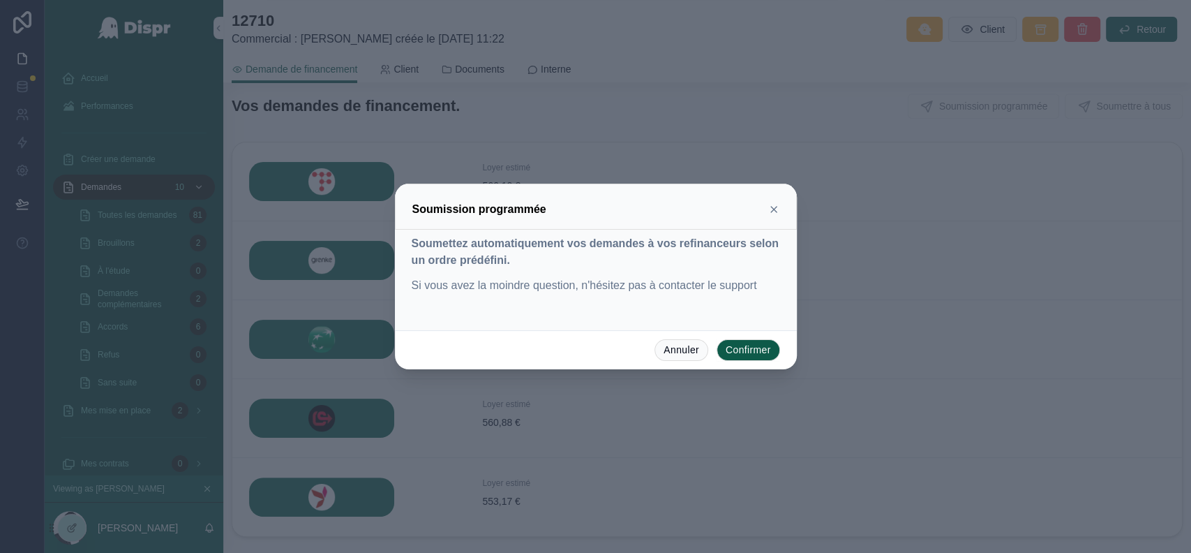
click at [752, 358] on button "Confirmer" at bounding box center [748, 350] width 63 height 22
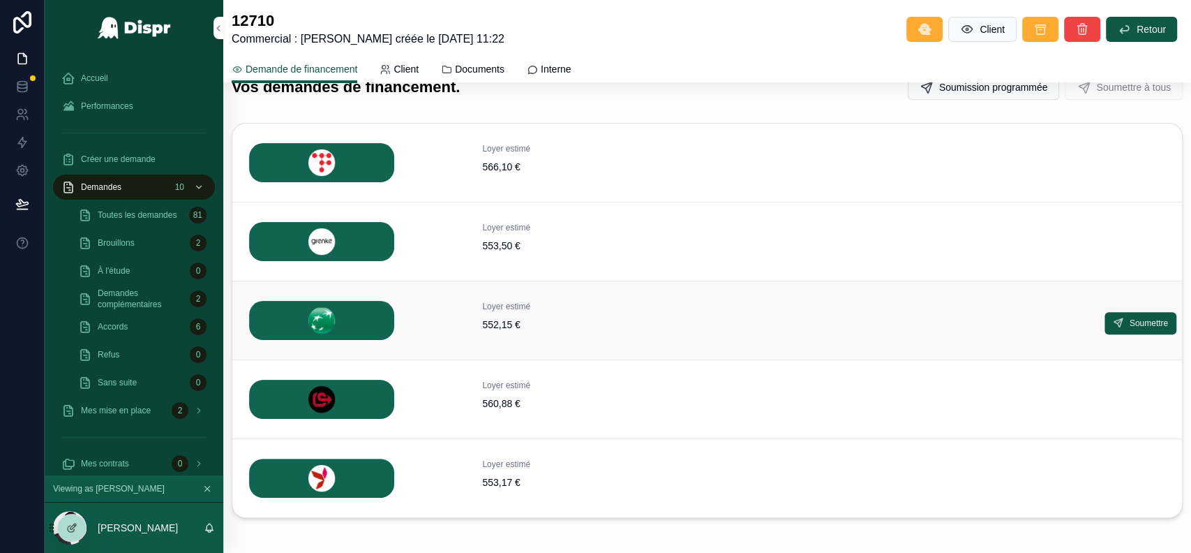
scroll to position [374, 0]
click at [1113, 321] on icon "scrollable content" at bounding box center [1118, 322] width 11 height 11
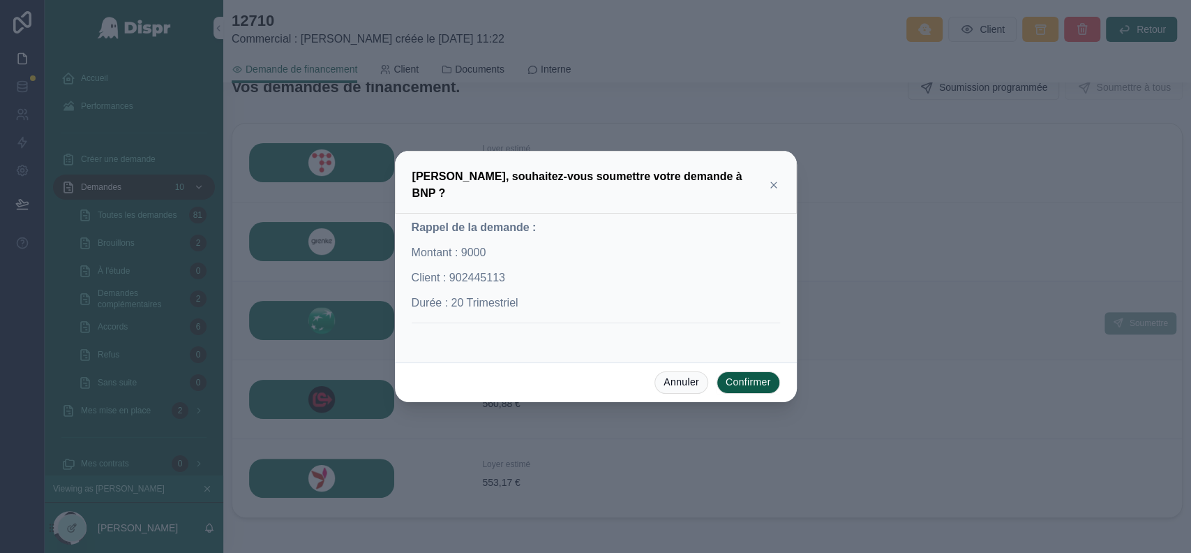
click at [749, 385] on button "Confirmer" at bounding box center [748, 382] width 63 height 22
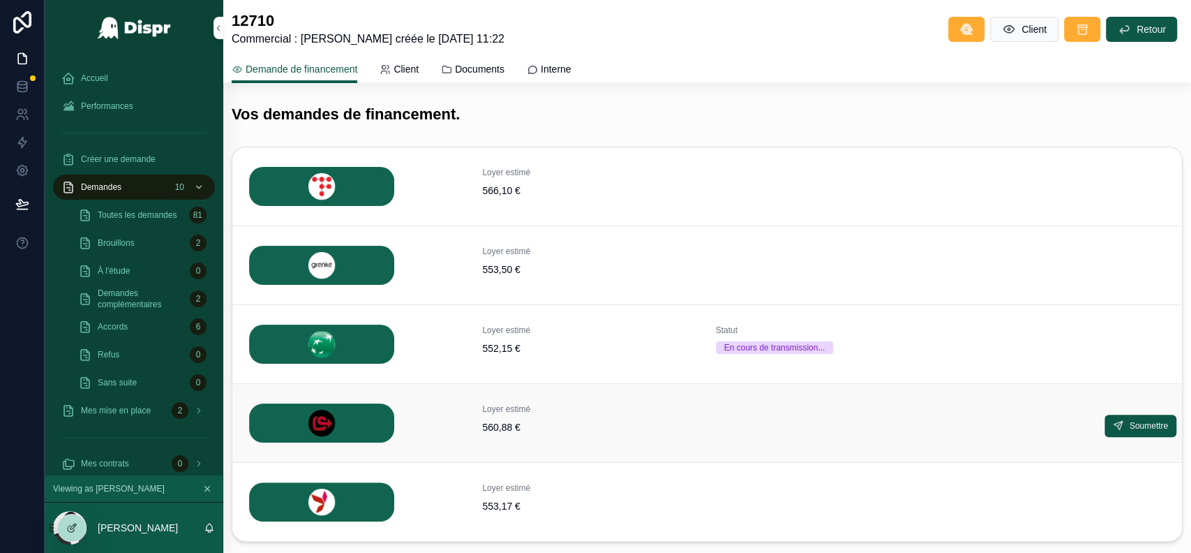
scroll to position [257, 0]
click at [1142, 342] on span "Détails" at bounding box center [1155, 346] width 26 height 11
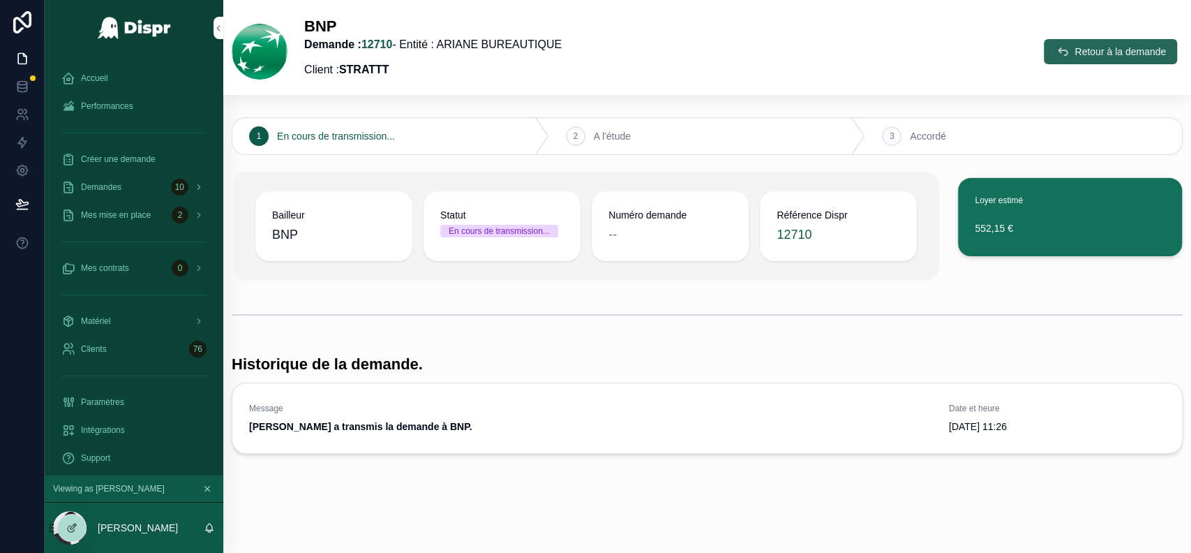
click at [1047, 57] on button "Retour à la demande" at bounding box center [1110, 51] width 133 height 25
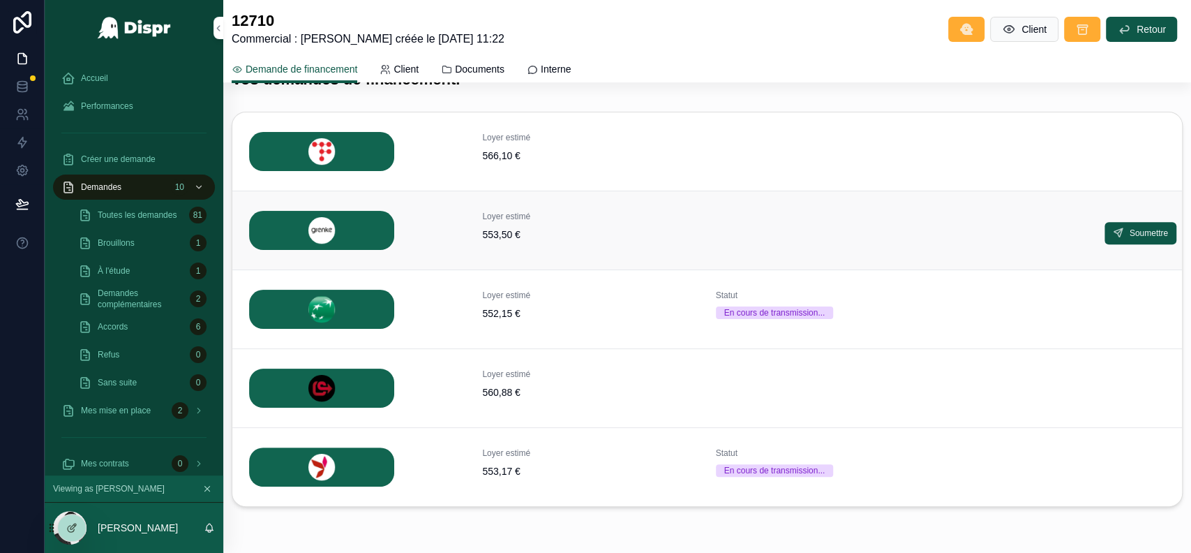
scroll to position [267, 0]
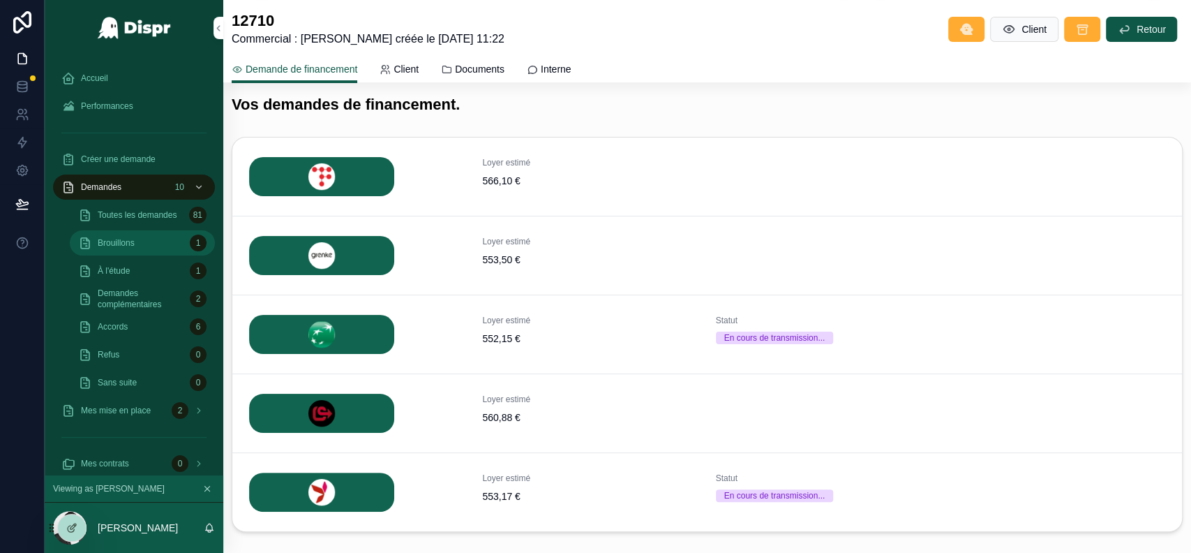
click at [135, 239] on span "Brouillons" at bounding box center [116, 242] width 37 height 11
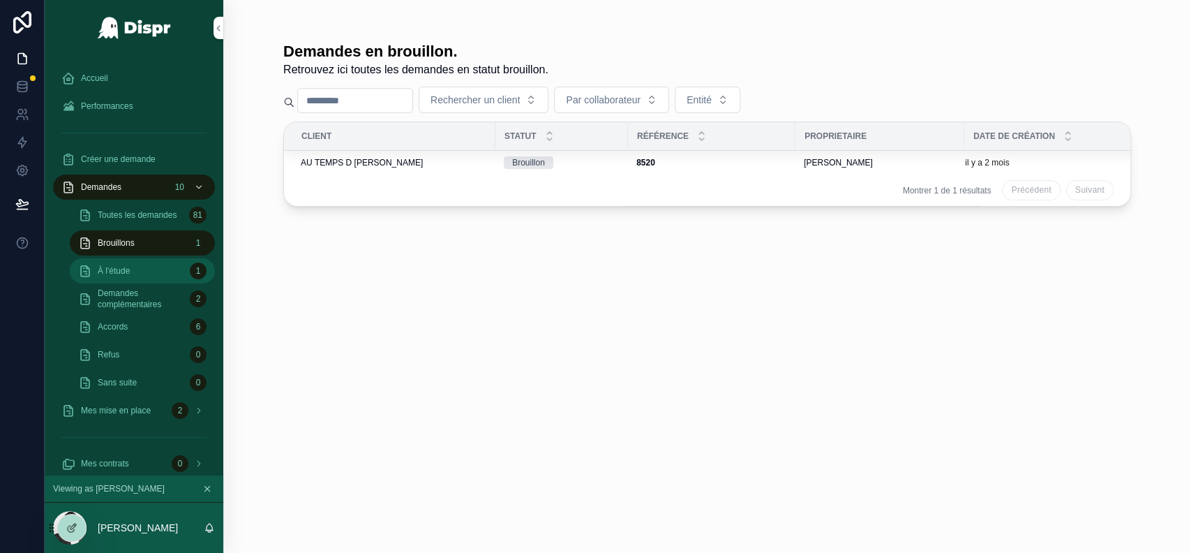
click at [151, 274] on div "À l'étude 1" at bounding box center [142, 271] width 128 height 22
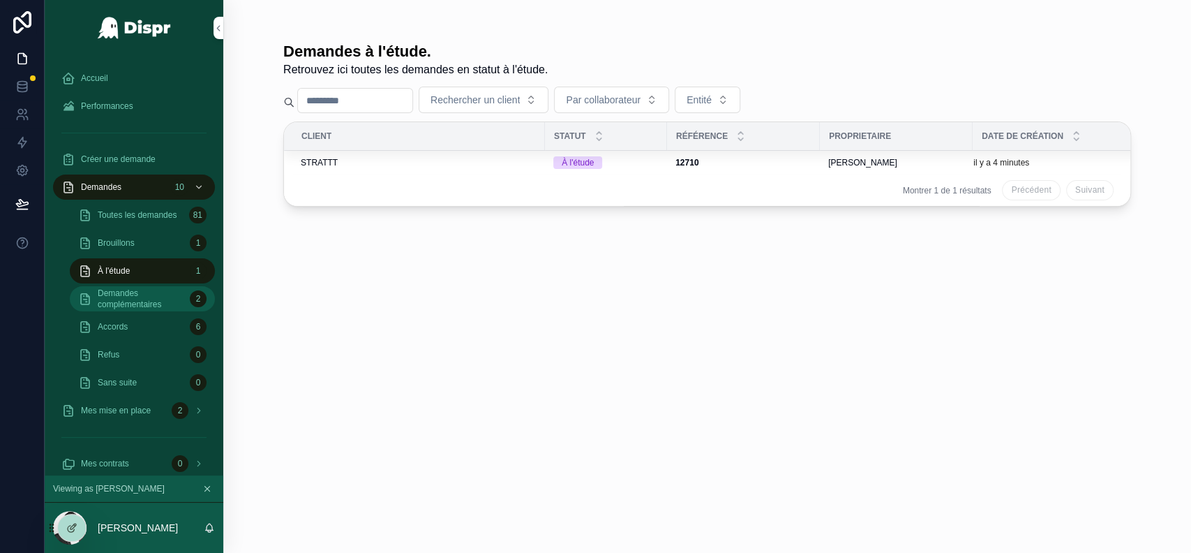
click at [147, 305] on span "Demandes complémentaires" at bounding box center [141, 298] width 87 height 22
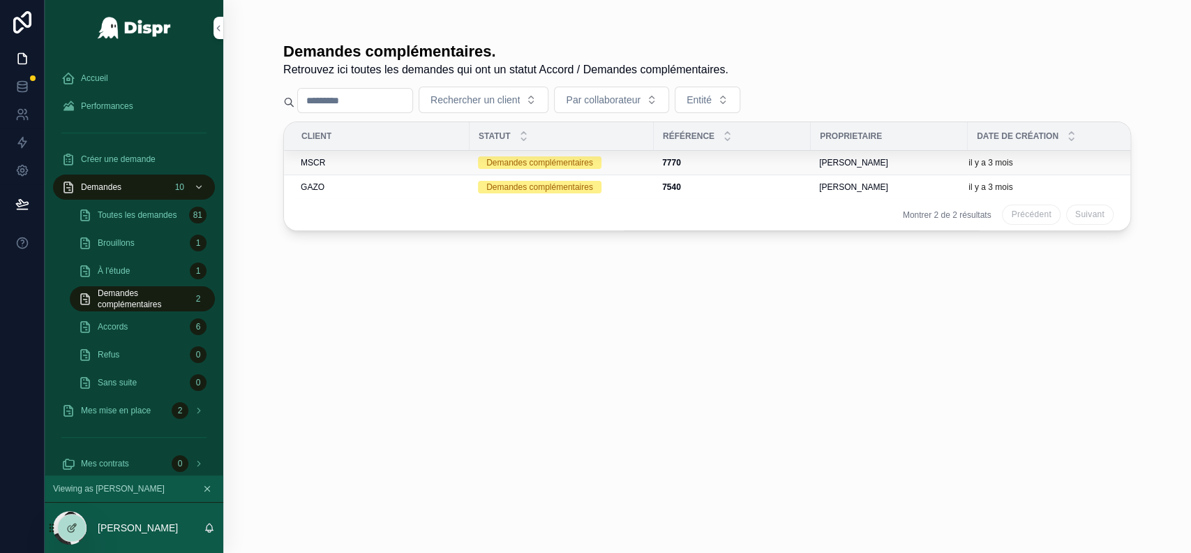
click at [730, 162] on div "7770 7770" at bounding box center [732, 162] width 140 height 11
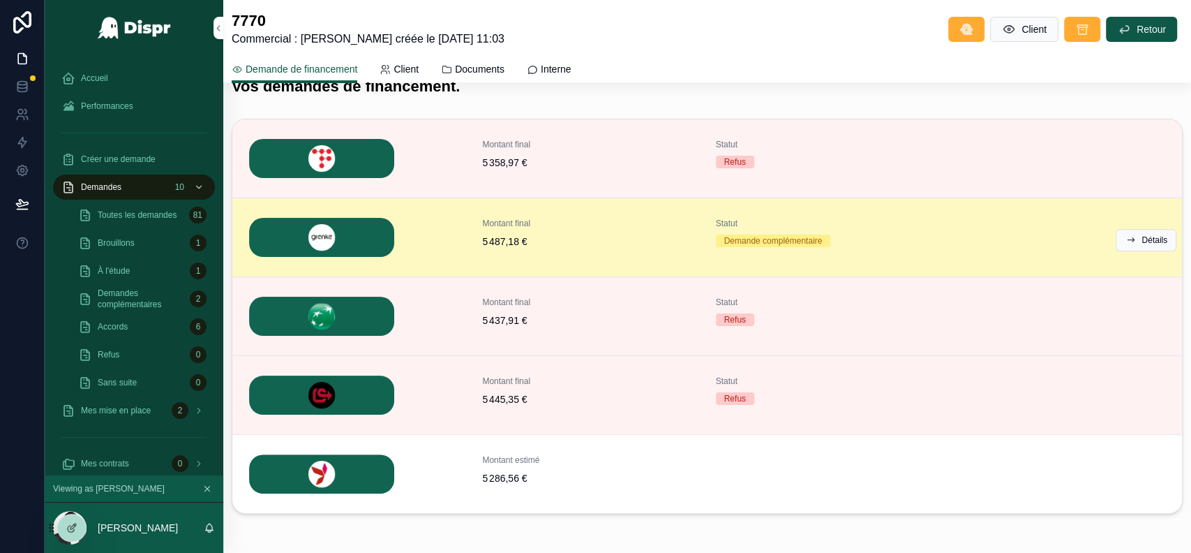
scroll to position [285, 0]
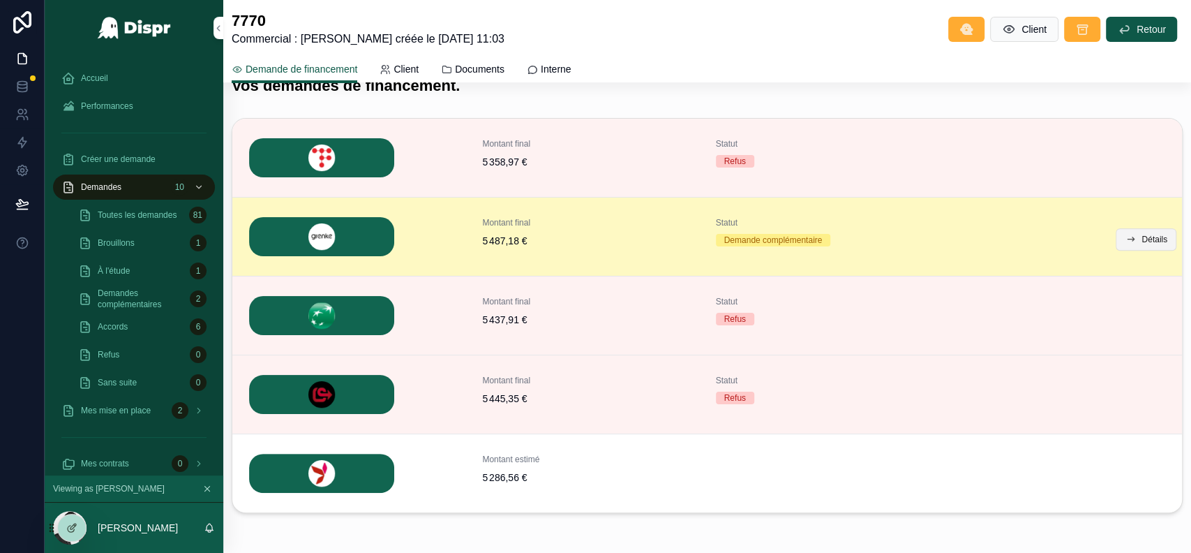
click at [1142, 245] on span "Détails" at bounding box center [1155, 239] width 26 height 11
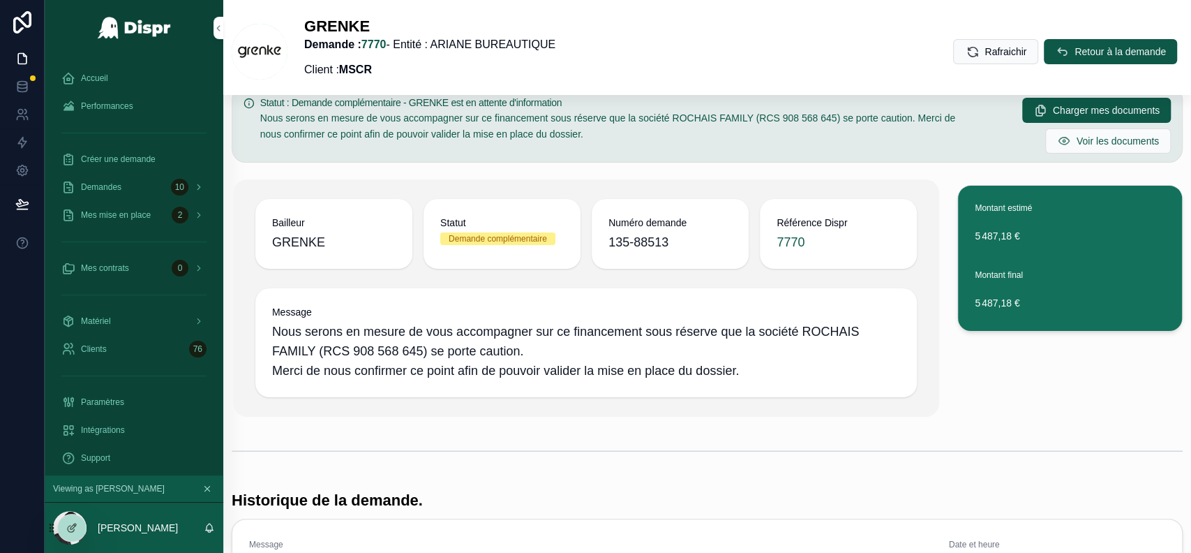
scroll to position [23, 0]
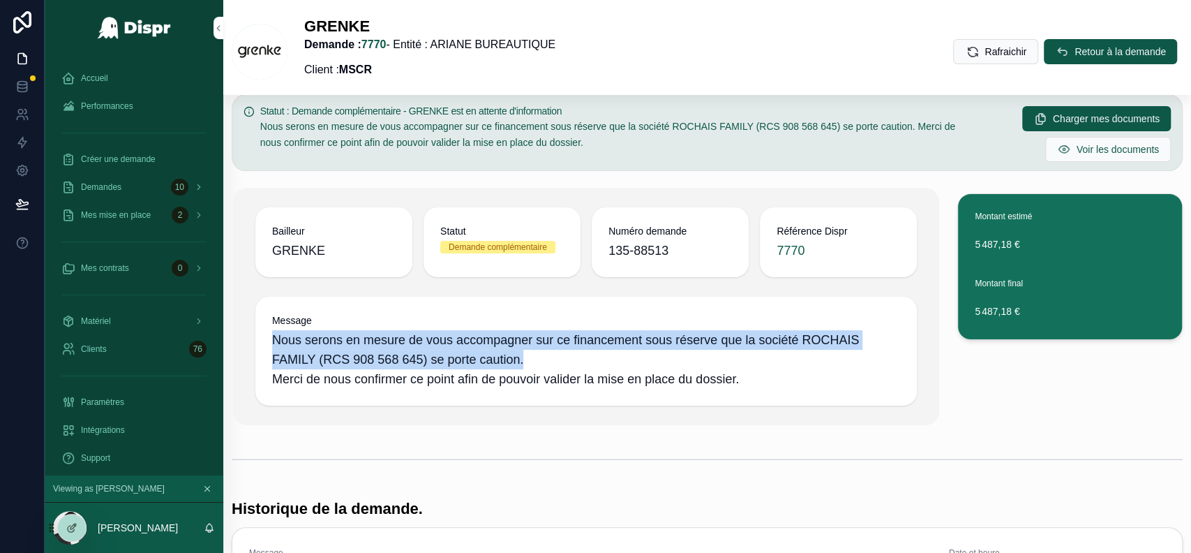
drag, startPoint x: 276, startPoint y: 346, endPoint x: 788, endPoint y: 382, distance: 513.4
click at [788, 382] on span "Nous serons en mesure de vous accompagner sur ce financement sous réserve que l…" at bounding box center [586, 359] width 629 height 59
click at [788, 380] on span "Nous serons en mesure de vous accompagner sur ce financement sous réserve que l…" at bounding box center [586, 359] width 629 height 59
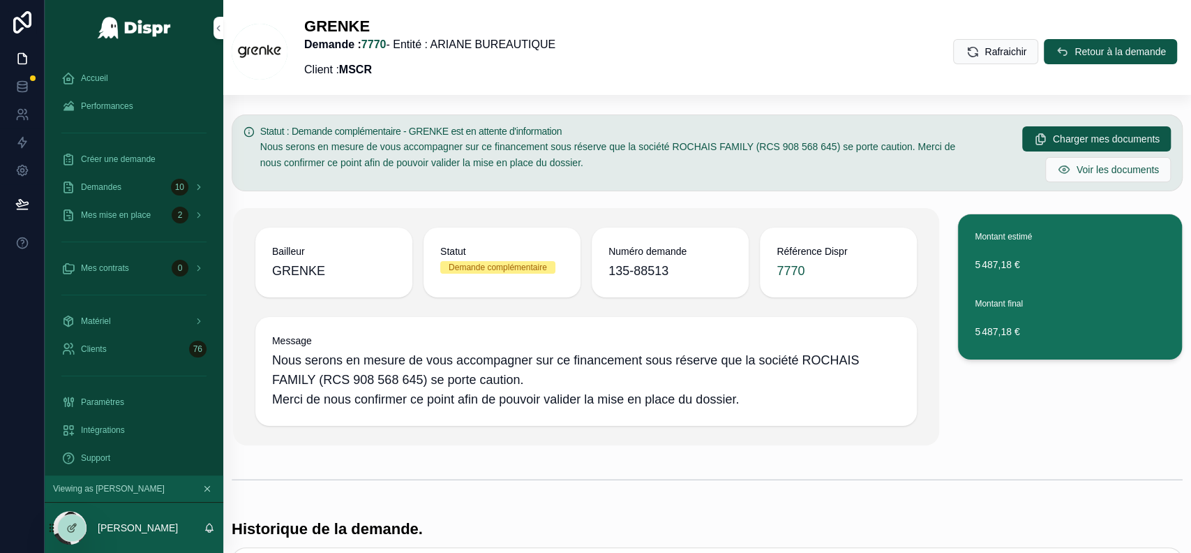
scroll to position [1, 0]
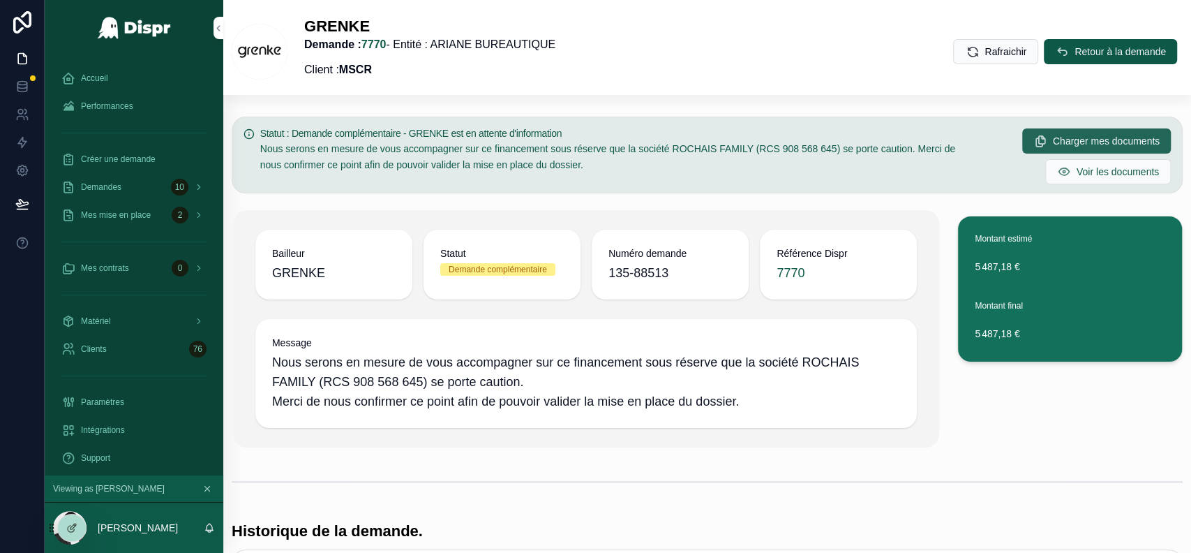
click at [1053, 140] on span "Charger mes documents" at bounding box center [1106, 141] width 107 height 14
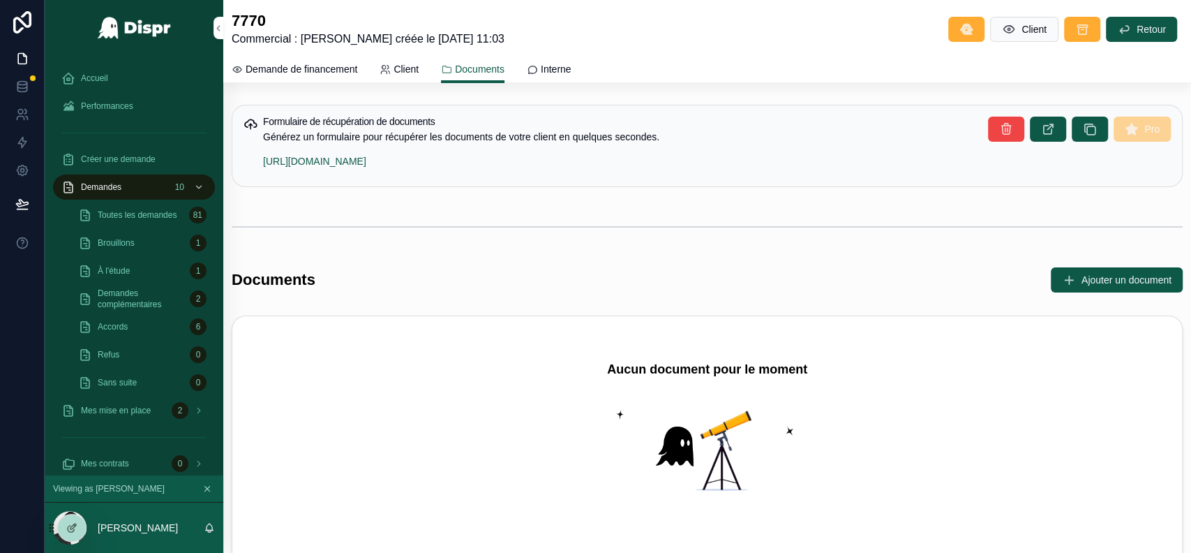
scroll to position [39, 0]
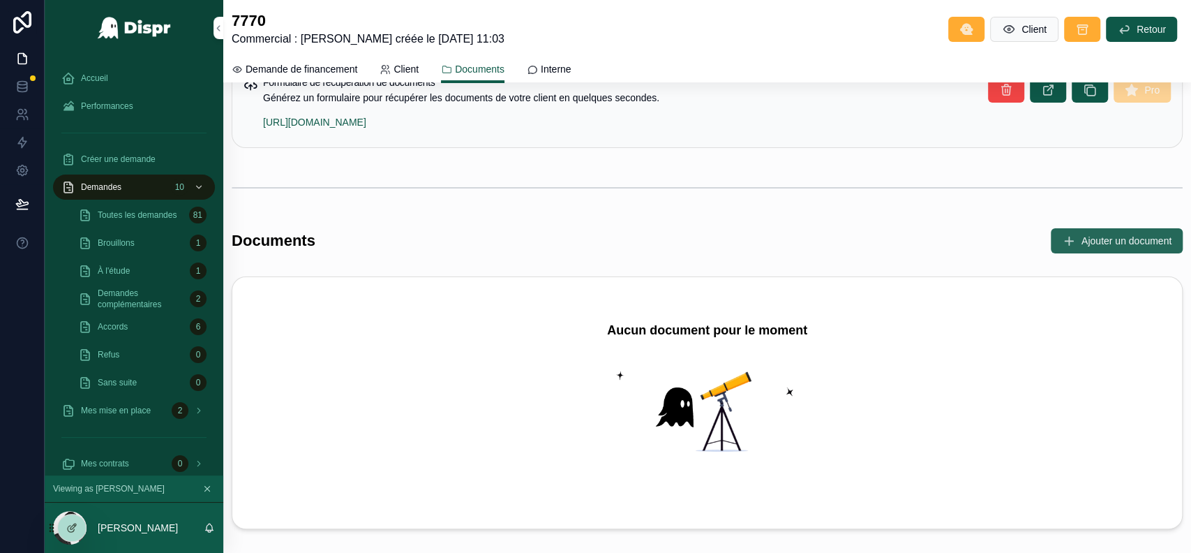
click at [1082, 236] on span "Ajouter un document" at bounding box center [1127, 241] width 90 height 14
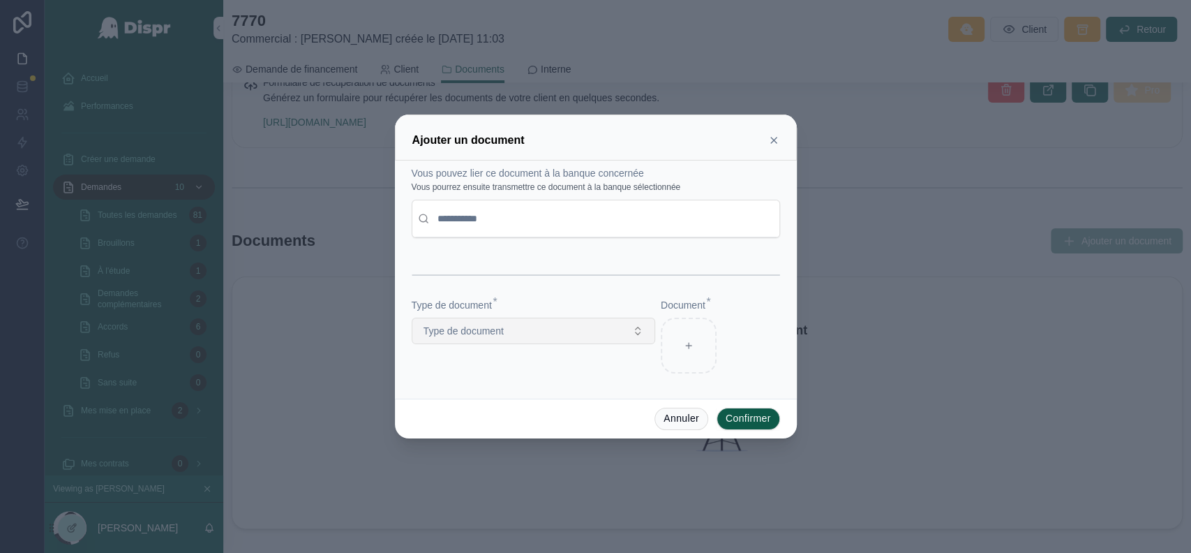
click at [604, 334] on button "Type de document" at bounding box center [534, 330] width 244 height 27
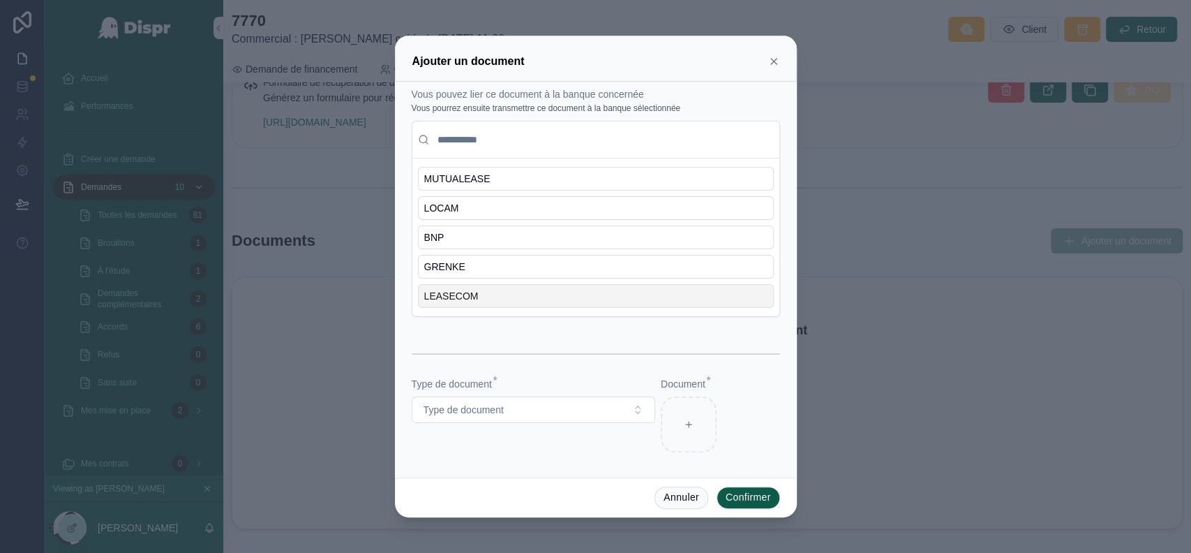
click at [772, 61] on icon at bounding box center [773, 61] width 11 height 11
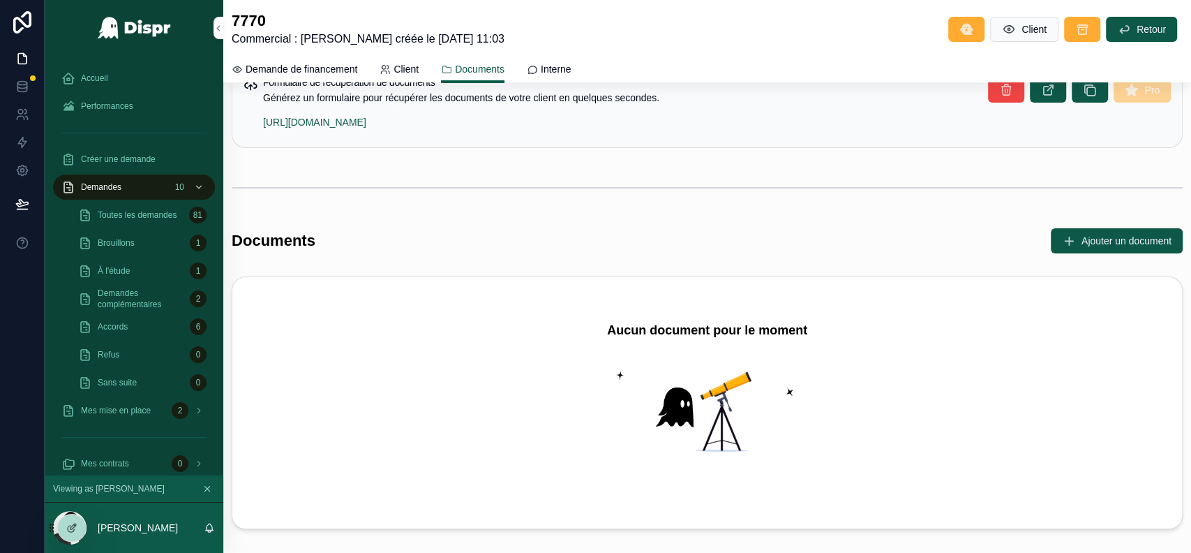
scroll to position [0, 0]
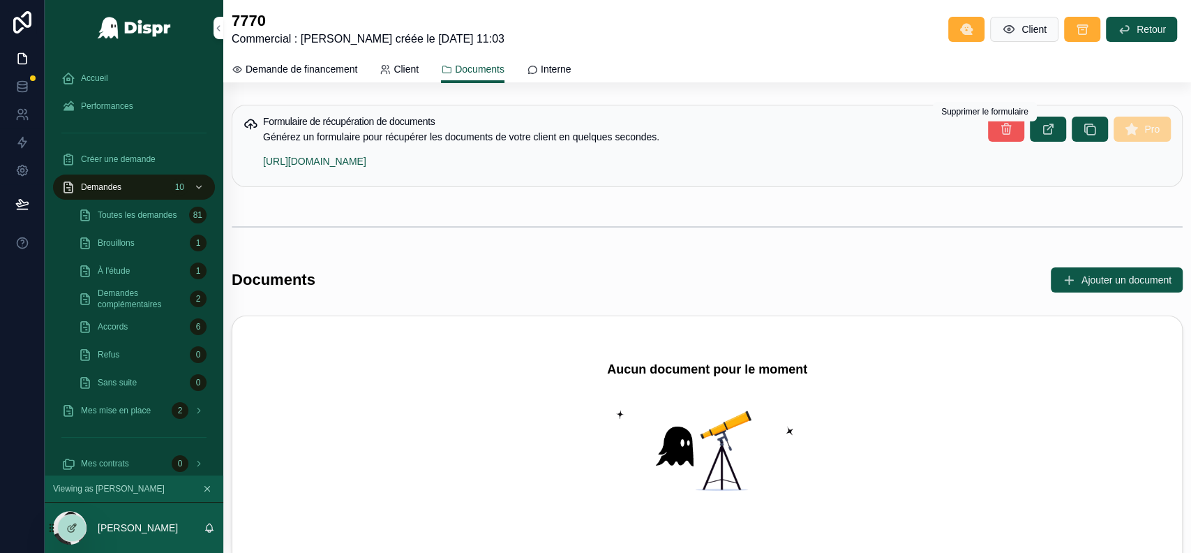
click at [999, 124] on icon "scrollable content" at bounding box center [1006, 129] width 14 height 14
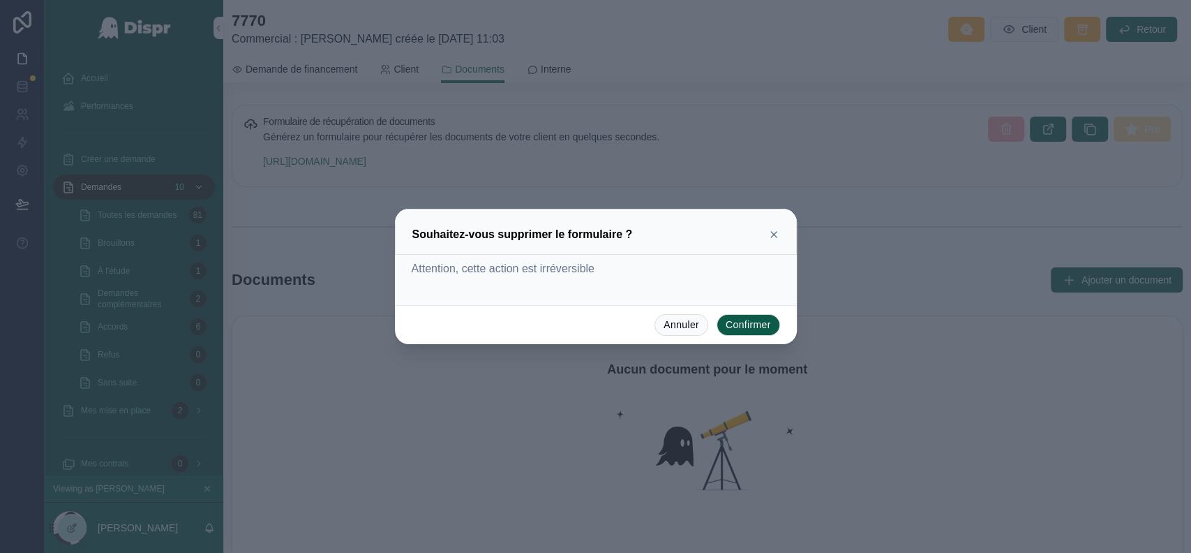
click at [742, 333] on button "Confirmer" at bounding box center [748, 325] width 63 height 22
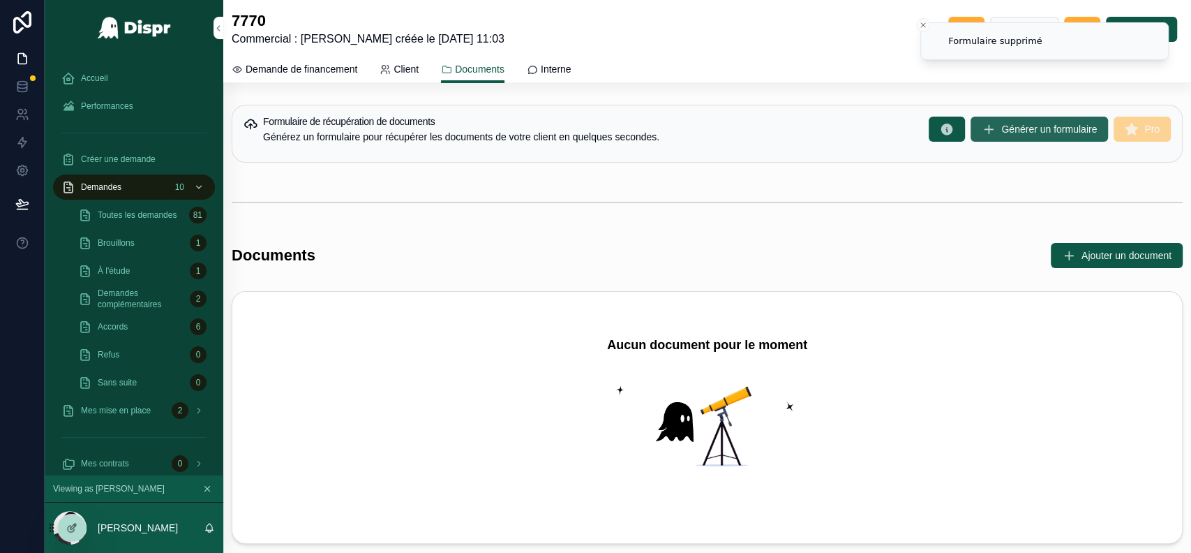
click at [1001, 128] on span "Générer un formulaire" at bounding box center [1049, 129] width 96 height 14
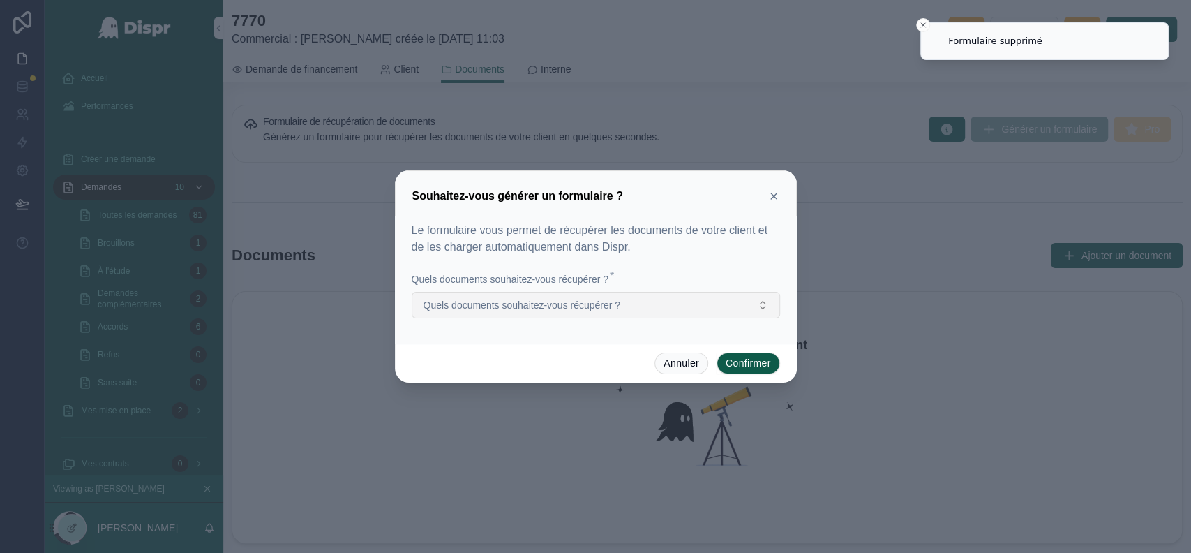
click at [677, 298] on button "Quels documents souhaitez-vous récupérer ?" at bounding box center [596, 305] width 368 height 27
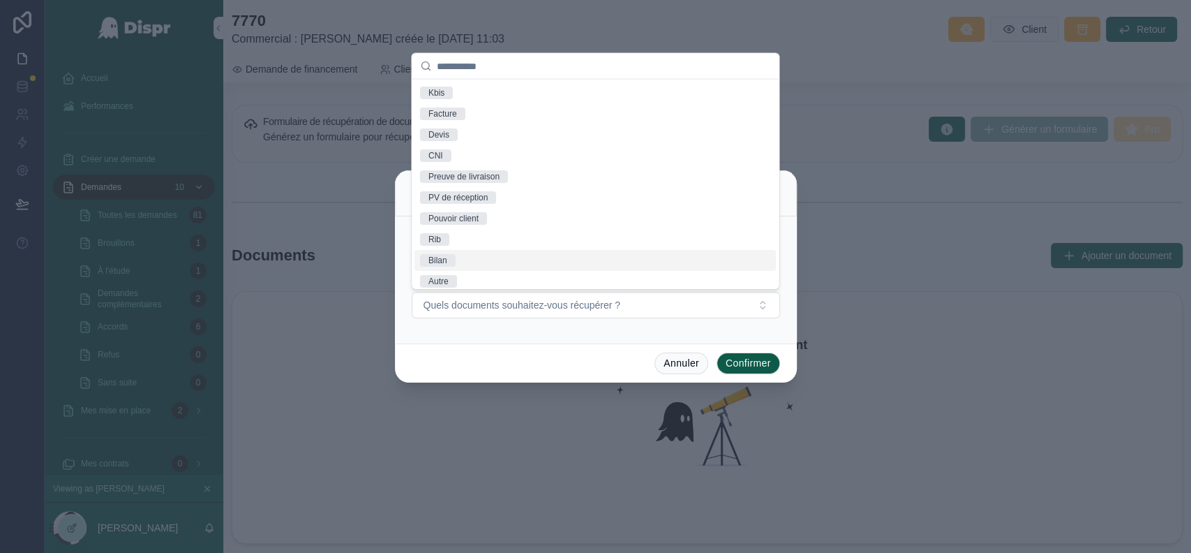
click at [458, 256] on div "Bilan" at bounding box center [594, 260] width 361 height 21
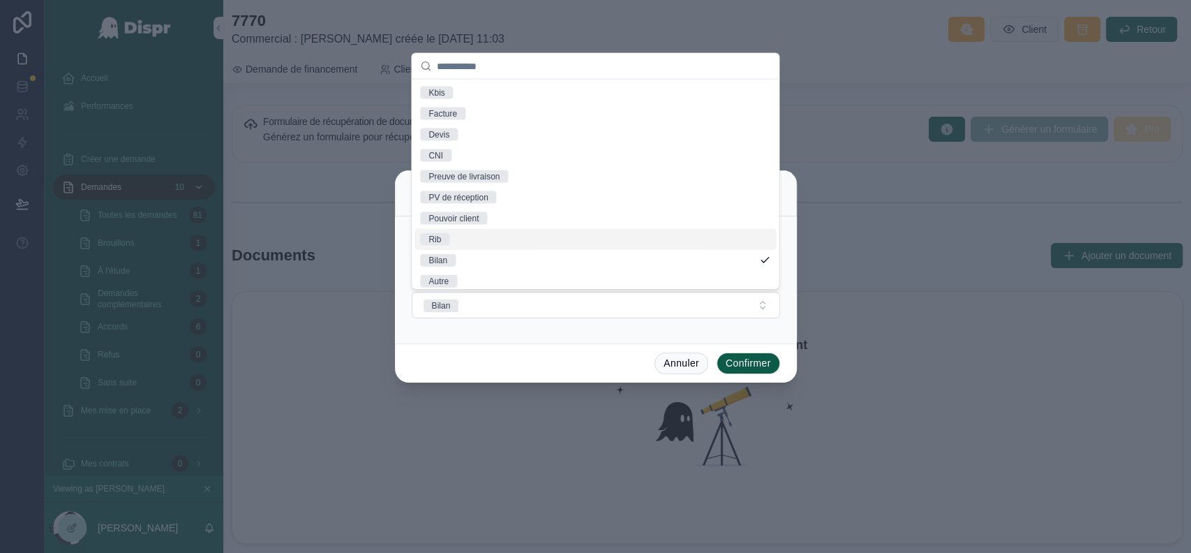
click at [446, 239] on span "Rib" at bounding box center [434, 239] width 29 height 13
click at [440, 153] on div "CNI" at bounding box center [435, 155] width 15 height 13
click at [744, 359] on button "Confirmer" at bounding box center [748, 363] width 63 height 22
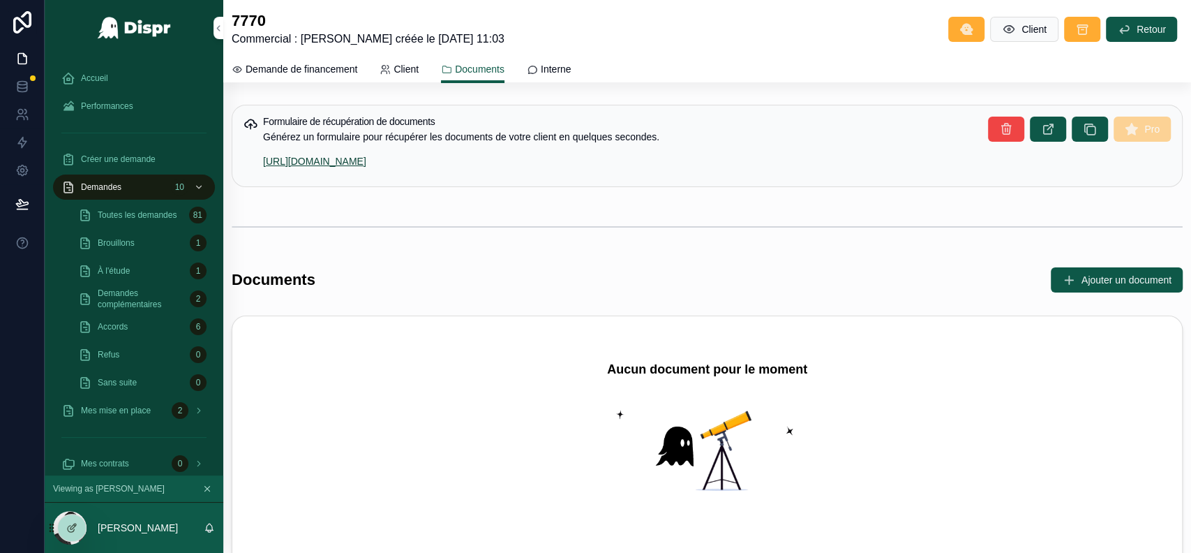
click at [366, 159] on link "https://dispr.tech/private-files/uploadfiles-secure/rec3v71f9mb7px8o0.php" at bounding box center [314, 161] width 103 height 11
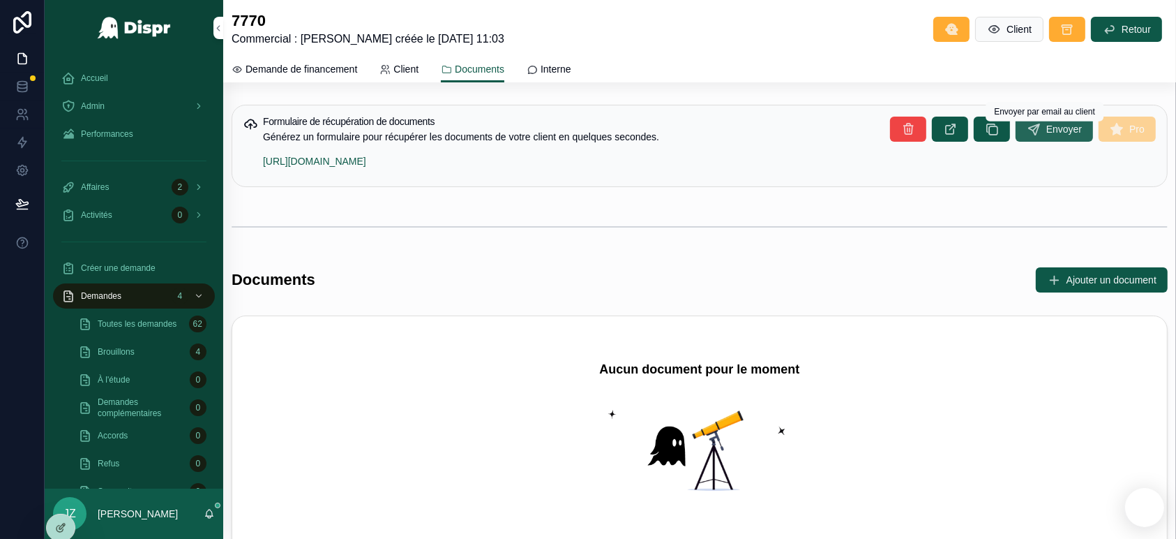
click at [1037, 132] on button "Envoyer" at bounding box center [1054, 129] width 77 height 25
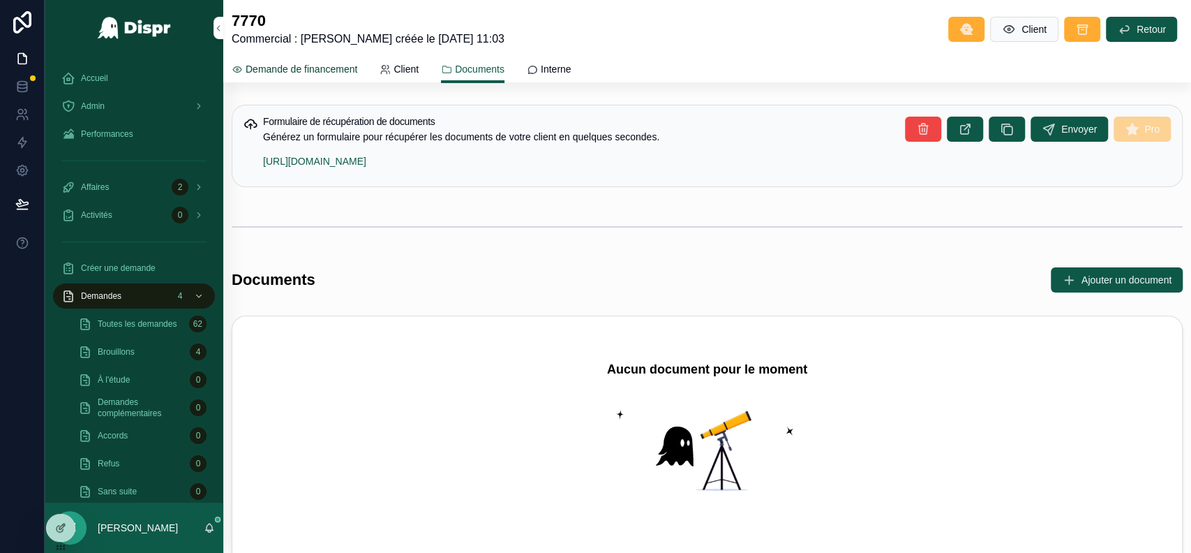
click at [327, 67] on span "Demande de financement" at bounding box center [302, 69] width 112 height 14
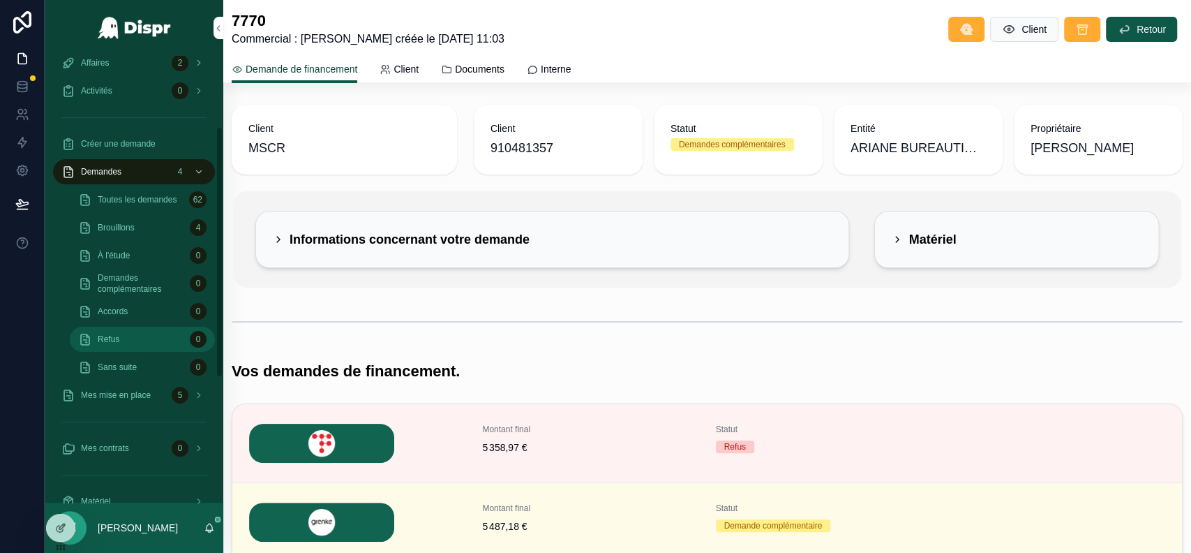
scroll to position [126, 0]
click at [165, 311] on div "Accords 0" at bounding box center [142, 310] width 128 height 22
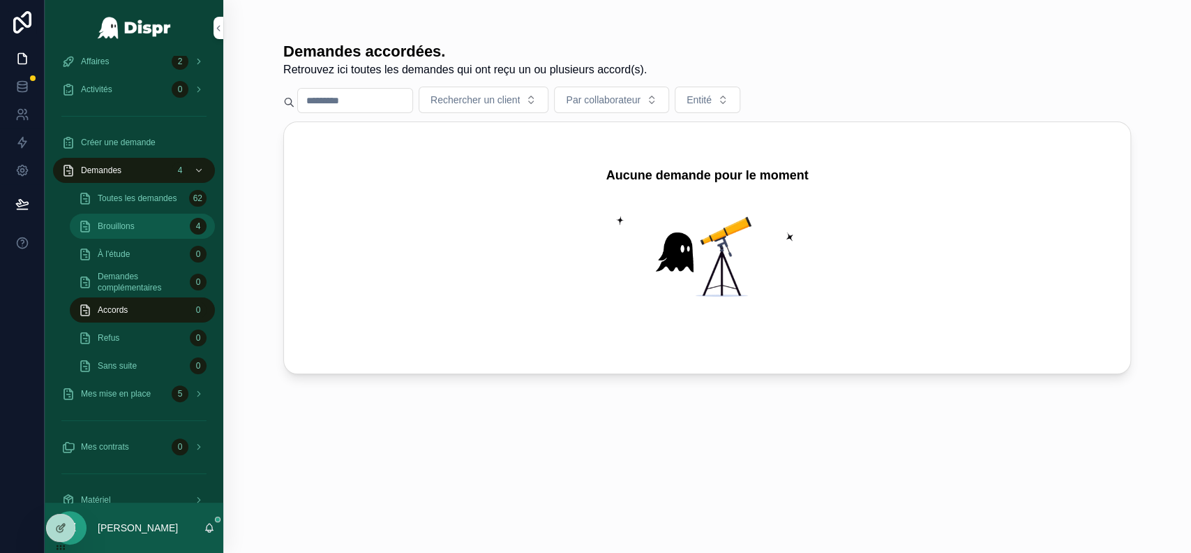
click at [148, 229] on div "Brouillons 4" at bounding box center [142, 226] width 128 height 22
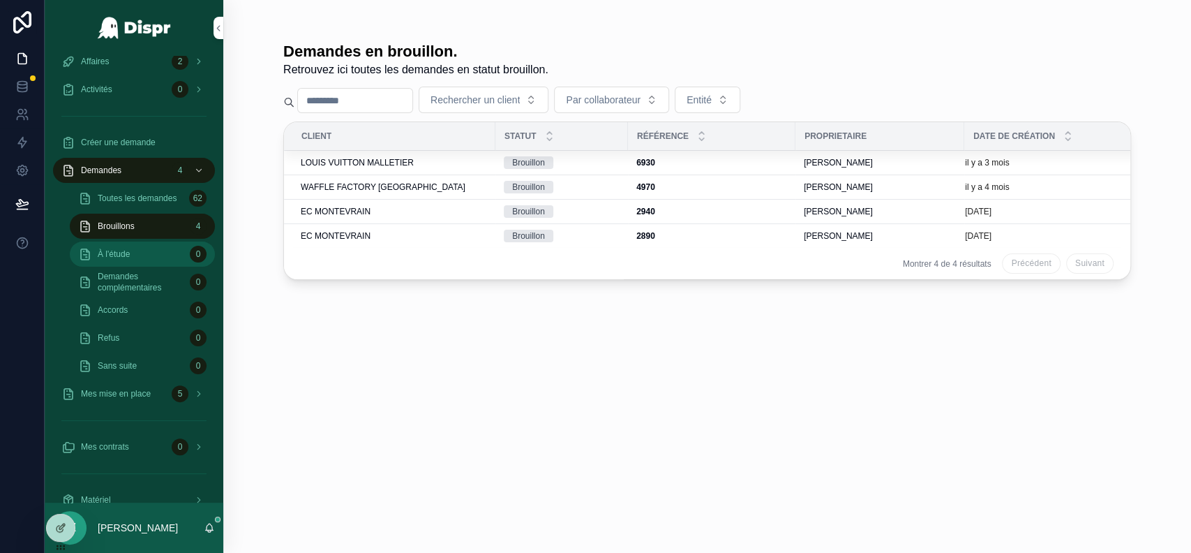
click at [169, 252] on div "À l'étude 0" at bounding box center [142, 254] width 128 height 22
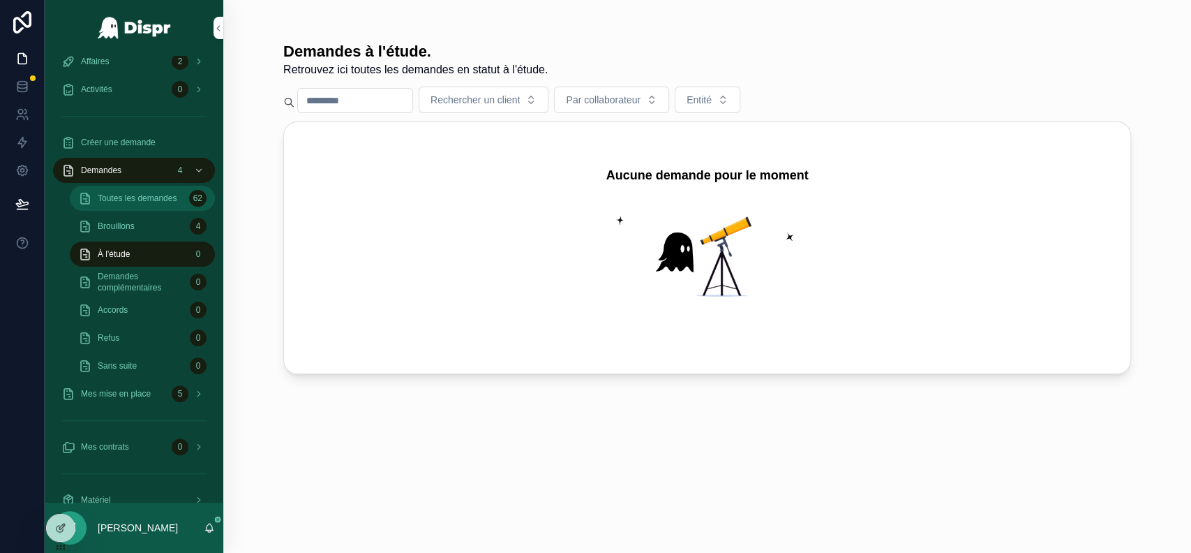
click at [140, 193] on span "Toutes les demandes" at bounding box center [137, 198] width 79 height 11
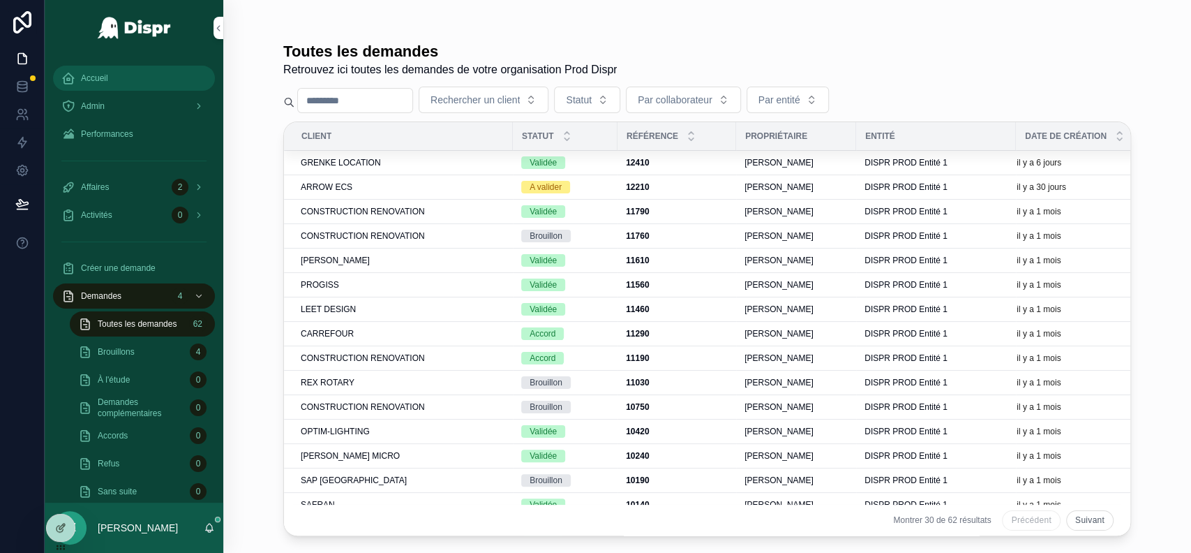
click at [133, 73] on div "Accueil" at bounding box center [133, 78] width 145 height 22
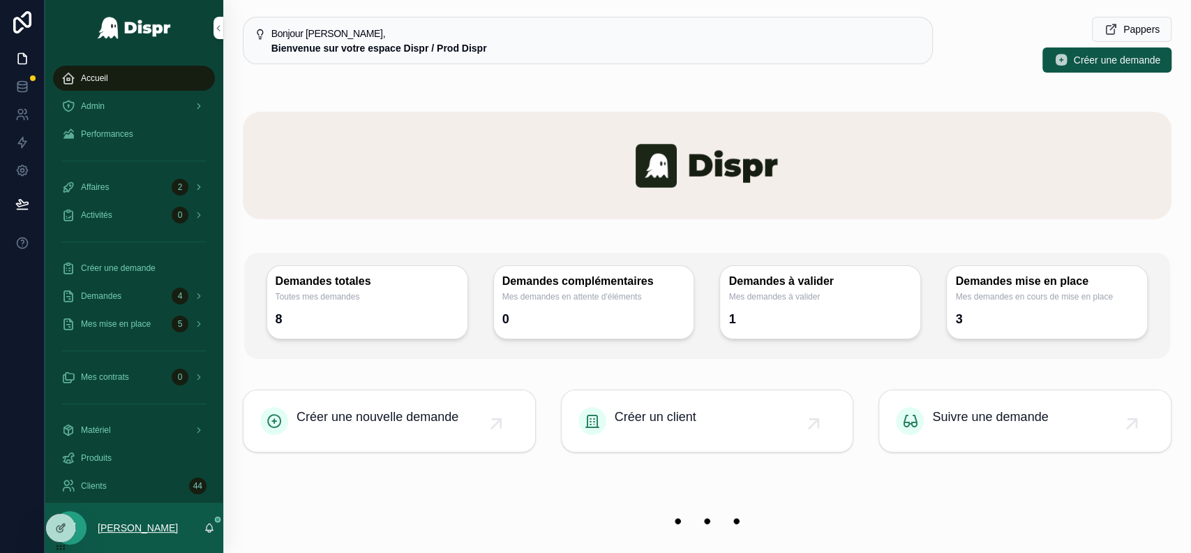
click at [142, 523] on p "[PERSON_NAME]" at bounding box center [138, 528] width 80 height 14
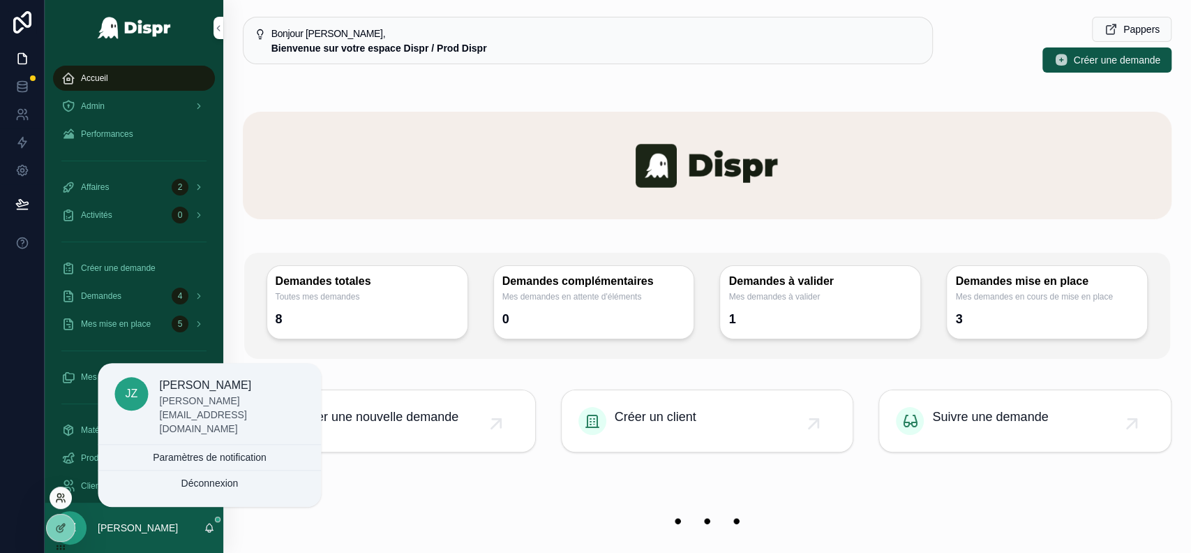
click at [61, 501] on icon at bounding box center [60, 500] width 6 height 3
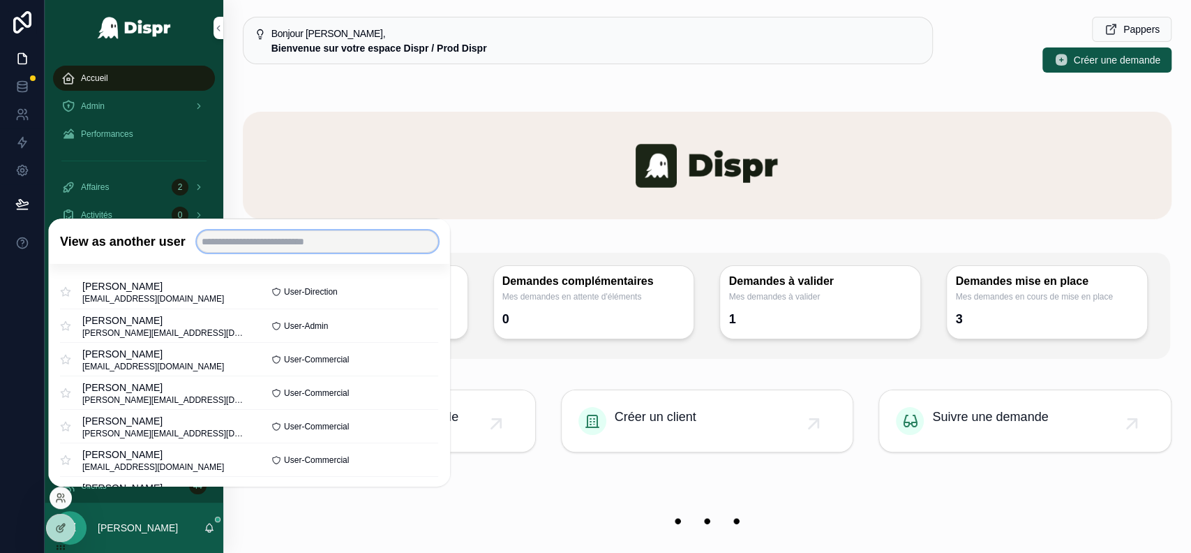
click at [275, 241] on input "text" at bounding box center [317, 241] width 241 height 22
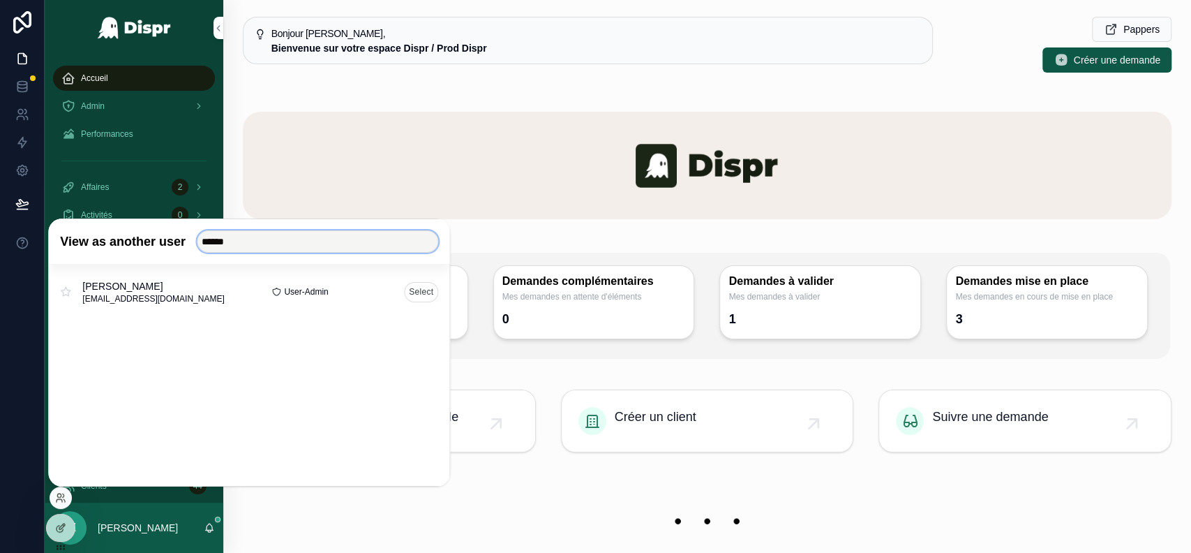
type input "******"
click at [418, 291] on button "Select" at bounding box center [421, 291] width 34 height 20
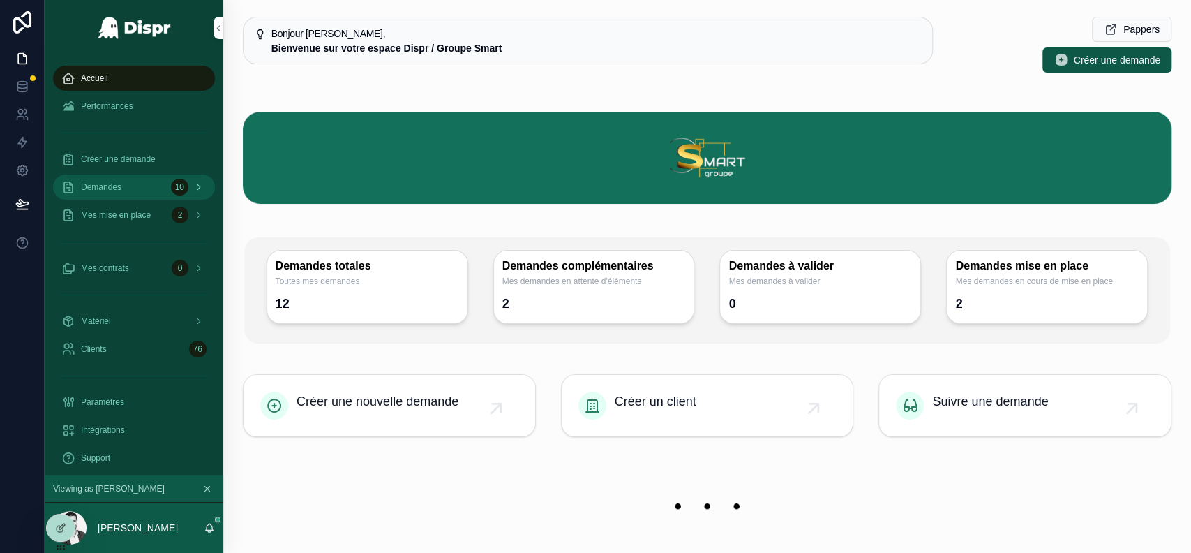
click at [180, 193] on div "10" at bounding box center [179, 187] width 17 height 17
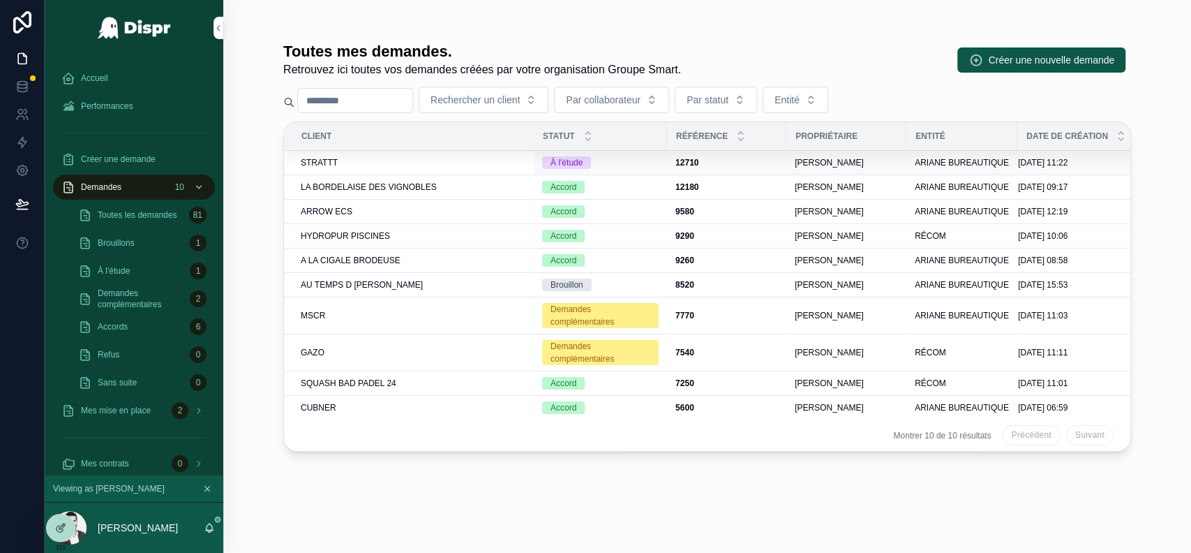
click at [336, 163] on span "STRATTT" at bounding box center [319, 162] width 37 height 11
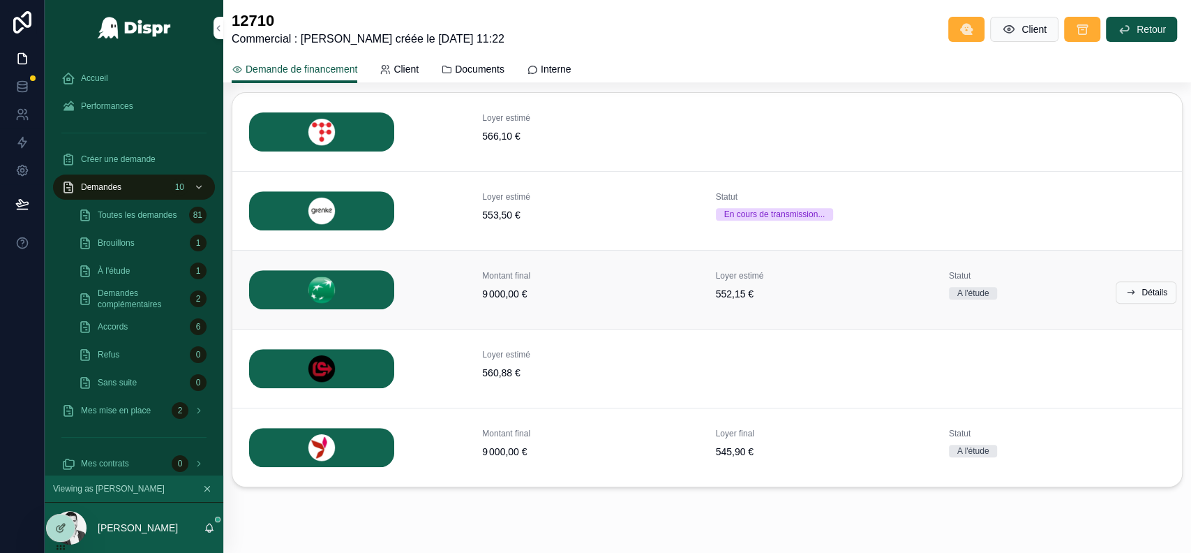
scroll to position [313, 0]
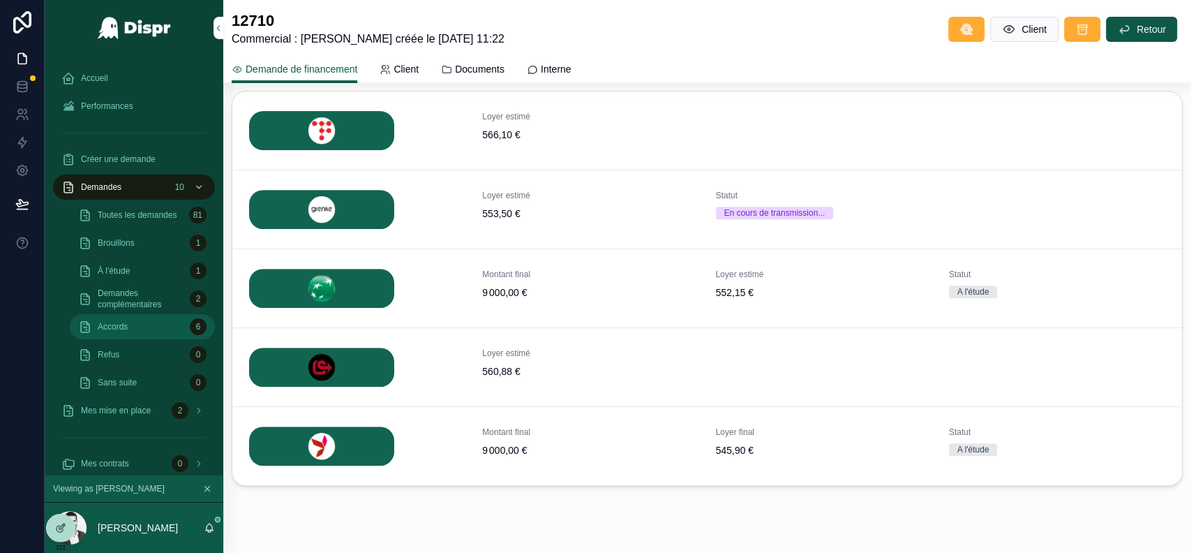
click at [130, 327] on div "Accords 6" at bounding box center [142, 326] width 128 height 22
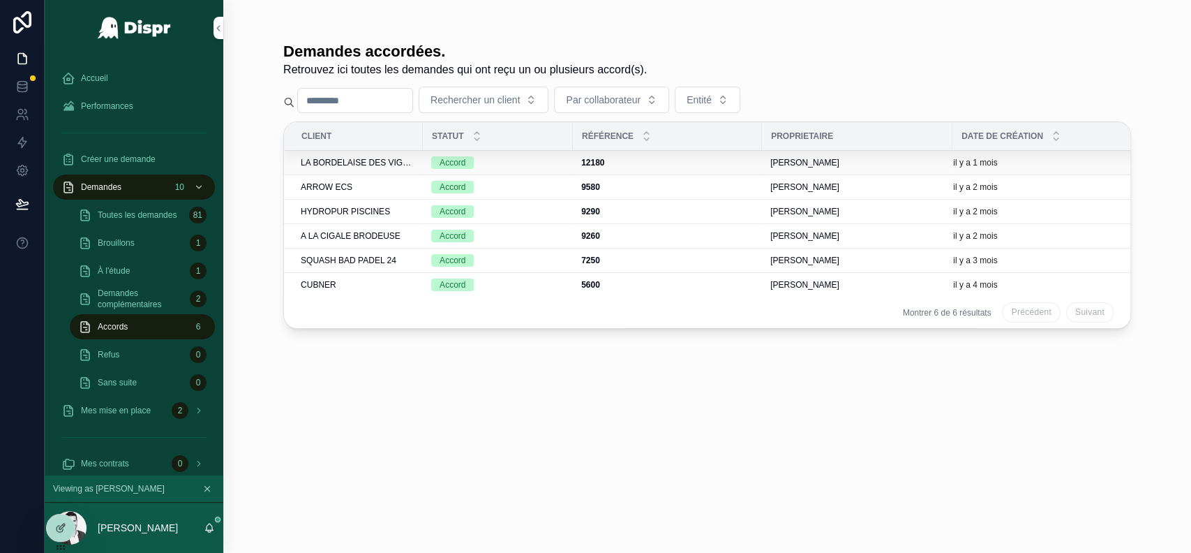
click at [382, 160] on span "LA BORDELAISE DES VIGNOBLES" at bounding box center [358, 162] width 114 height 11
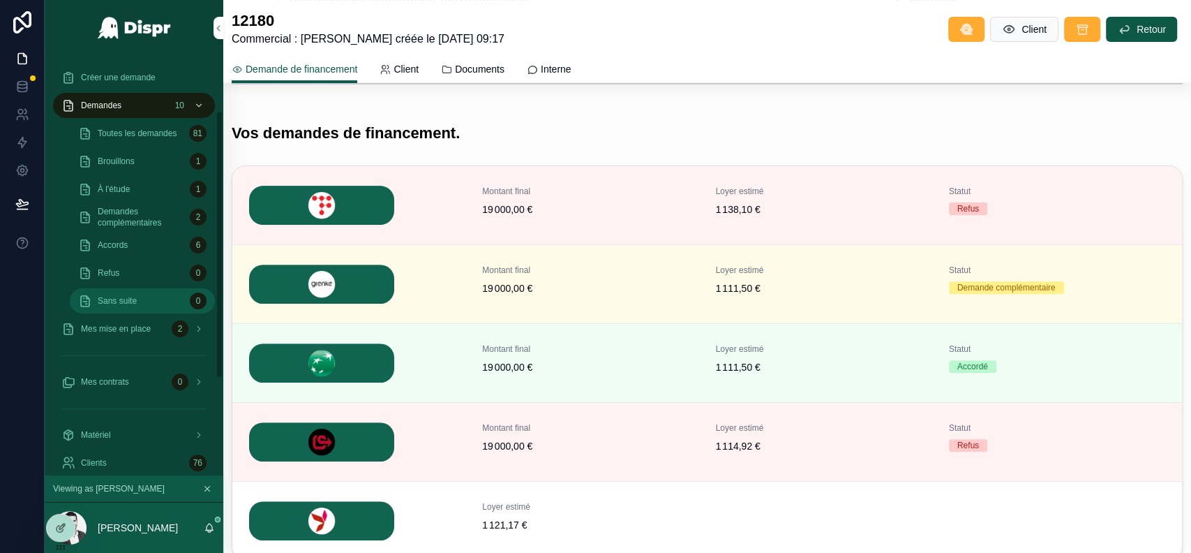
scroll to position [85, 0]
click at [144, 320] on span "Mes mise en place" at bounding box center [116, 325] width 70 height 11
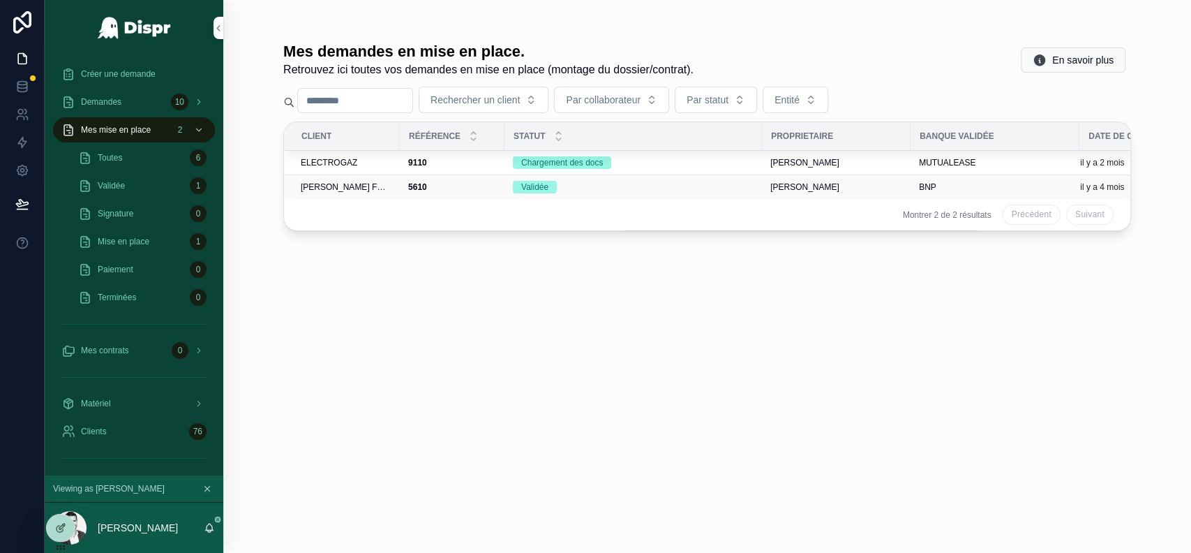
click at [360, 185] on span "[PERSON_NAME] FRERES" at bounding box center [346, 186] width 91 height 11
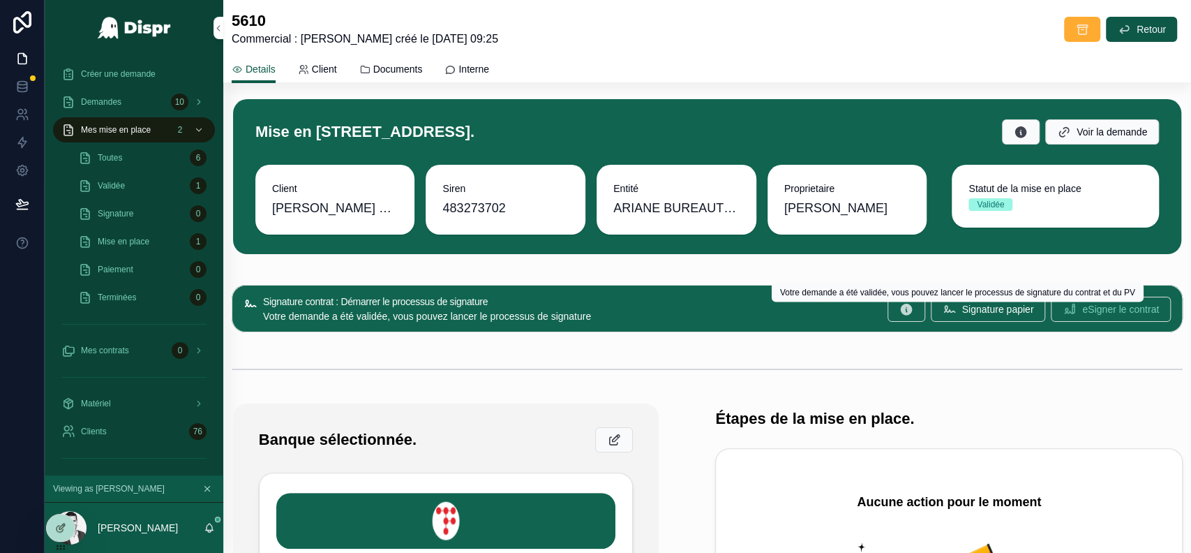
click at [1074, 318] on button "eSigner le contrat" at bounding box center [1111, 309] width 120 height 25
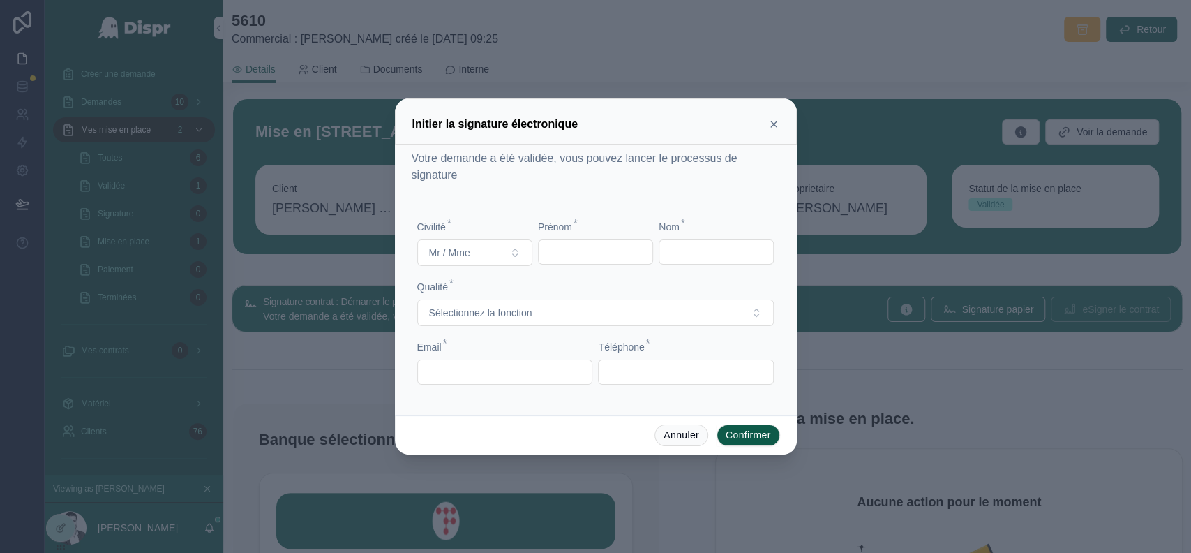
click at [775, 127] on icon at bounding box center [773, 124] width 11 height 11
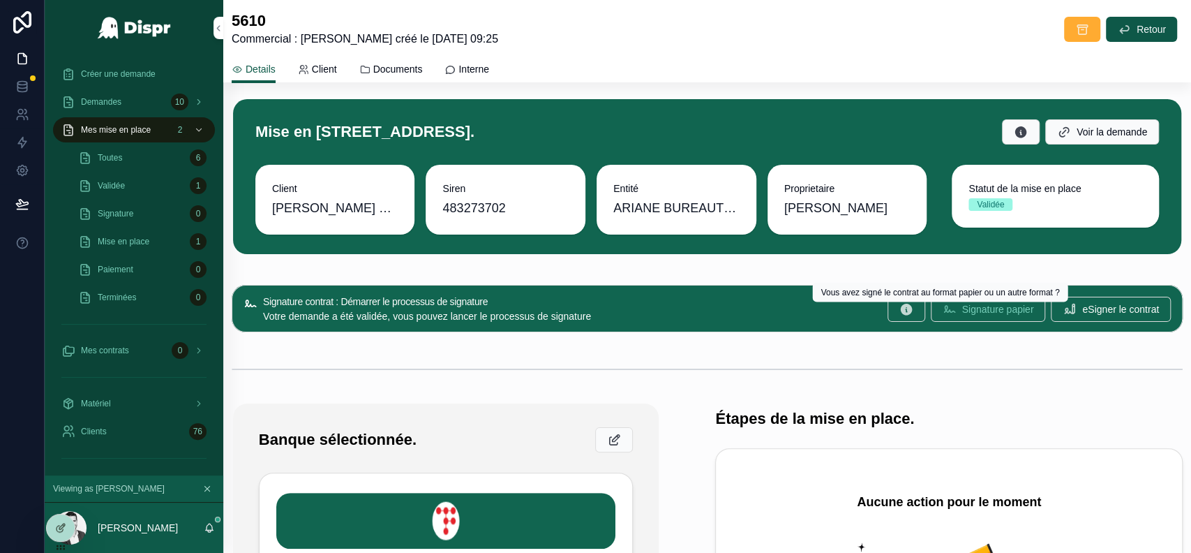
click at [973, 307] on span "Signature papier" at bounding box center [998, 309] width 72 height 14
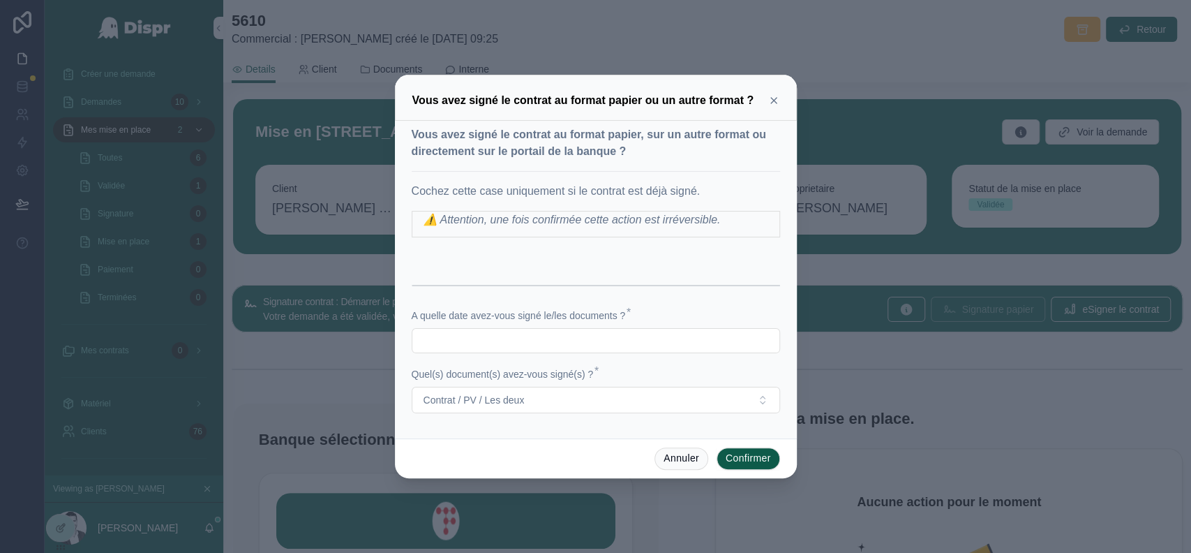
click at [774, 104] on icon at bounding box center [773, 100] width 11 height 11
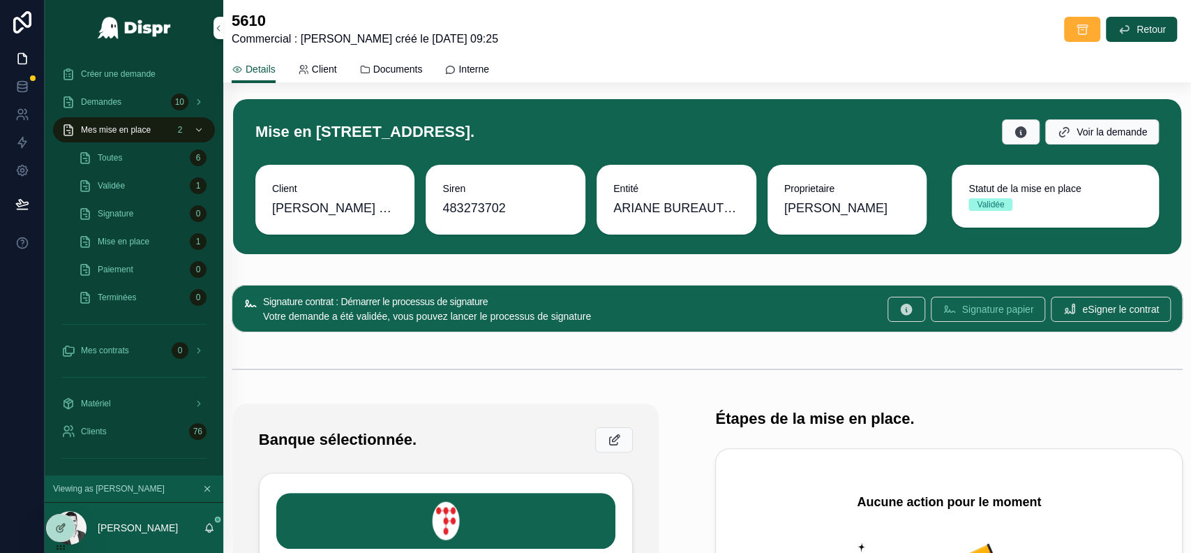
click at [962, 304] on span "Signature papier" at bounding box center [998, 309] width 72 height 14
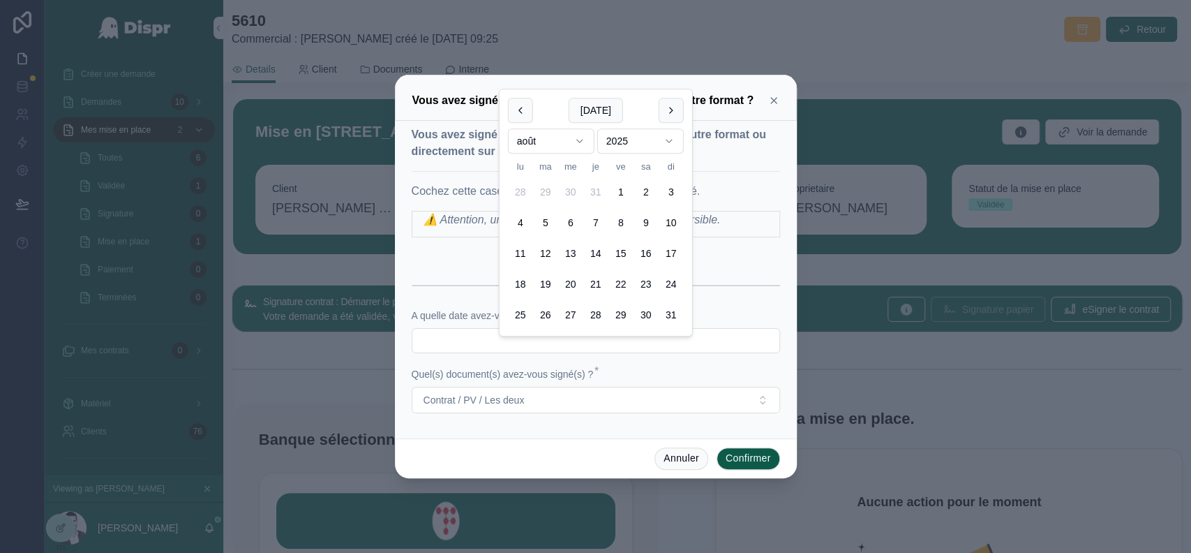
click at [508, 339] on input "text" at bounding box center [595, 341] width 367 height 20
click at [678, 401] on button "Contrat / PV / Les deux" at bounding box center [596, 400] width 368 height 27
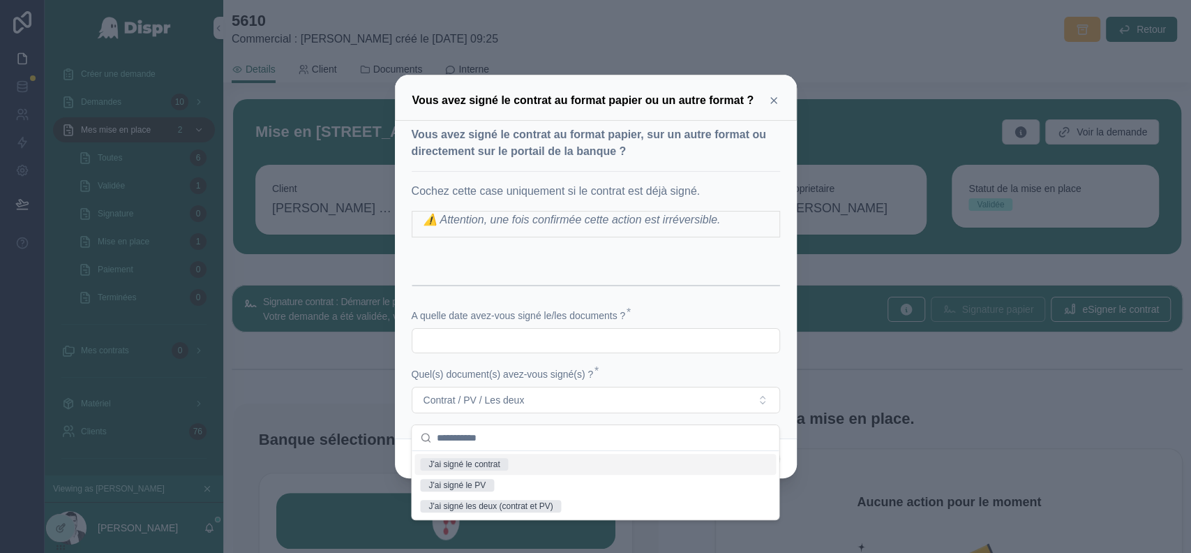
click at [774, 101] on icon at bounding box center [773, 100] width 11 height 11
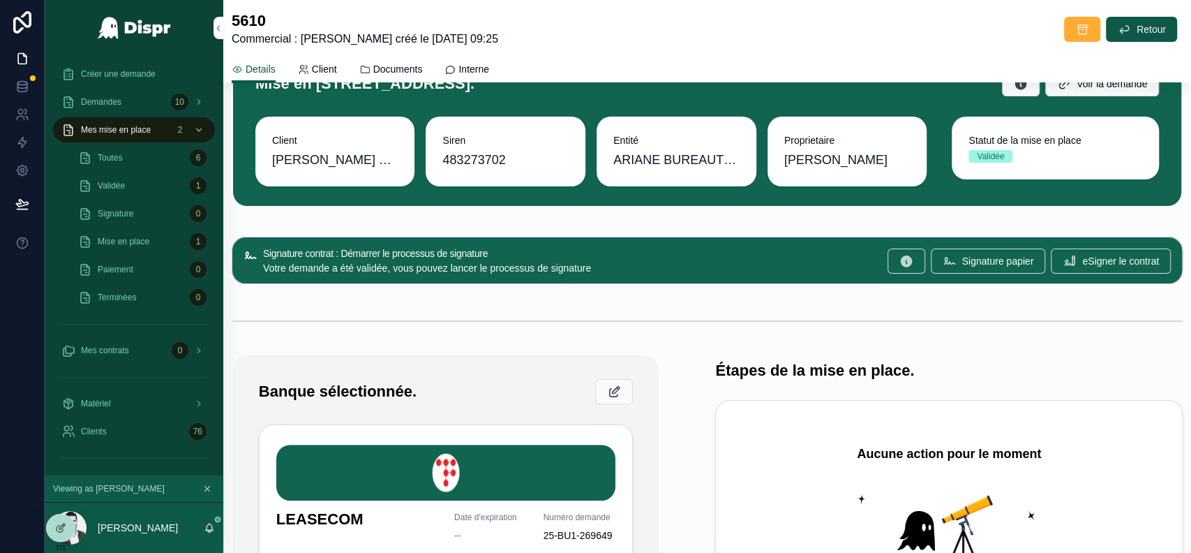
scroll to position [45, 0]
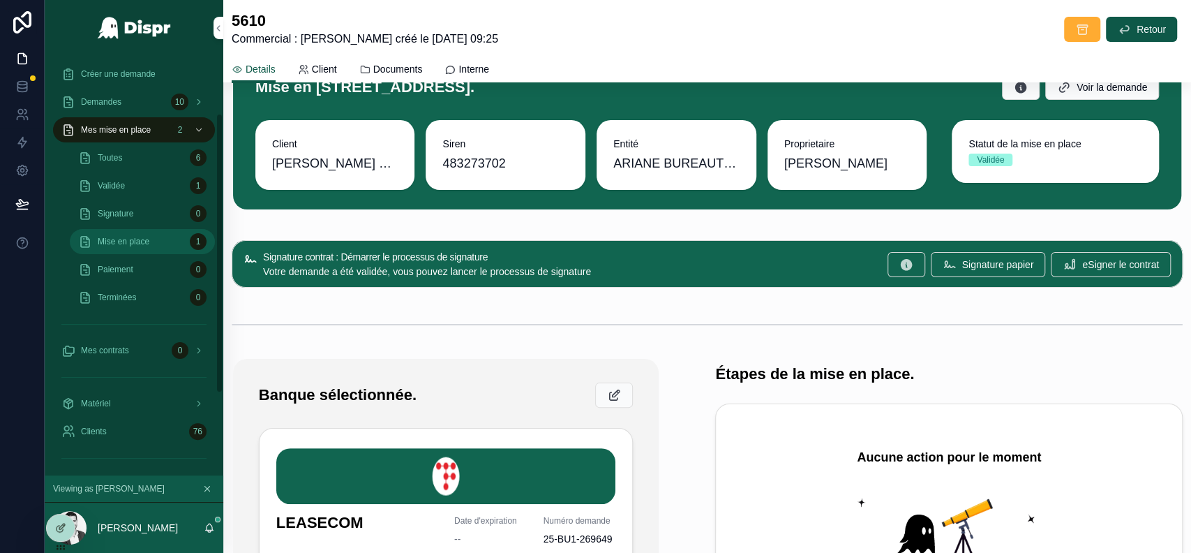
click at [138, 236] on span "Mise en place" at bounding box center [124, 241] width 52 height 11
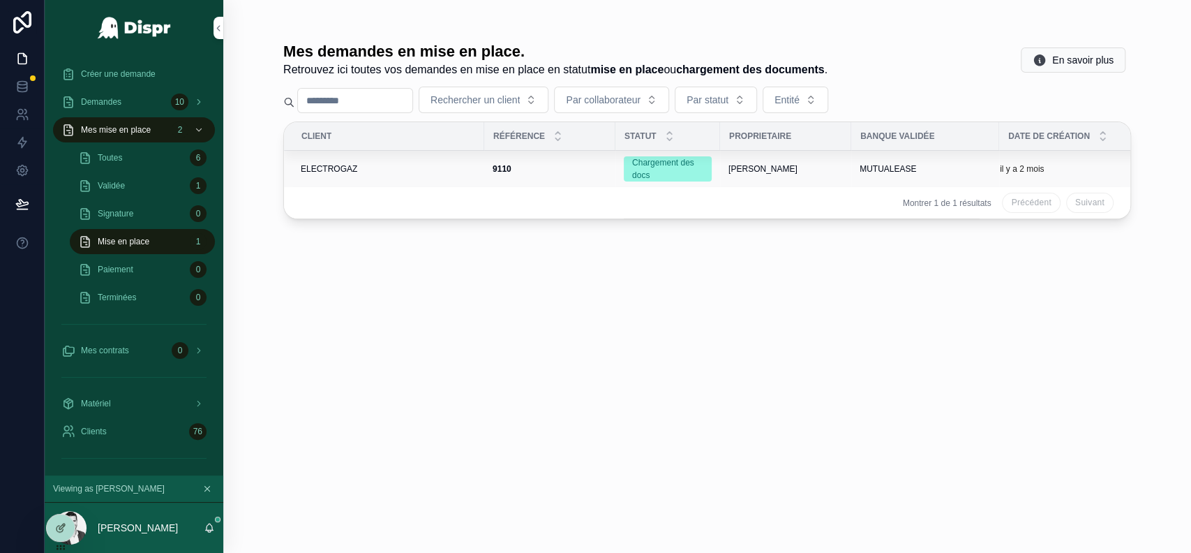
click at [386, 167] on div "ELECTROGAZ" at bounding box center [388, 168] width 175 height 11
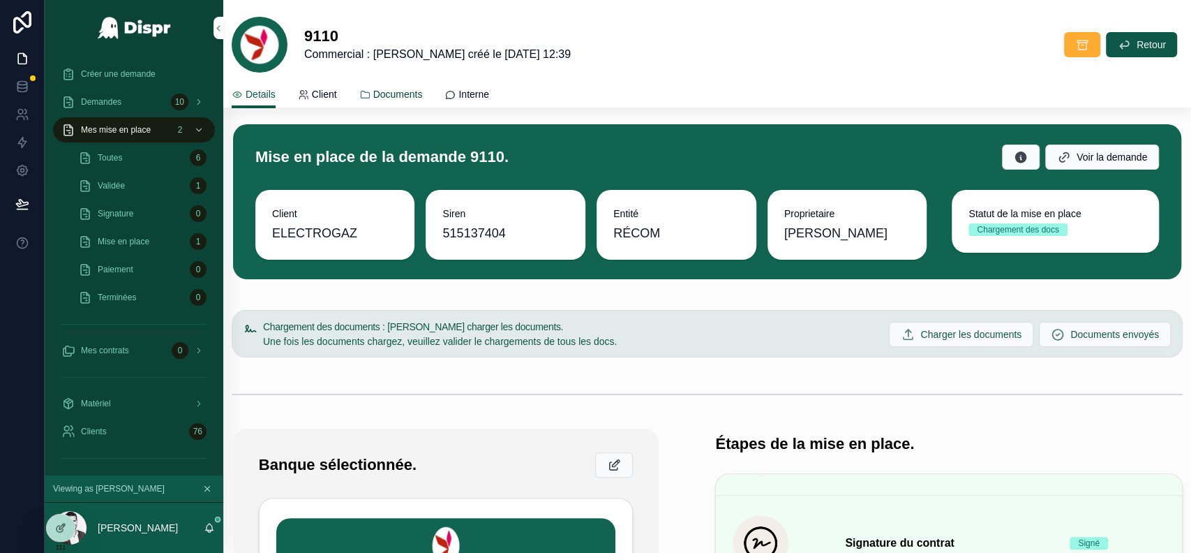
click at [409, 94] on span "Documents" at bounding box center [398, 94] width 50 height 14
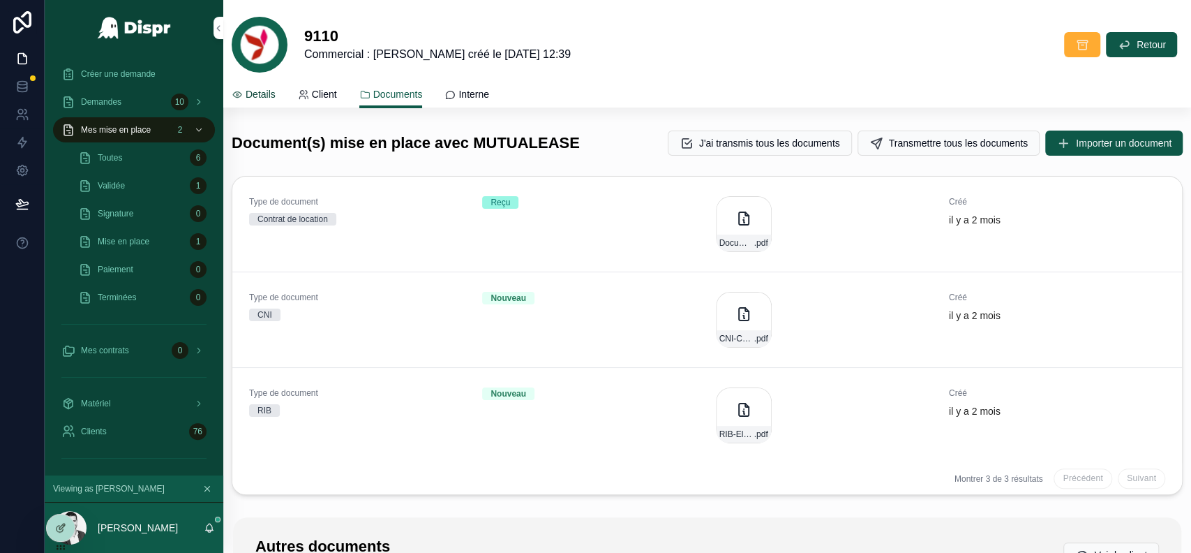
click at [267, 96] on span "Details" at bounding box center [261, 94] width 30 height 14
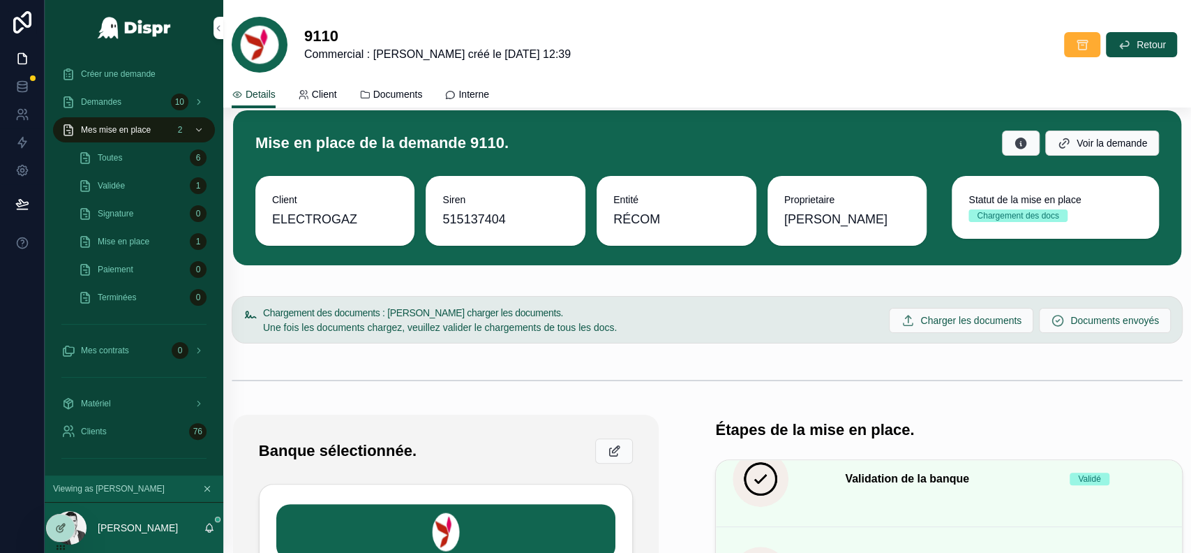
scroll to position [9, 0]
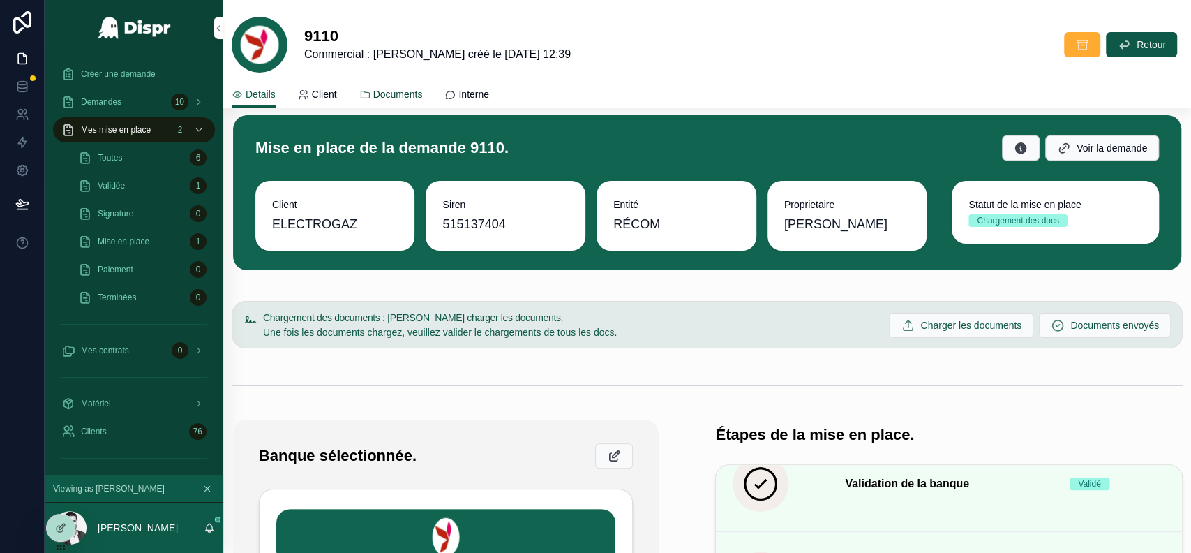
click at [420, 88] on span "Documents" at bounding box center [398, 94] width 50 height 14
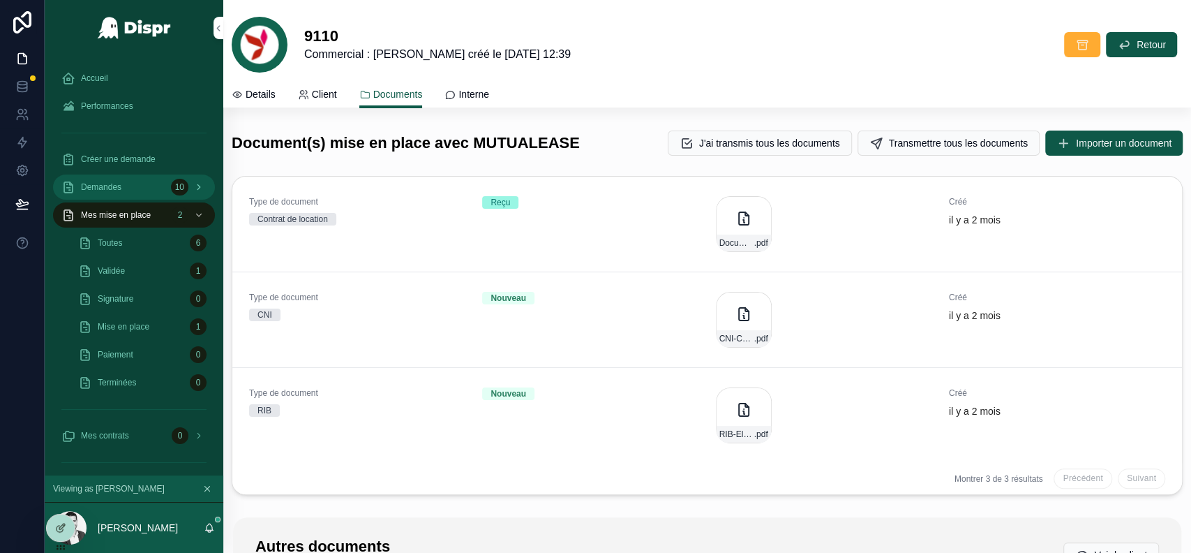
click at [113, 190] on span "Demandes" at bounding box center [101, 186] width 40 height 11
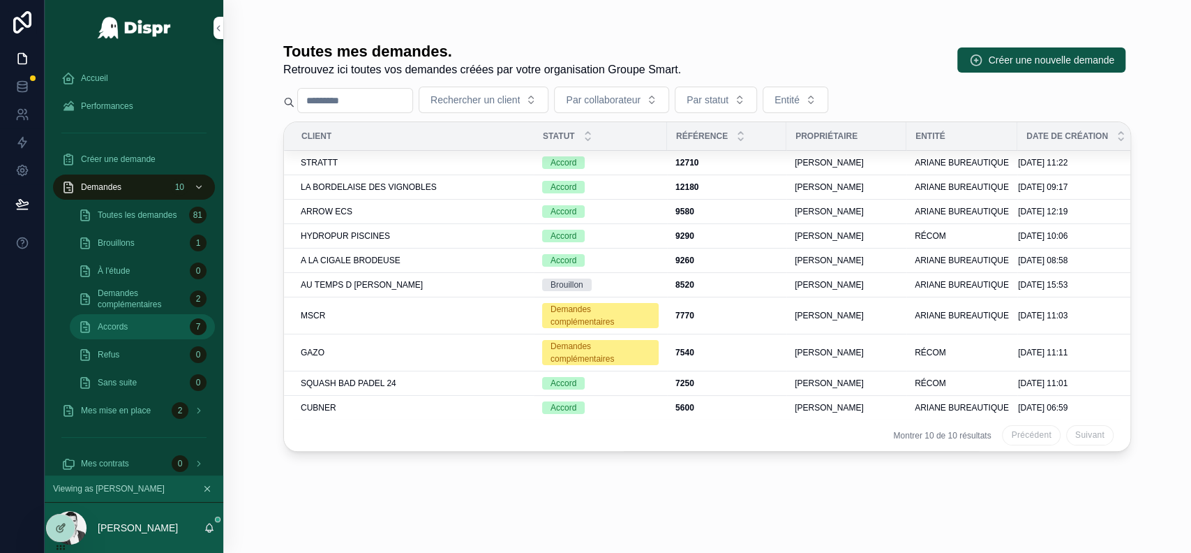
click at [138, 326] on div "Accords 7" at bounding box center [142, 326] width 128 height 22
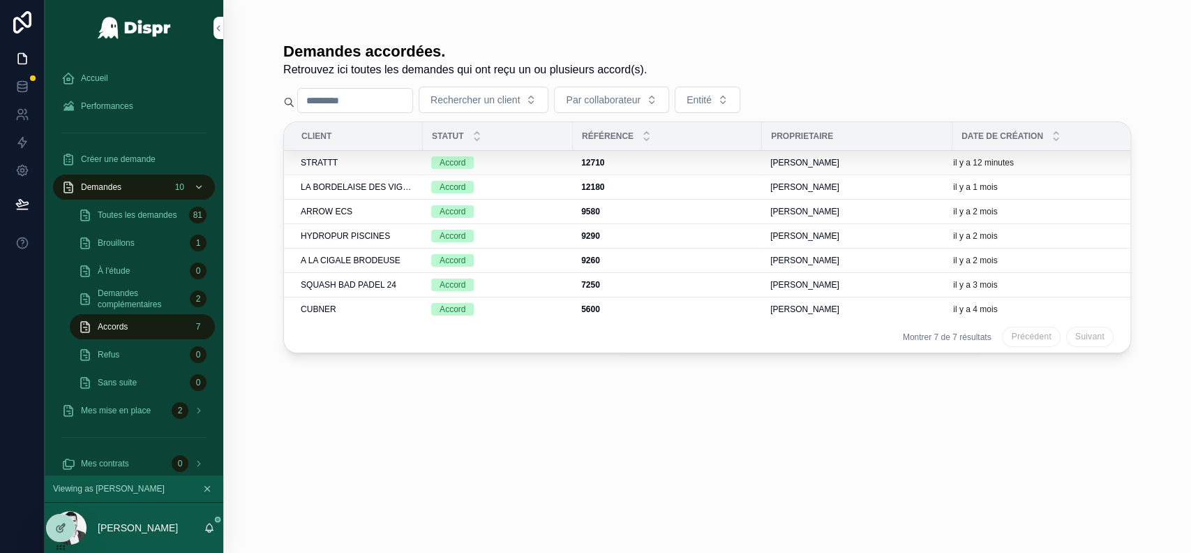
click at [369, 163] on div "STRATTT" at bounding box center [358, 162] width 114 height 11
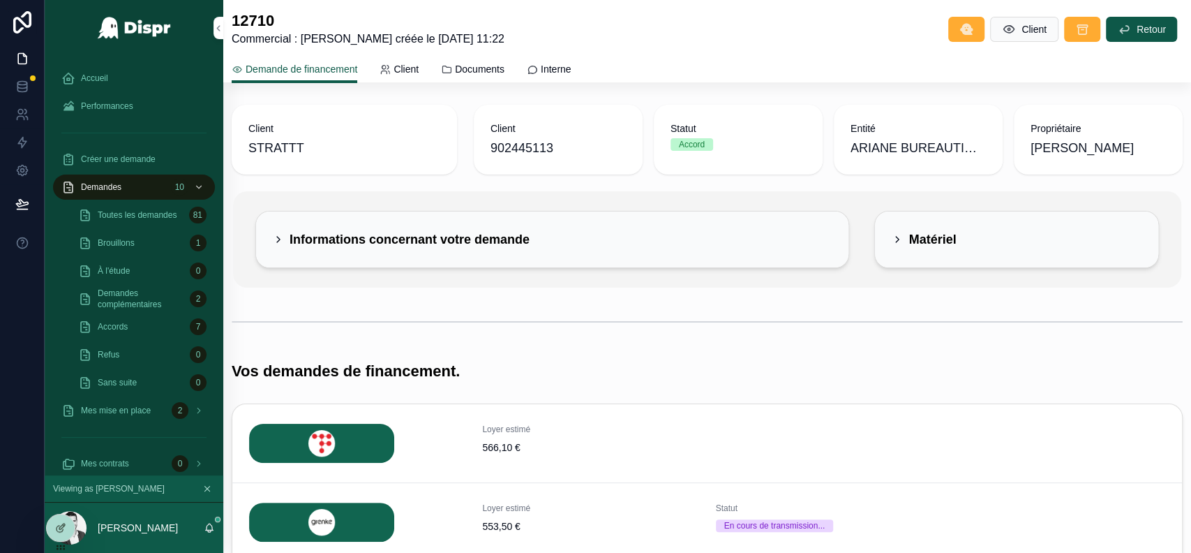
scroll to position [345, 0]
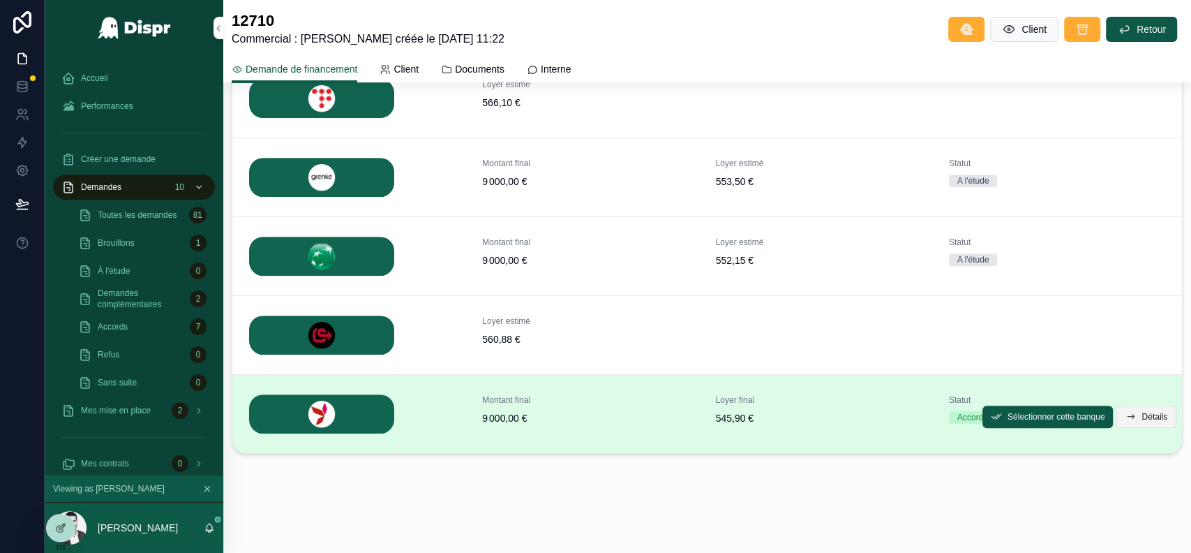
click at [1142, 414] on span "Détails" at bounding box center [1155, 416] width 26 height 11
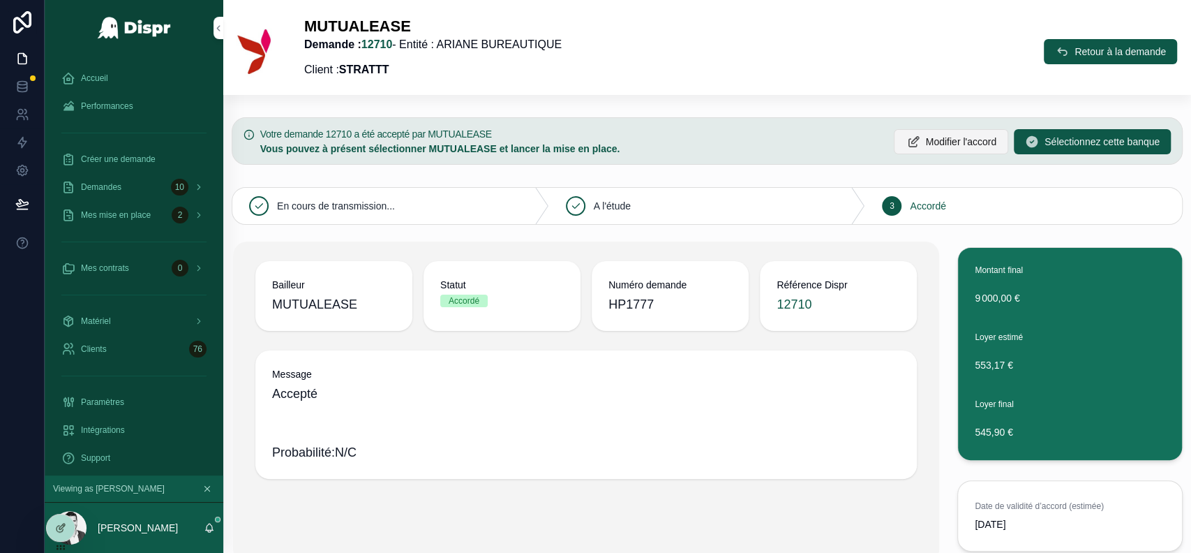
click at [925, 145] on span "Modifier l'accord" at bounding box center [960, 142] width 71 height 14
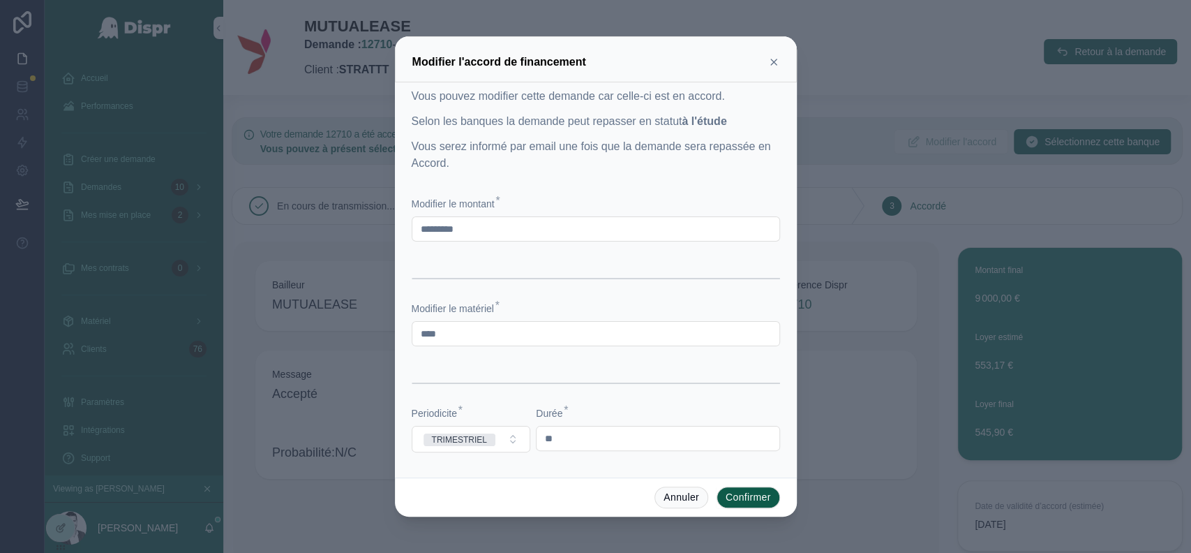
click at [418, 228] on input "*********" at bounding box center [595, 229] width 367 height 20
click at [776, 61] on icon at bounding box center [773, 62] width 11 height 11
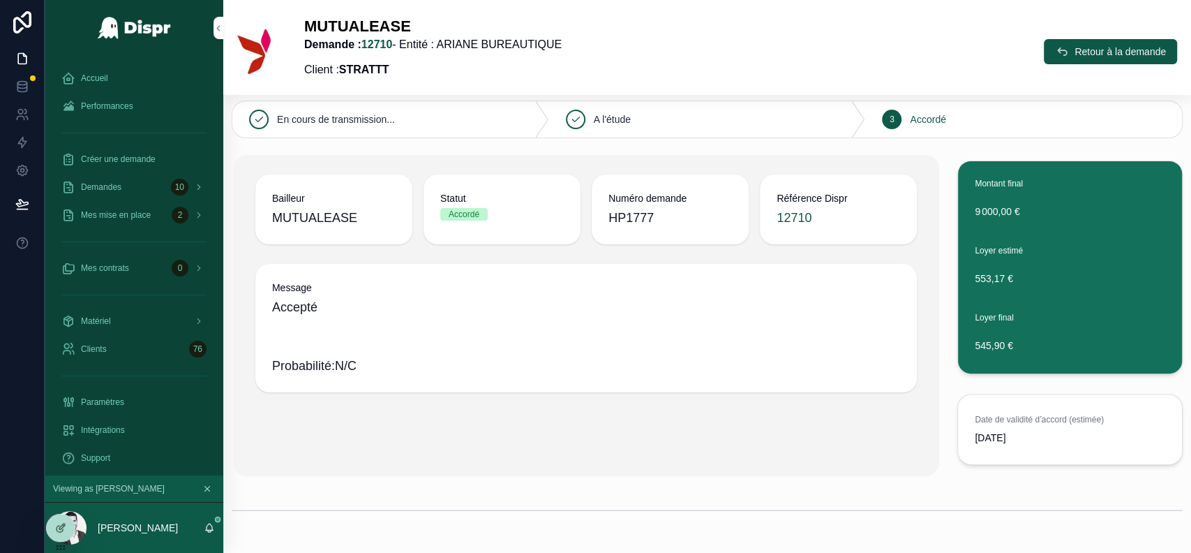
scroll to position [75, 0]
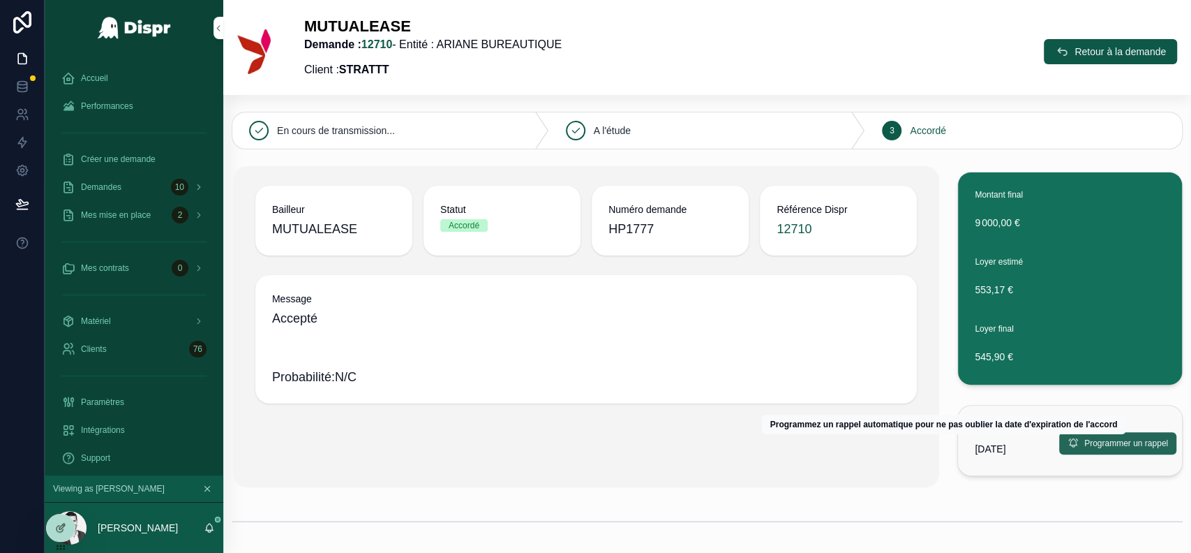
click at [1084, 444] on span "Programmer un rappel" at bounding box center [1126, 443] width 84 height 11
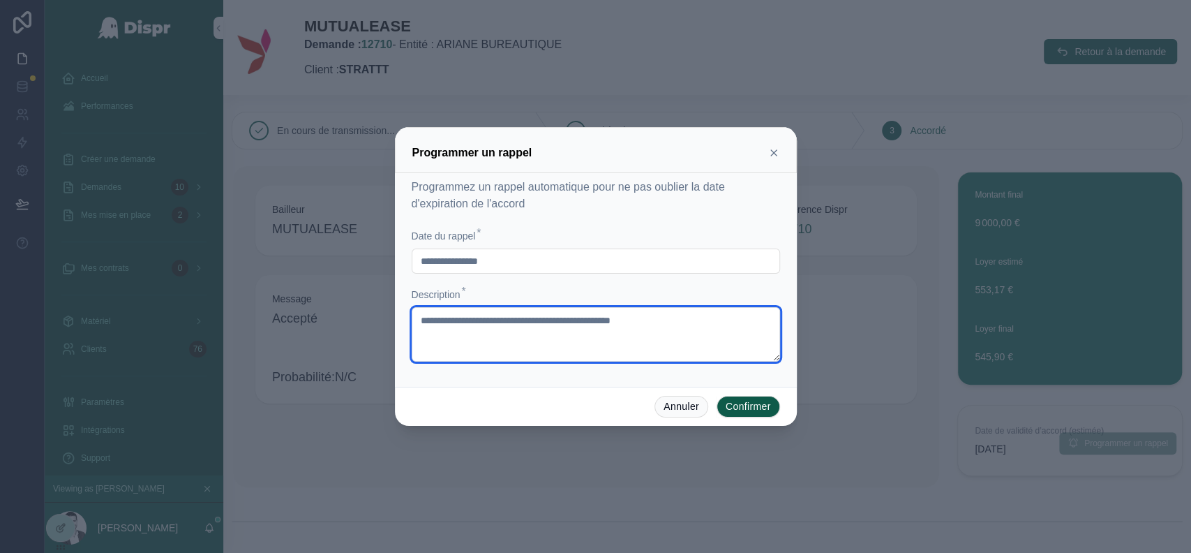
click at [458, 308] on textarea "**********" at bounding box center [596, 334] width 368 height 54
type textarea "**********"
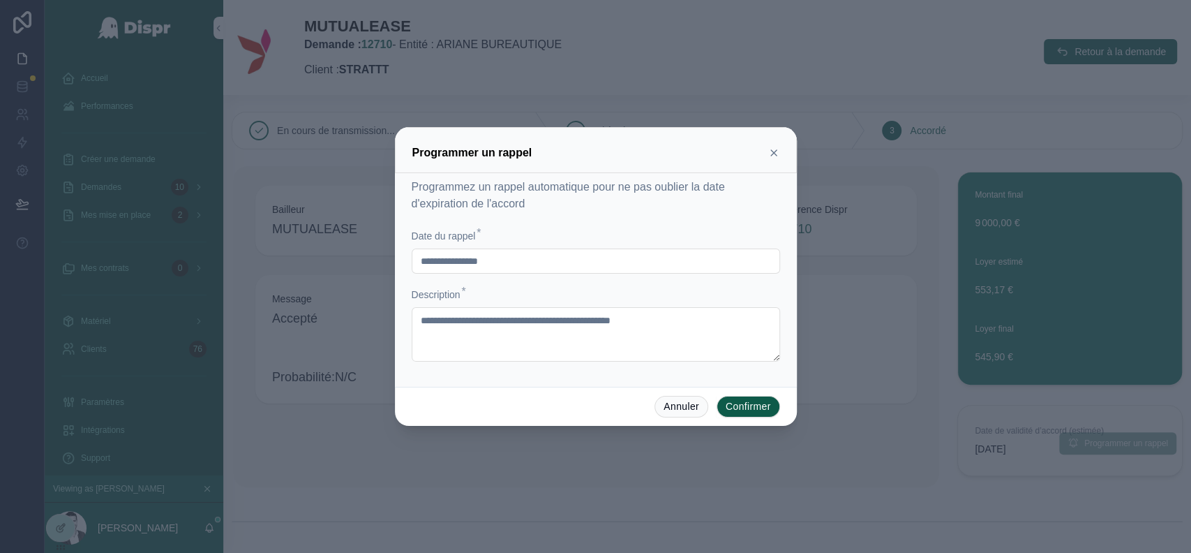
click at [776, 151] on icon at bounding box center [774, 153] width 6 height 6
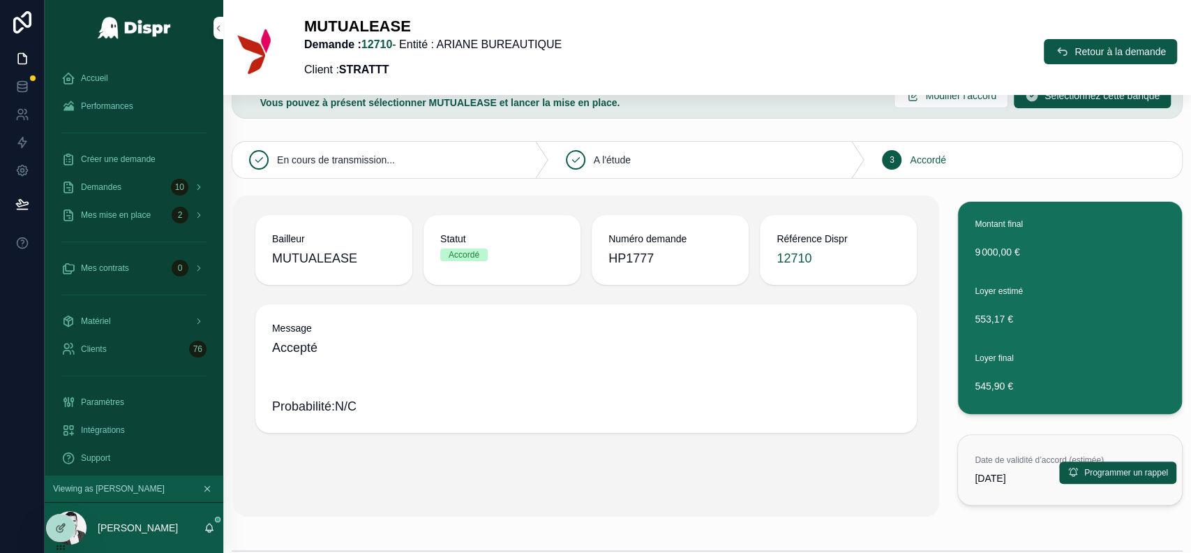
scroll to position [0, 0]
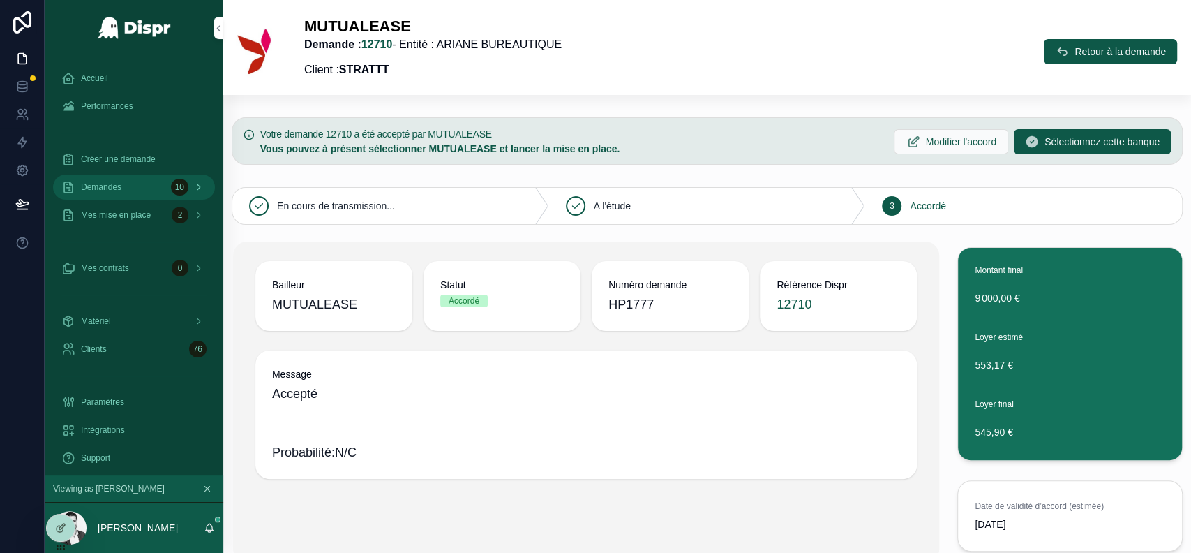
click at [142, 181] on div "Demandes 10" at bounding box center [133, 187] width 145 height 22
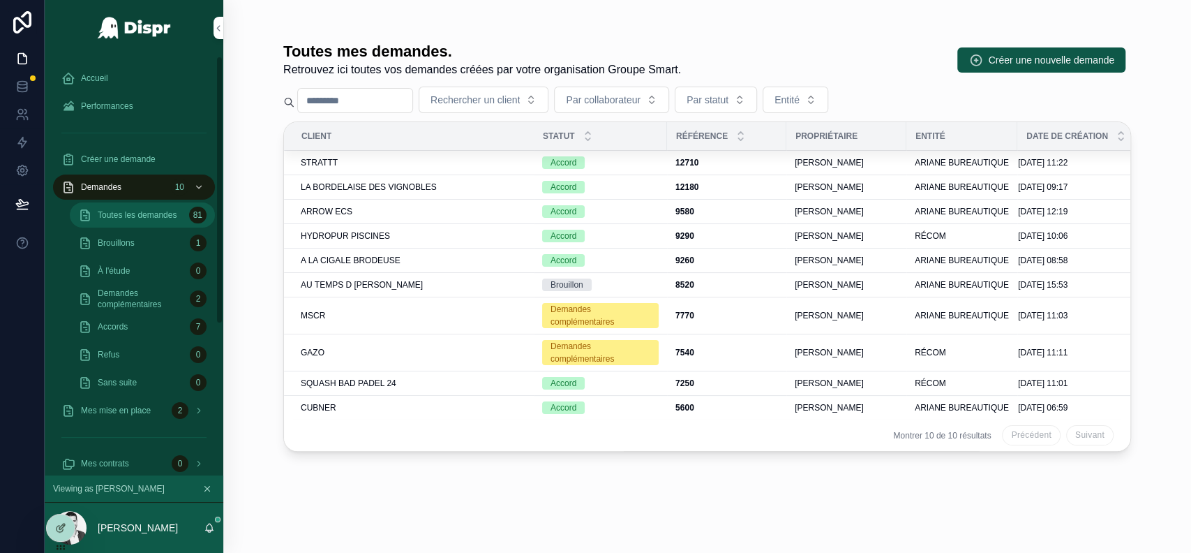
click at [124, 209] on span "Toutes les demandes" at bounding box center [137, 214] width 79 height 11
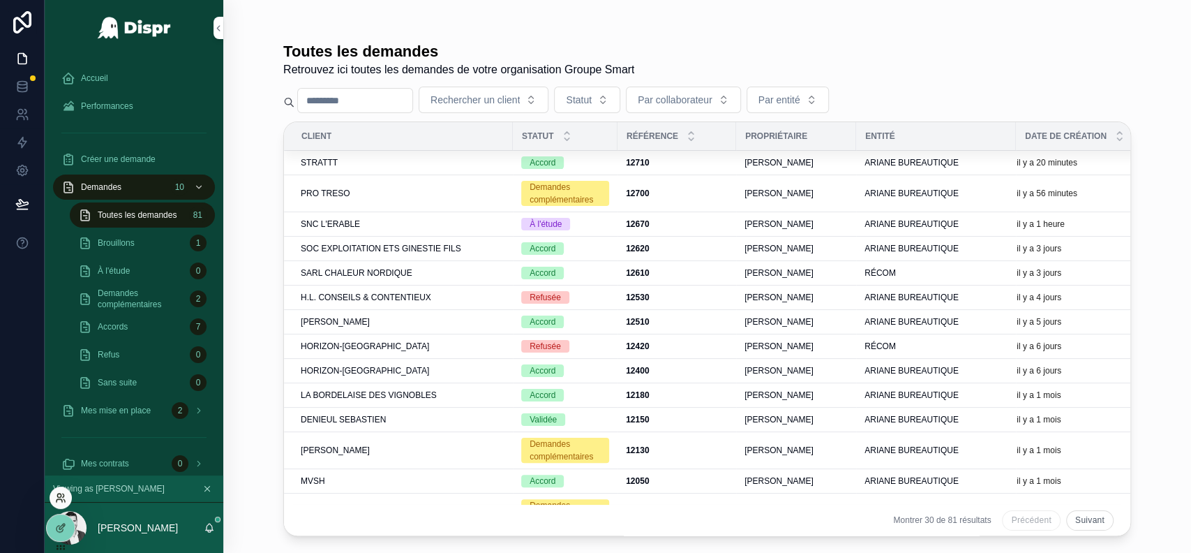
click at [61, 492] on icon at bounding box center [60, 497] width 11 height 11
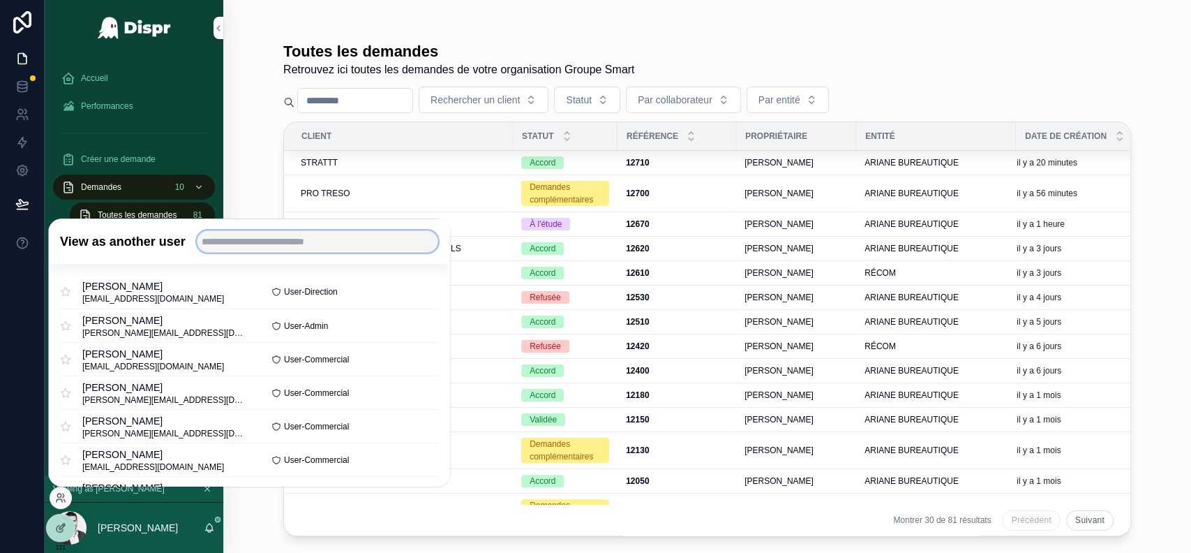
click at [252, 240] on input "text" at bounding box center [317, 241] width 241 height 22
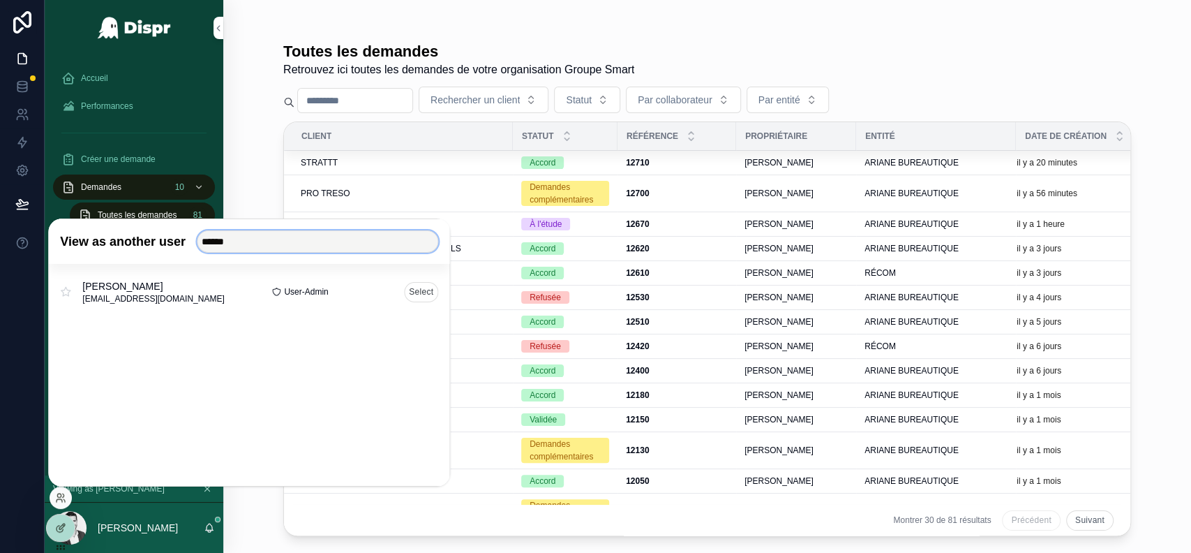
type input "******"
click at [421, 290] on button "Select" at bounding box center [421, 291] width 34 height 20
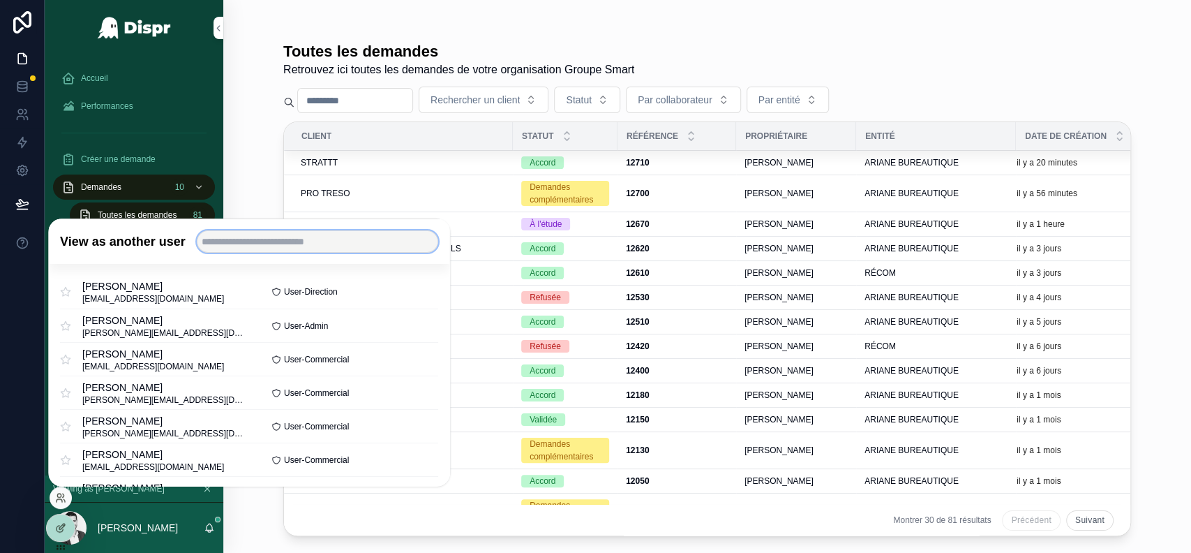
click at [283, 246] on input "text" at bounding box center [317, 241] width 241 height 22
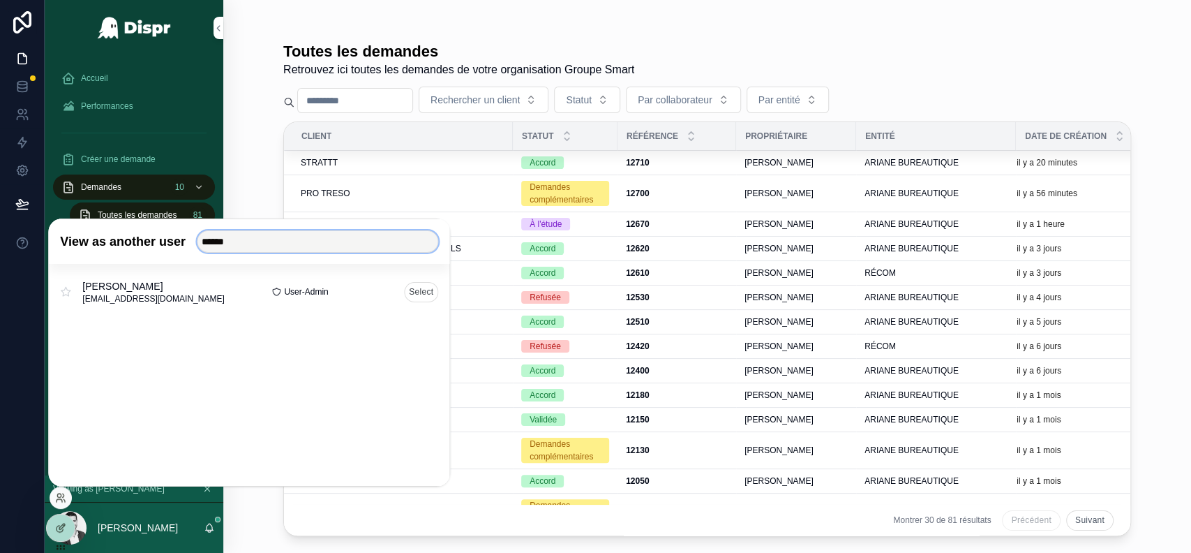
type input "******"
click at [417, 294] on button "Select" at bounding box center [421, 291] width 34 height 20
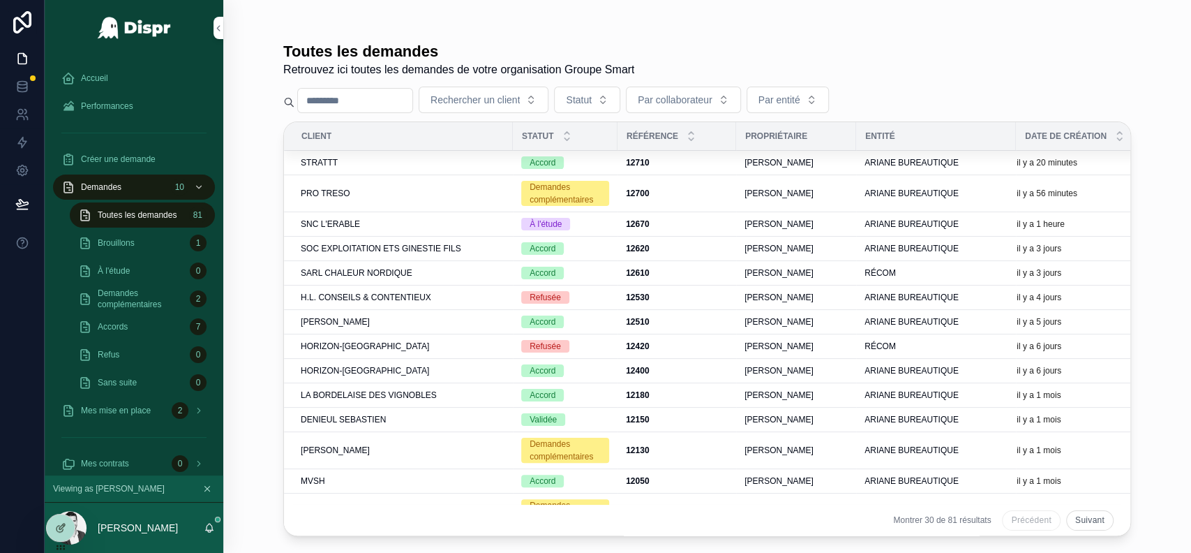
click at [236, 105] on div "Toutes les demandes Retrouvez ici toutes les demandes de votre organisation Gro…" at bounding box center [707, 276] width 968 height 553
click at [99, 76] on span "Accueil" at bounding box center [94, 78] width 27 height 11
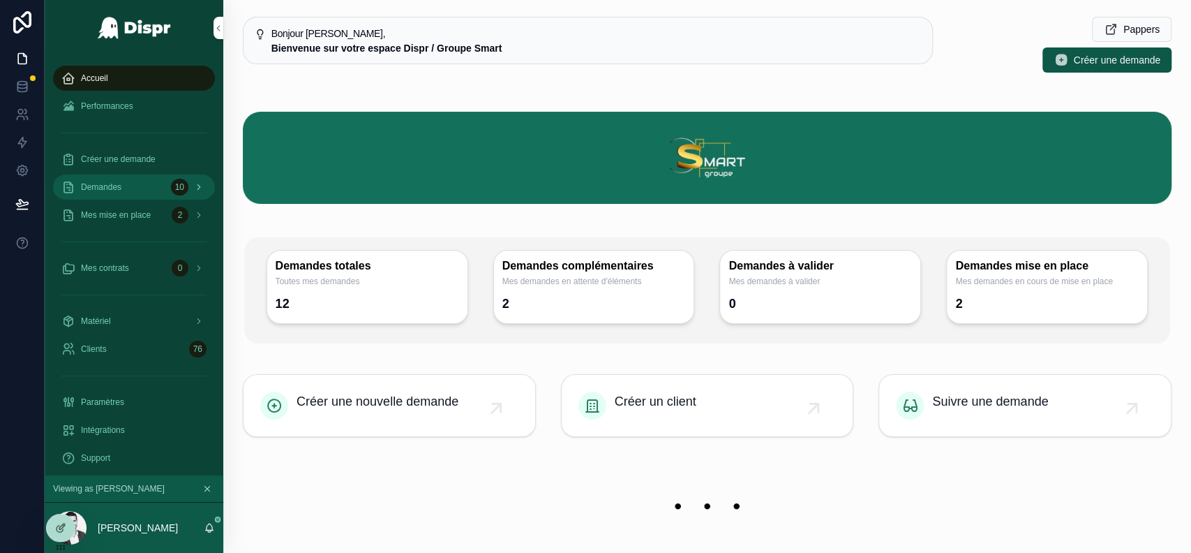
click at [136, 184] on div "Demandes 10" at bounding box center [133, 187] width 145 height 22
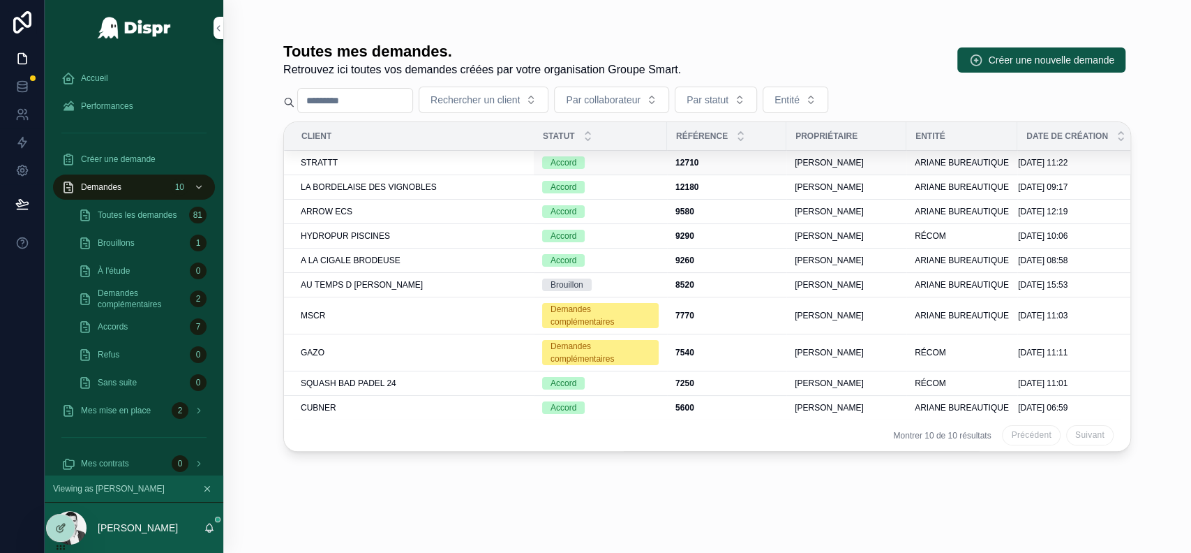
click at [317, 164] on span "STRATTT" at bounding box center [319, 162] width 37 height 11
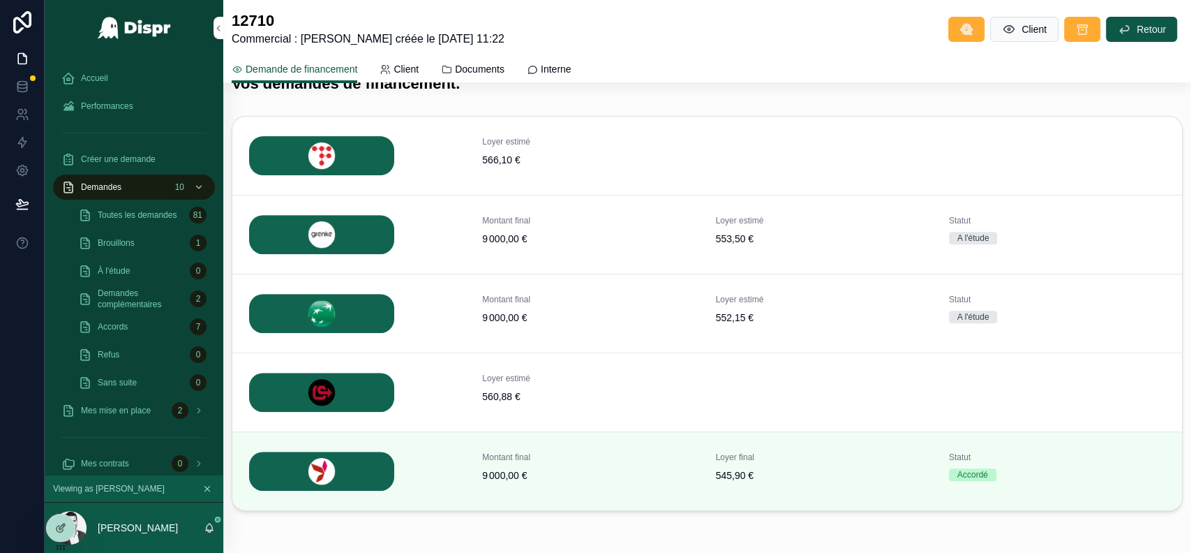
scroll to position [296, 0]
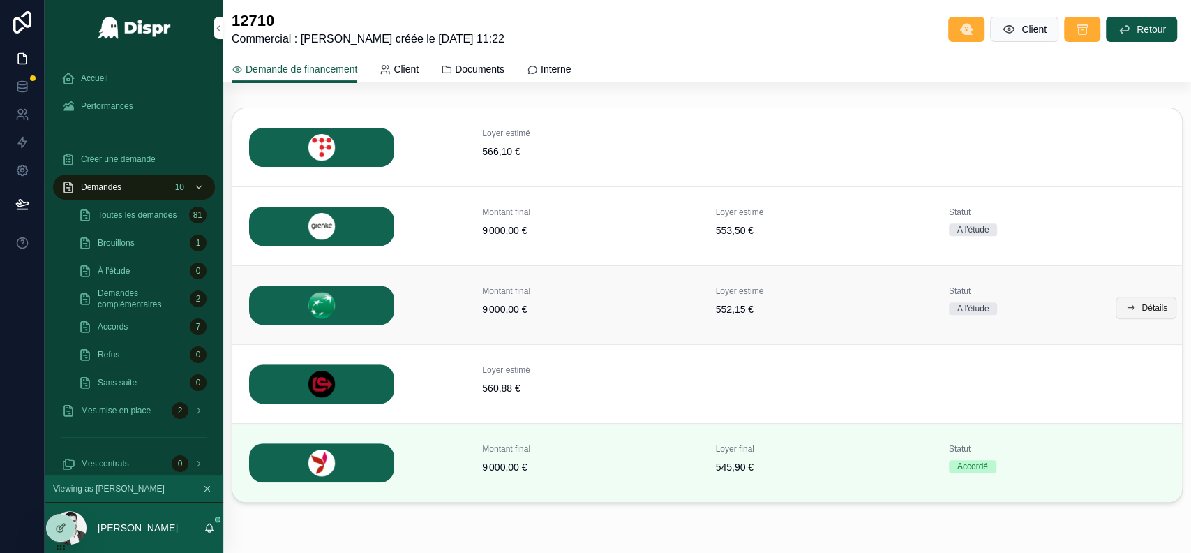
click at [1142, 311] on span "Détails" at bounding box center [1155, 307] width 26 height 11
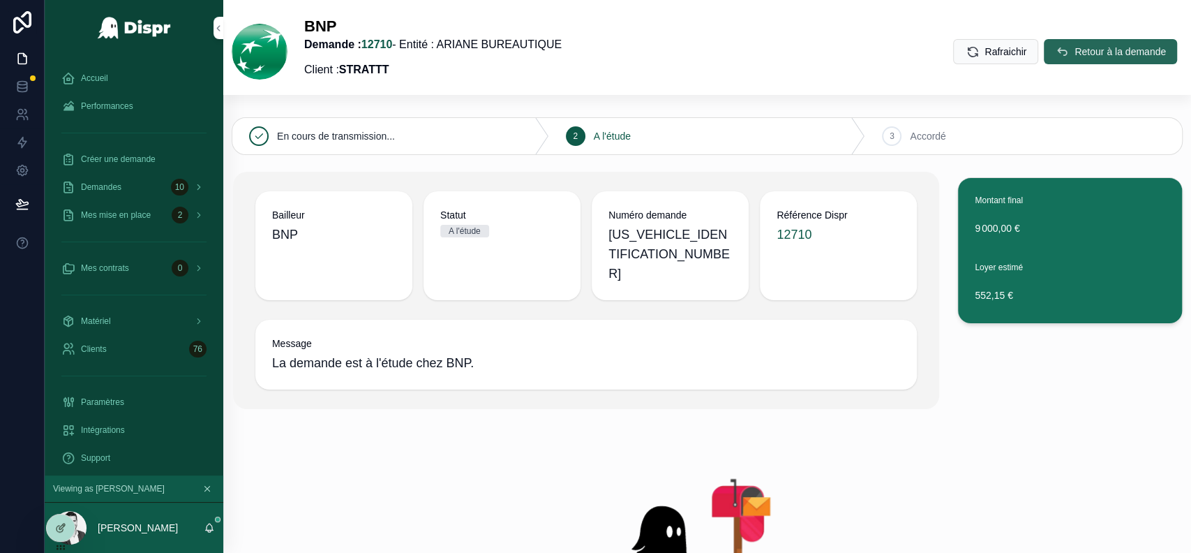
click at [1055, 52] on icon "scrollable content" at bounding box center [1062, 52] width 14 height 14
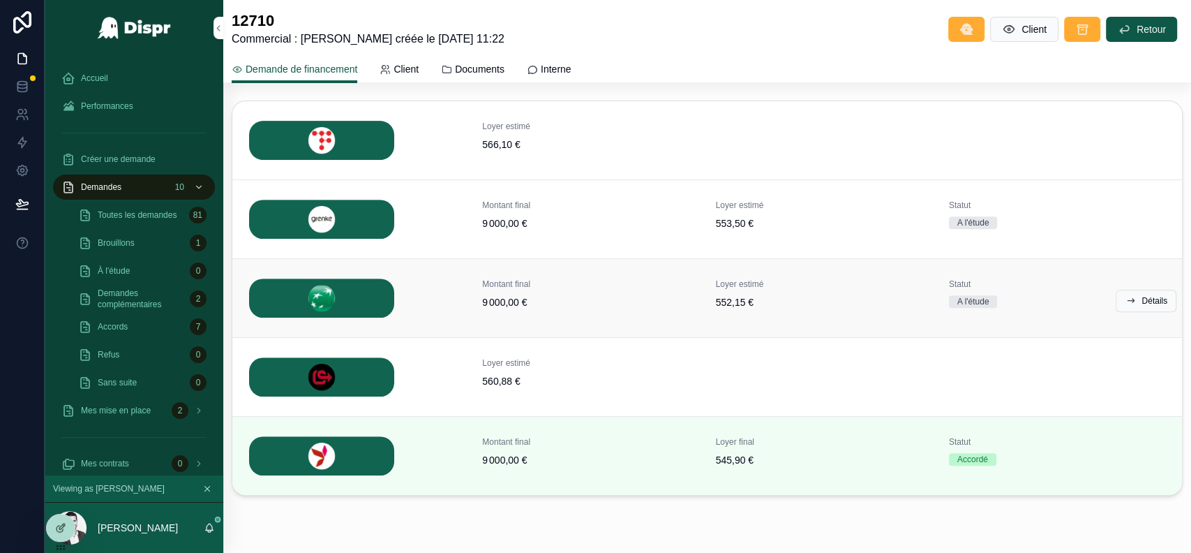
scroll to position [301, 0]
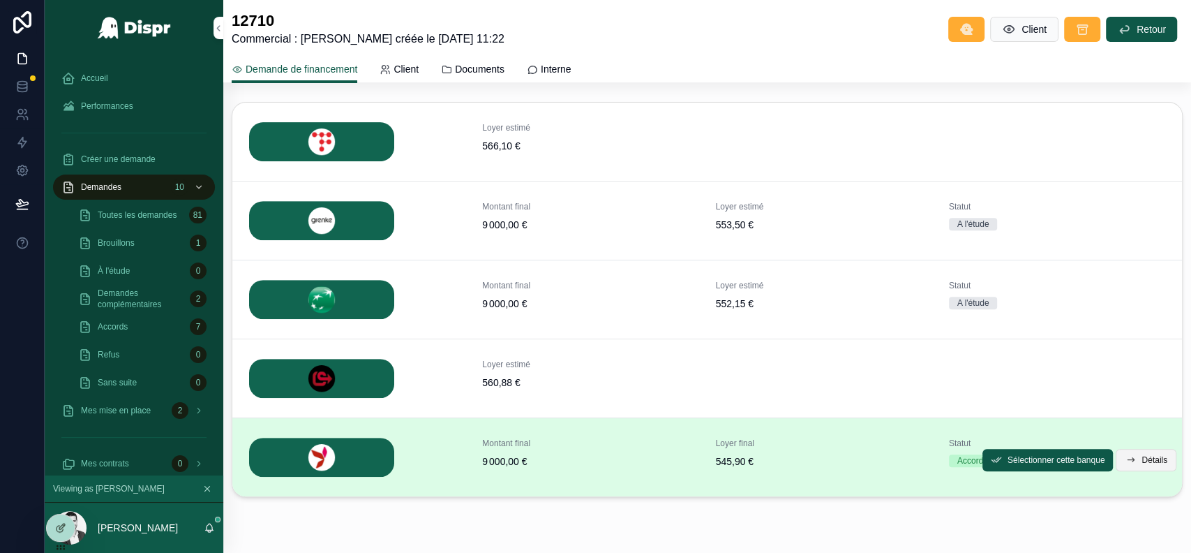
click at [1125, 467] on button "Détails" at bounding box center [1146, 460] width 61 height 22
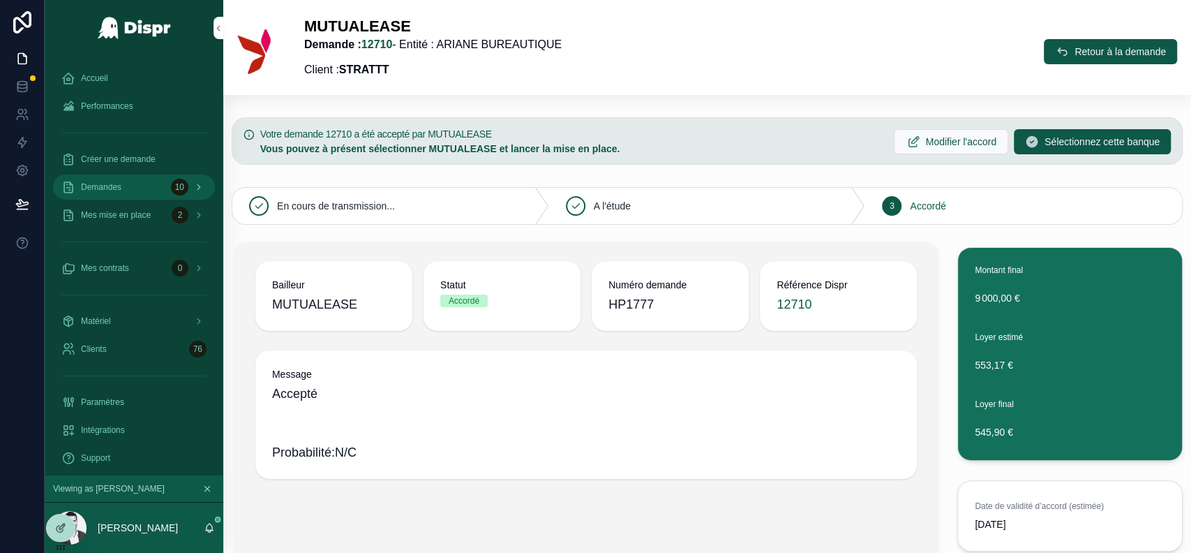
click at [188, 190] on div "10" at bounding box center [189, 187] width 36 height 22
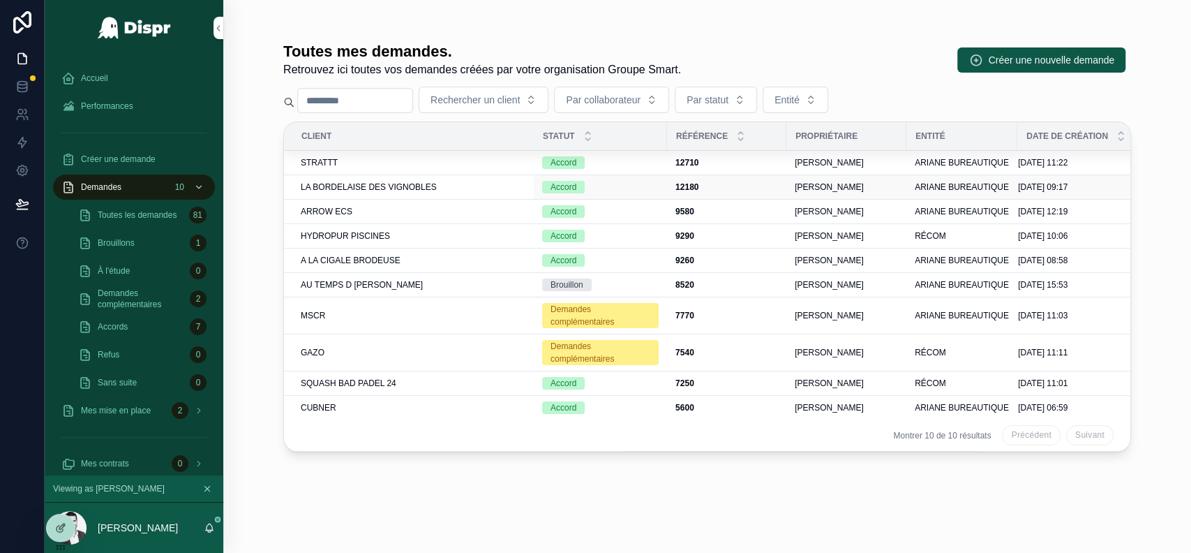
click at [364, 184] on span "LA BORDELAISE DES VIGNOBLES" at bounding box center [369, 186] width 136 height 11
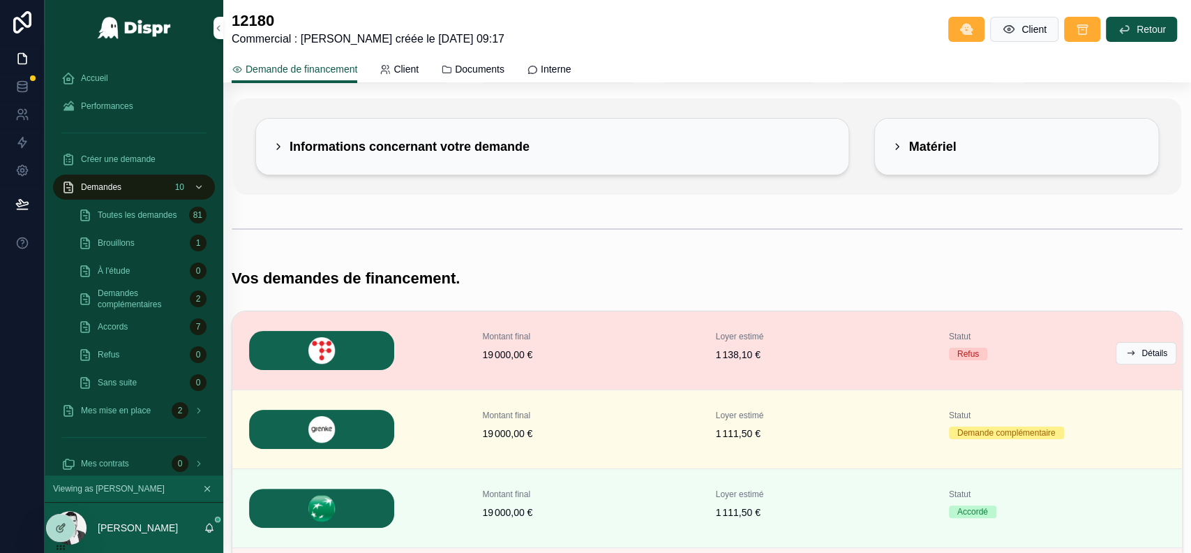
scroll to position [84, 0]
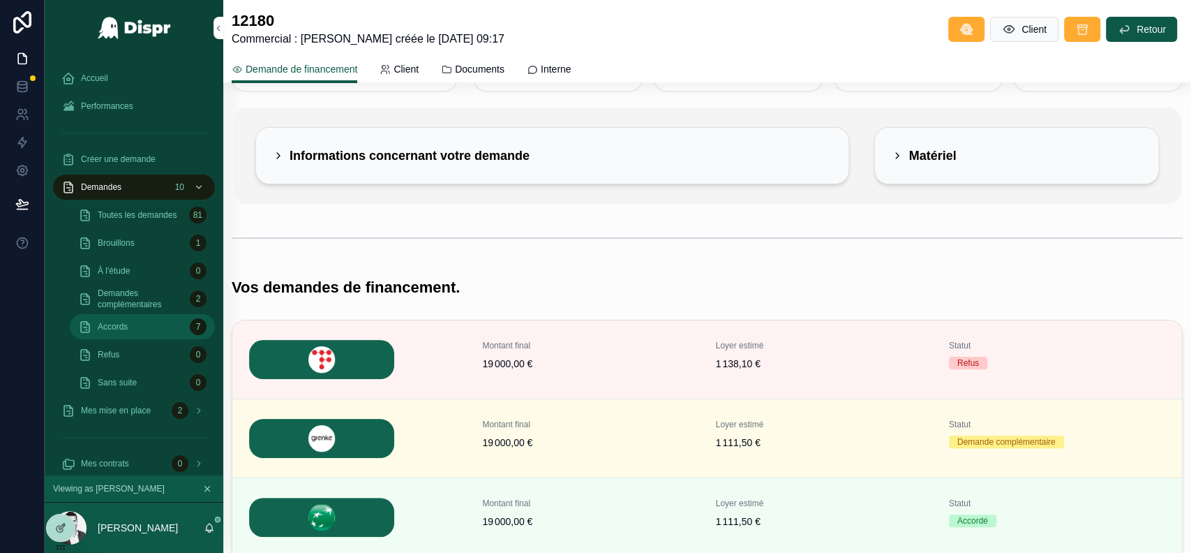
click at [158, 336] on div "Accords 7" at bounding box center [142, 326] width 128 height 22
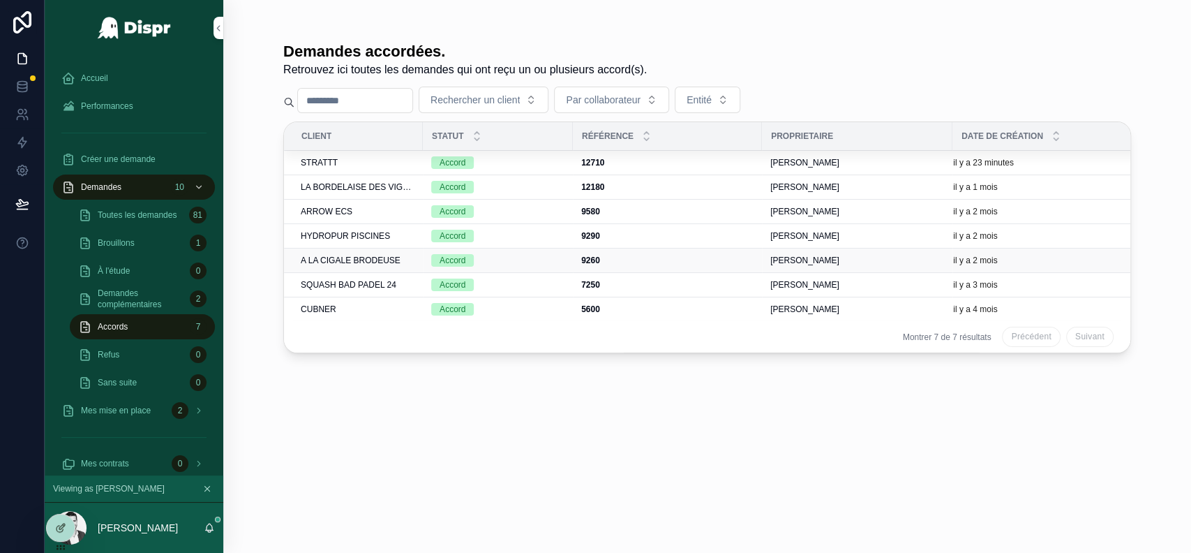
click at [375, 256] on span "A LA CIGALE BRODEUSE" at bounding box center [351, 260] width 100 height 11
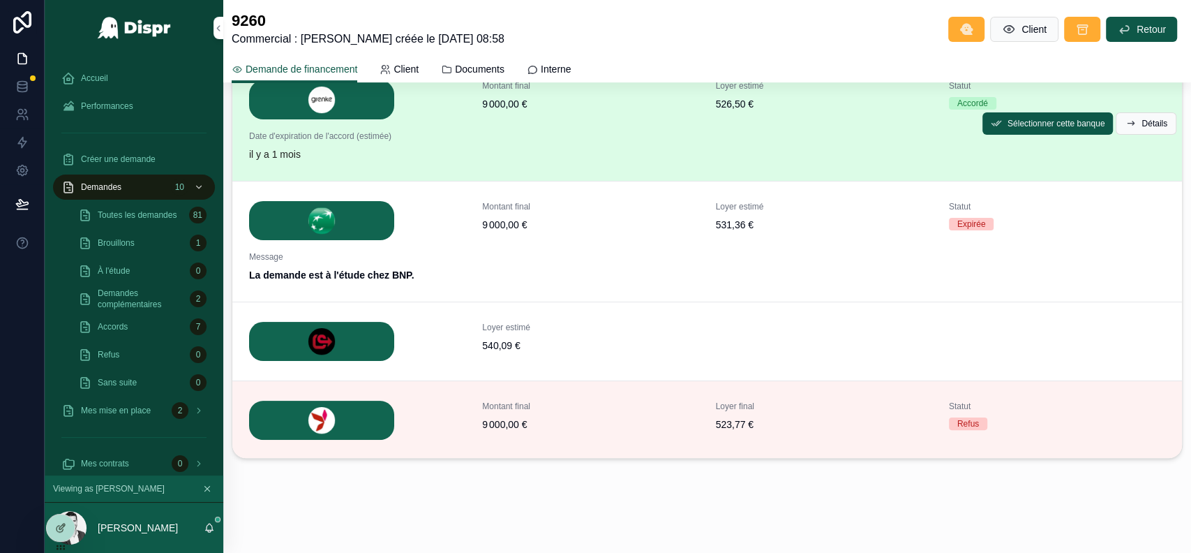
scroll to position [365, 0]
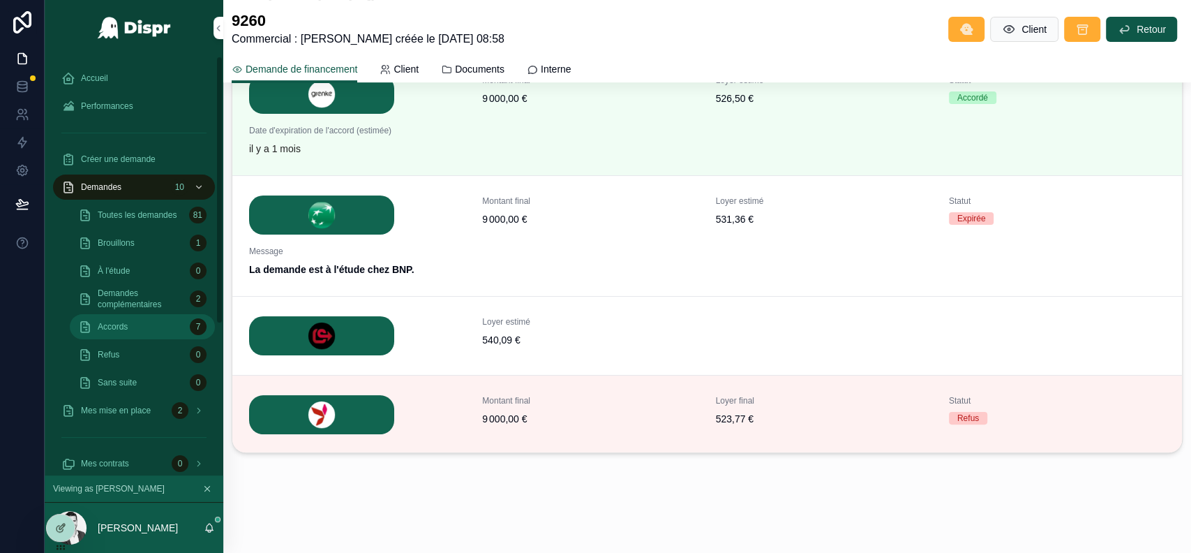
click at [144, 325] on div "Accords 7" at bounding box center [142, 326] width 128 height 22
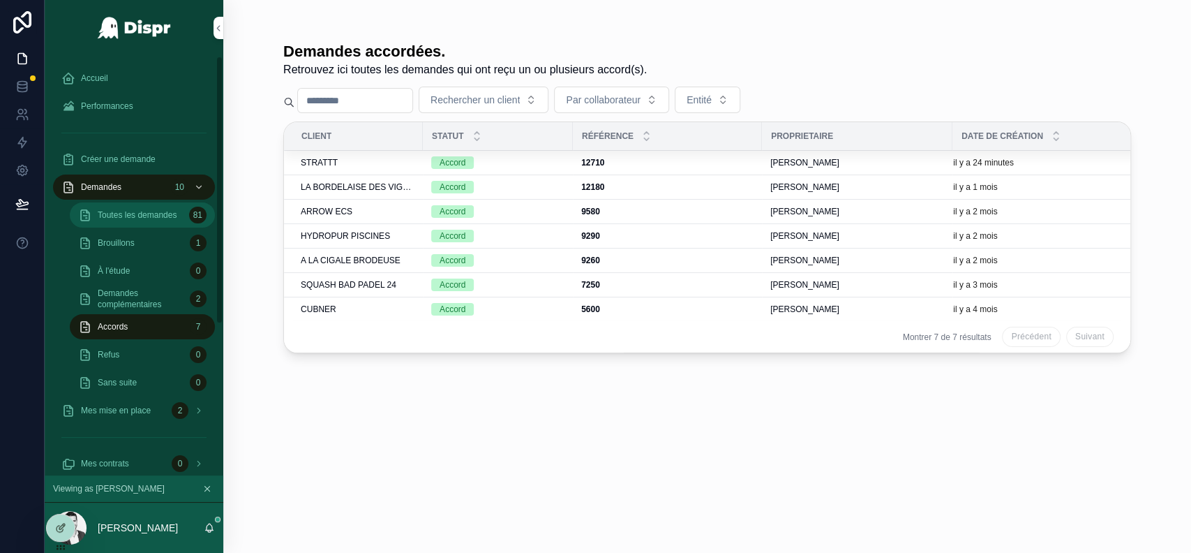
click at [150, 218] on span "Toutes les demandes" at bounding box center [137, 214] width 79 height 11
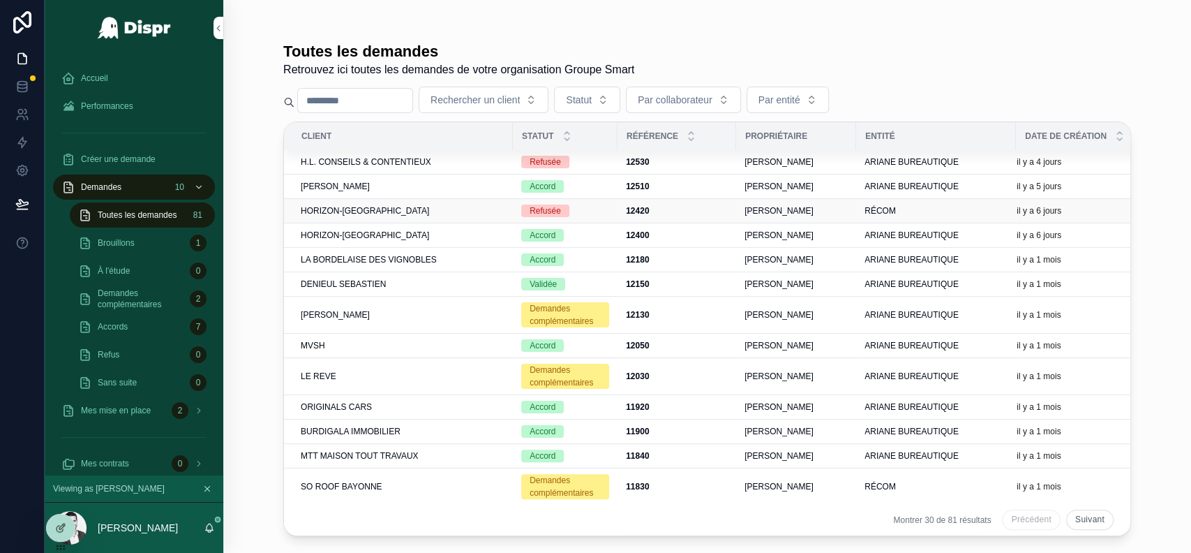
scroll to position [135, 0]
click at [345, 279] on span "DENIEUL SEBASTIEN" at bounding box center [343, 284] width 85 height 11
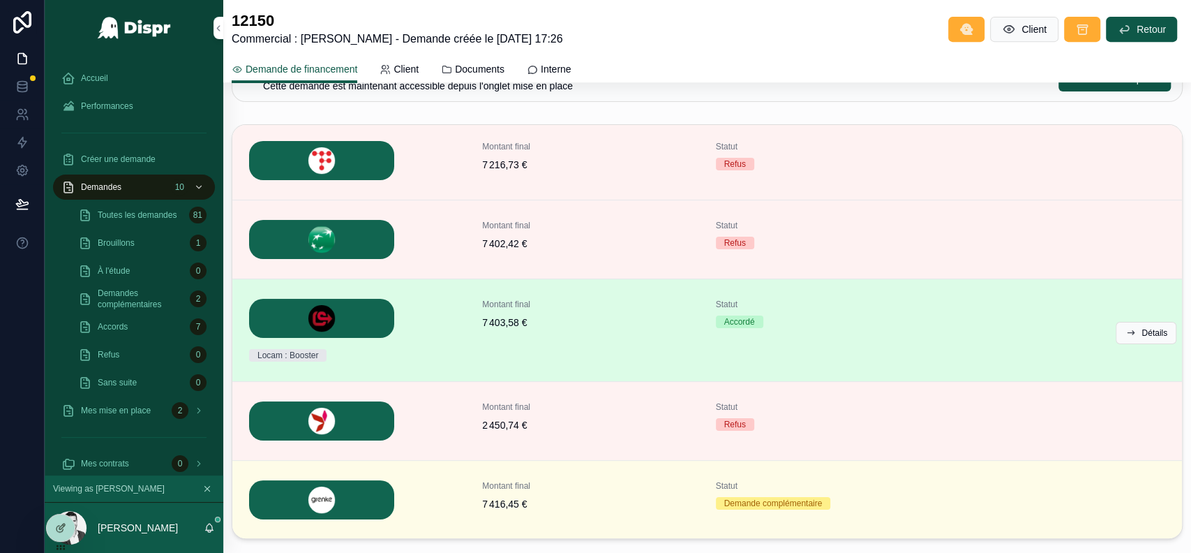
scroll to position [419, 0]
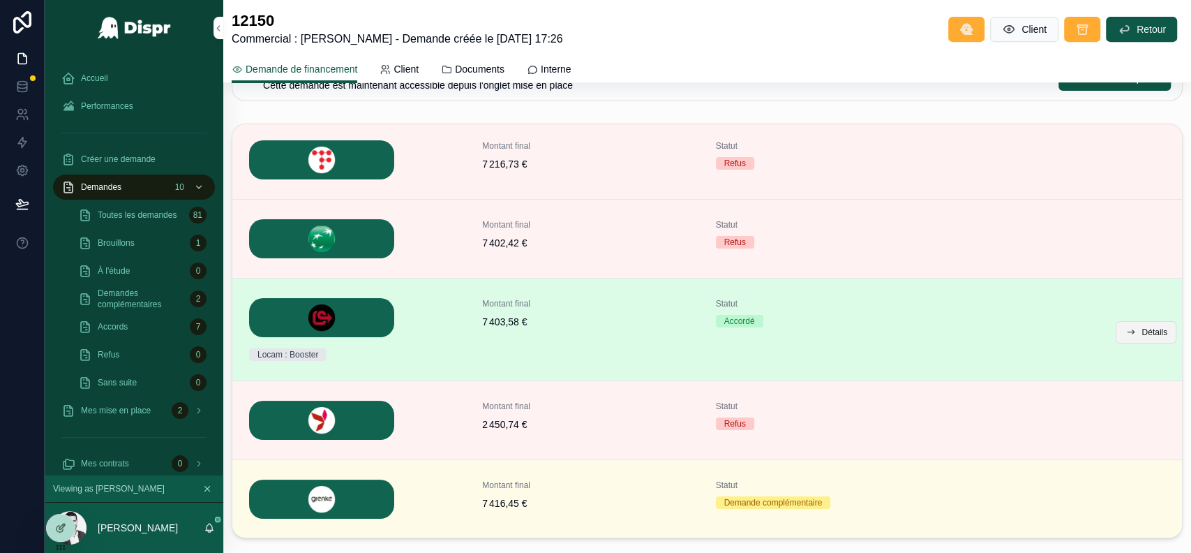
click at [1142, 327] on span "Détails" at bounding box center [1155, 332] width 26 height 11
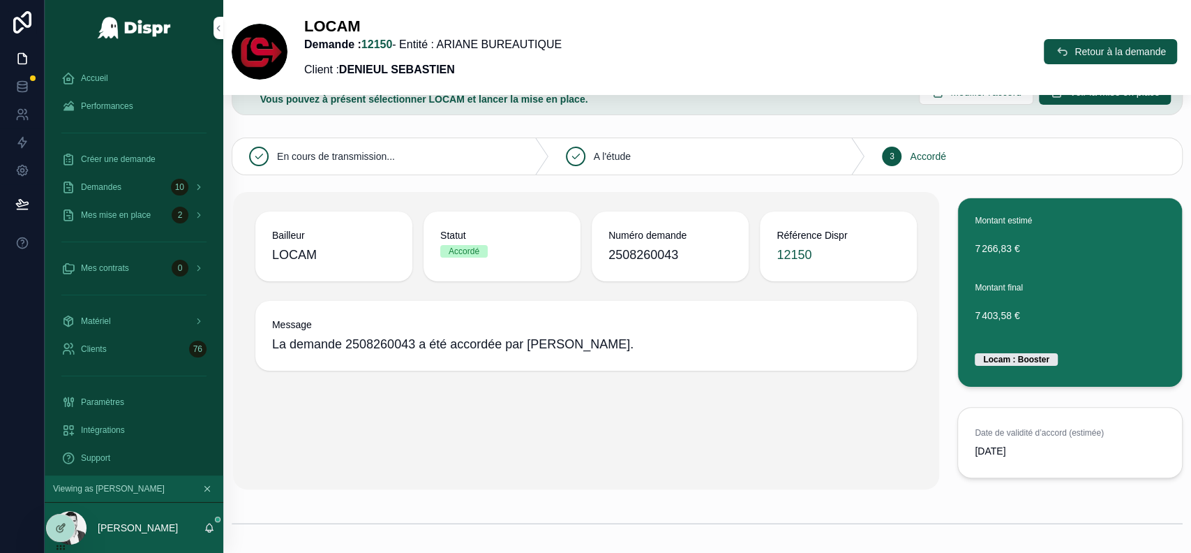
scroll to position [29, 0]
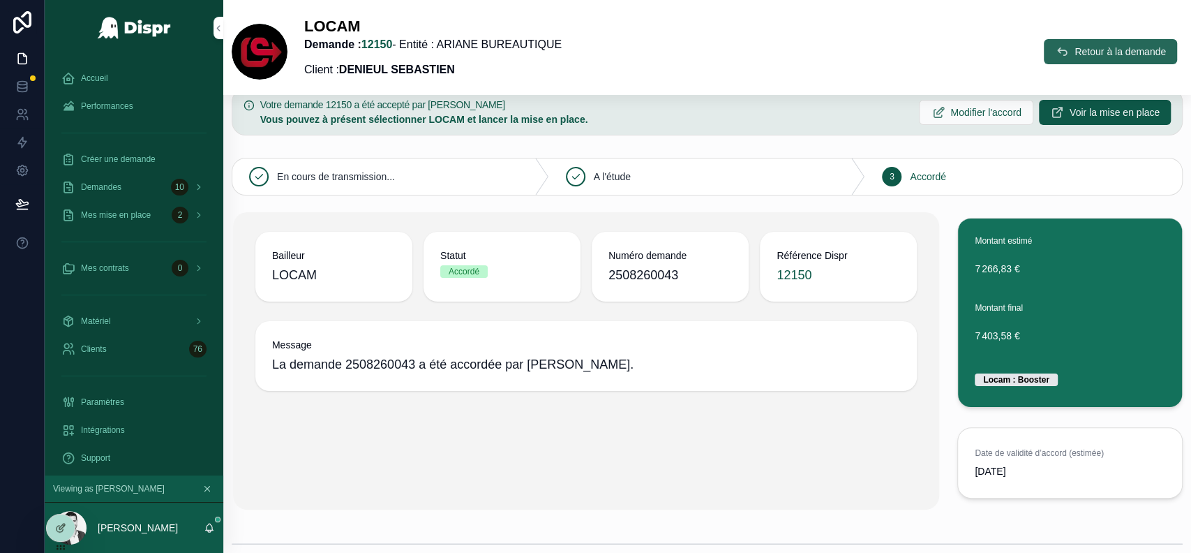
click at [1075, 48] on span "Retour à la demande" at bounding box center [1120, 52] width 91 height 14
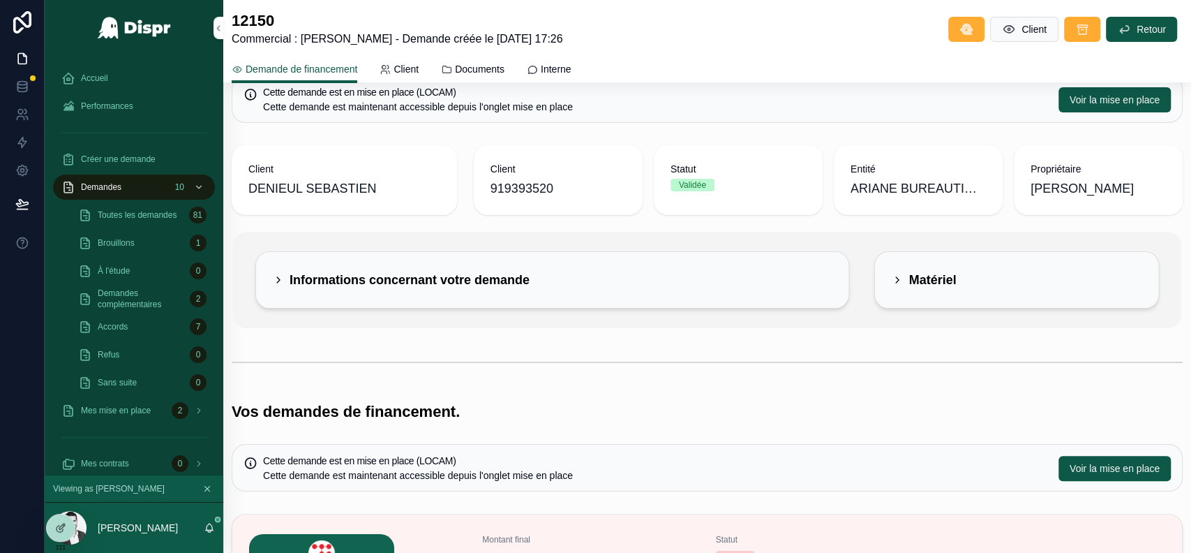
scroll to position [504, 0]
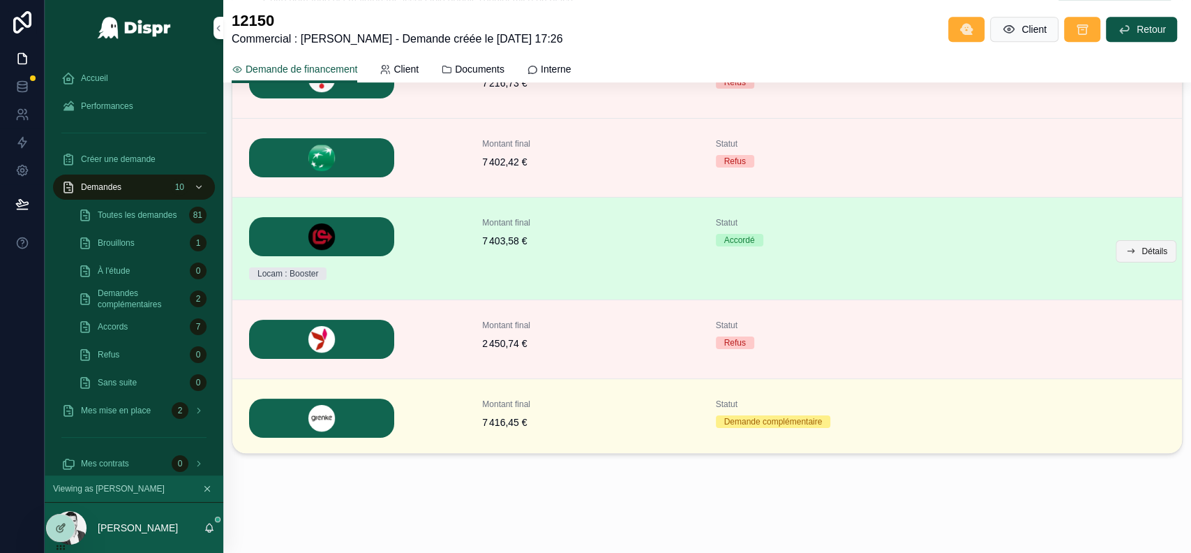
click at [1142, 246] on span "Détails" at bounding box center [1155, 251] width 26 height 11
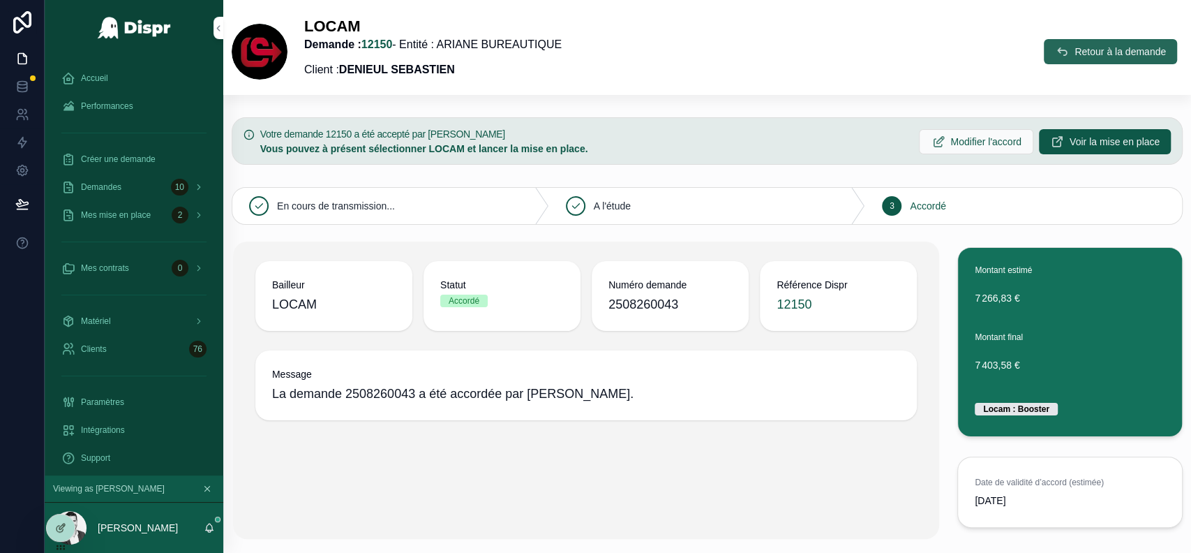
click at [1045, 51] on button "Retour à la demande" at bounding box center [1110, 51] width 133 height 25
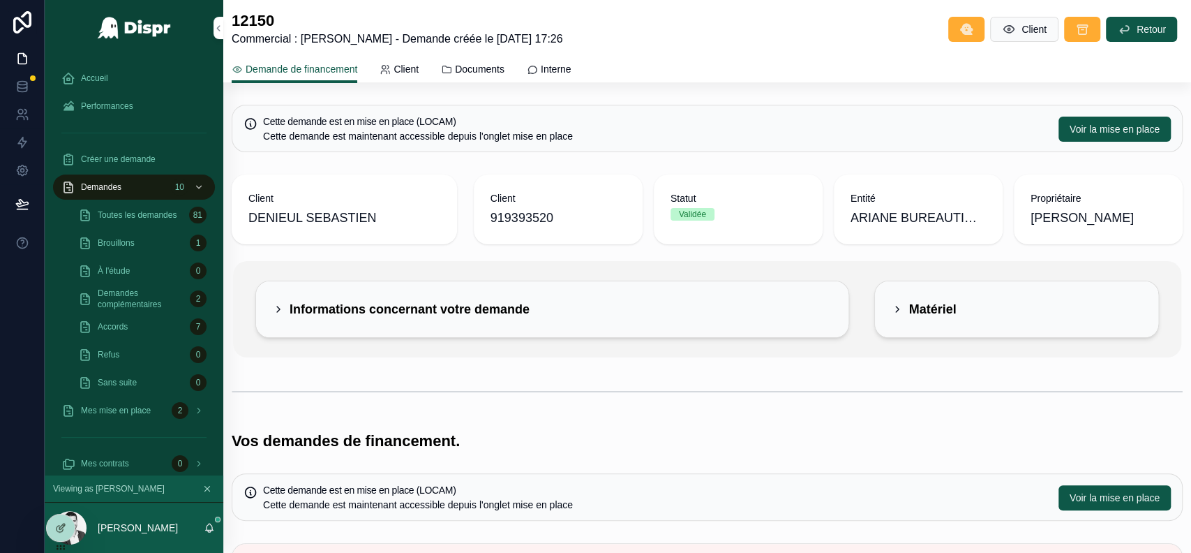
click at [495, 65] on span "Documents" at bounding box center [480, 69] width 50 height 14
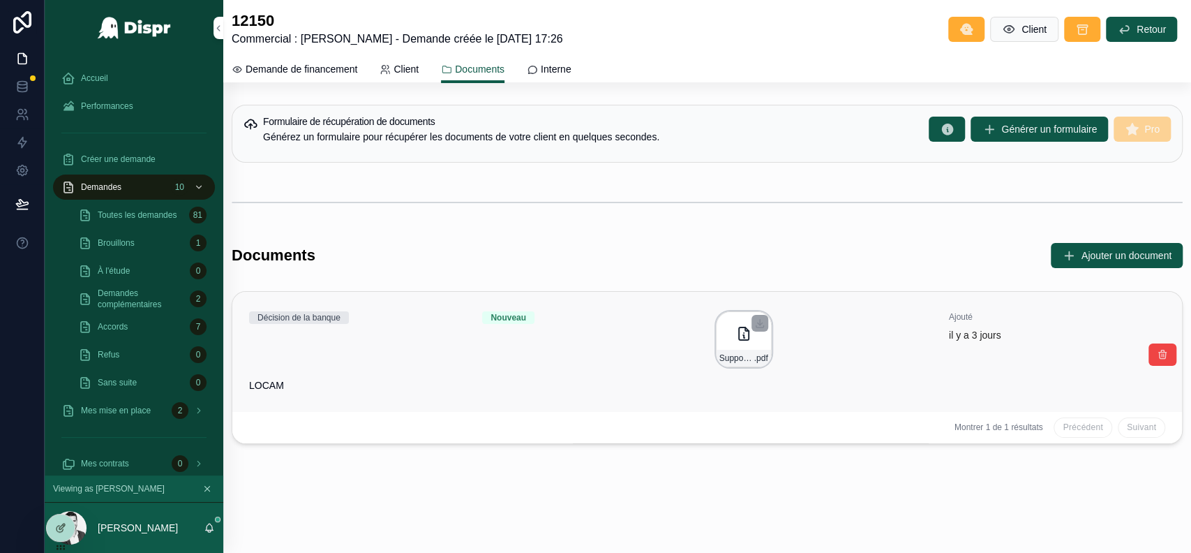
click at [735, 331] on icon "scrollable content" at bounding box center [743, 333] width 17 height 17
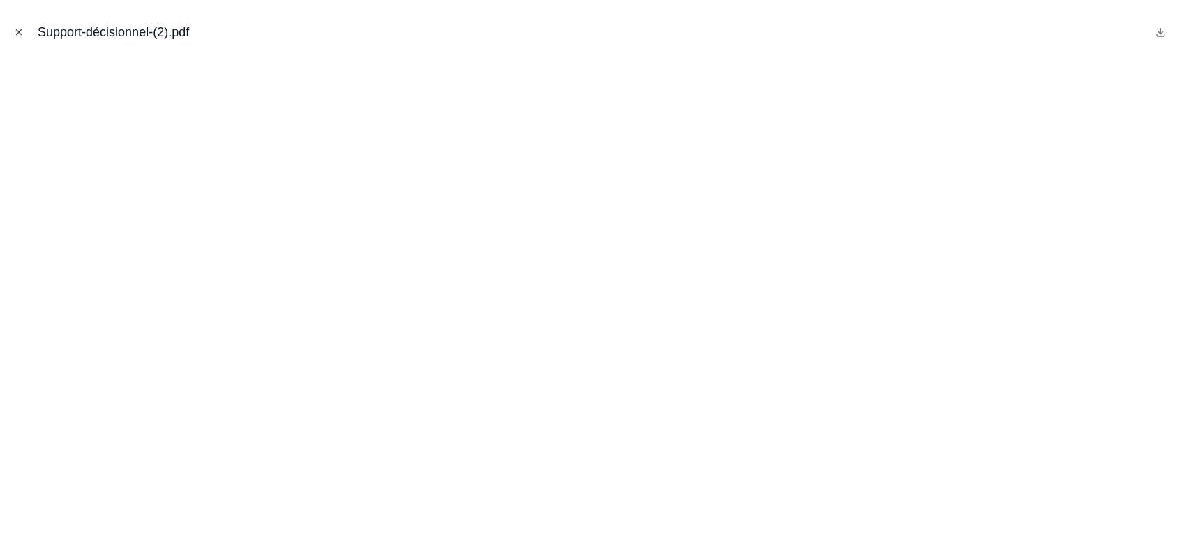
click at [19, 33] on icon "Close modal" at bounding box center [19, 32] width 10 height 10
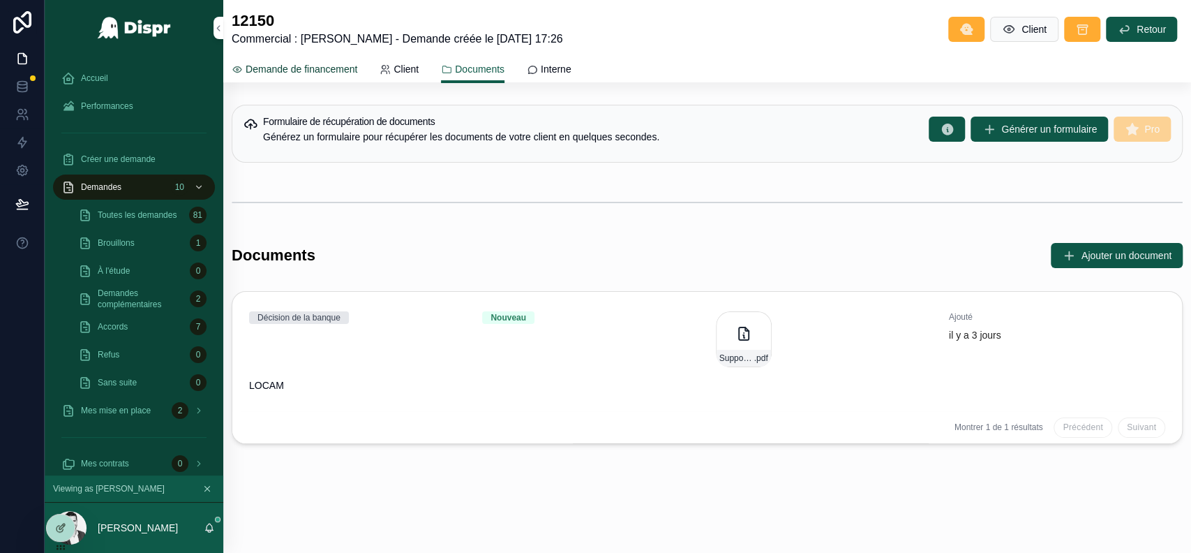
click at [284, 59] on link "Demande de financement" at bounding box center [295, 71] width 126 height 28
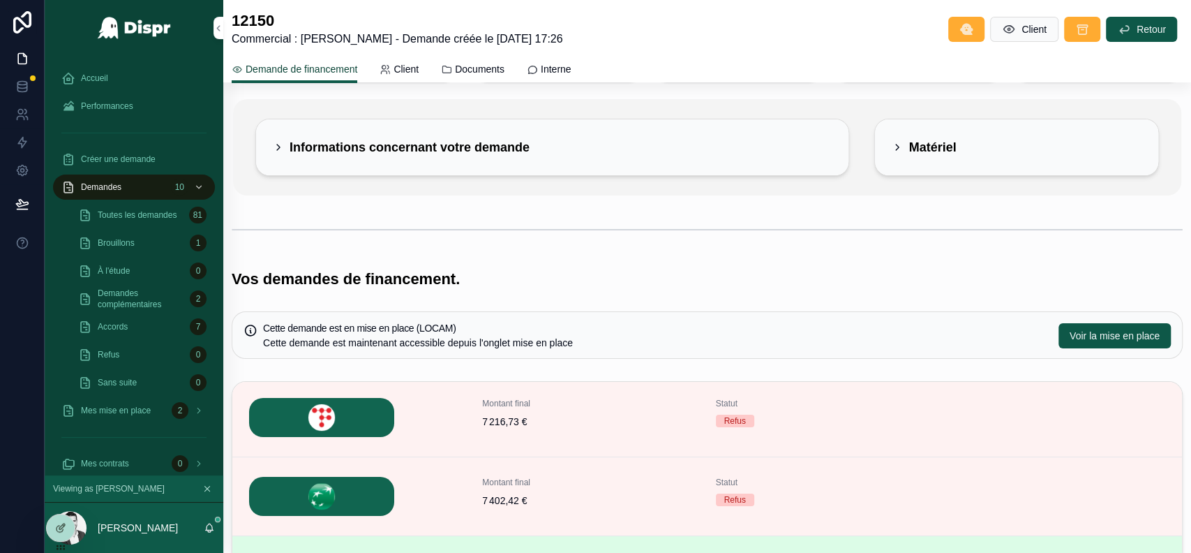
scroll to position [161, 0]
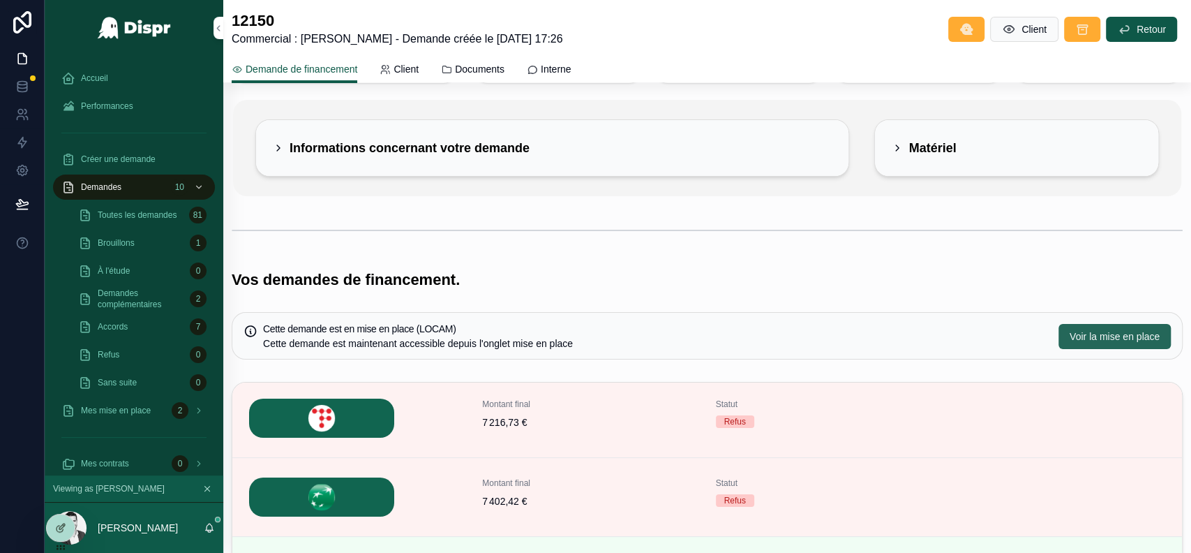
click at [1090, 334] on span "Voir la mise en place" at bounding box center [1115, 336] width 90 height 14
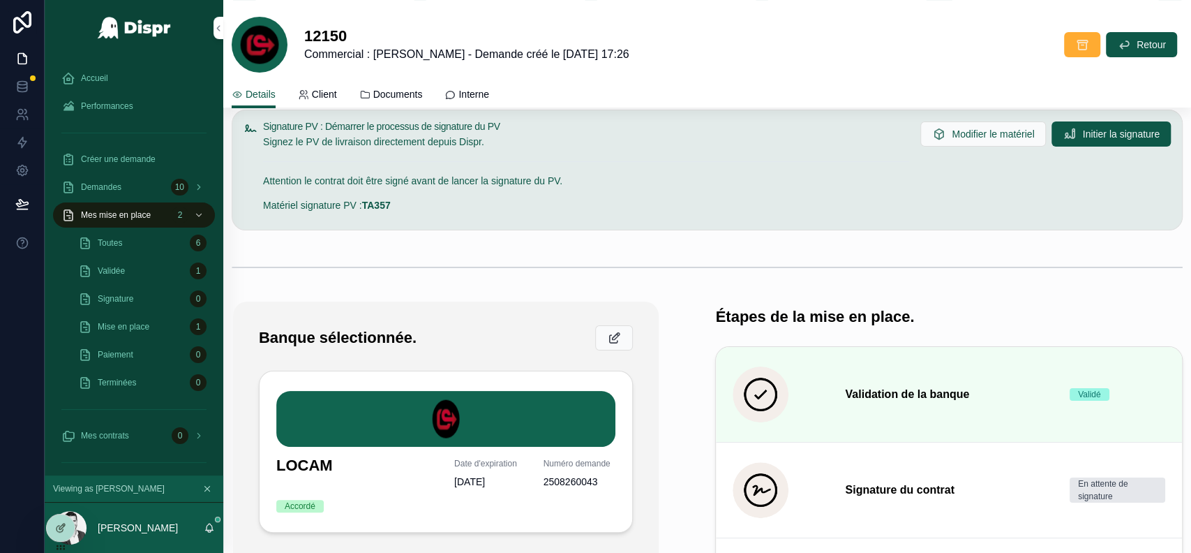
scroll to position [201, 0]
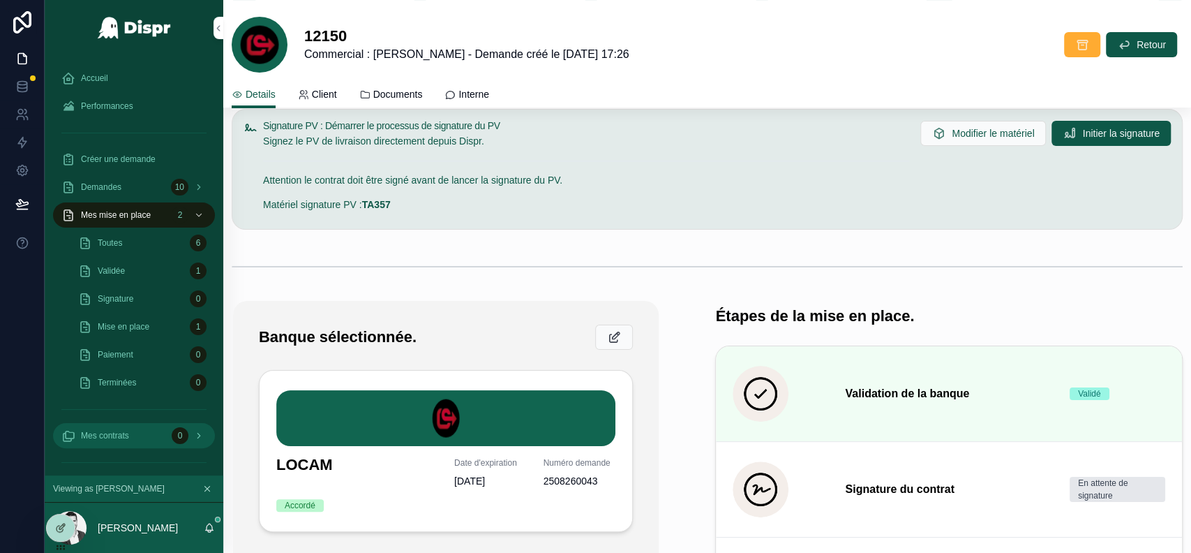
click at [126, 434] on span "Mes contrats" at bounding box center [105, 435] width 48 height 11
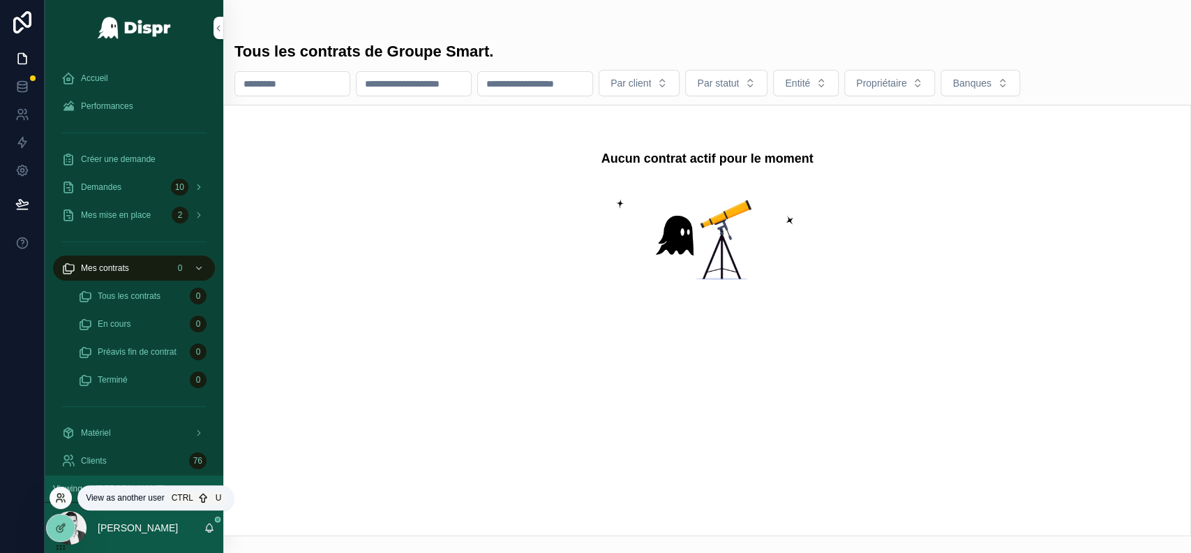
click at [64, 496] on icon at bounding box center [60, 497] width 11 height 11
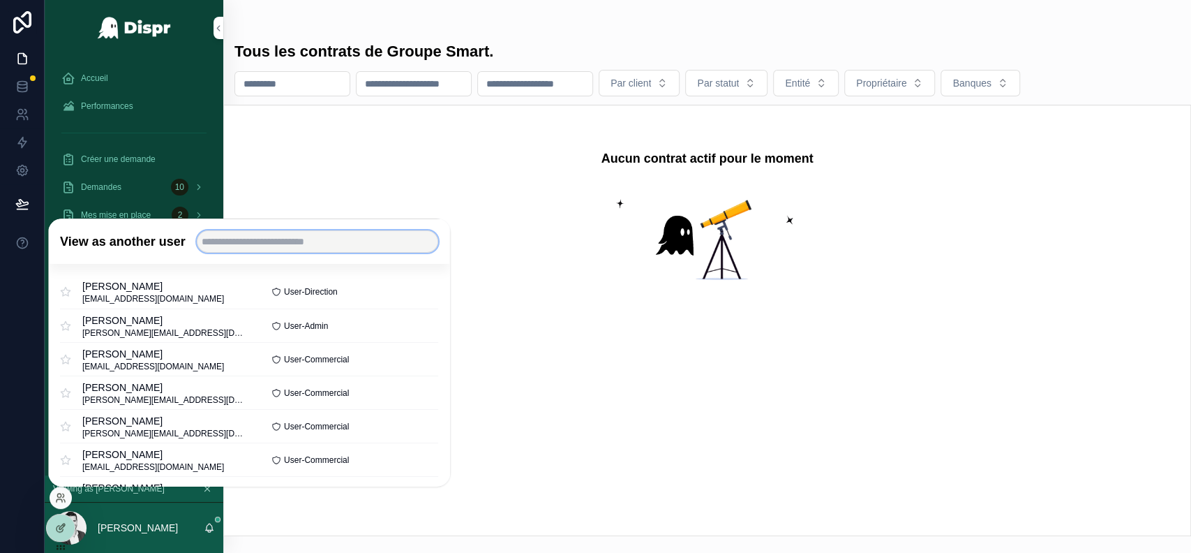
click at [304, 237] on input "text" at bounding box center [317, 241] width 241 height 22
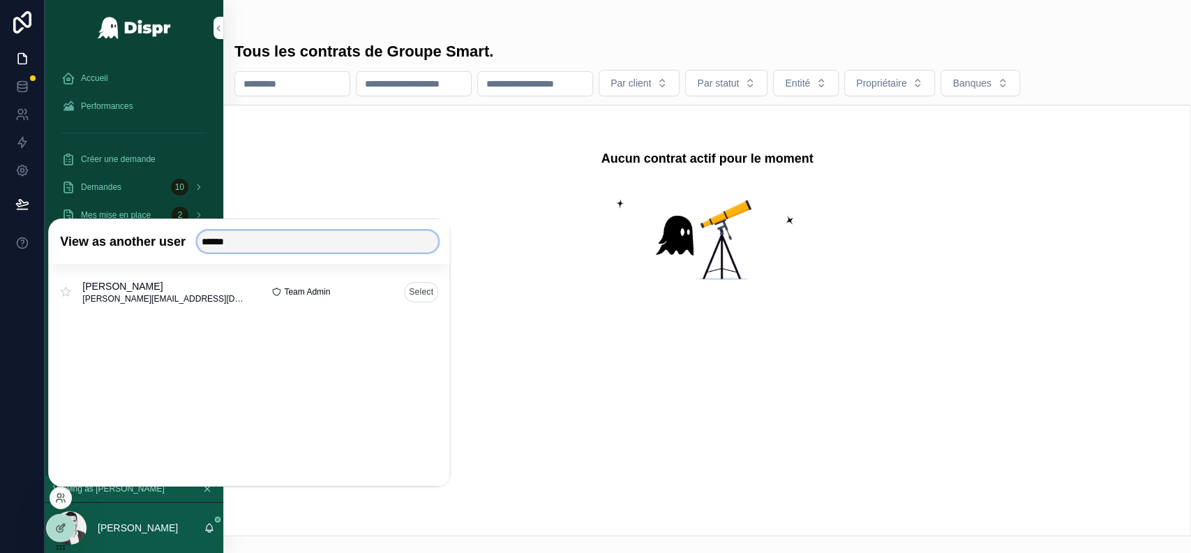
type input "******"
click at [425, 297] on button "Select" at bounding box center [421, 291] width 34 height 20
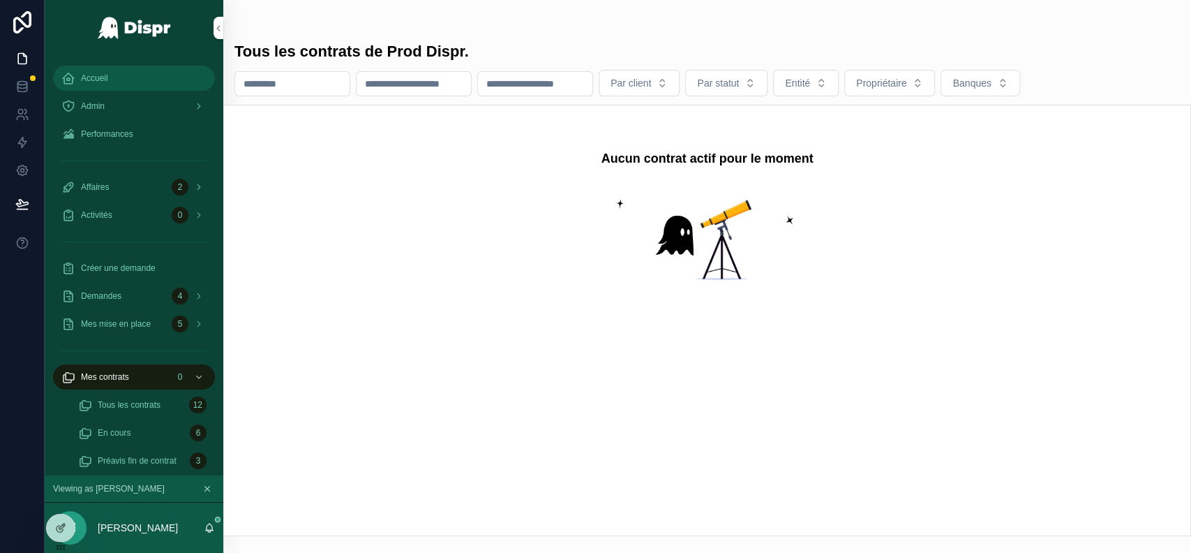
click at [100, 72] on div "Accueil" at bounding box center [133, 78] width 145 height 22
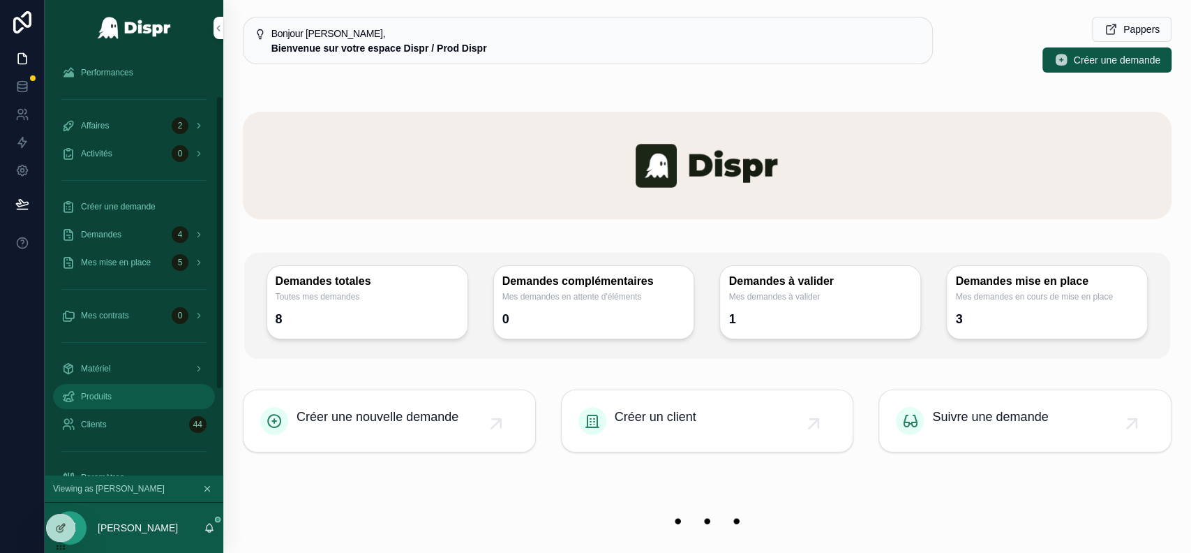
scroll to position [55, 0]
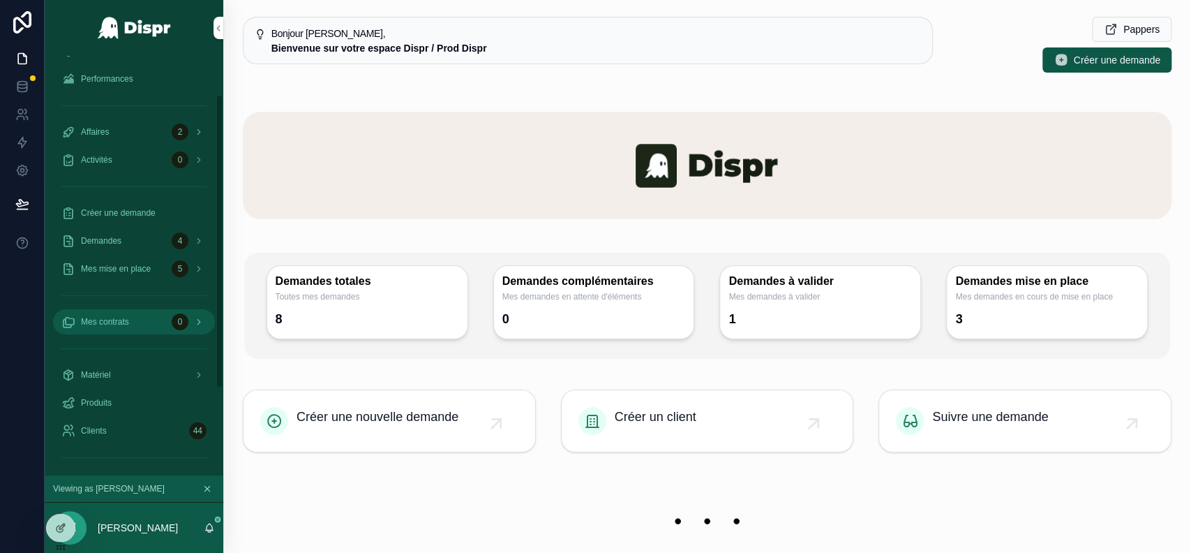
click at [148, 325] on div "Mes contrats 0" at bounding box center [133, 322] width 145 height 22
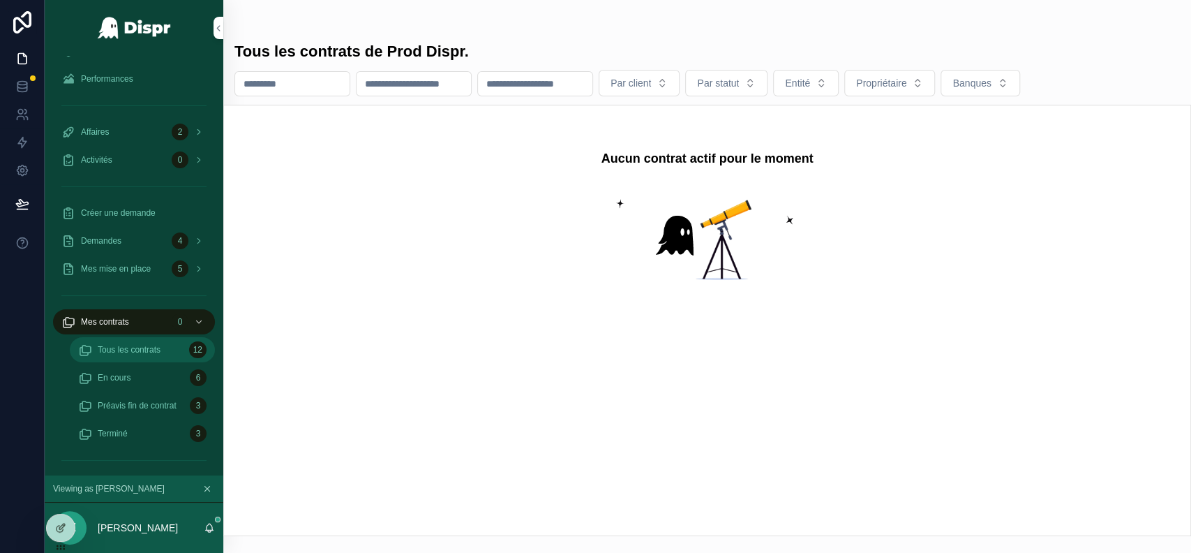
click at [151, 354] on span "Tous les contrats" at bounding box center [129, 349] width 63 height 11
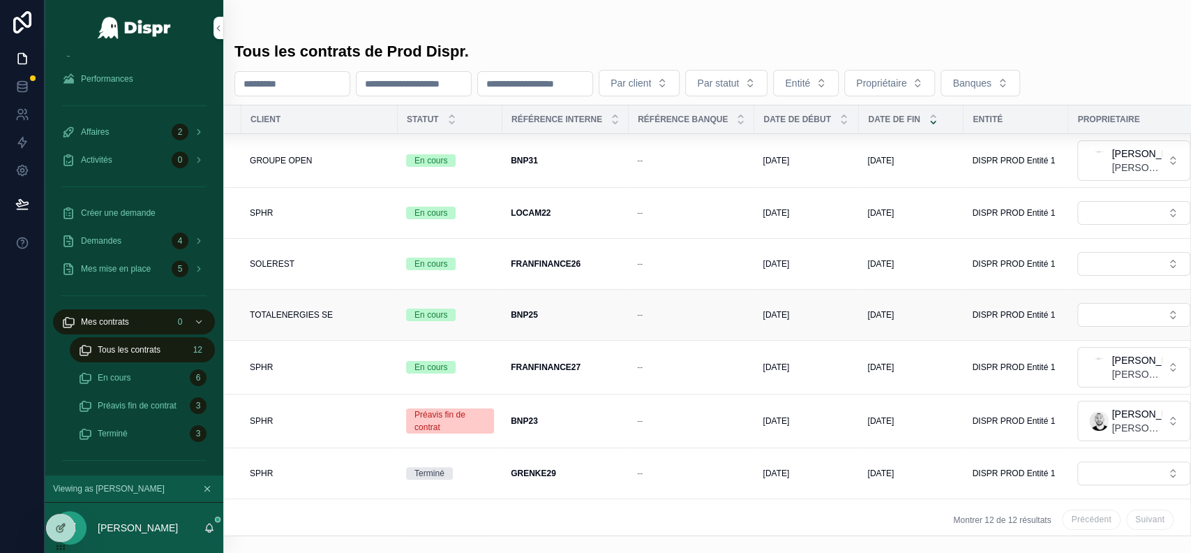
scroll to position [0, 240]
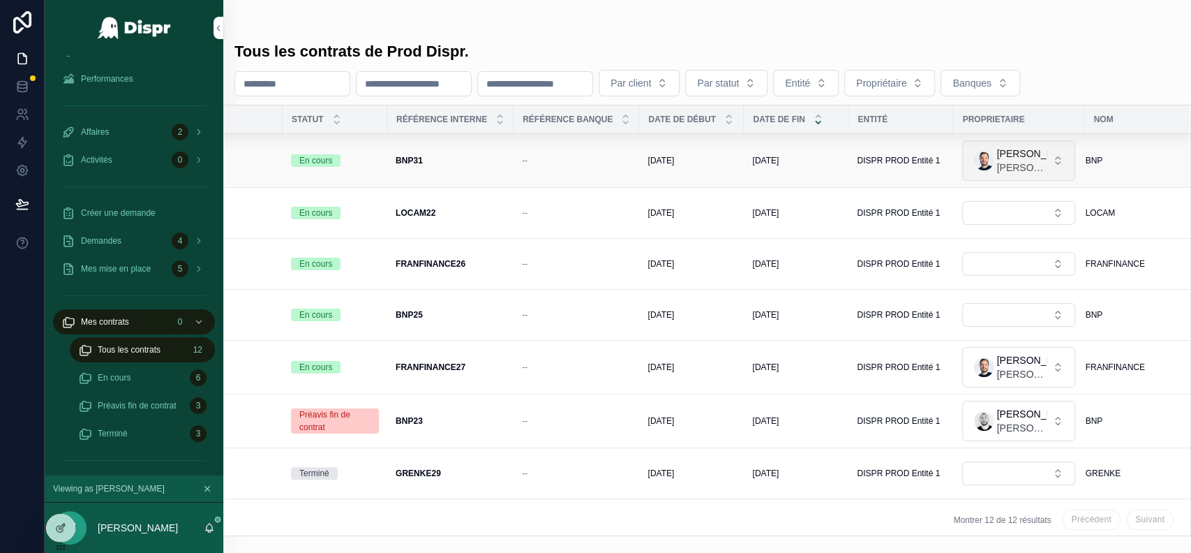
click at [1031, 156] on span "[PERSON_NAME]" at bounding box center [1021, 154] width 50 height 14
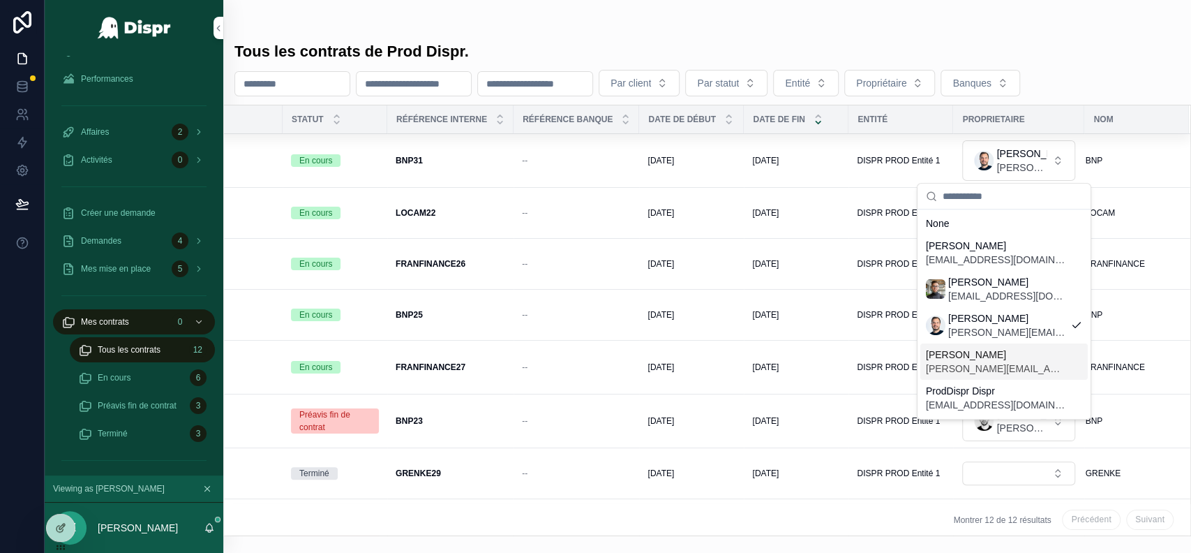
click at [986, 355] on span "[PERSON_NAME]" at bounding box center [996, 355] width 140 height 14
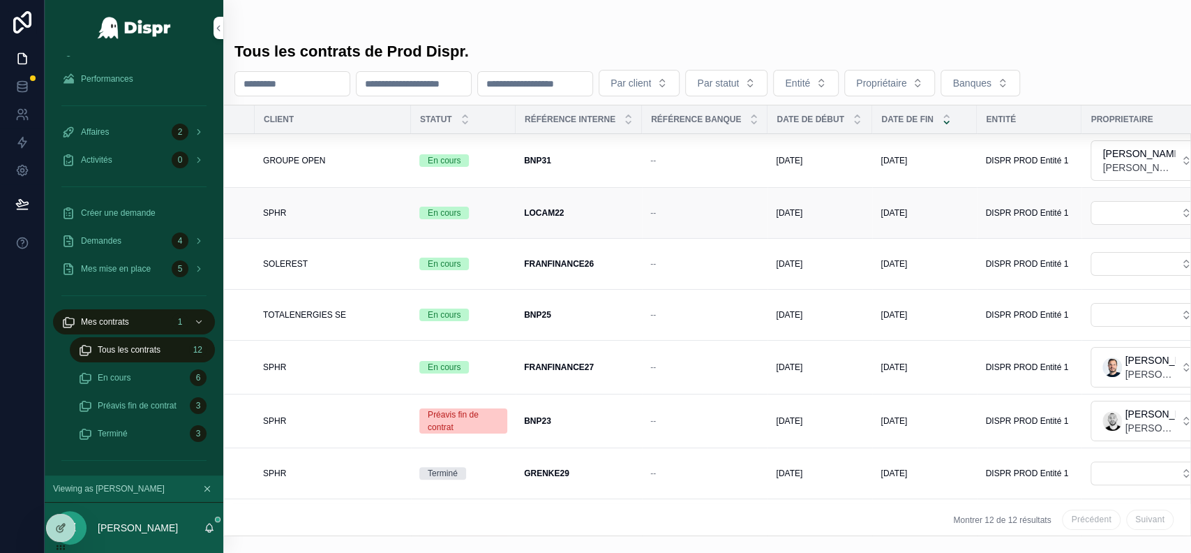
scroll to position [0, 0]
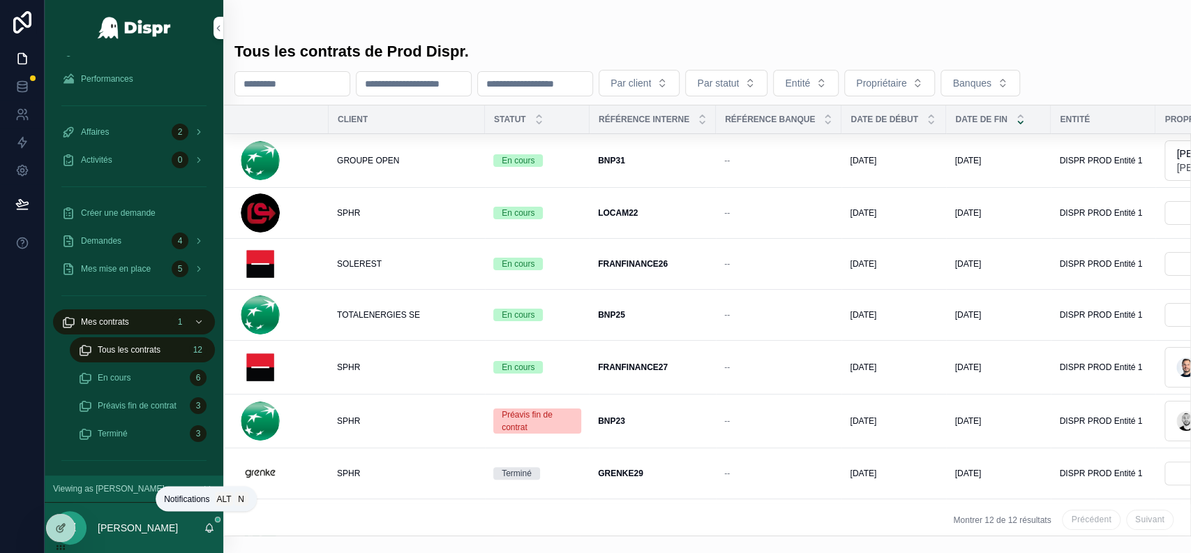
click at [209, 526] on icon "scrollable content" at bounding box center [209, 527] width 11 height 11
click at [641, 43] on div "Tous les contrats de Prod Dispr." at bounding box center [707, 52] width 946 height 20
click at [134, 410] on span "Préavis fin de contrat" at bounding box center [137, 405] width 79 height 11
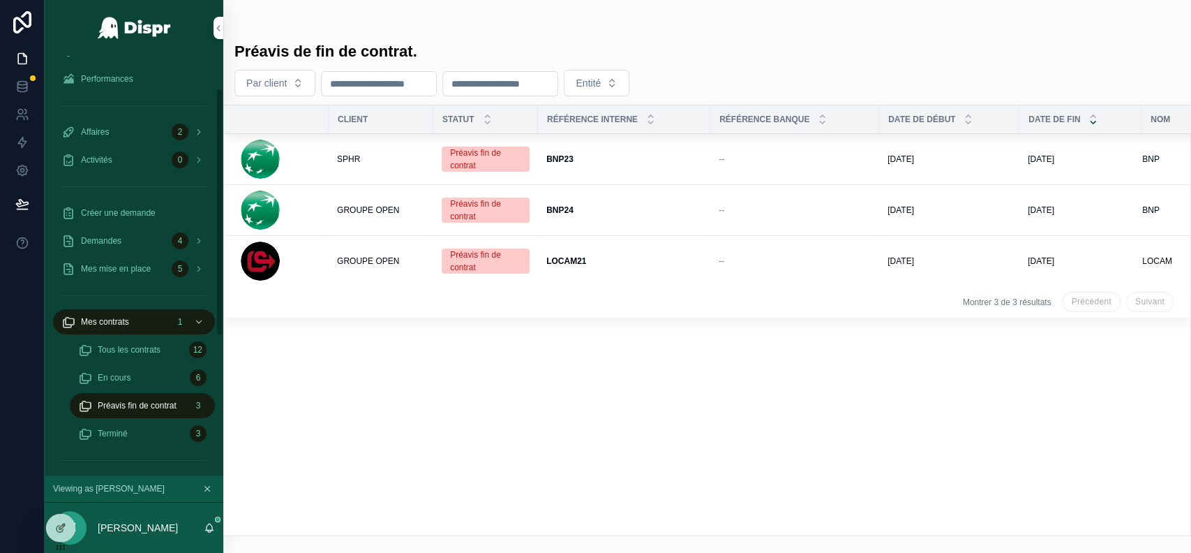
click at [174, 363] on div "Tous les contrats 12" at bounding box center [142, 350] width 162 height 28
click at [158, 348] on span "Tous les contrats" at bounding box center [129, 349] width 63 height 11
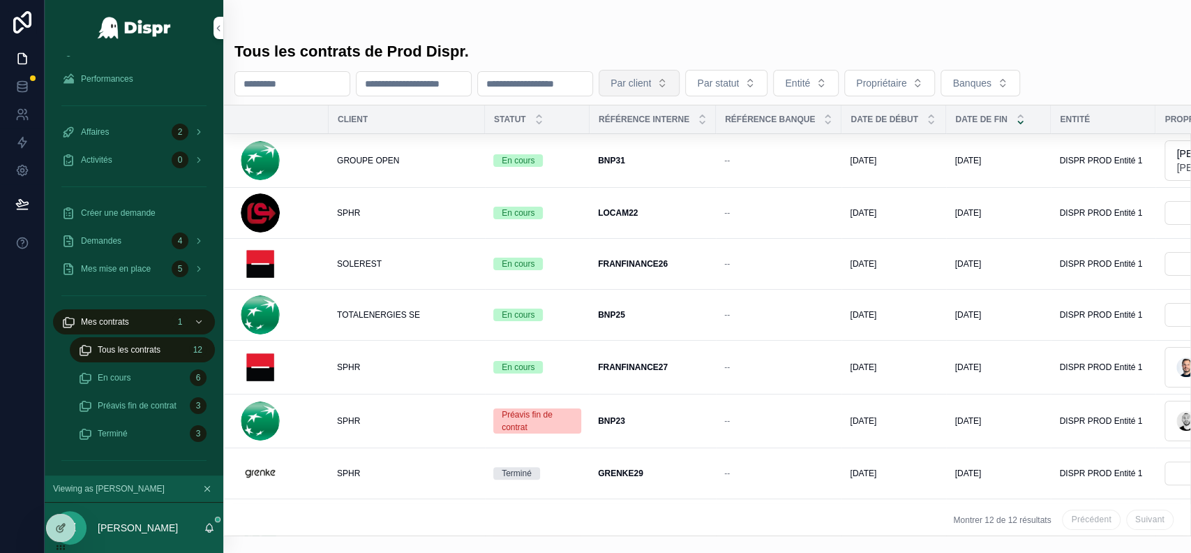
click at [680, 91] on button "Par client" at bounding box center [639, 83] width 81 height 27
click at [991, 88] on span "Banques" at bounding box center [971, 83] width 38 height 14
click at [839, 85] on button "Entité" at bounding box center [806, 83] width 66 height 27
click at [739, 89] on span "Par statut" at bounding box center [718, 83] width 42 height 14
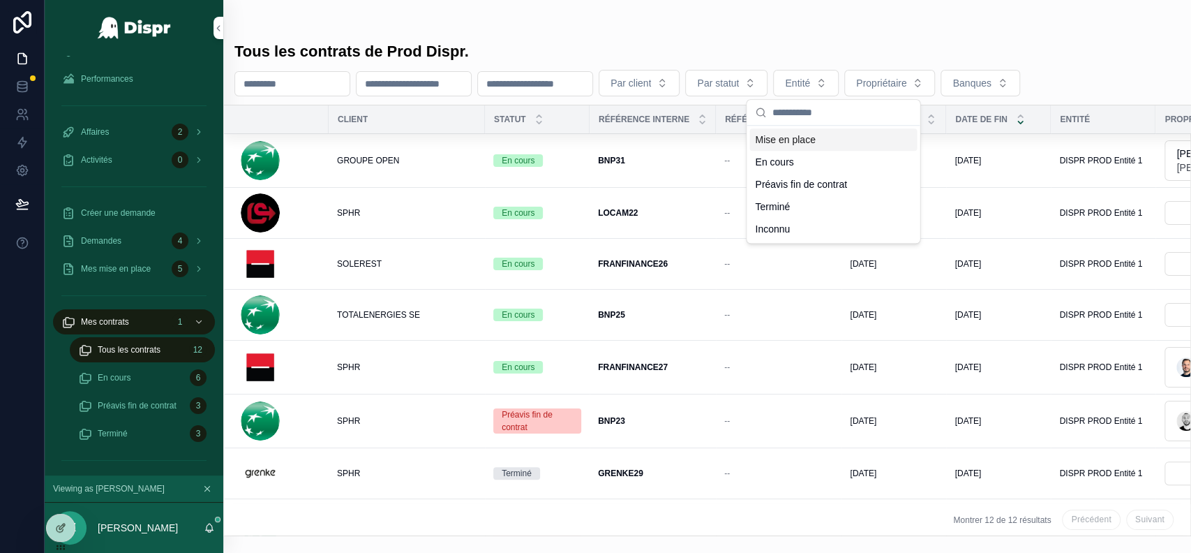
click at [837, 43] on div "Tous les contrats de Prod Dispr." at bounding box center [707, 52] width 946 height 20
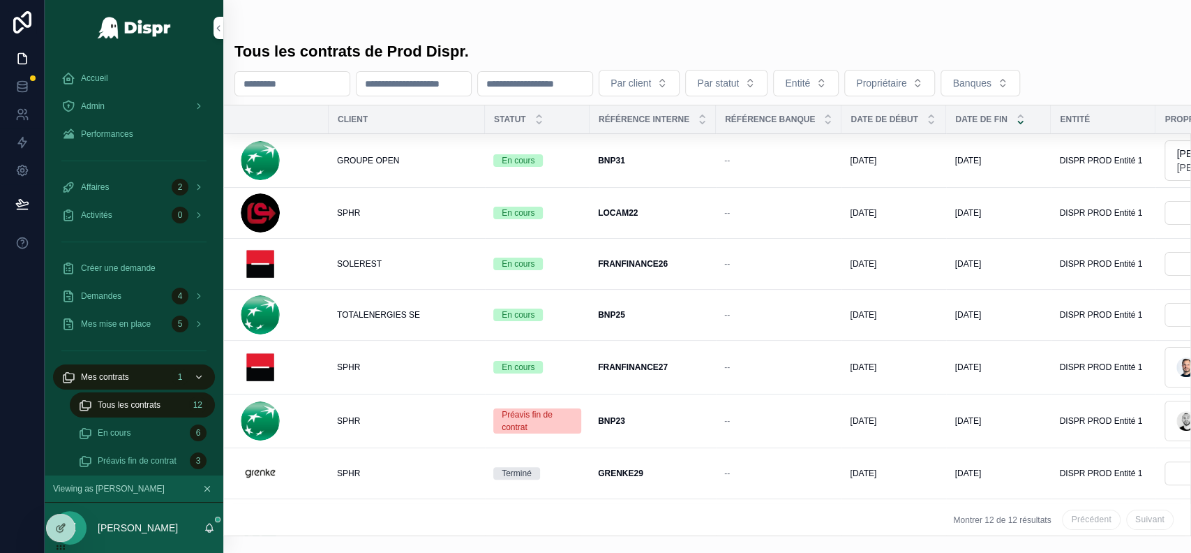
click at [205, 378] on div "1" at bounding box center [189, 377] width 35 height 22
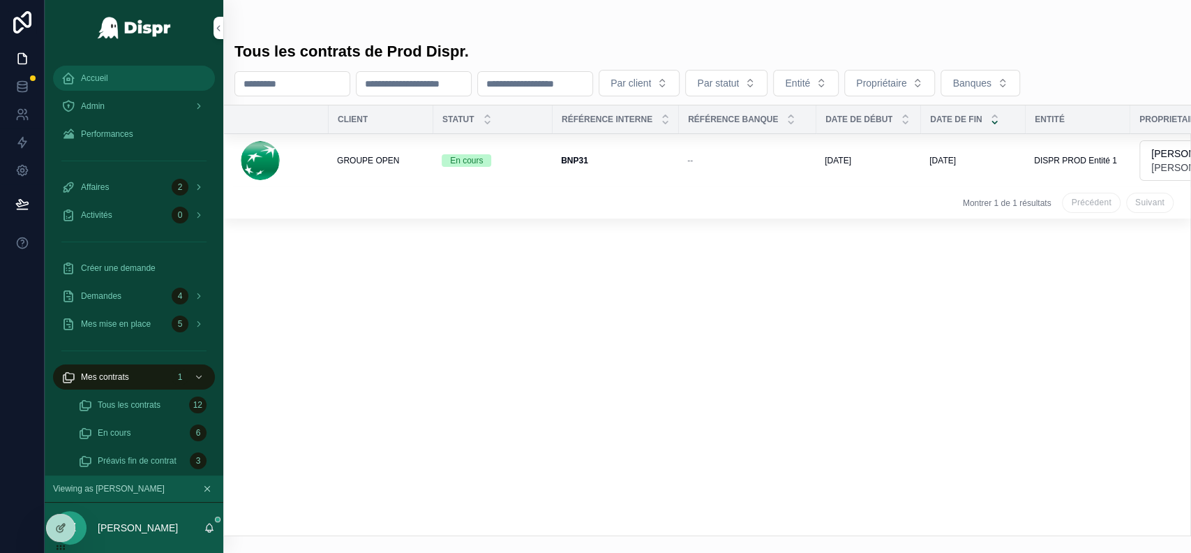
click at [112, 79] on div "Accueil" at bounding box center [133, 78] width 145 height 22
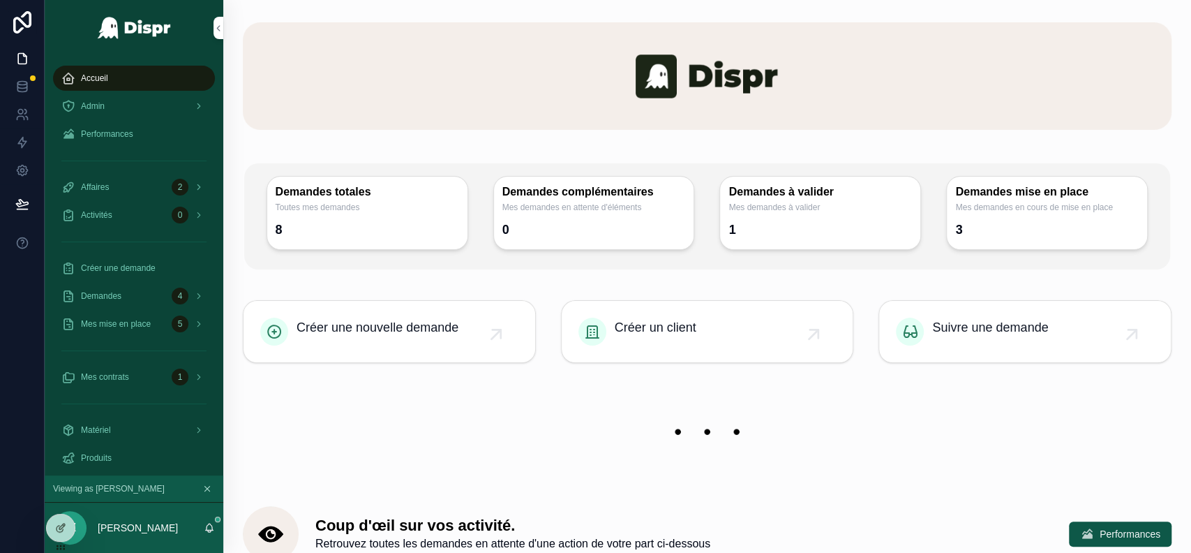
scroll to position [89, 0]
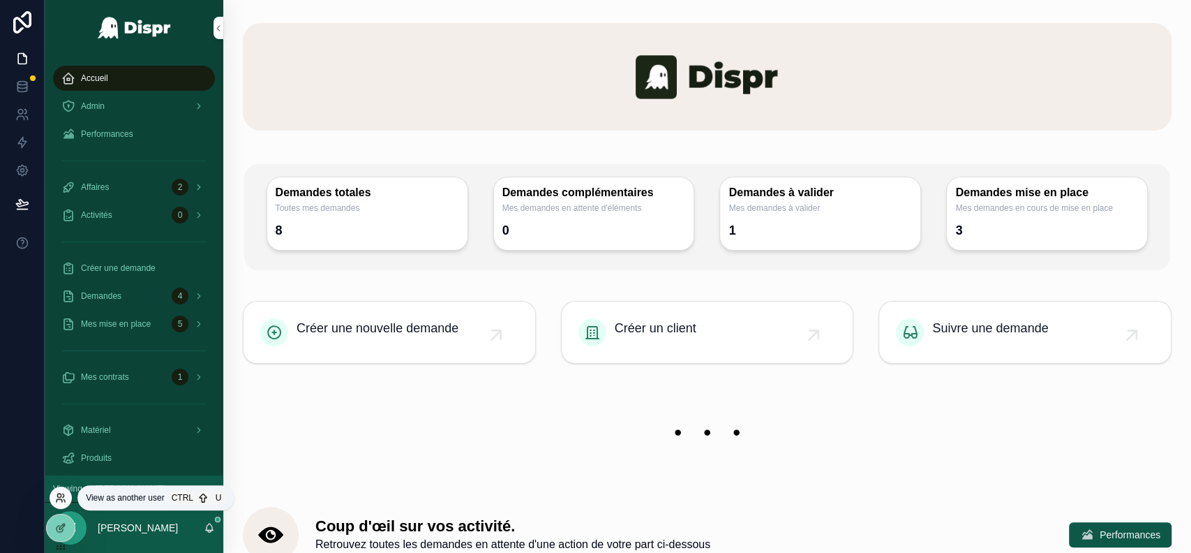
click at [56, 498] on icon at bounding box center [60, 497] width 11 height 11
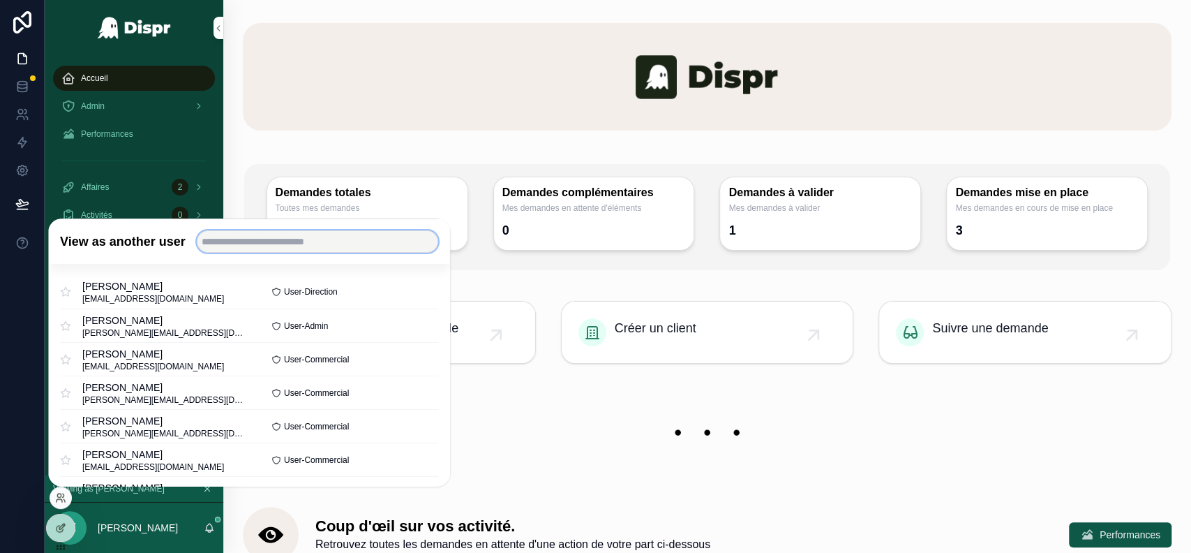
click at [273, 239] on input "text" at bounding box center [317, 241] width 241 height 22
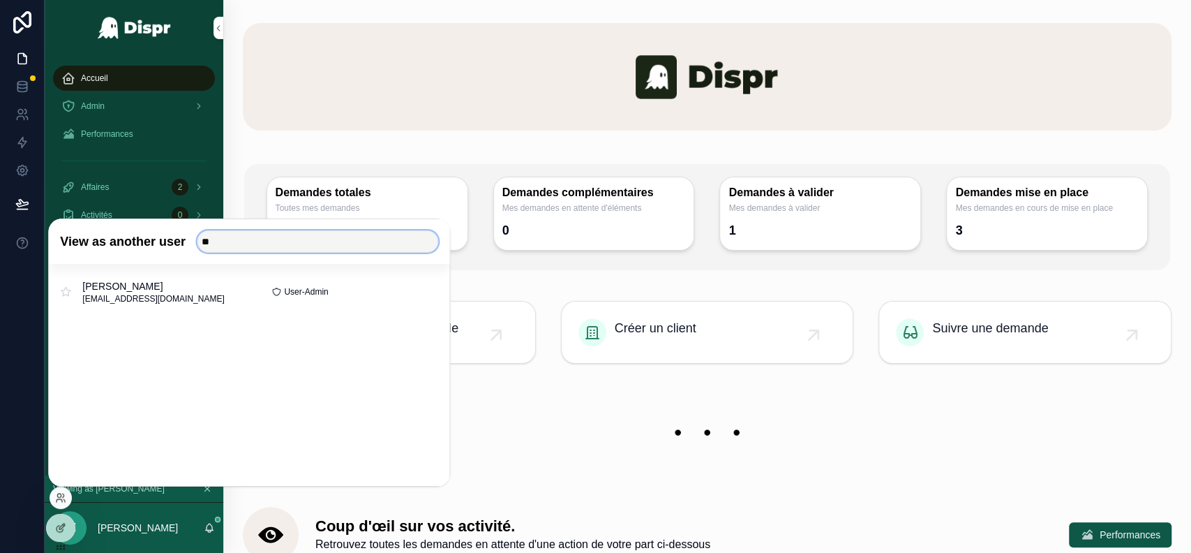
type input "*"
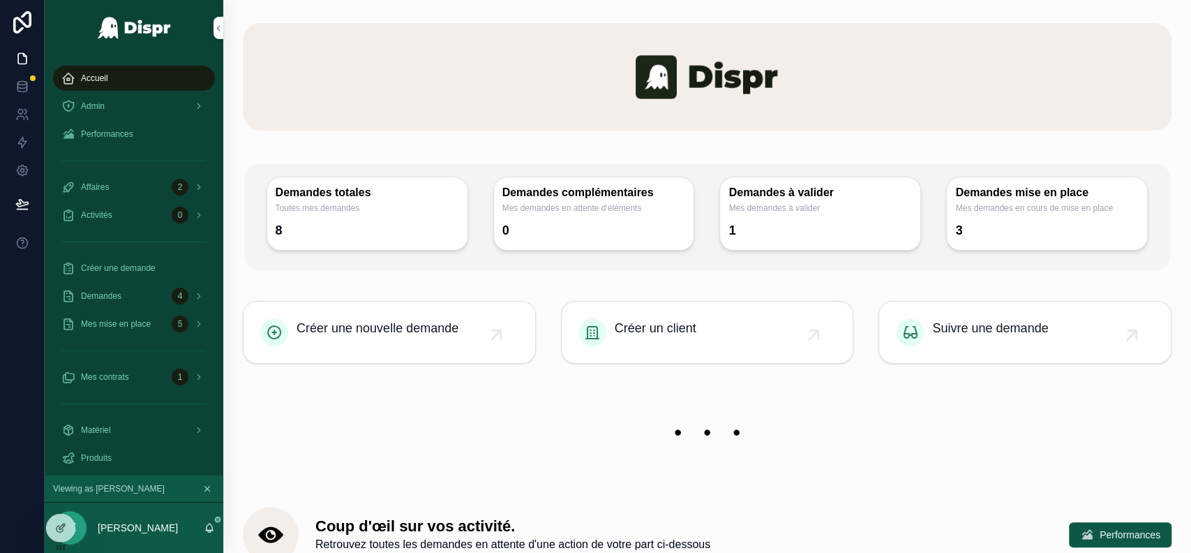
click at [253, 142] on div "scrollable content" at bounding box center [707, 76] width 929 height 141
click at [154, 104] on div "Admin" at bounding box center [133, 106] width 145 height 22
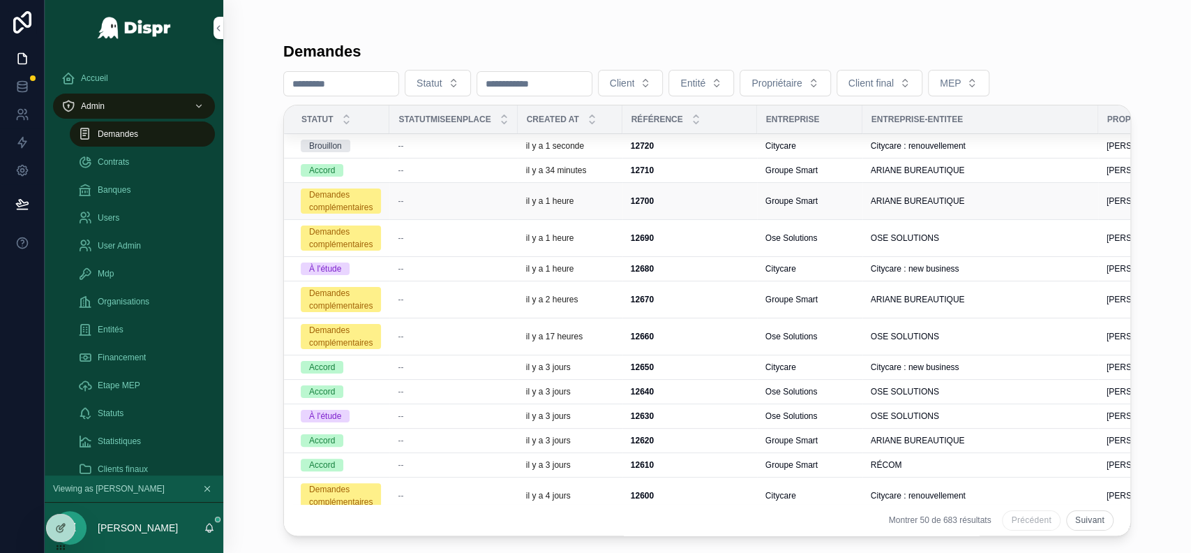
click at [426, 204] on div "--" at bounding box center [453, 200] width 111 height 11
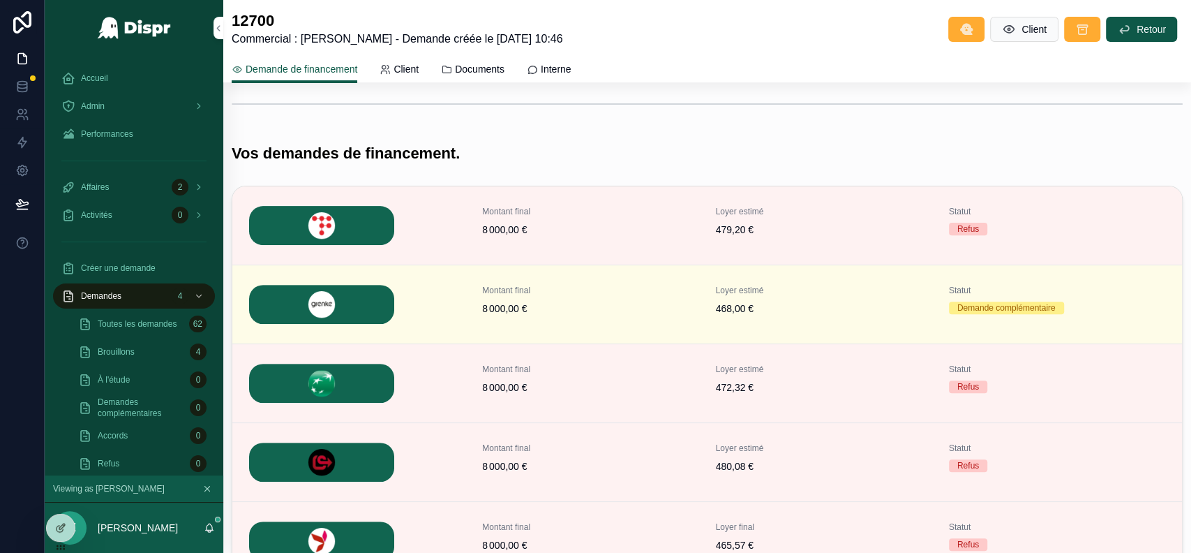
scroll to position [218, 0]
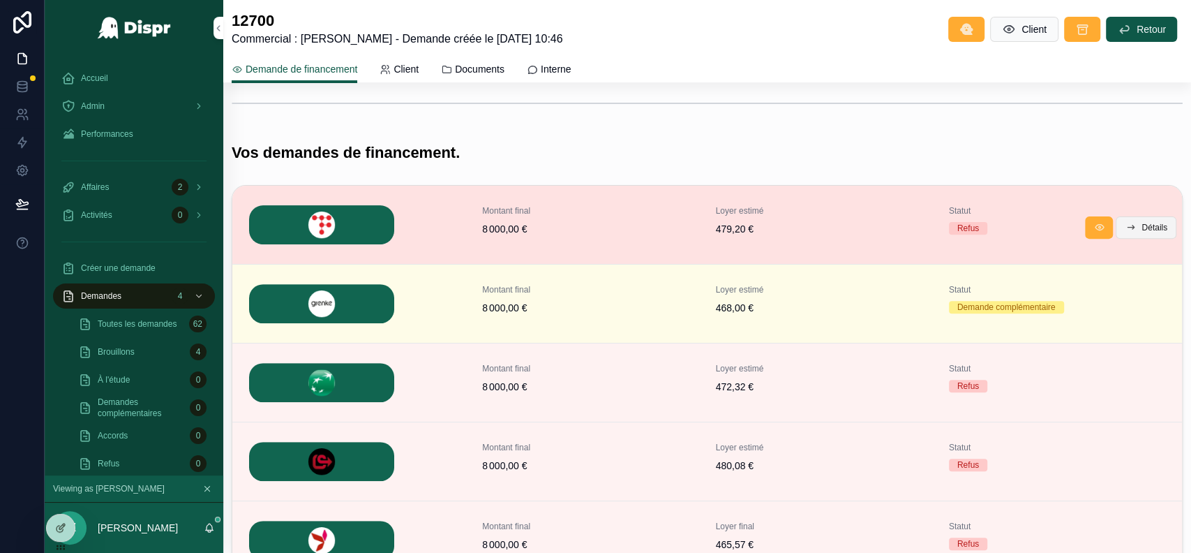
click at [1122, 231] on button "Détails" at bounding box center [1146, 227] width 61 height 22
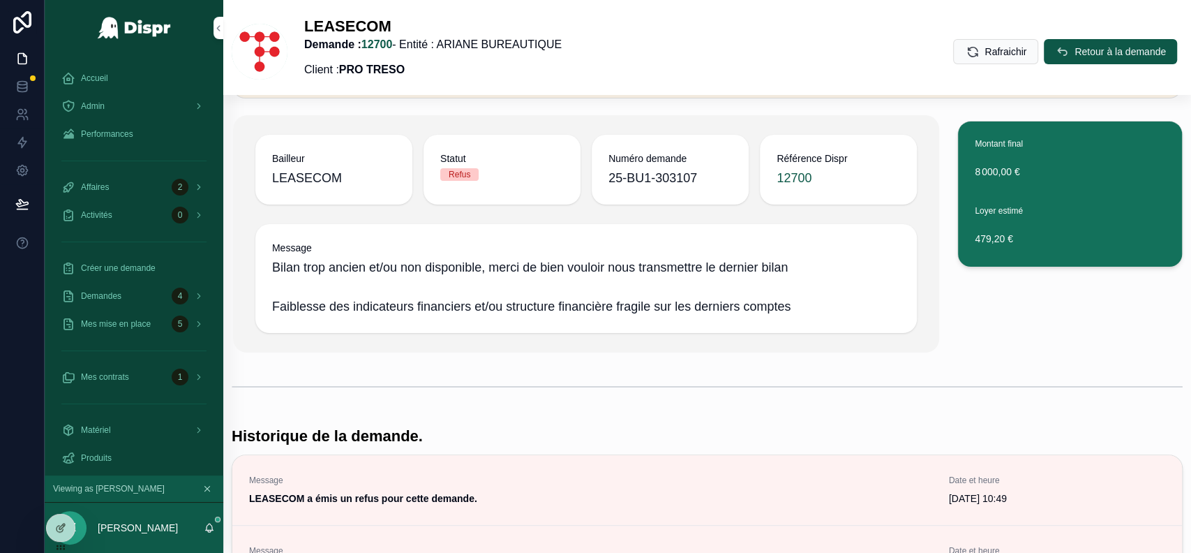
scroll to position [40, 0]
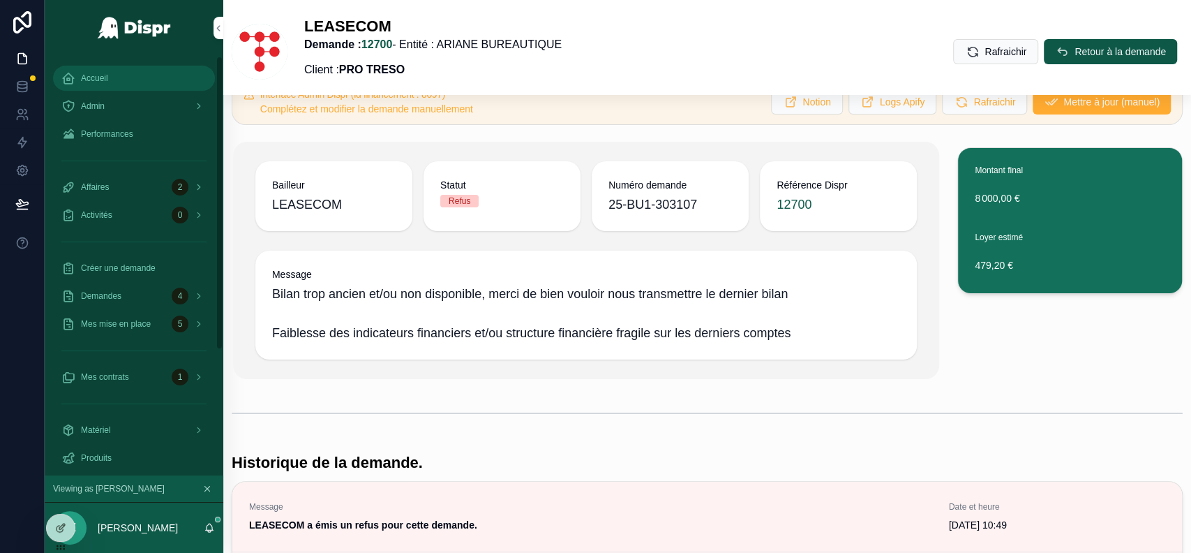
click at [113, 75] on div "Accueil" at bounding box center [133, 78] width 145 height 22
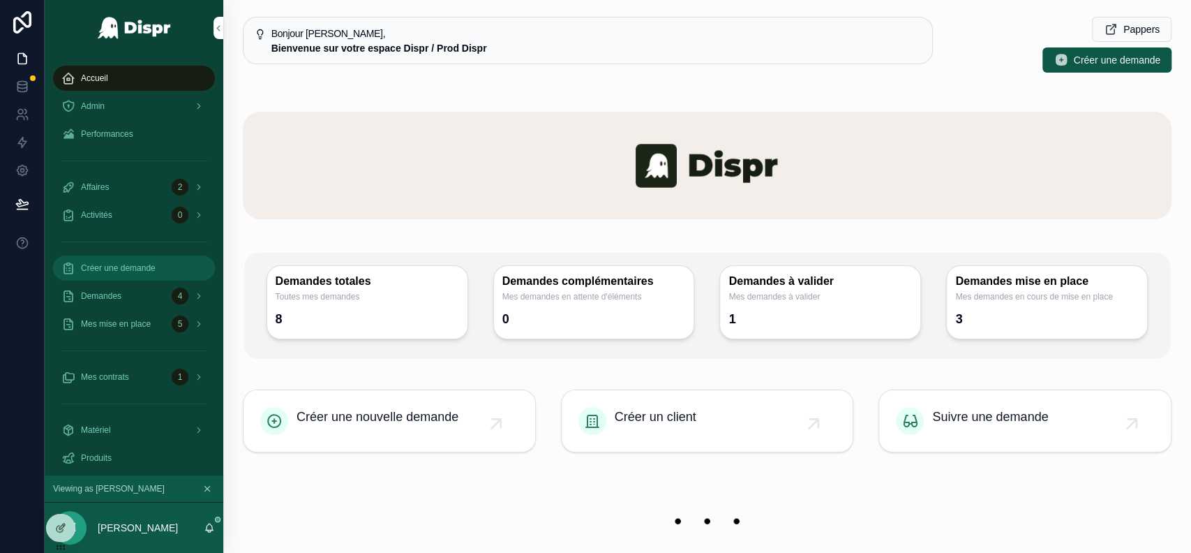
click at [169, 269] on div "Créer une demande" at bounding box center [133, 268] width 145 height 22
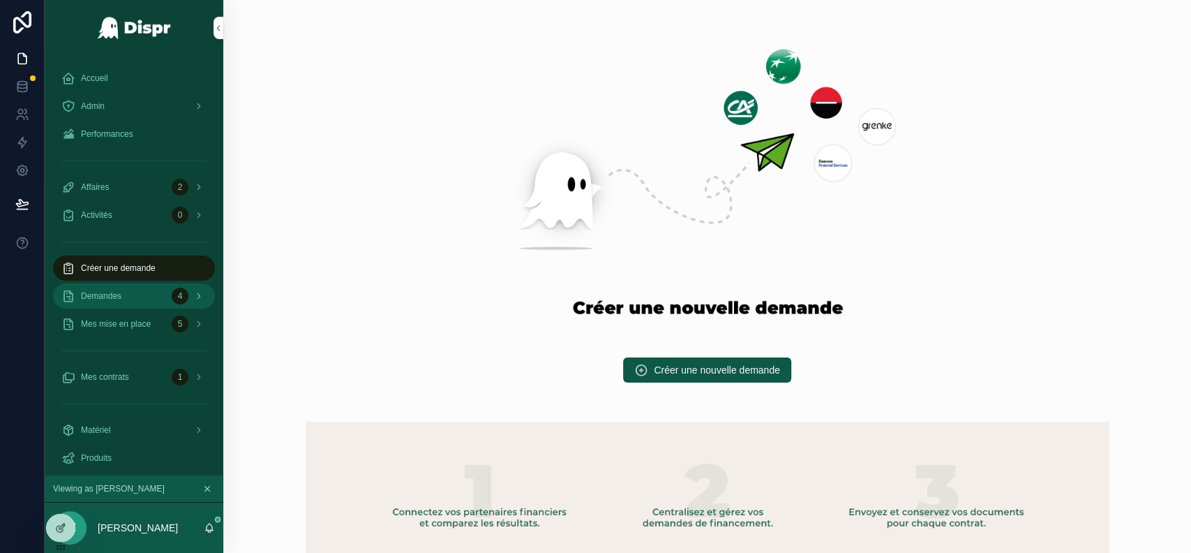
click at [149, 301] on div "Demandes 4" at bounding box center [133, 296] width 145 height 22
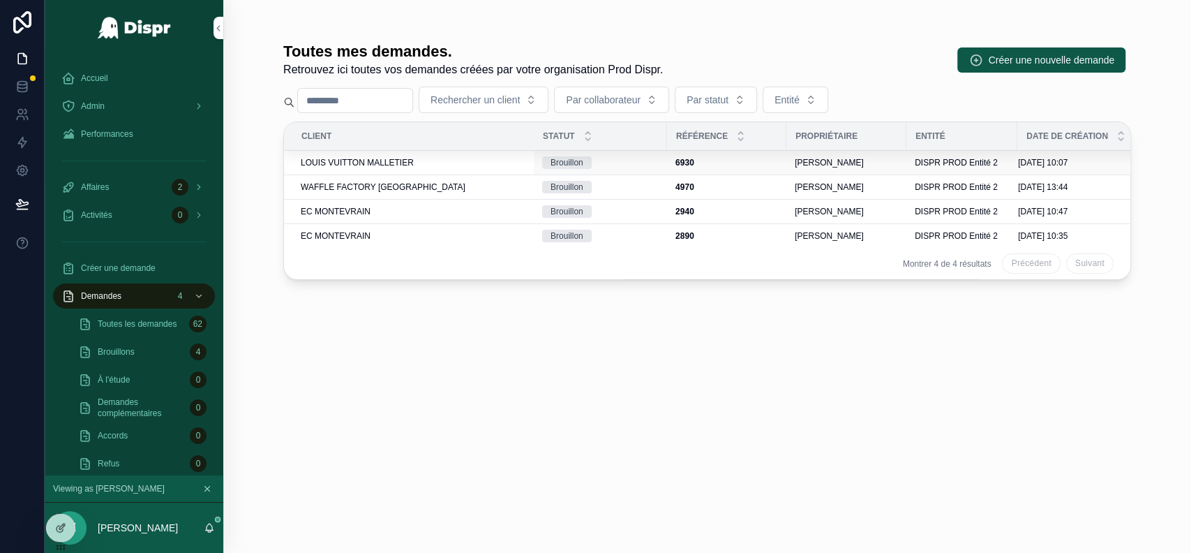
click at [437, 162] on div "LOUIS VUITTON MALLETIER" at bounding box center [413, 162] width 225 height 11
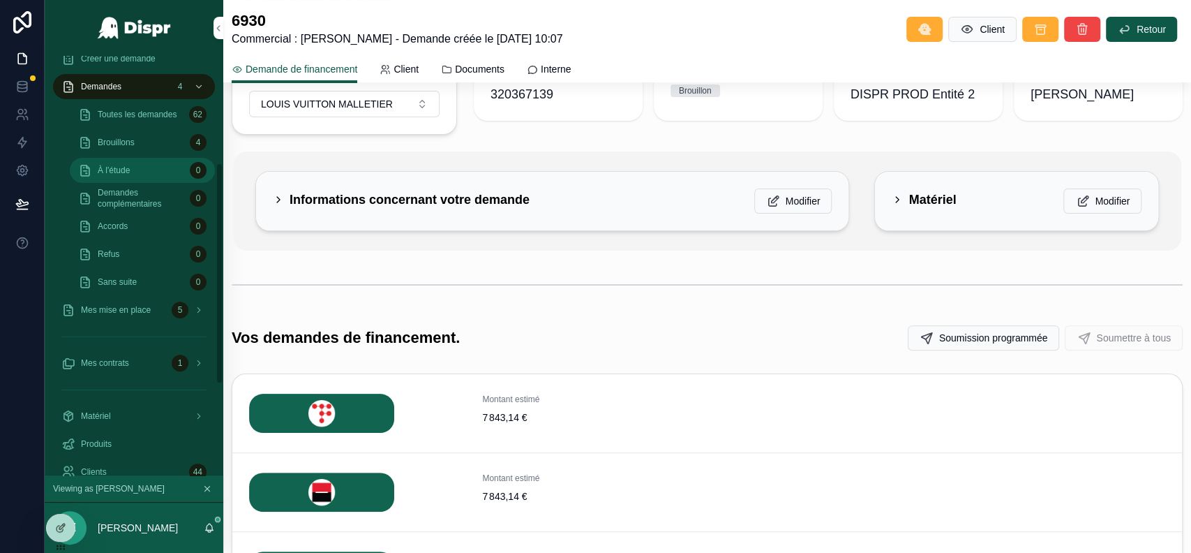
scroll to position [219, 0]
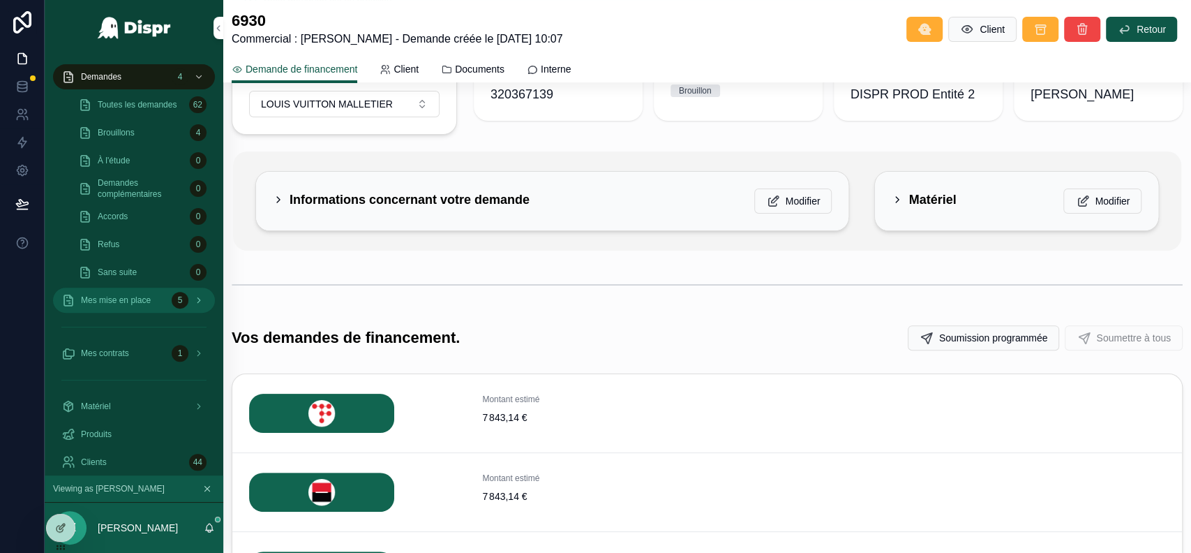
click at [163, 306] on div "Mes mise en place 5" at bounding box center [133, 300] width 145 height 22
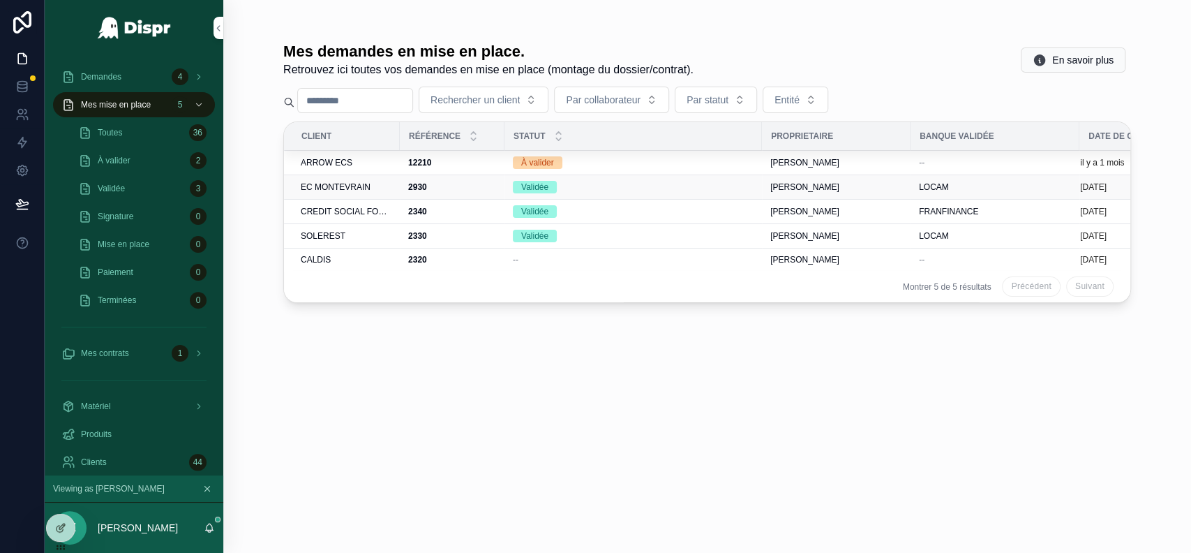
click at [440, 186] on div "2930 2930" at bounding box center [452, 186] width 88 height 11
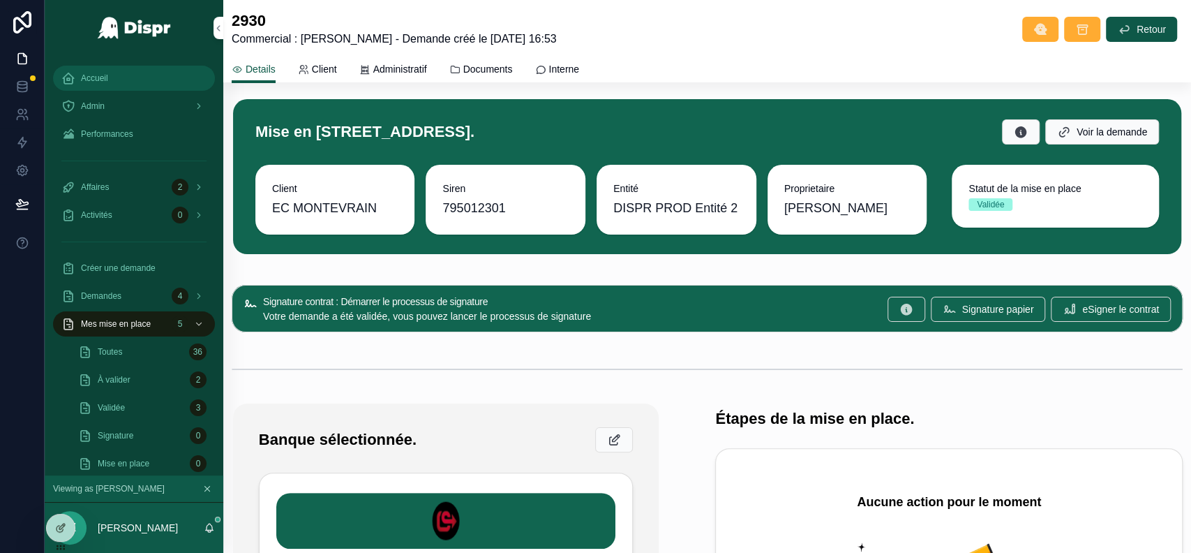
click at [116, 68] on div "Accueil" at bounding box center [133, 78] width 145 height 22
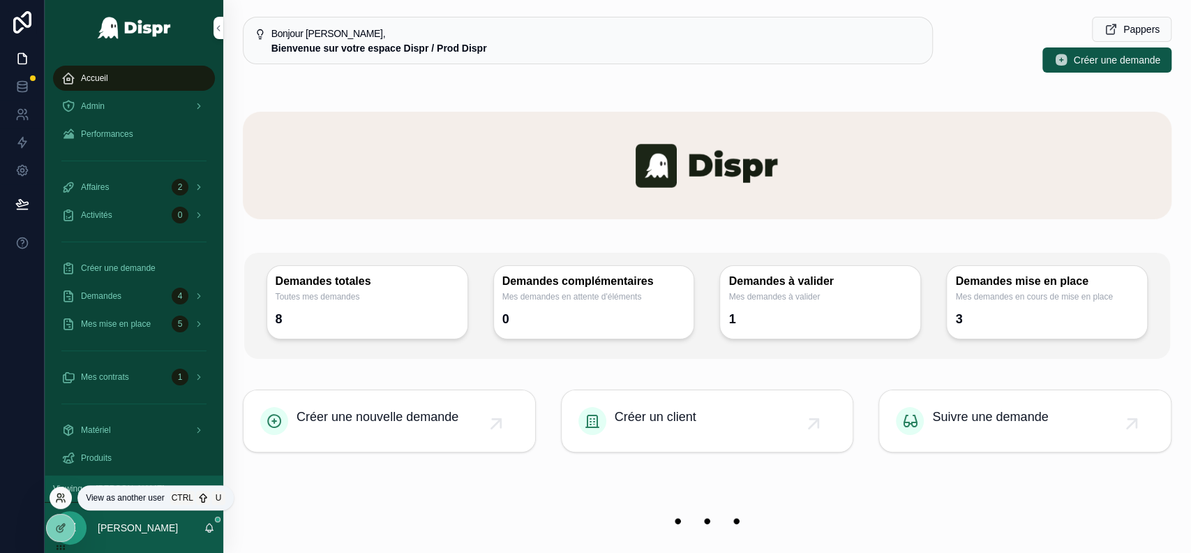
click at [57, 500] on icon at bounding box center [60, 497] width 11 height 11
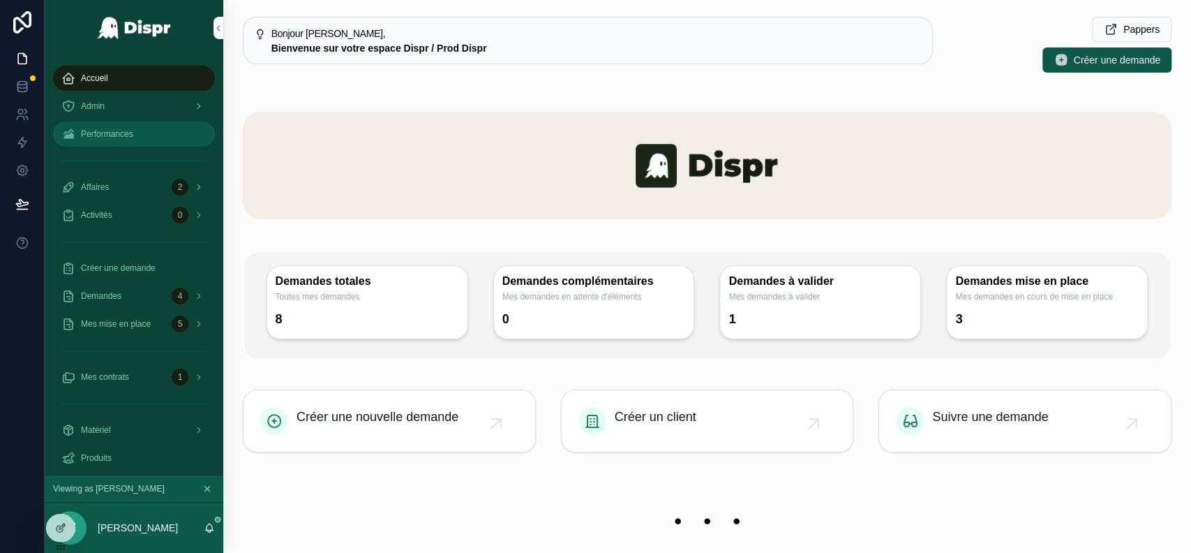
click at [160, 142] on div "Performances" at bounding box center [133, 134] width 145 height 22
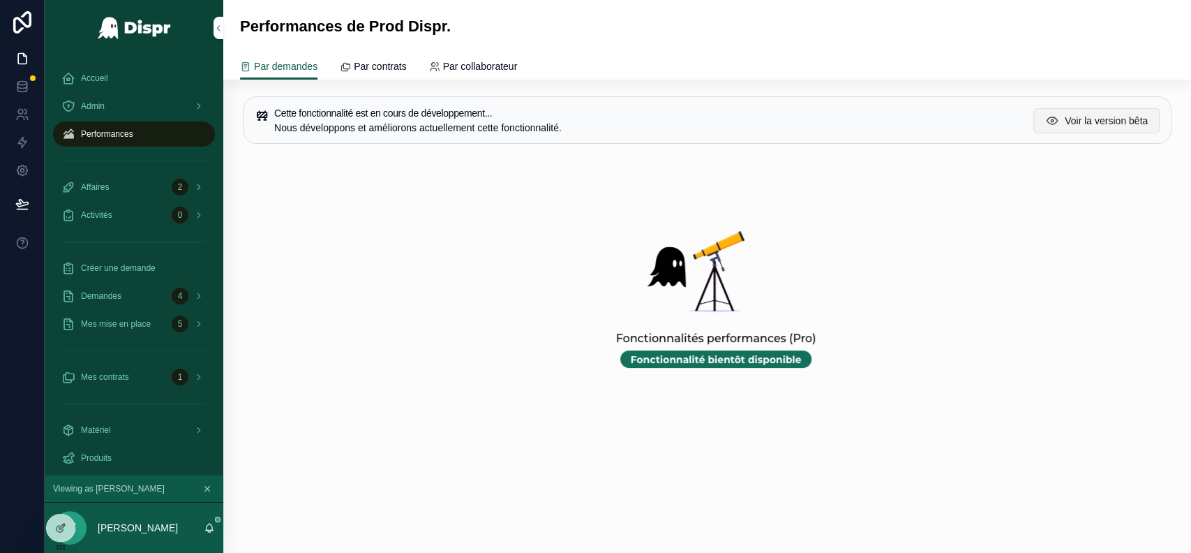
click at [1093, 114] on span "Voir la version bêta" at bounding box center [1106, 121] width 83 height 14
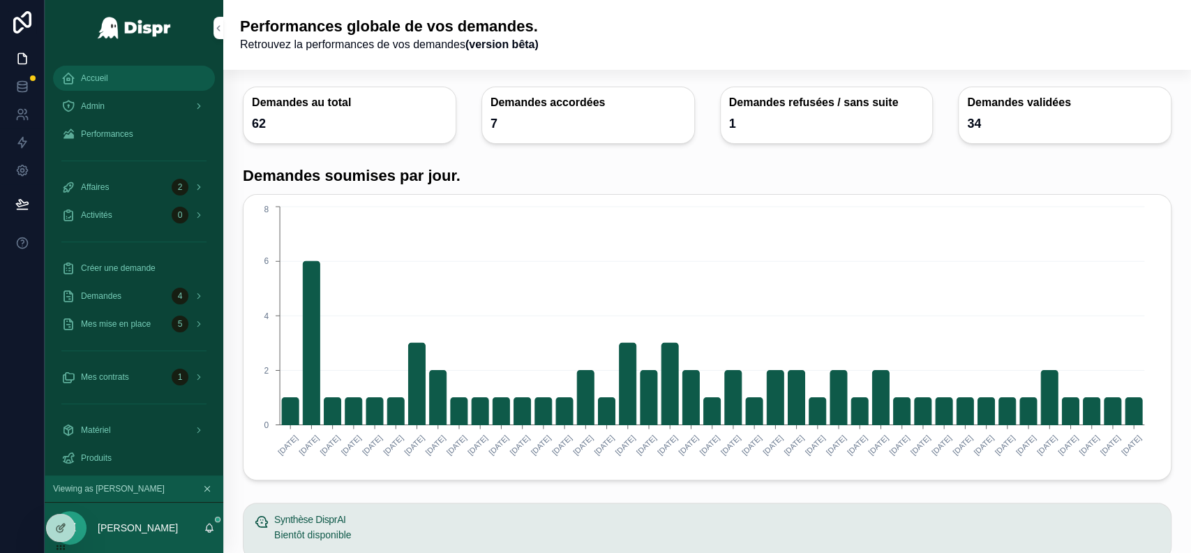
click at [167, 81] on div "Accueil" at bounding box center [133, 78] width 145 height 22
